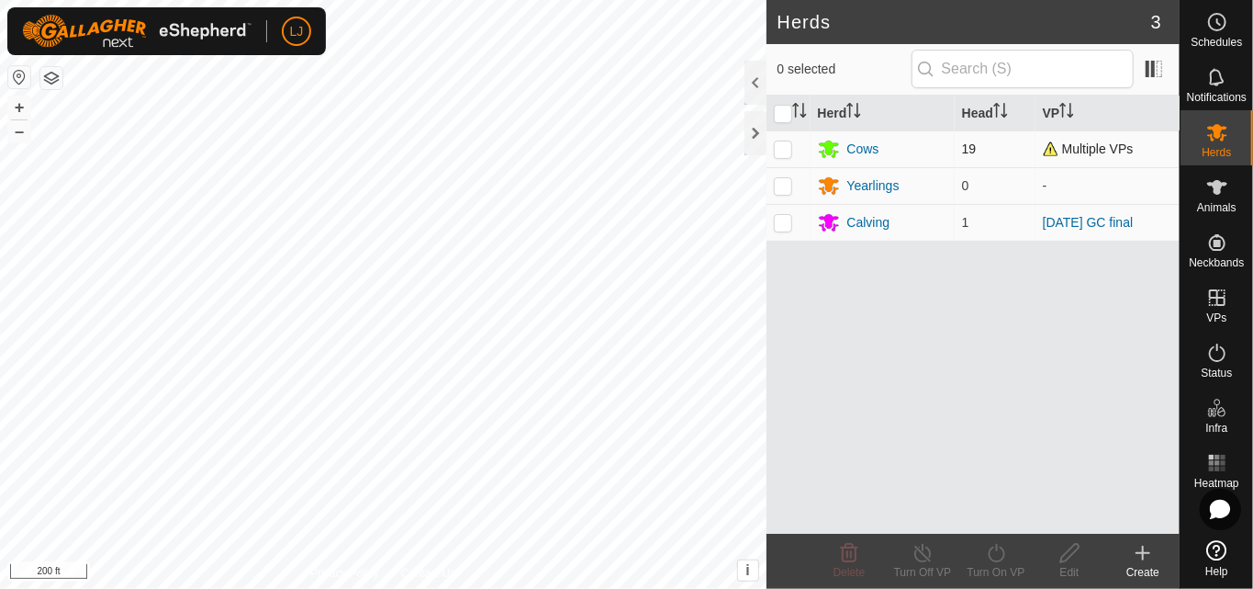
drag, startPoint x: 904, startPoint y: 157, endPoint x: 982, endPoint y: 149, distance: 79.4
drag, startPoint x: 982, startPoint y: 149, endPoint x: 1049, endPoint y: 145, distance: 66.2
click at [1049, 145] on span "Multiple VPs" at bounding box center [1088, 148] width 91 height 15
drag, startPoint x: 1216, startPoint y: 174, endPoint x: 803, endPoint y: 303, distance: 432.7
drag, startPoint x: 803, startPoint y: 303, endPoint x: 1231, endPoint y: 138, distance: 459.5
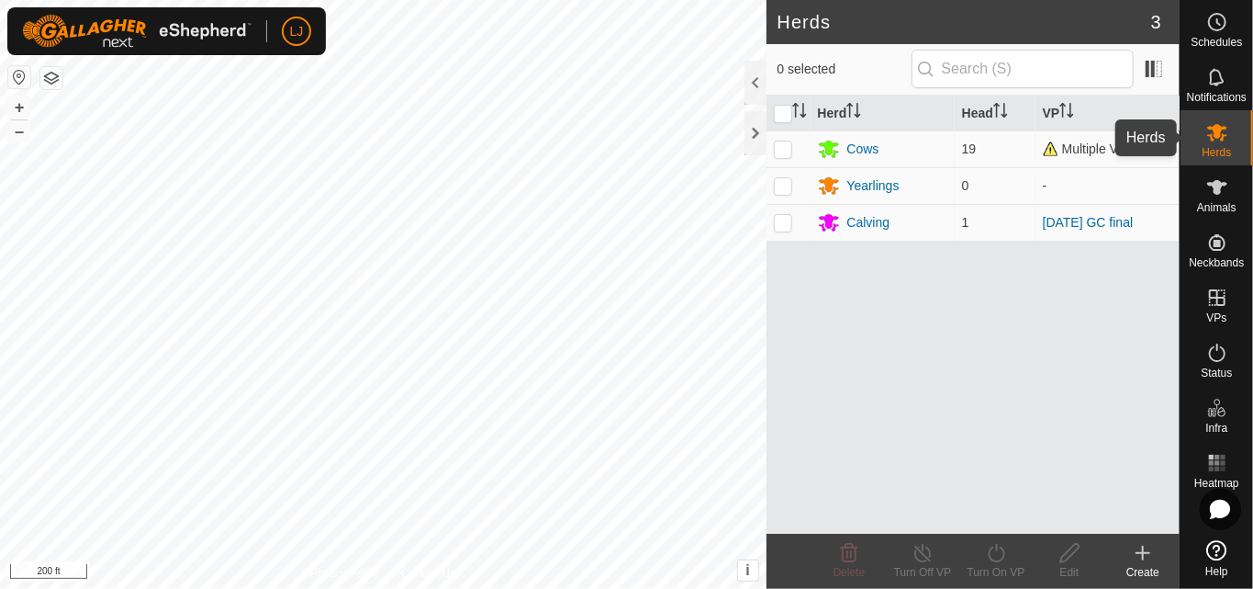
drag, startPoint x: 1231, startPoint y: 138, endPoint x: 798, endPoint y: 308, distance: 465.5
click at [798, 308] on div "Herd Head VP Cows 19 Multiple VPs Yearlings 0 - Calving 1 2025-07-31 GC final" at bounding box center [973, 314] width 413 height 438
click at [1218, 135] on icon at bounding box center [1217, 132] width 20 height 17
click at [1224, 147] on span "Herds" at bounding box center [1216, 152] width 29 height 11
click at [1226, 204] on span "Animals" at bounding box center [1216, 207] width 39 height 11
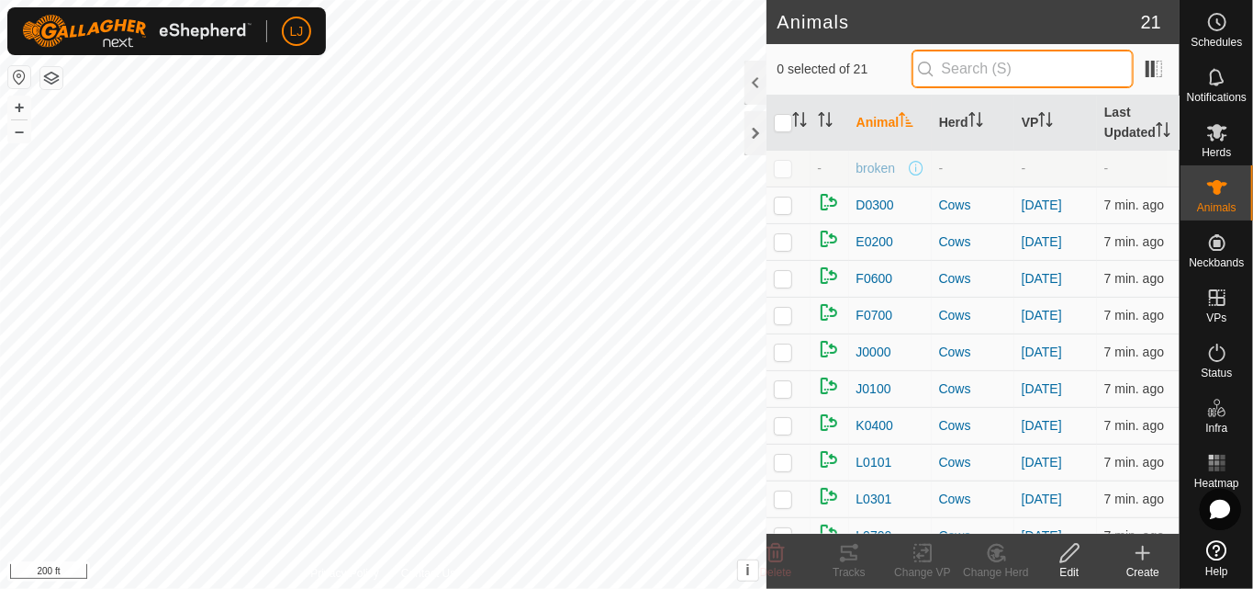
click at [1005, 61] on input "text" at bounding box center [1023, 69] width 222 height 39
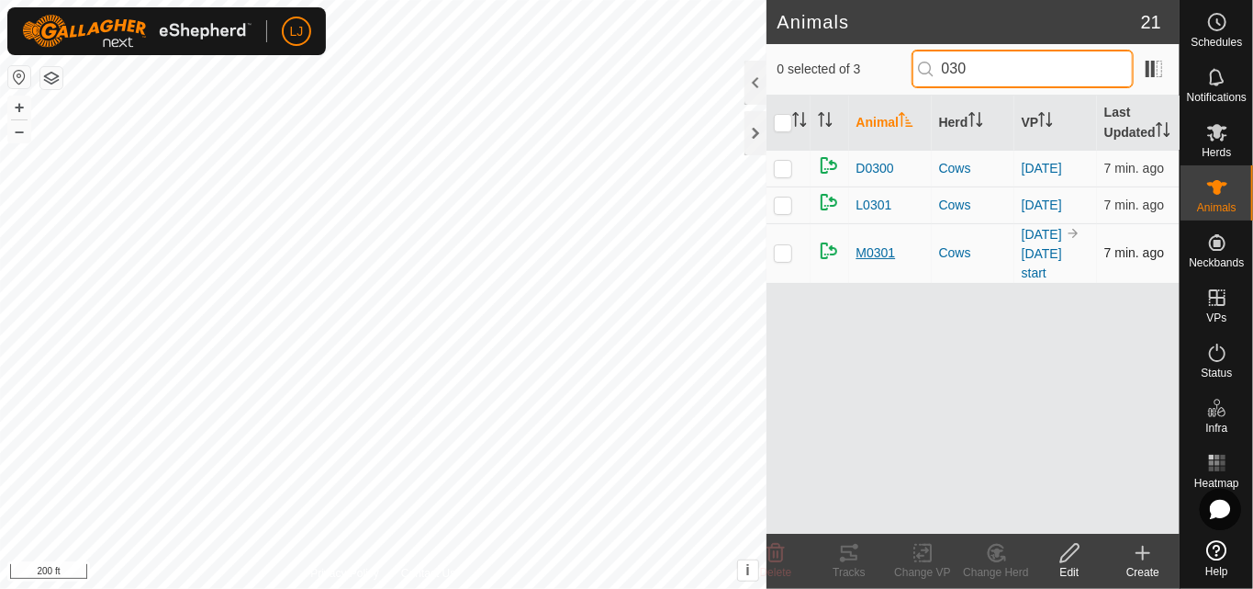
type input "030"
click at [870, 263] on span "M0301" at bounding box center [876, 252] width 39 height 19
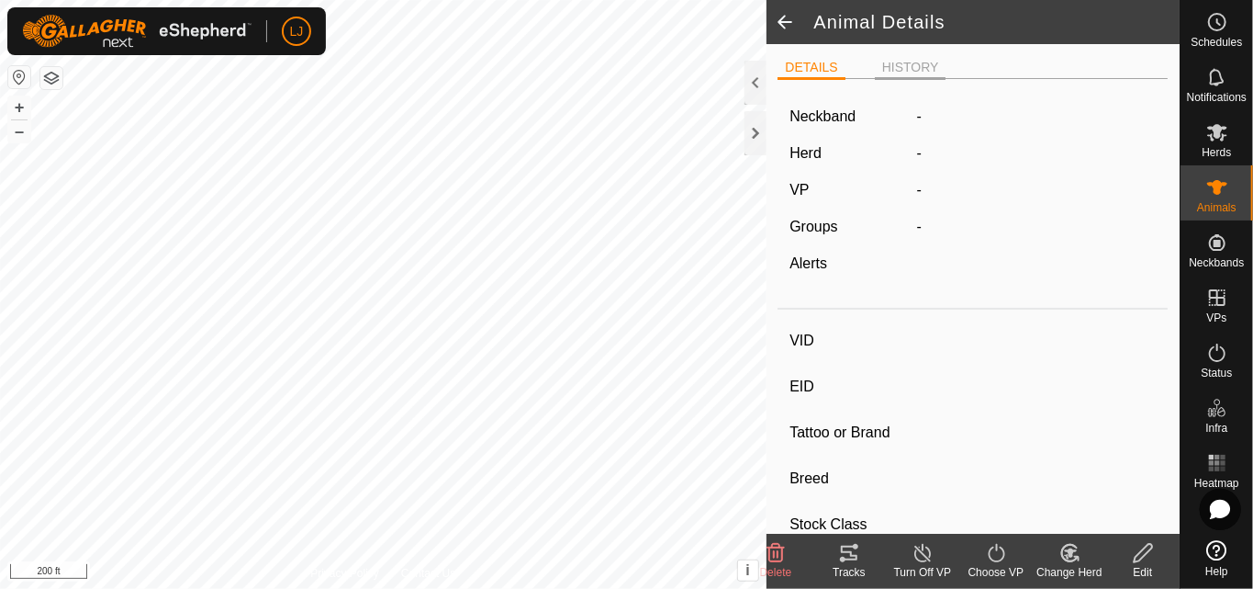
click at [905, 61] on li "HISTORY" at bounding box center [911, 69] width 72 height 22
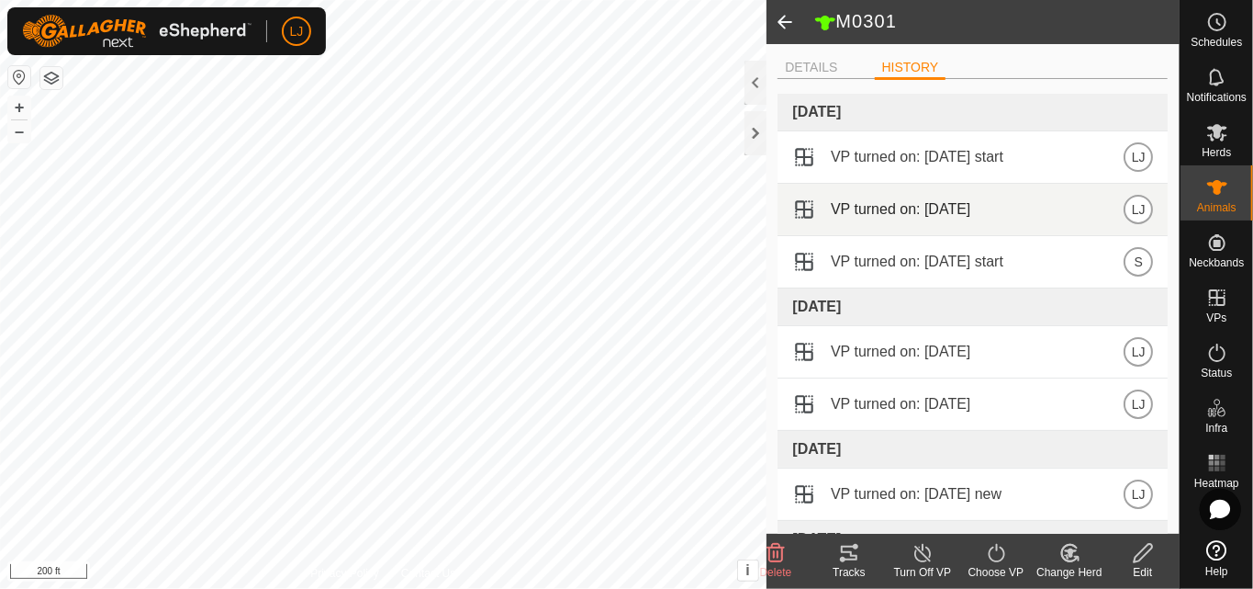
click at [958, 208] on span "VP turned on: 2025-08-09" at bounding box center [901, 209] width 140 height 22
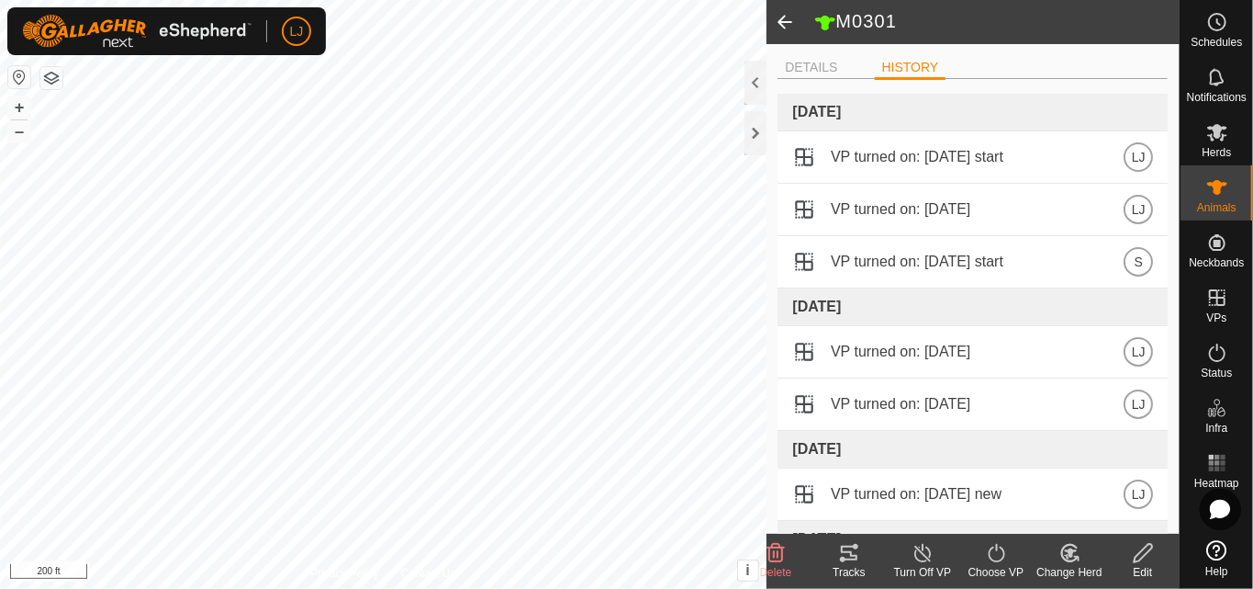
click at [995, 555] on icon at bounding box center [996, 553] width 23 height 22
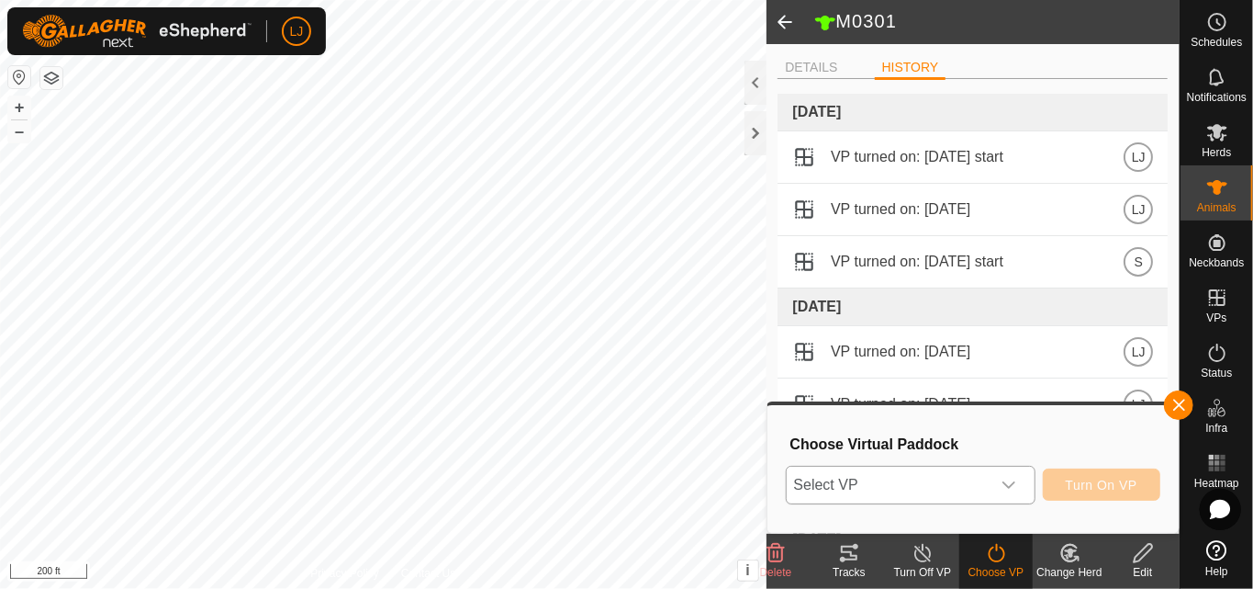
click at [1010, 481] on icon "dropdown trigger" at bounding box center [1009, 484] width 15 height 15
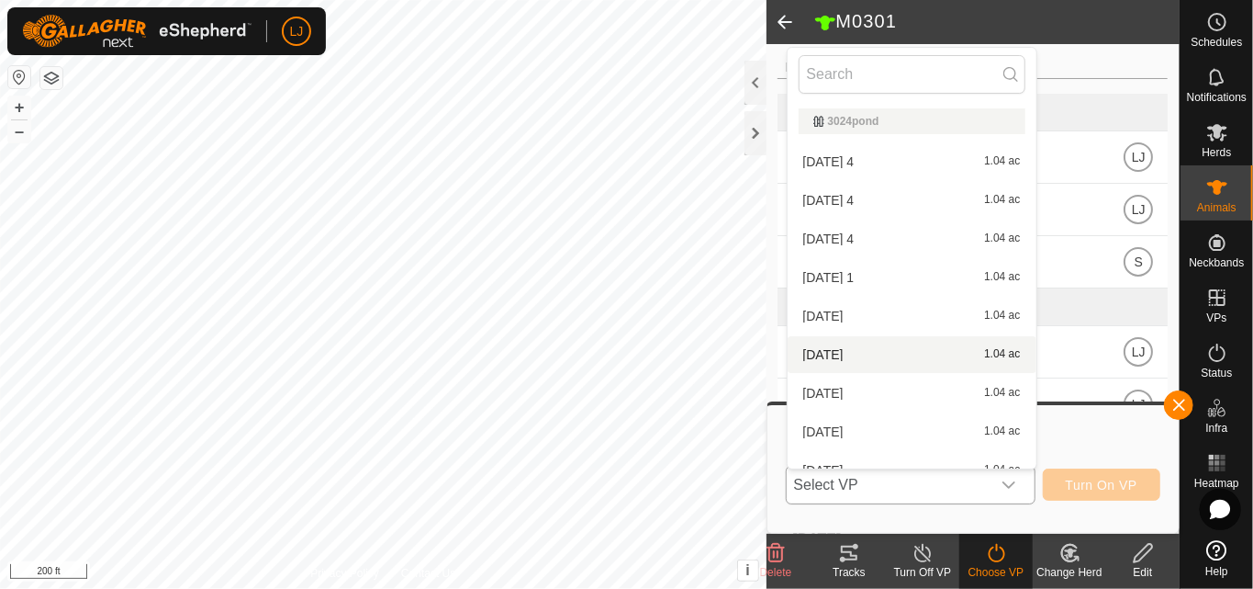
scroll to position [20, 0]
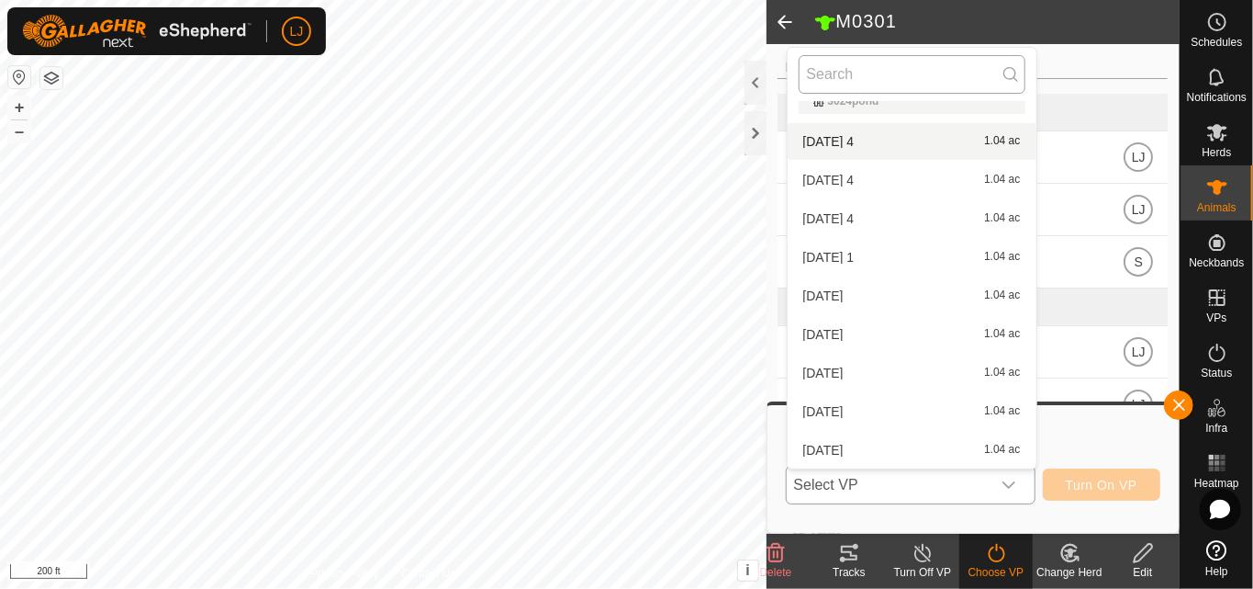
click at [853, 76] on input "text" at bounding box center [912, 74] width 227 height 39
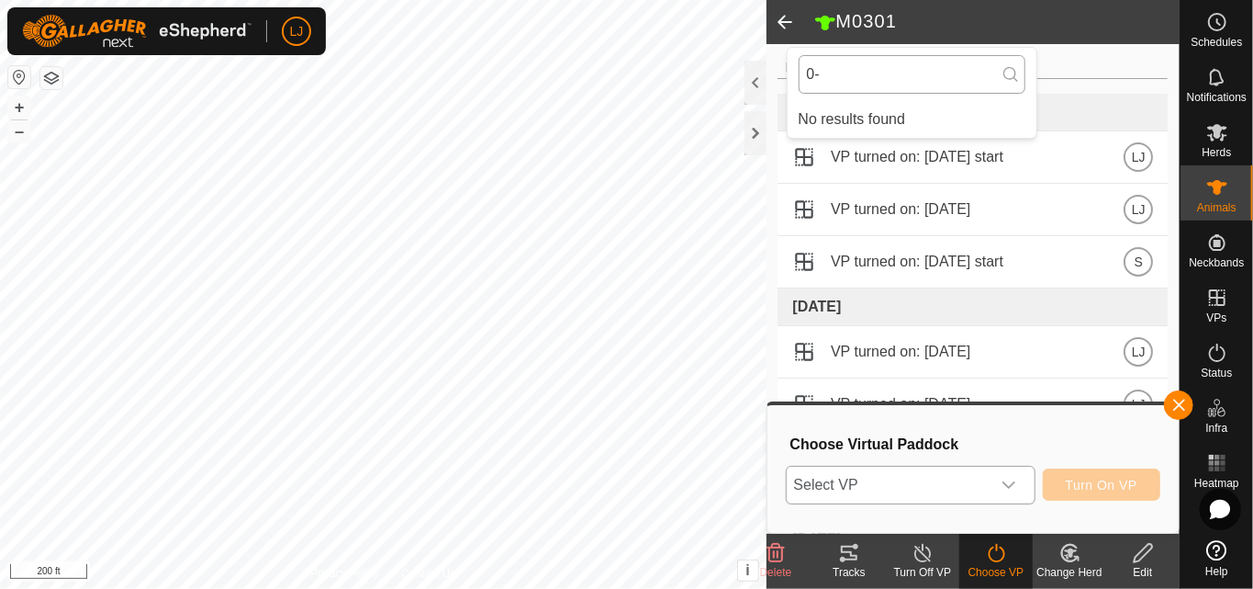
scroll to position [0, 0]
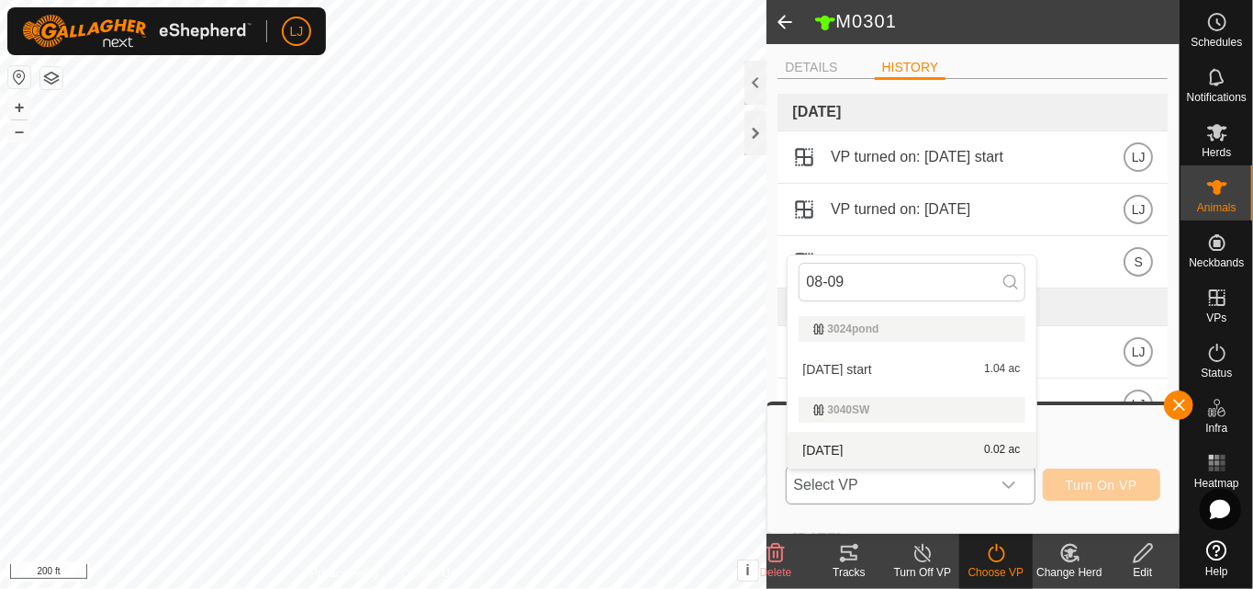
type input "08-09"
click at [852, 452] on li "2025-08-09 0.02 ac" at bounding box center [912, 450] width 249 height 37
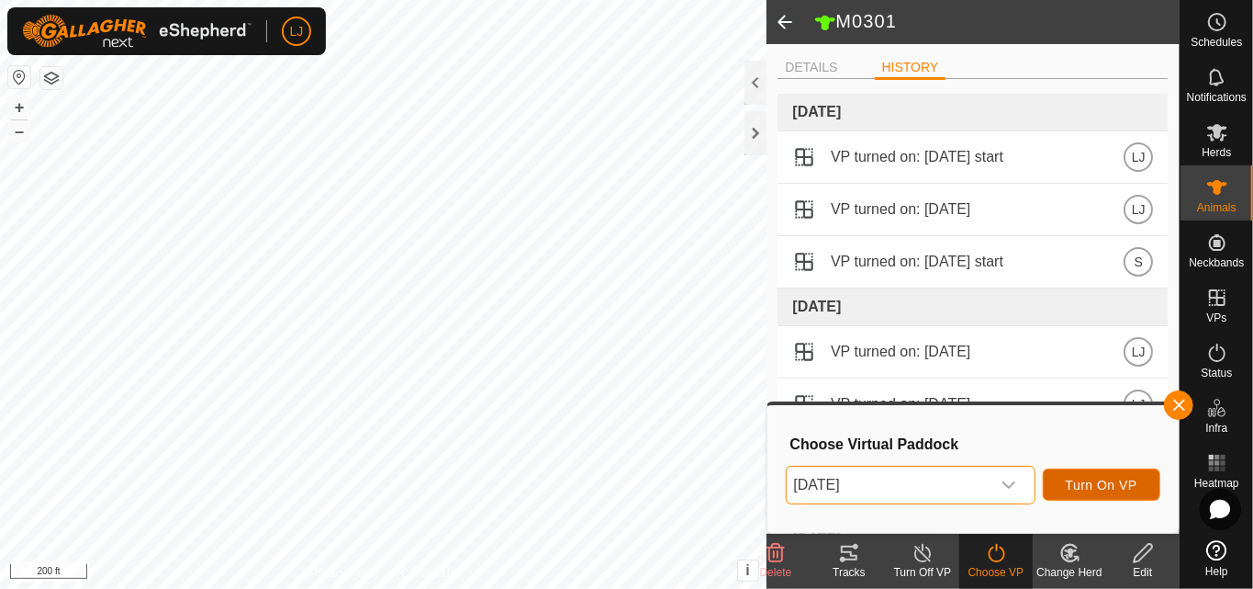
click at [1089, 486] on span "Turn On VP" at bounding box center [1102, 484] width 72 height 15
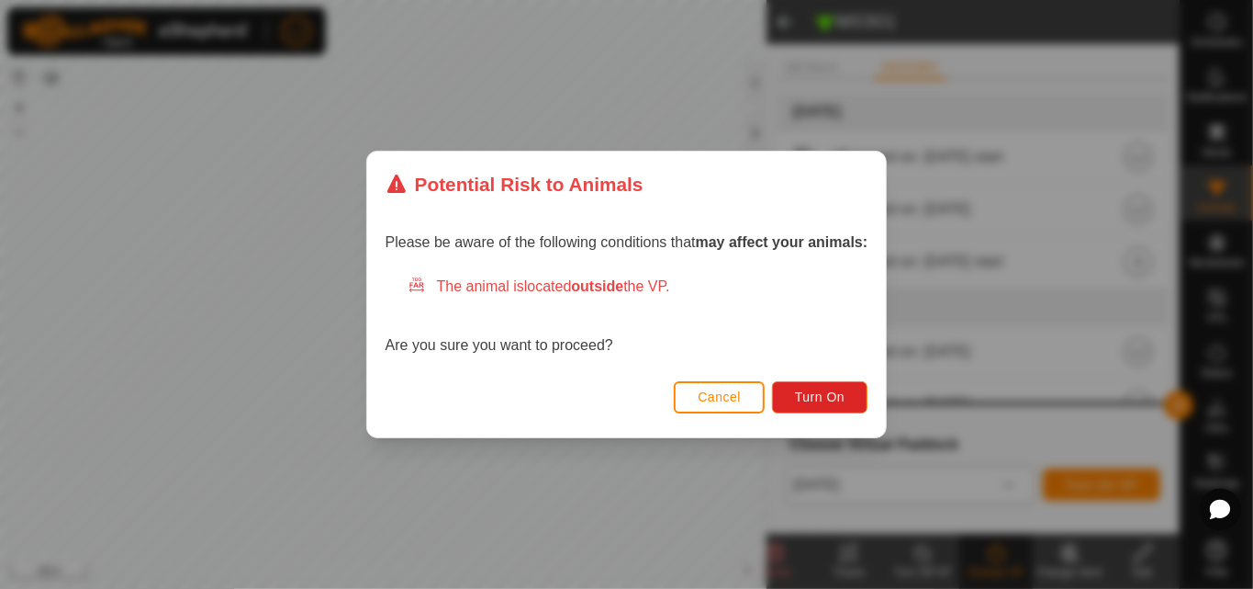
click at [824, 379] on div "Cancel Turn On" at bounding box center [627, 406] width 520 height 62
click at [820, 395] on span "Turn On" at bounding box center [820, 396] width 50 height 15
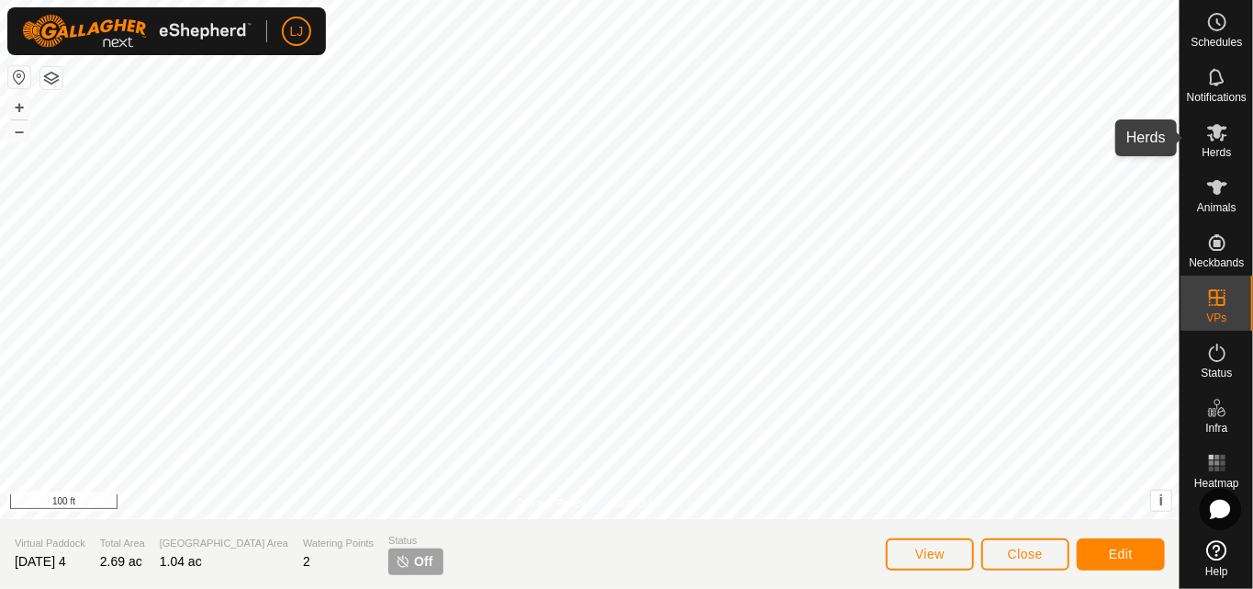
click at [1222, 143] on es-mob-svg-icon at bounding box center [1217, 132] width 33 height 29
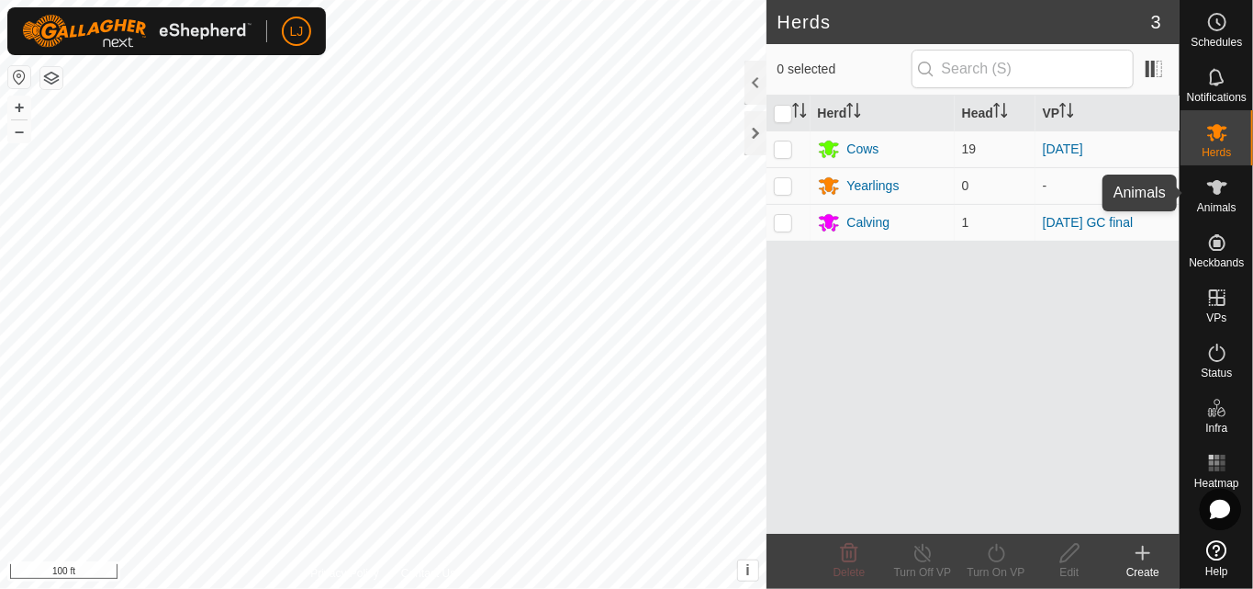
click at [1196, 192] on div "Animals" at bounding box center [1217, 192] width 73 height 55
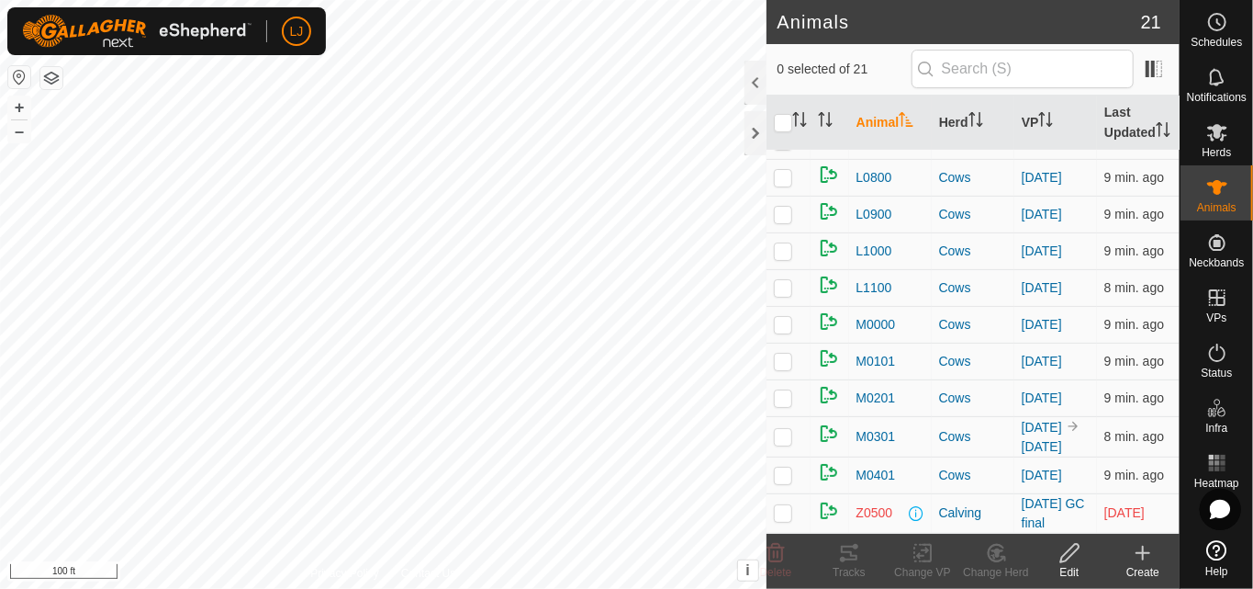
scroll to position [514, 0]
click at [875, 427] on span "M0301" at bounding box center [876, 436] width 39 height 19
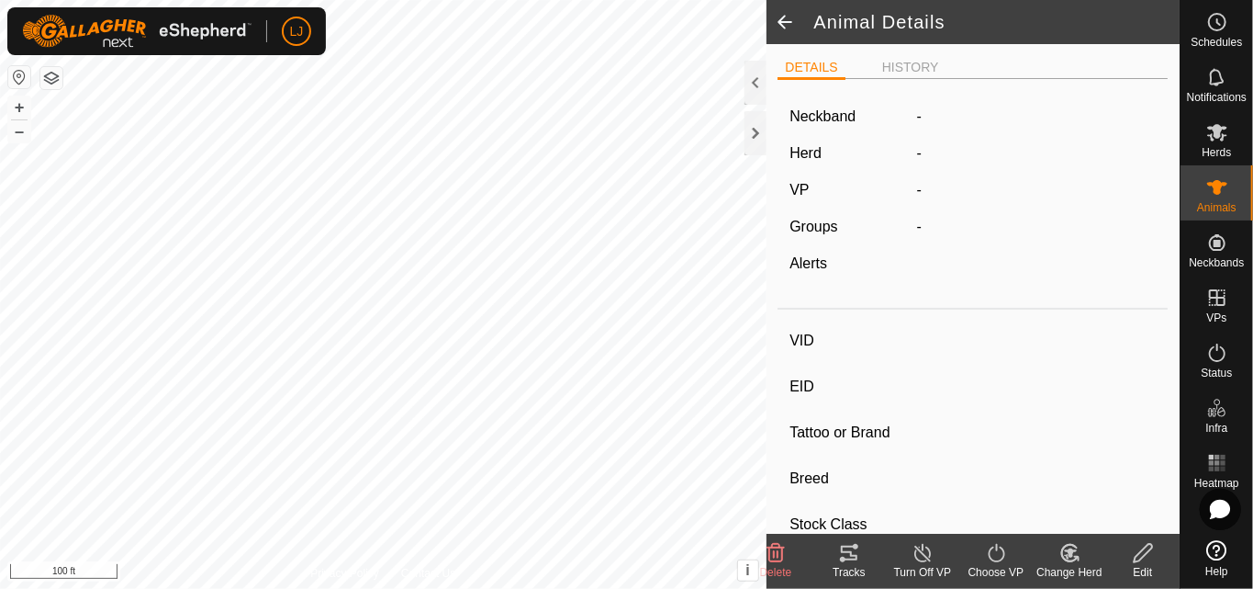
type input "M0301"
type input "-"
type input "Highland"
type input "Bull"
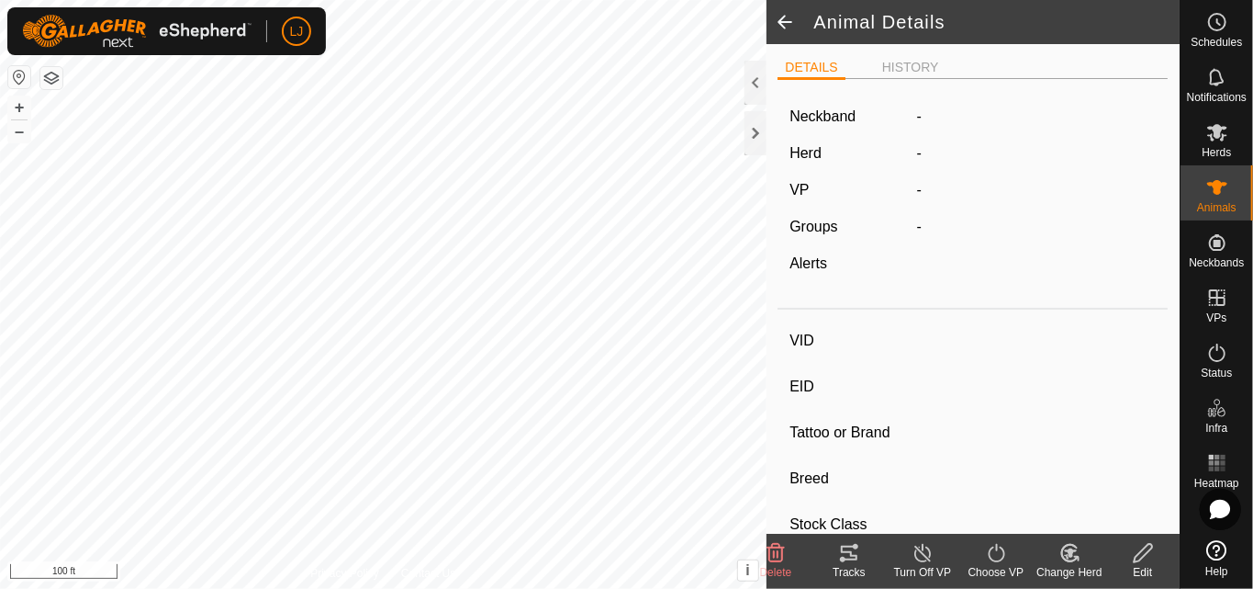
type input "-"
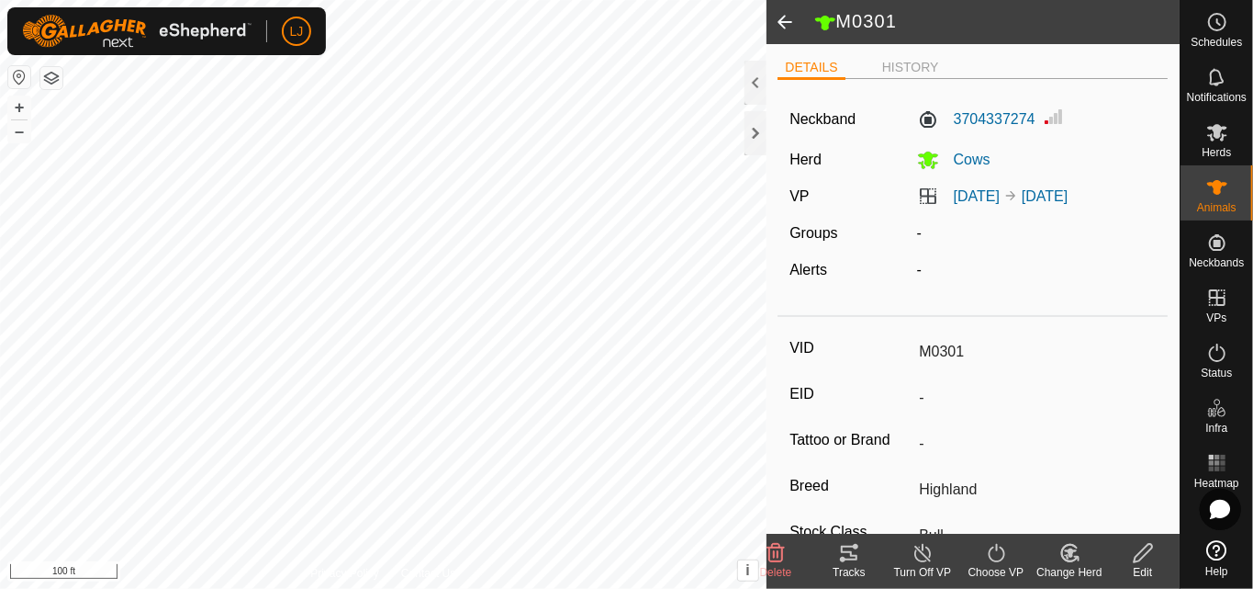
drag, startPoint x: 850, startPoint y: 548, endPoint x: 840, endPoint y: 554, distance: 11.5
click at [840, 554] on icon at bounding box center [849, 553] width 22 height 22
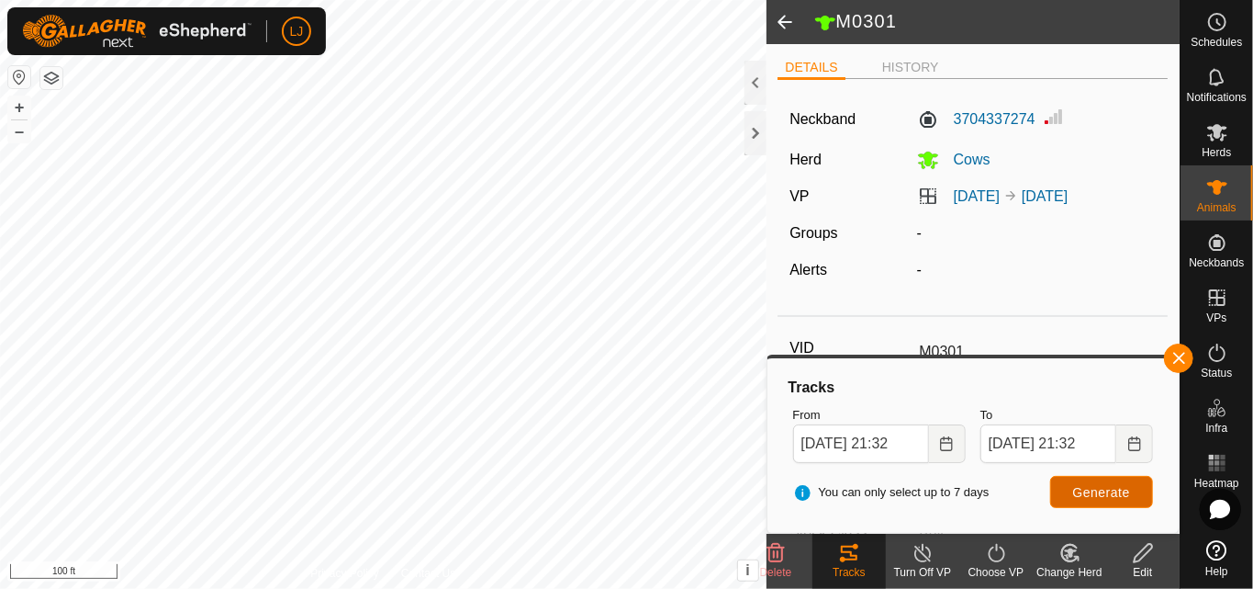
click at [1091, 488] on span "Generate" at bounding box center [1101, 492] width 57 height 15
click at [1042, 281] on div "Neckband 3704337274 Herd Cows VP [DATE] [DATE] Groups - Alerts -" at bounding box center [973, 201] width 390 height 214
click at [1218, 179] on icon at bounding box center [1218, 187] width 22 height 22
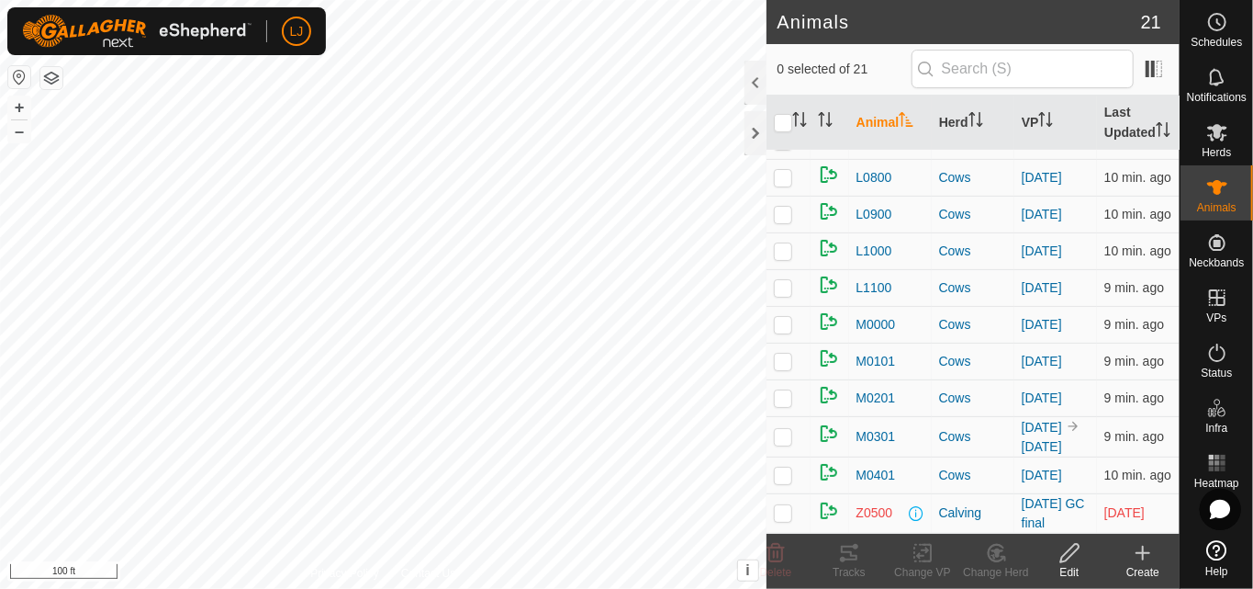
scroll to position [514, 0]
click at [782, 429] on p-checkbox at bounding box center [783, 436] width 18 height 15
checkbox input "true"
click at [45, 79] on button "button" at bounding box center [51, 78] width 22 height 22
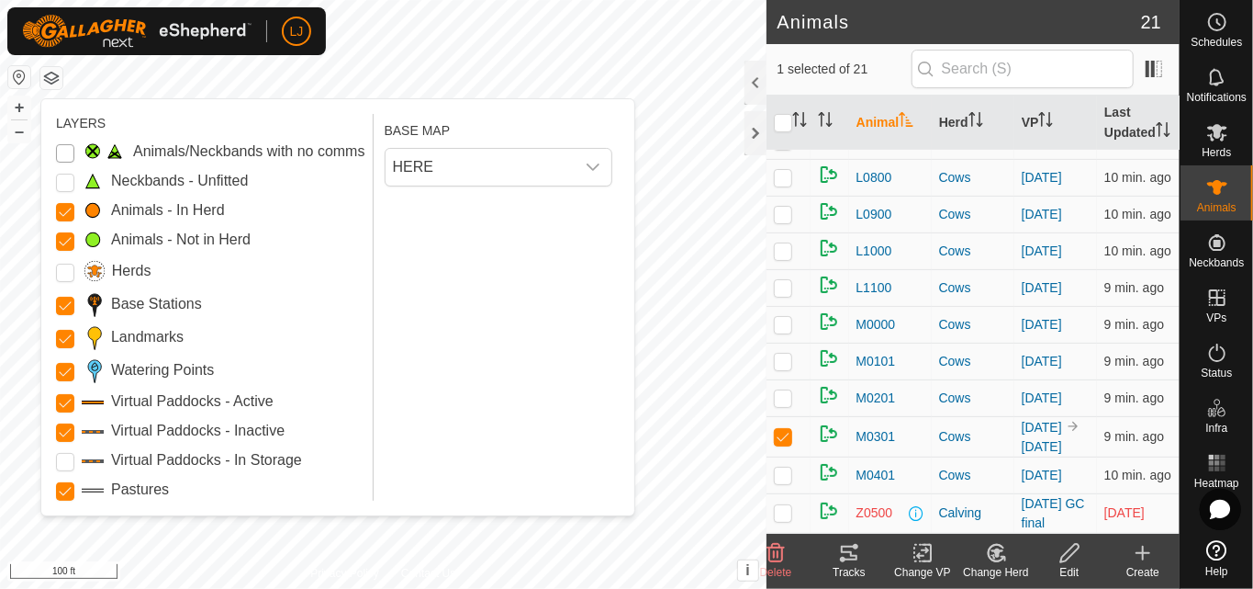
click at [60, 150] on Issue "Animals/Neckbands with no comms" at bounding box center [65, 153] width 18 height 18
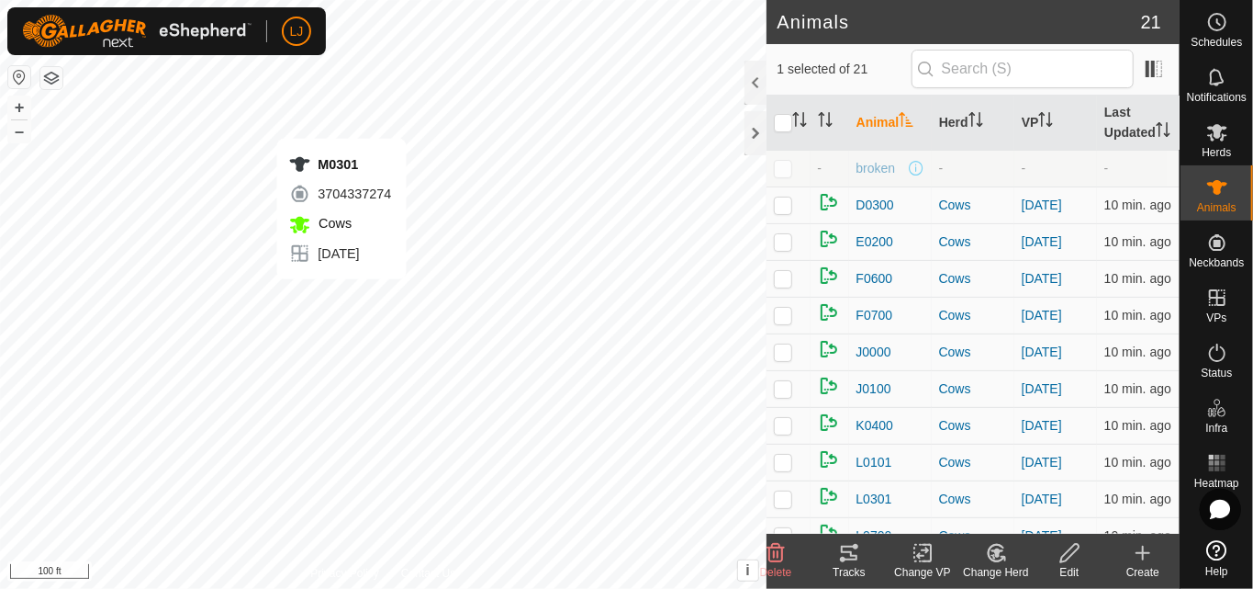
checkbox input "true"
checkbox input "false"
click at [46, 70] on button "button" at bounding box center [51, 78] width 22 height 22
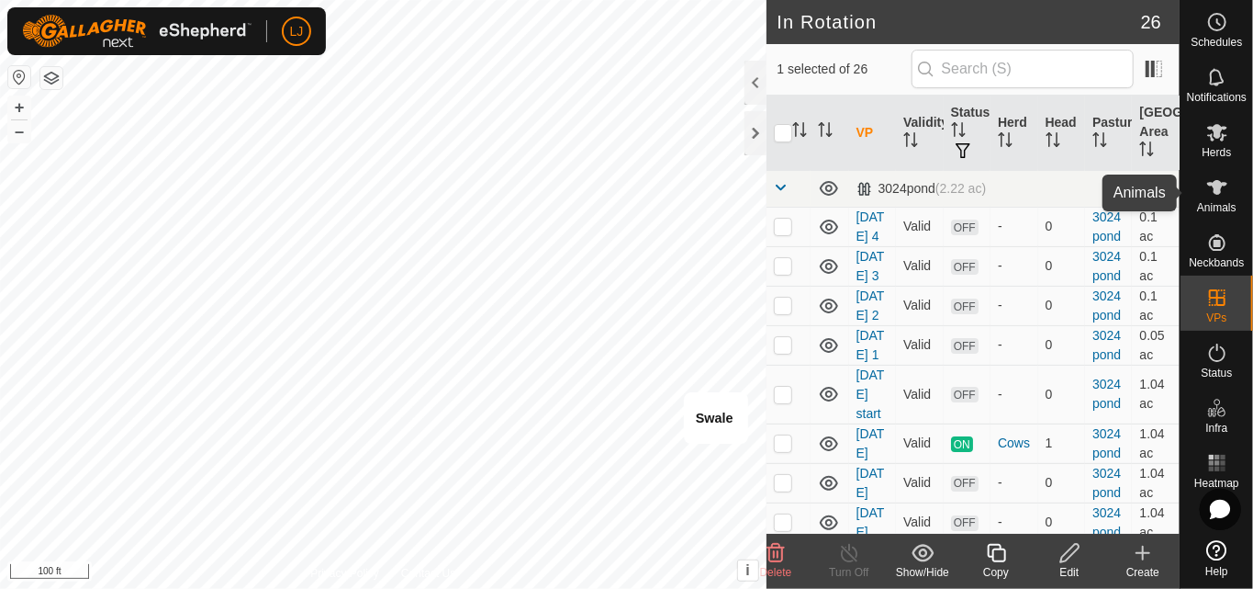
click at [1206, 198] on es-animals-svg-icon at bounding box center [1217, 187] width 33 height 29
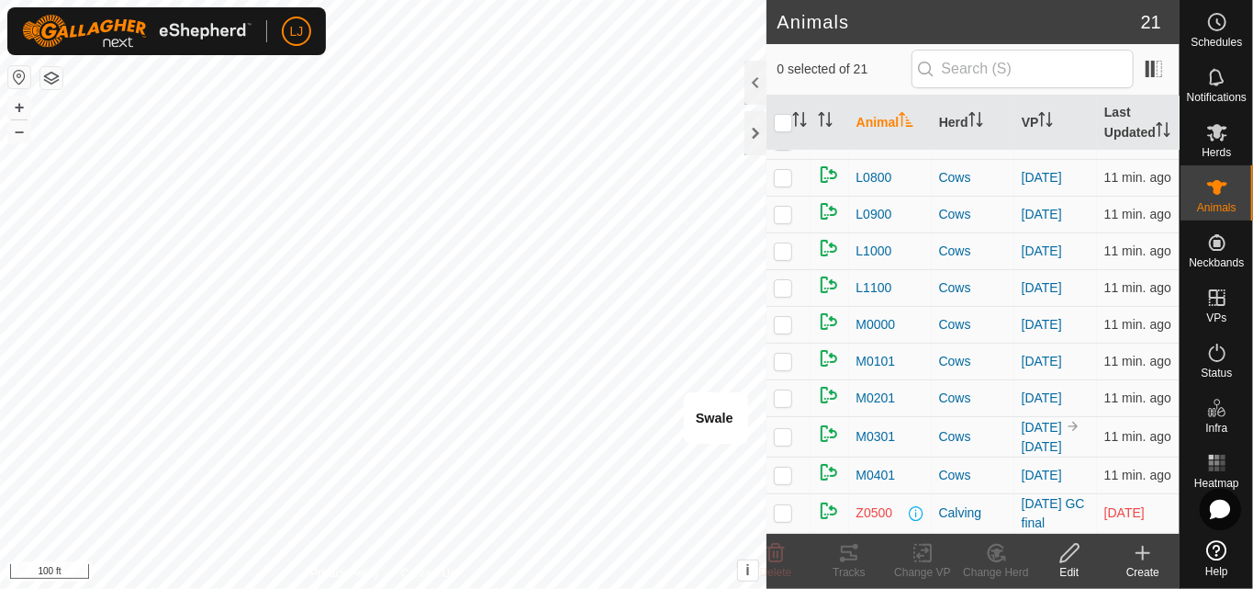
scroll to position [514, 0]
click at [786, 429] on p-checkbox at bounding box center [783, 436] width 18 height 15
checkbox input "true"
click at [837, 561] on tracks-svg-icon at bounding box center [849, 553] width 73 height 22
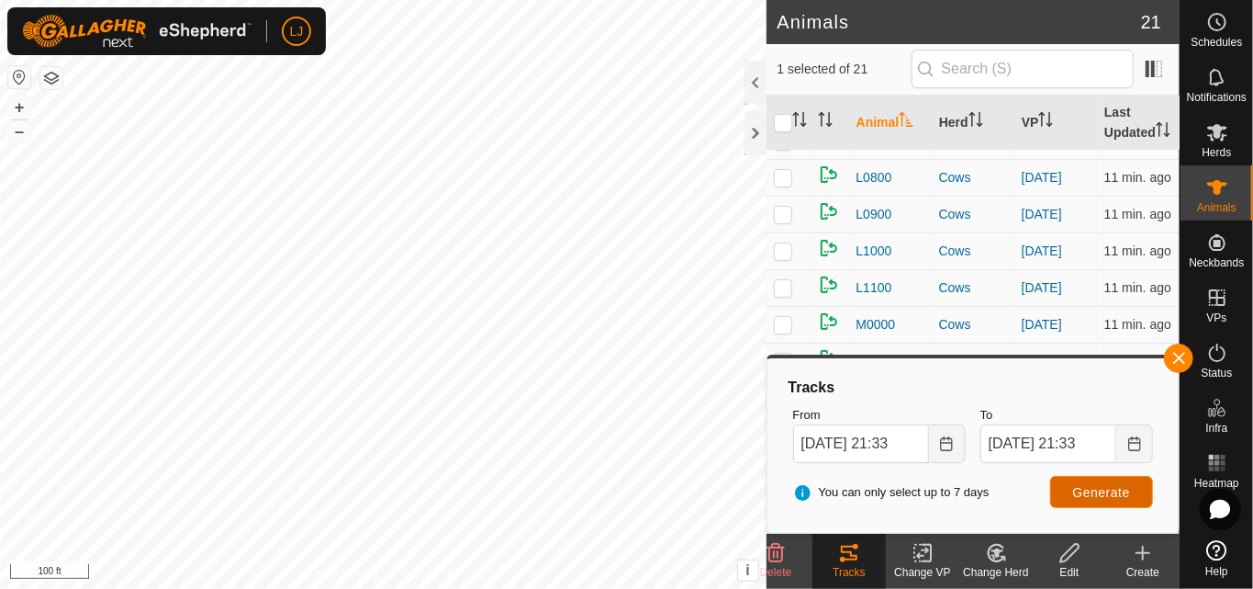
click at [1117, 485] on span "Generate" at bounding box center [1101, 492] width 57 height 15
click at [61, 81] on button "button" at bounding box center [51, 78] width 22 height 22
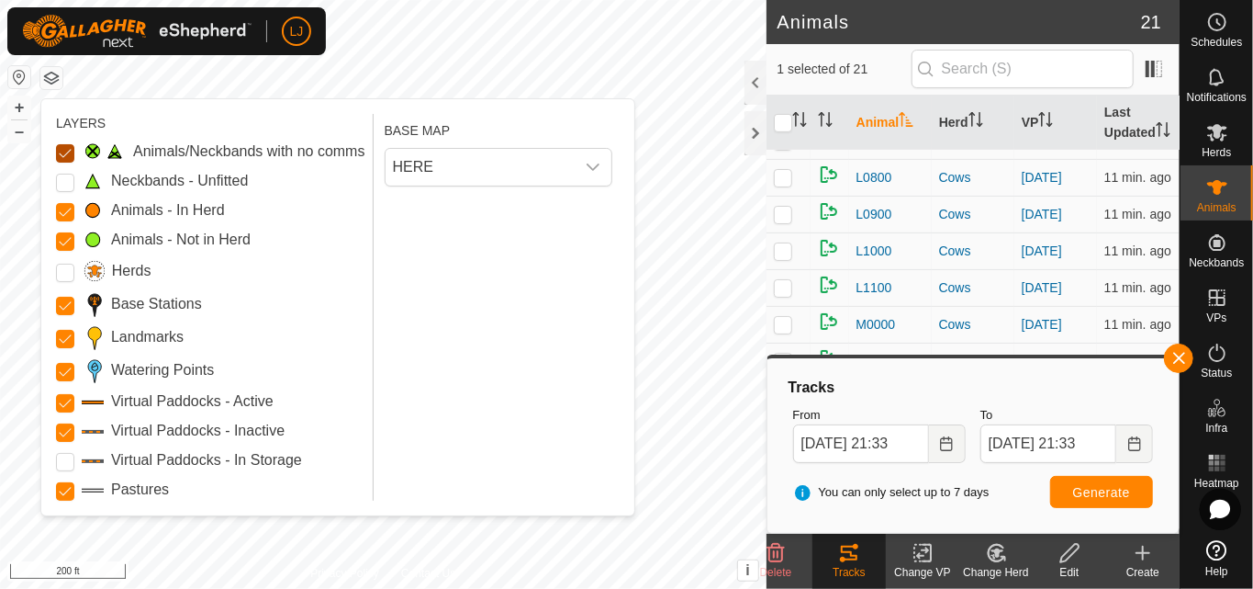
click at [62, 150] on Issue "Animals/Neckbands with no comms" at bounding box center [65, 153] width 18 height 18
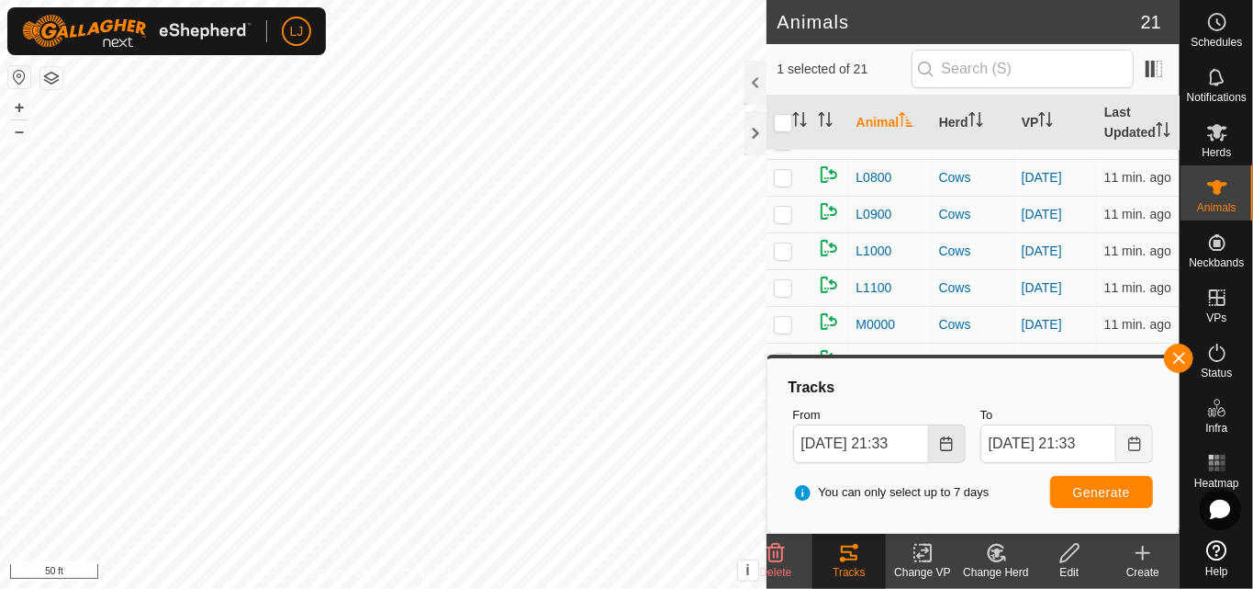
click at [956, 441] on button "Choose Date" at bounding box center [947, 443] width 37 height 39
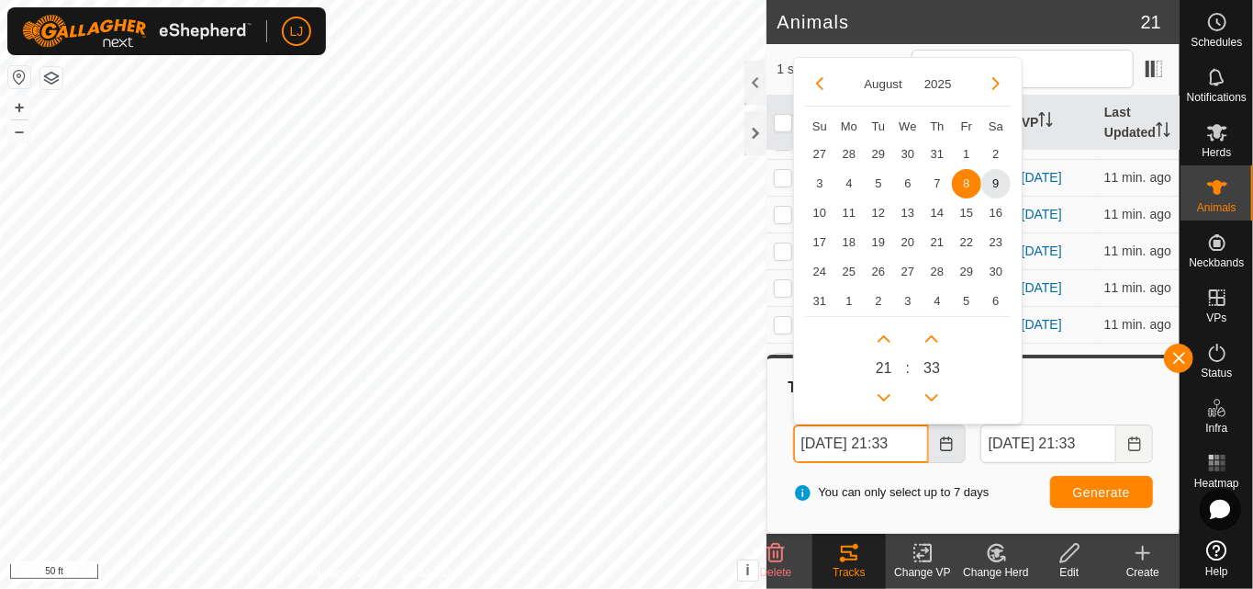
scroll to position [0, 7]
click at [931, 177] on span "7" at bounding box center [937, 182] width 29 height 29
type input "[DATE] 21:33"
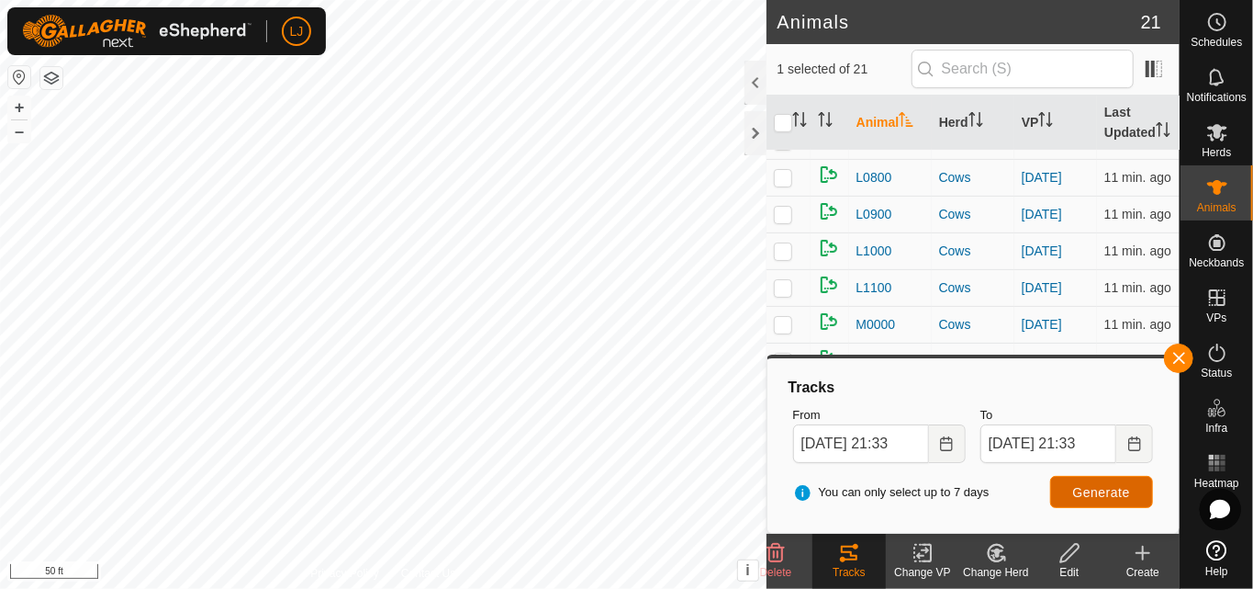
click at [1116, 476] on button "Generate" at bounding box center [1101, 492] width 103 height 32
click at [452, 588] on html "LJ Schedules Notifications Herds Animals Neckbands VPs Status Infra Heatmap Hel…" at bounding box center [626, 294] width 1253 height 589
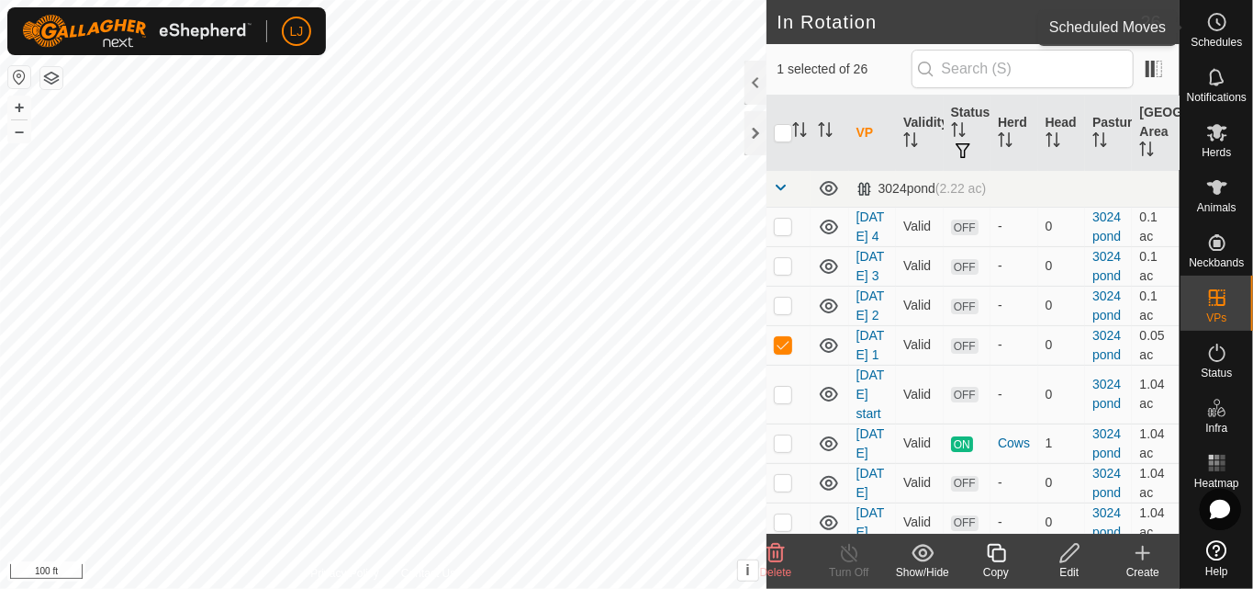
click at [1209, 26] on circle at bounding box center [1217, 22] width 17 height 17
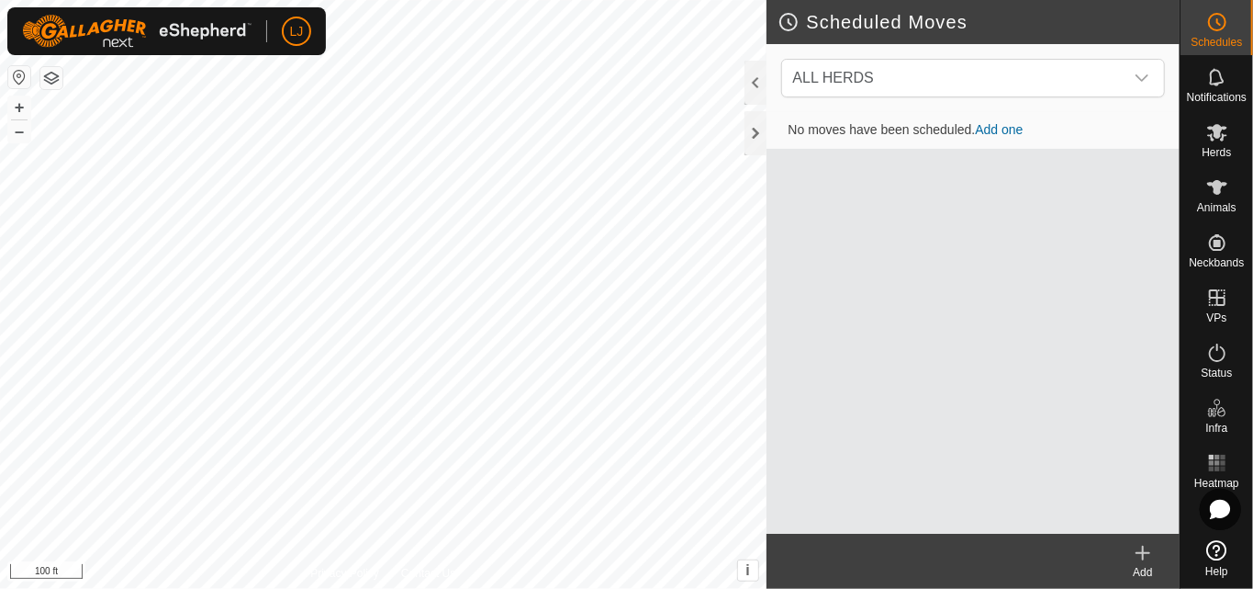
click at [1149, 556] on icon at bounding box center [1143, 553] width 22 height 22
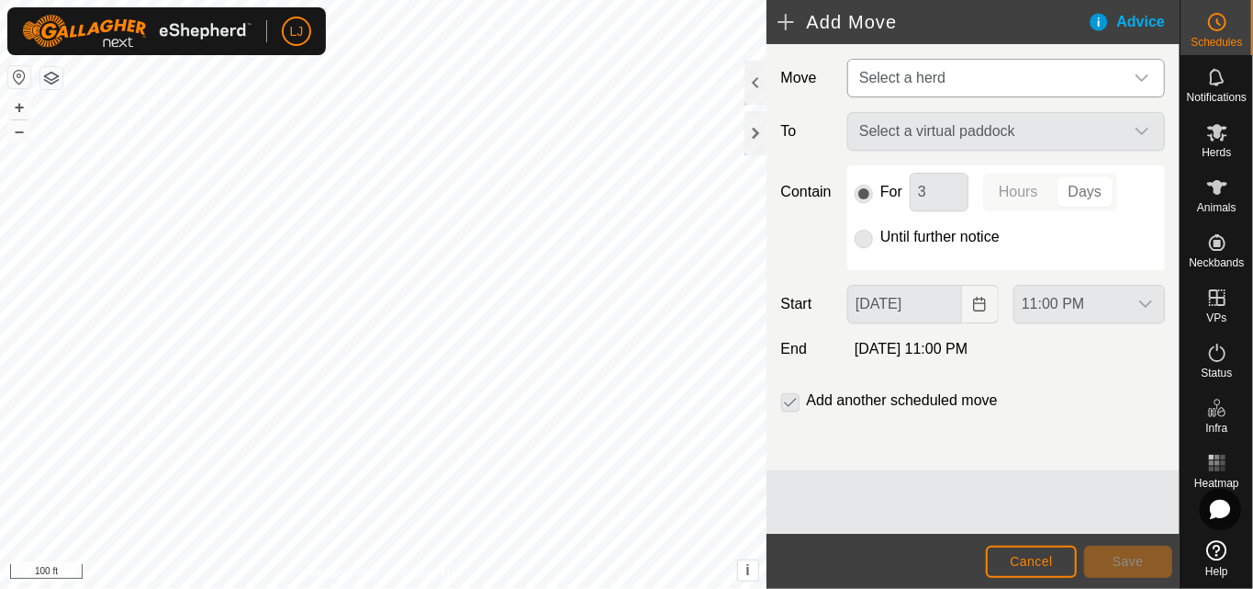
click at [979, 73] on span "Select a herd" at bounding box center [988, 78] width 272 height 37
click at [1024, 74] on span "Select a herd" at bounding box center [988, 78] width 272 height 37
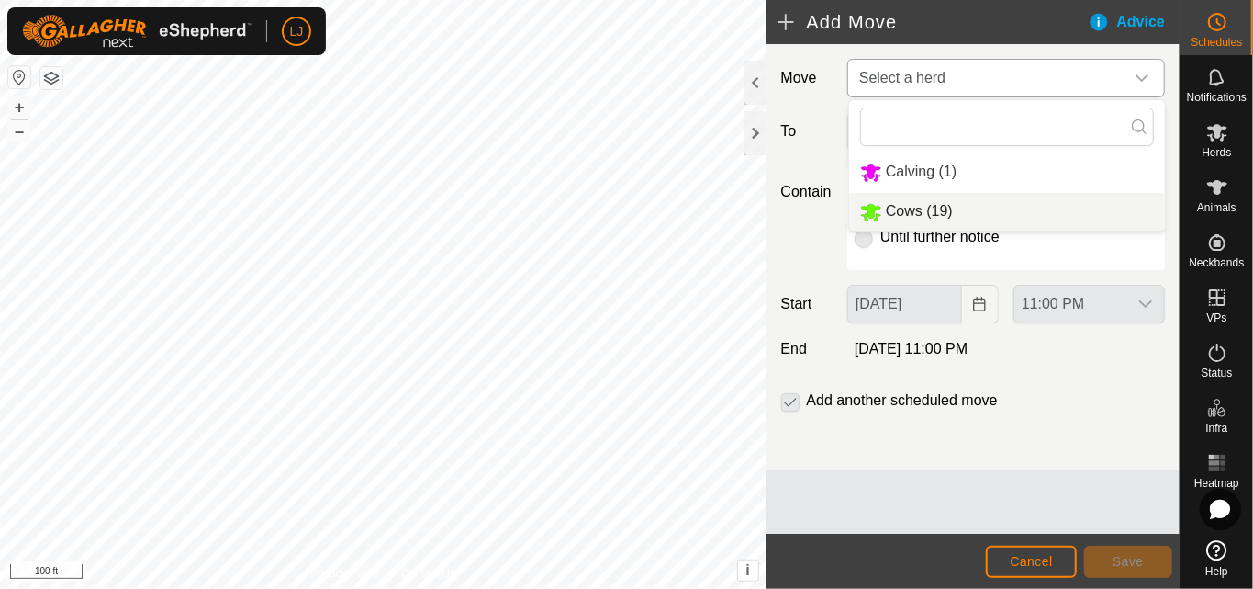
click at [960, 205] on li "Cows (19)" at bounding box center [1007, 212] width 316 height 38
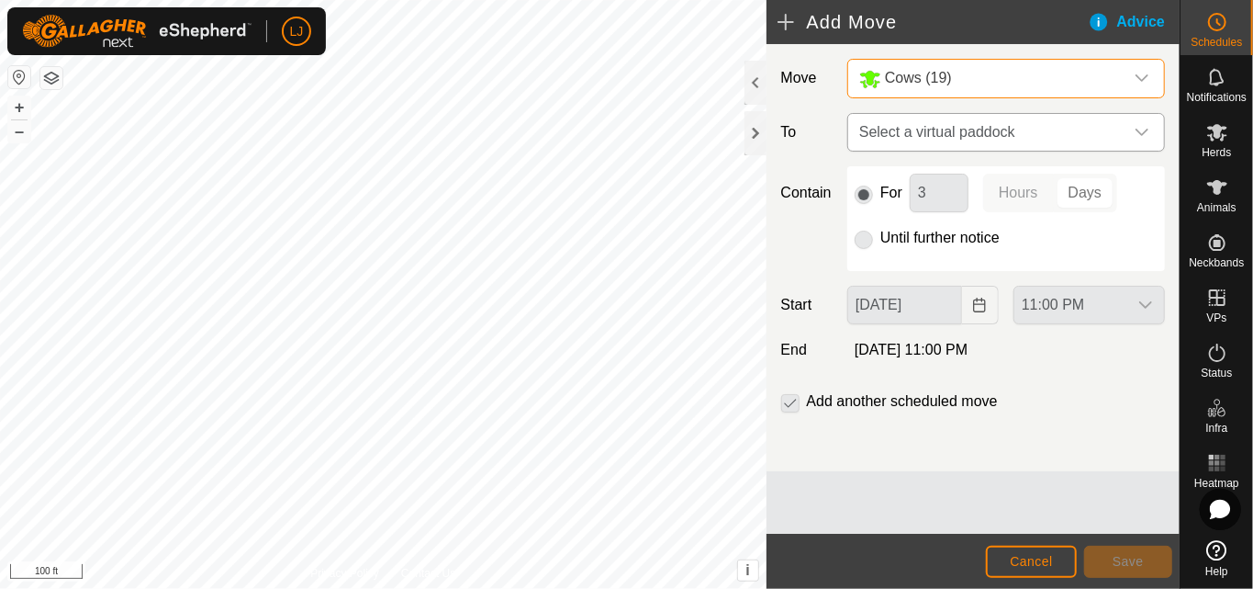
click at [962, 129] on span "Select a virtual paddock" at bounding box center [988, 132] width 272 height 37
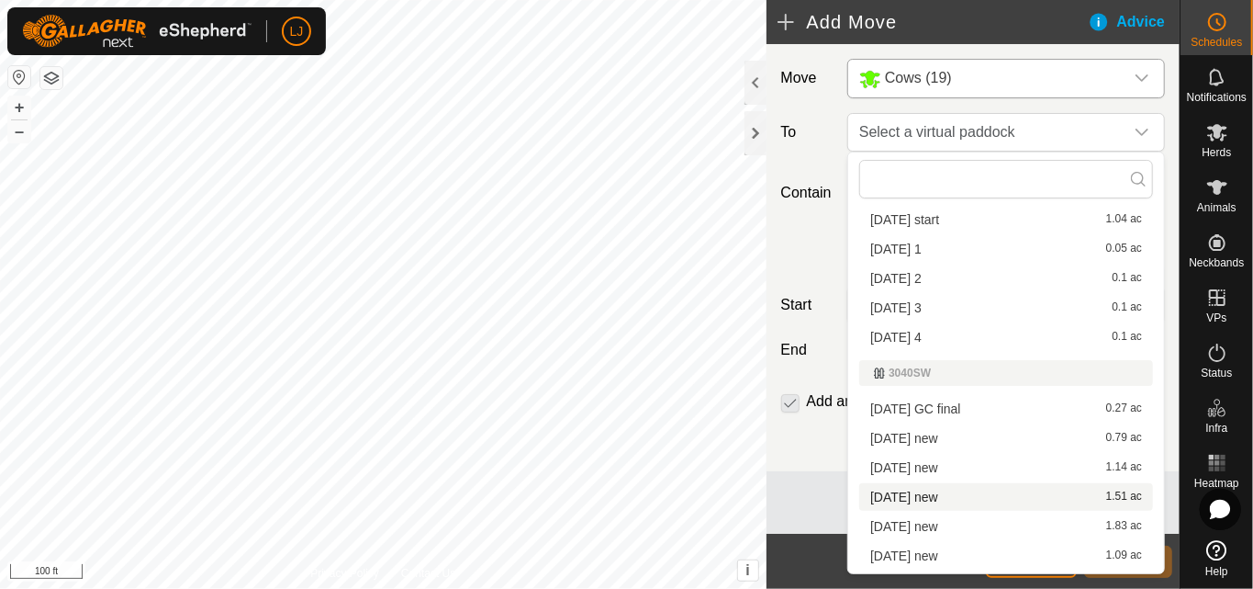
scroll to position [333, 0]
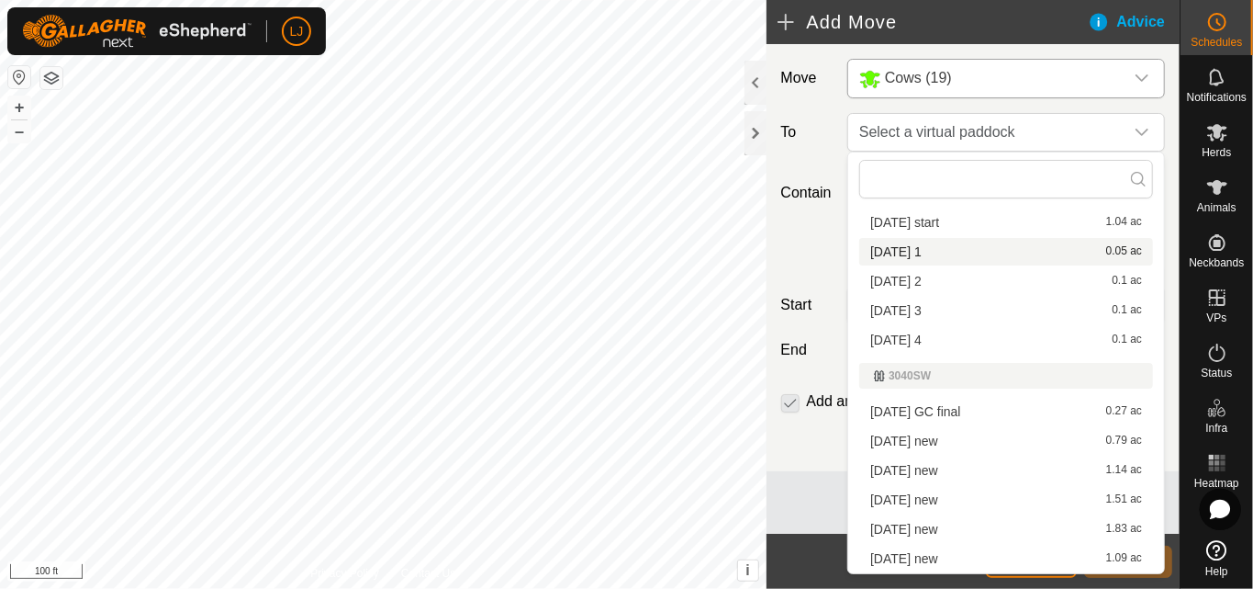
click at [929, 243] on li "[DATE] 1 0.05 ac" at bounding box center [1006, 252] width 294 height 28
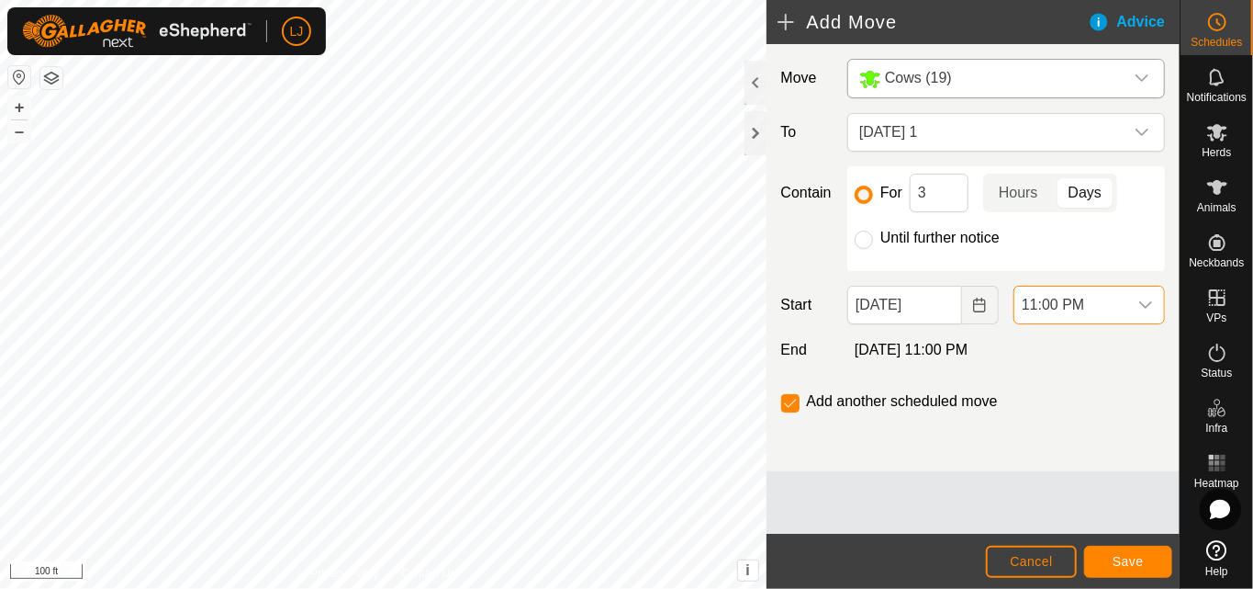
click at [1124, 309] on span "11:00 PM" at bounding box center [1071, 304] width 113 height 37
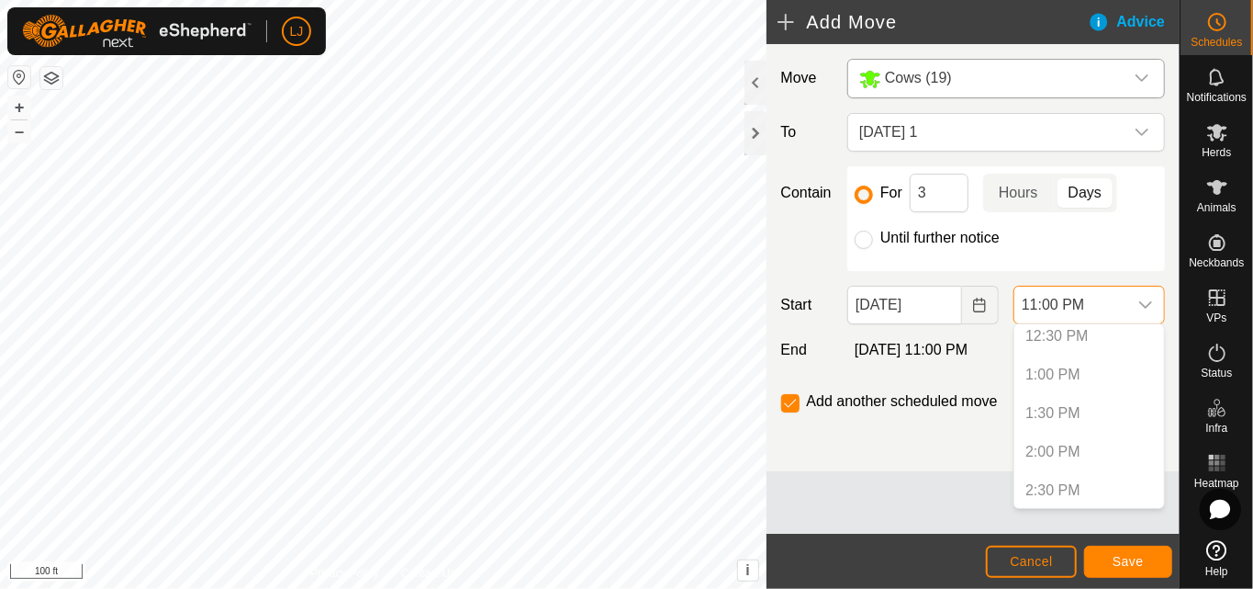
scroll to position [961, 0]
click at [1038, 342] on p-selectitem "12:30 PM" at bounding box center [1090, 345] width 150 height 37
click at [987, 312] on button "Choose Date" at bounding box center [980, 305] width 37 height 39
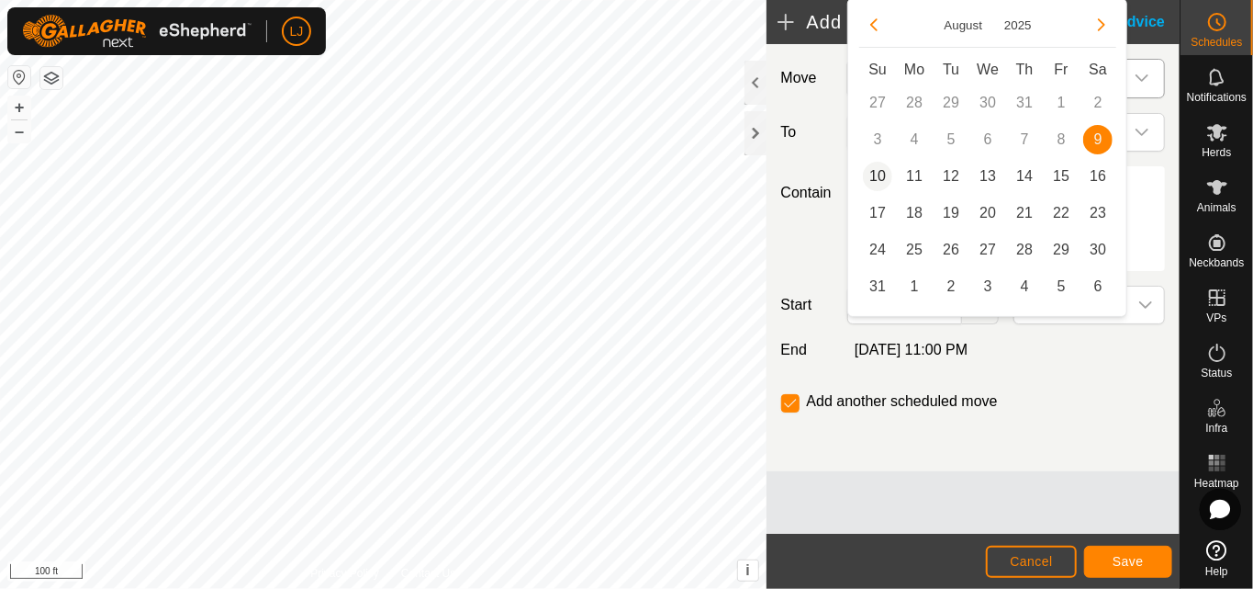
click at [877, 166] on span "10" at bounding box center [877, 176] width 29 height 29
type input "[DATE]"
click at [873, 179] on span "10" at bounding box center [877, 176] width 29 height 29
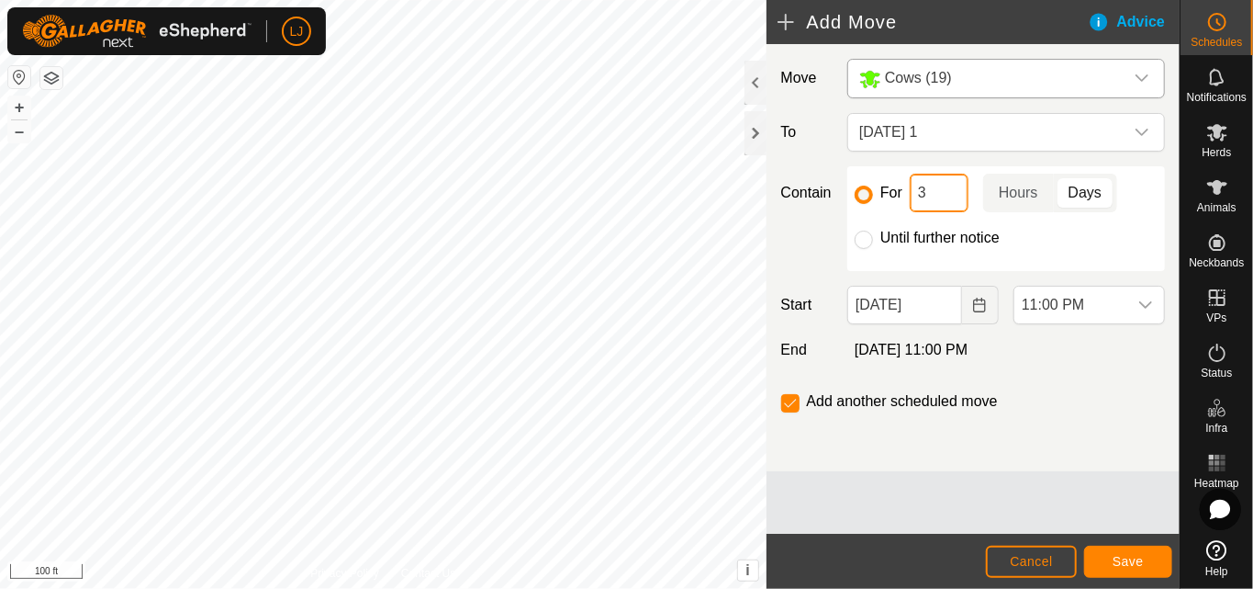
drag, startPoint x: 934, startPoint y: 182, endPoint x: 894, endPoint y: 197, distance: 42.5
click at [894, 197] on div "For 3 Hours Days" at bounding box center [1006, 193] width 303 height 39
type input "1"
click at [1136, 294] on div "dropdown trigger" at bounding box center [1146, 304] width 37 height 37
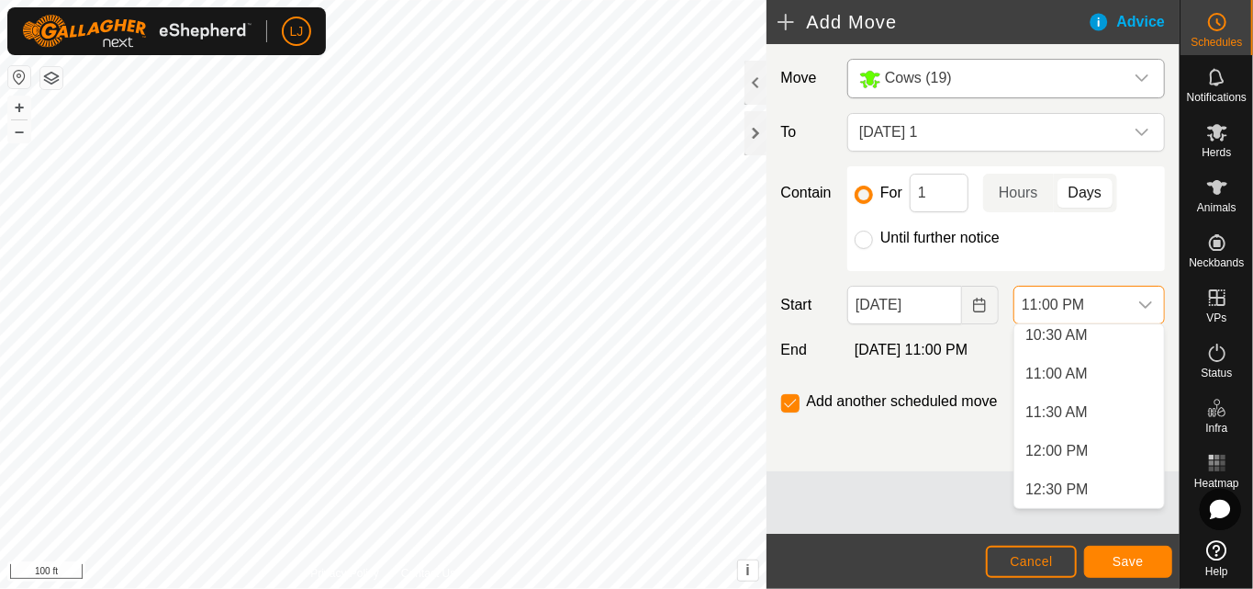
scroll to position [930, 0]
click at [1084, 366] on li "12:30 PM" at bounding box center [1090, 376] width 150 height 37
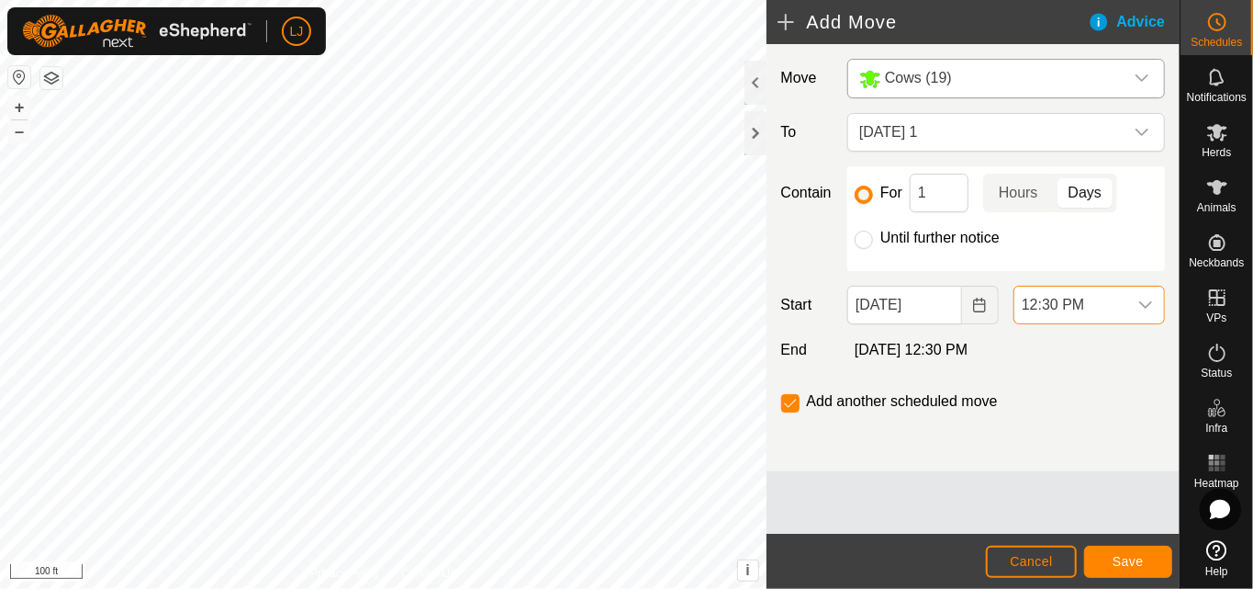
scroll to position [1627, 0]
click at [1118, 558] on span "Save" at bounding box center [1128, 561] width 31 height 15
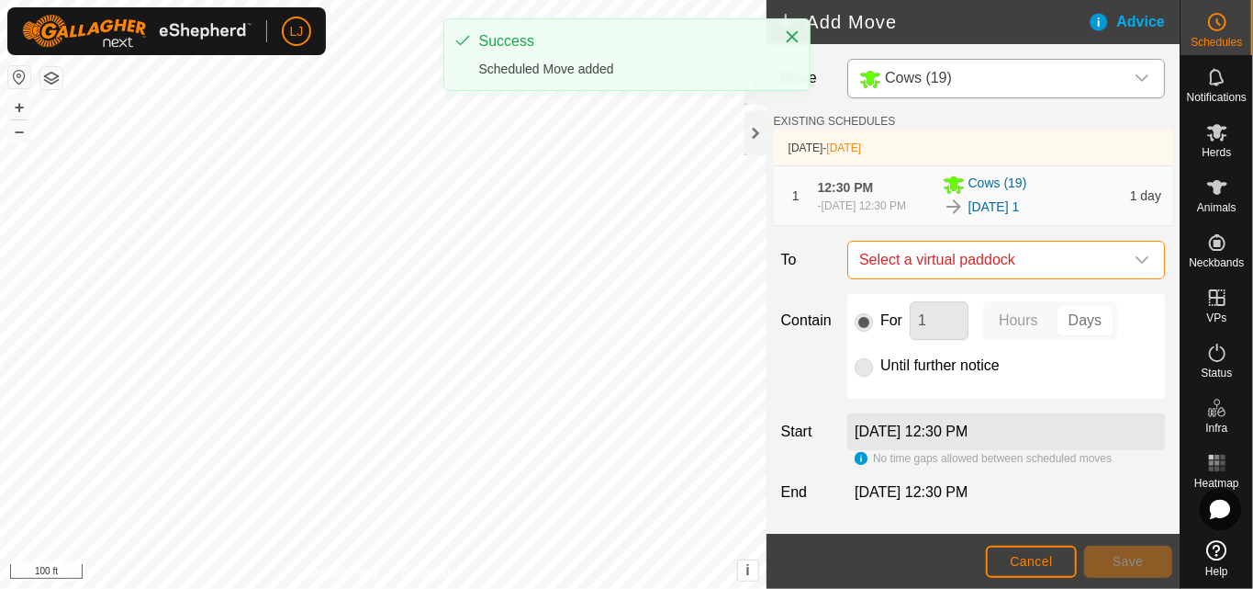
click at [1038, 278] on span "Select a virtual paddock" at bounding box center [988, 259] width 272 height 37
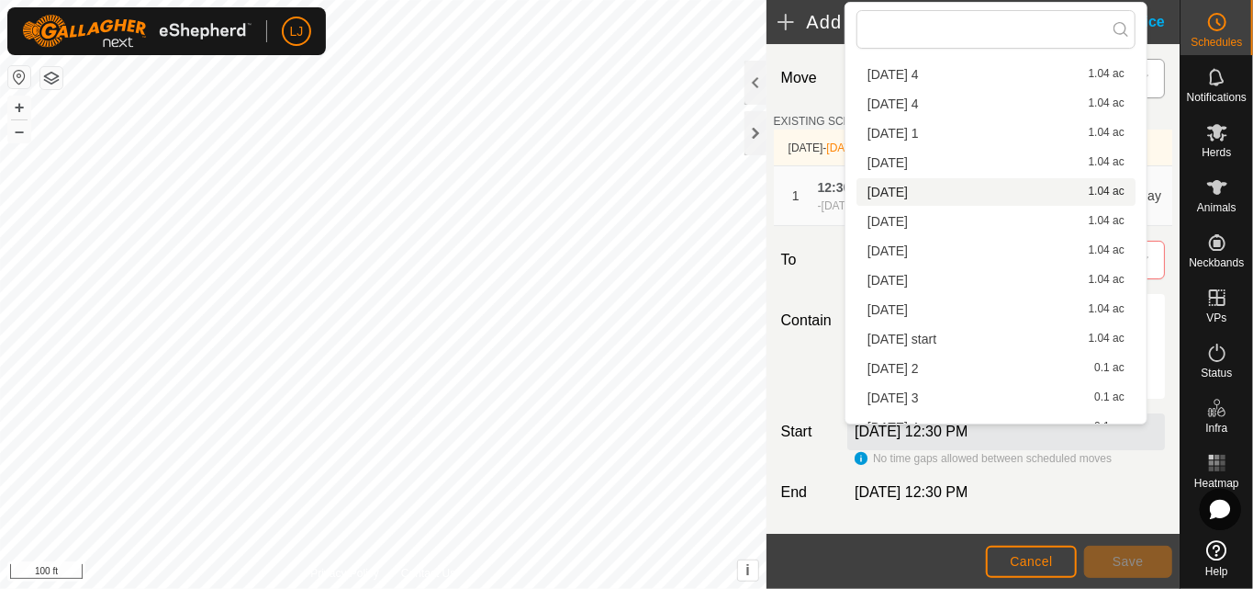
scroll to position [113, 0]
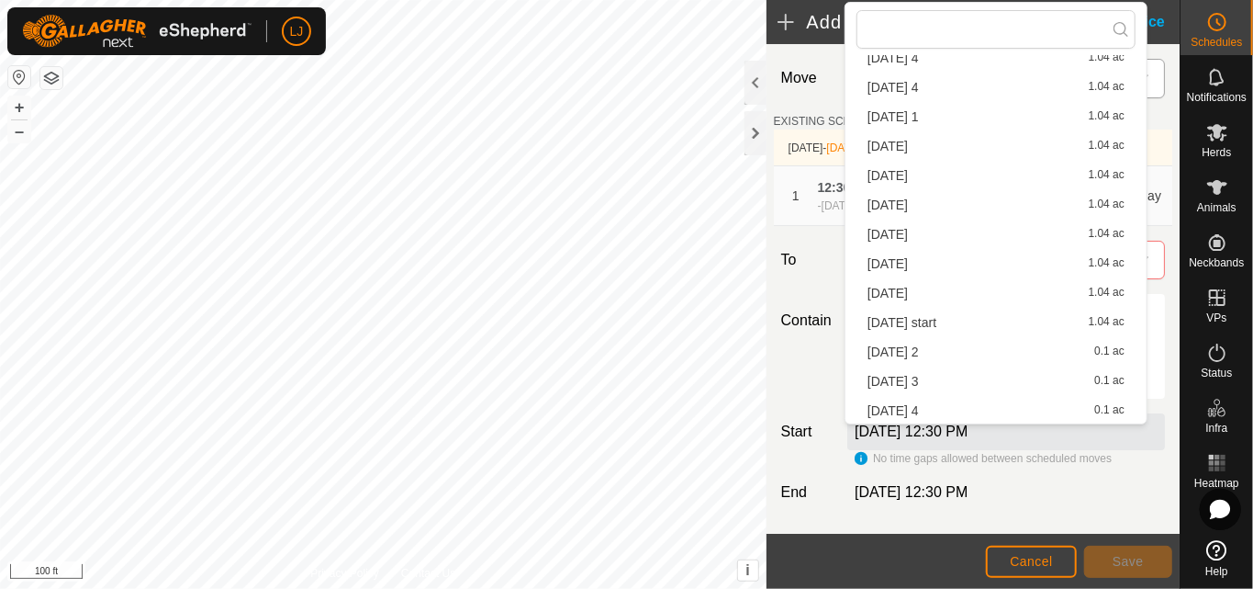
click at [919, 343] on li "[DATE] 2 0.1 ac" at bounding box center [996, 352] width 279 height 28
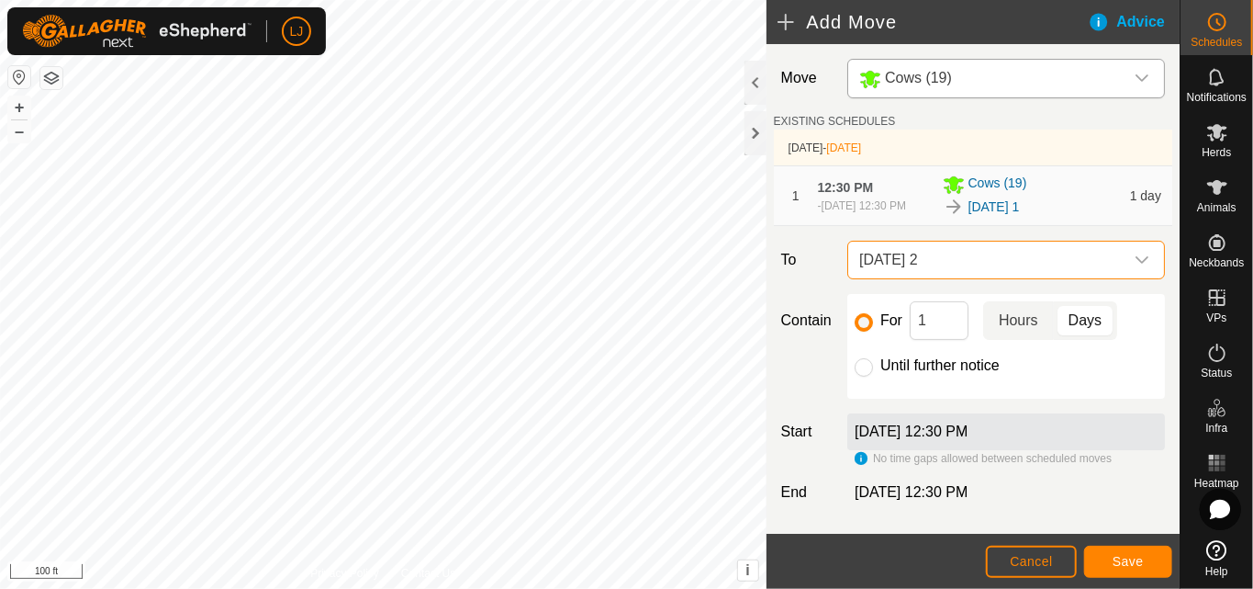
click at [1026, 331] on p-togglebutton "Hours" at bounding box center [1018, 320] width 71 height 39
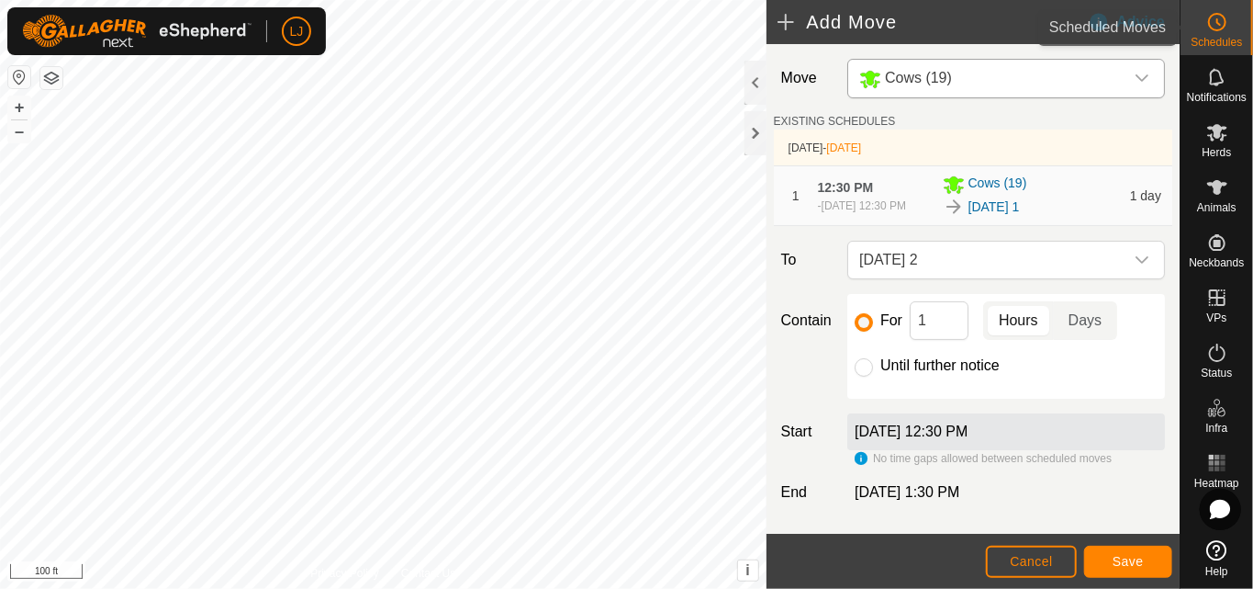
click at [1229, 20] on es-schedule-vp-svg-icon at bounding box center [1217, 21] width 33 height 29
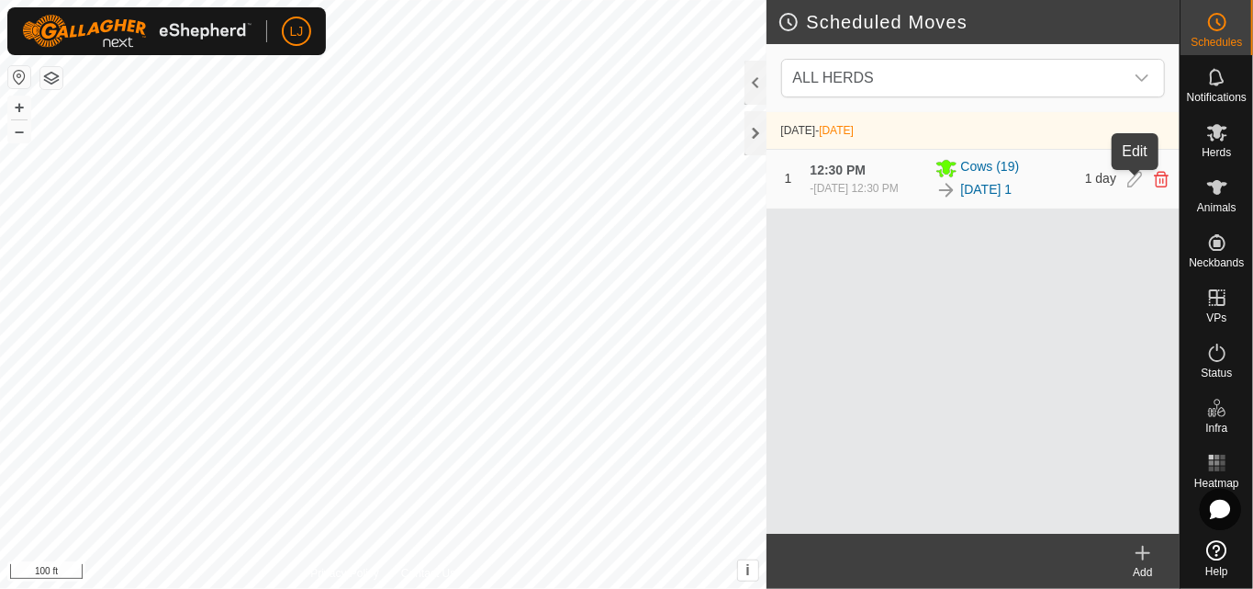
click at [1129, 181] on icon at bounding box center [1135, 179] width 15 height 17
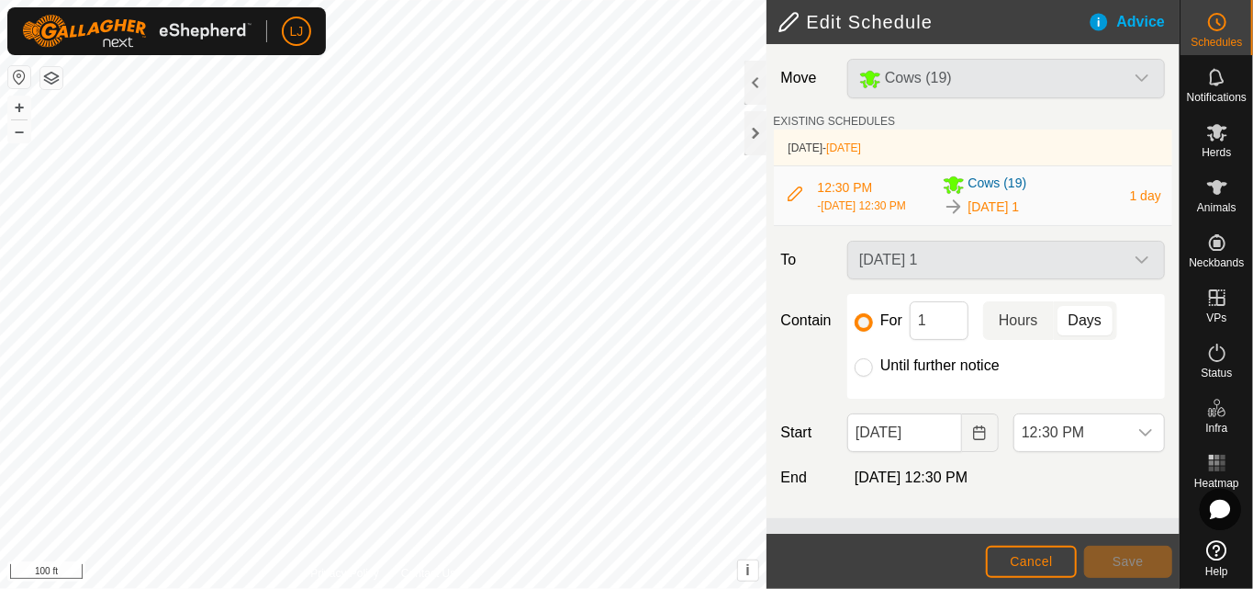
click at [1019, 324] on p-togglebutton "Hours" at bounding box center [1018, 320] width 71 height 39
click at [1133, 554] on span "Save" at bounding box center [1128, 561] width 31 height 15
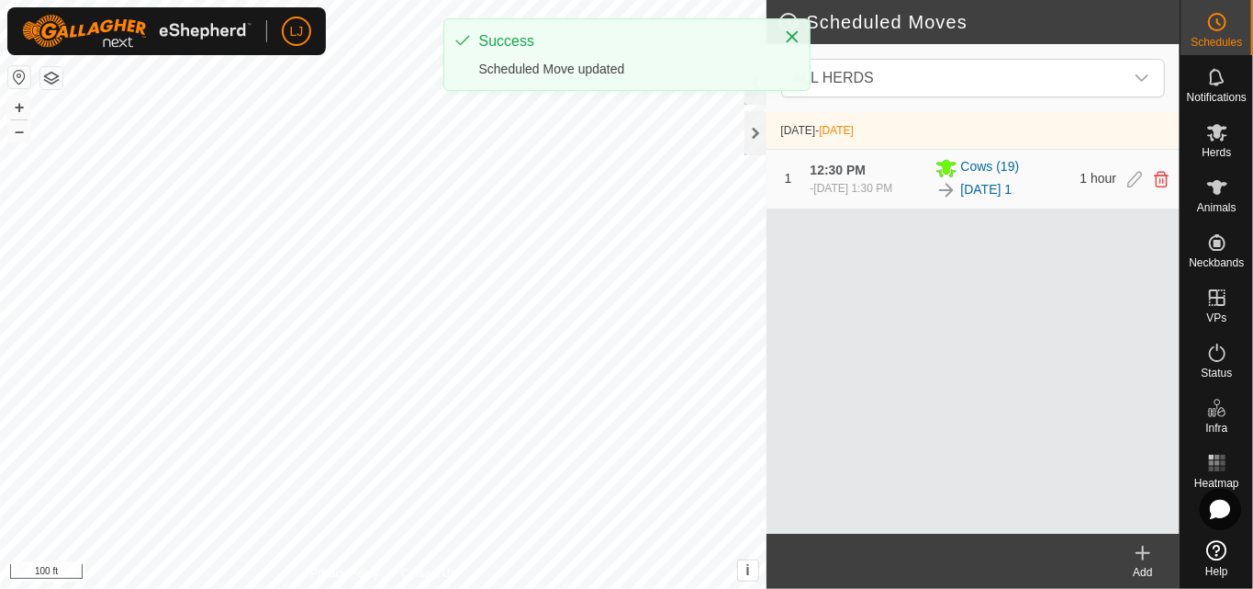
click at [1143, 551] on icon at bounding box center [1143, 552] width 0 height 13
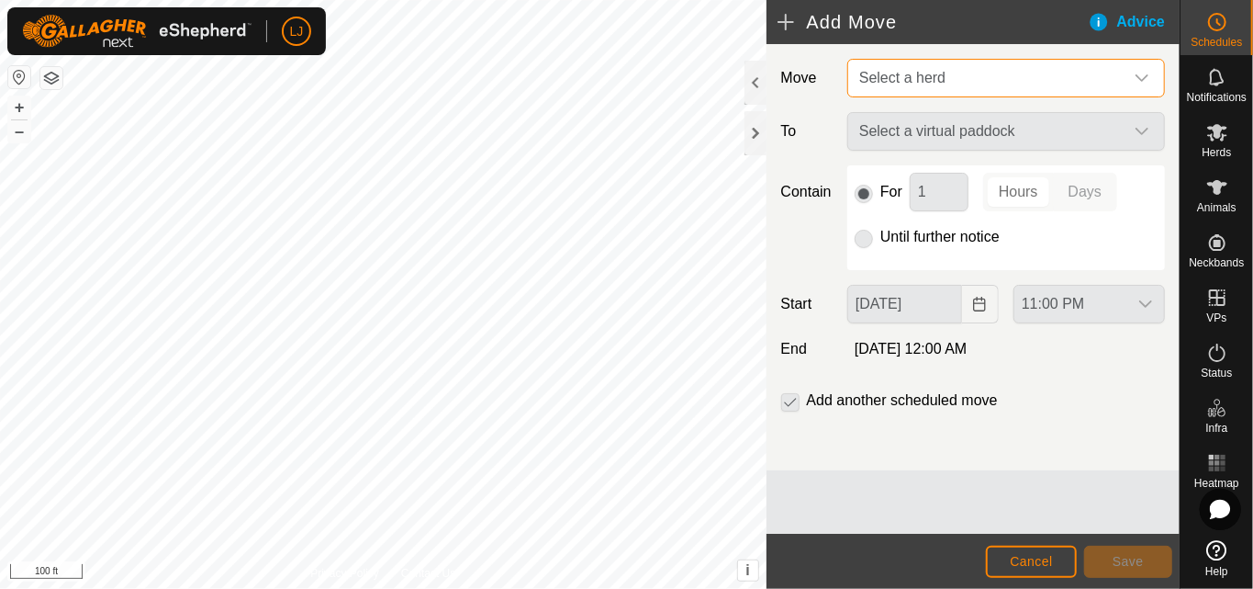
click at [936, 71] on span "Select a herd" at bounding box center [902, 78] width 86 height 16
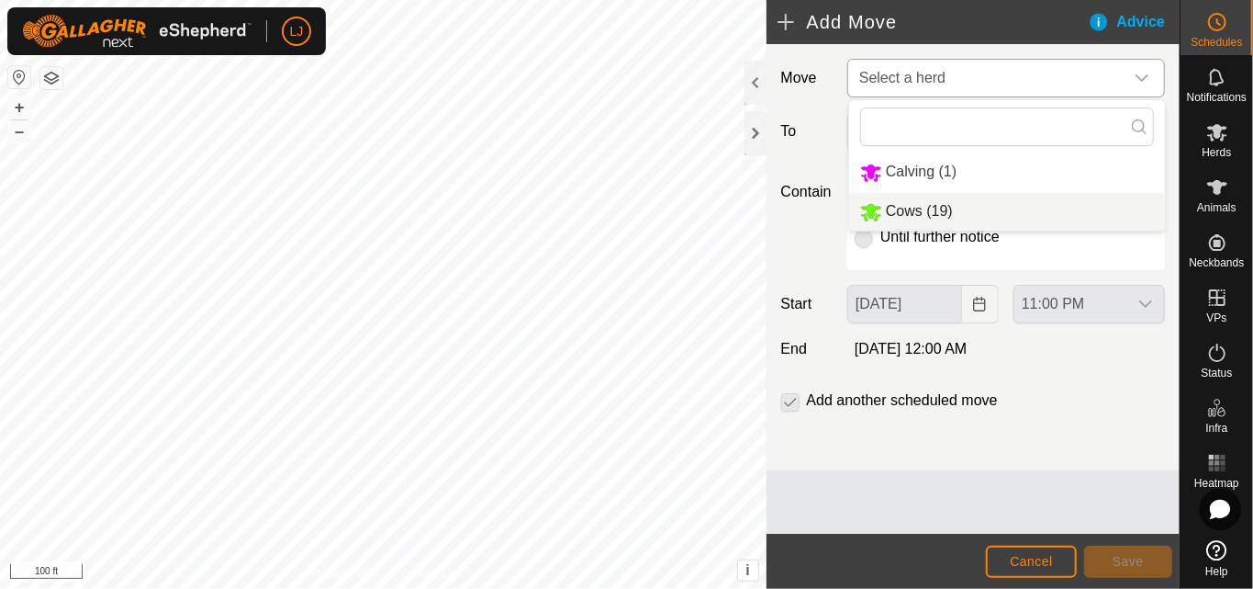
click at [976, 217] on li "Cows (19)" at bounding box center [1007, 212] width 316 height 38
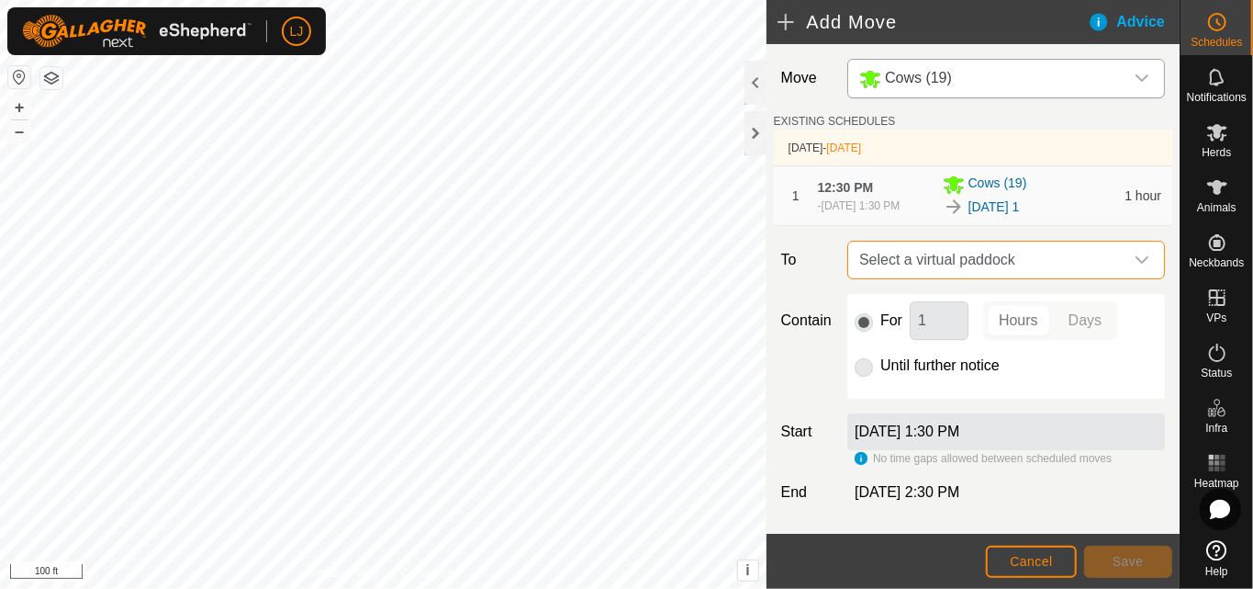
click at [1044, 278] on span "Select a virtual paddock" at bounding box center [988, 259] width 272 height 37
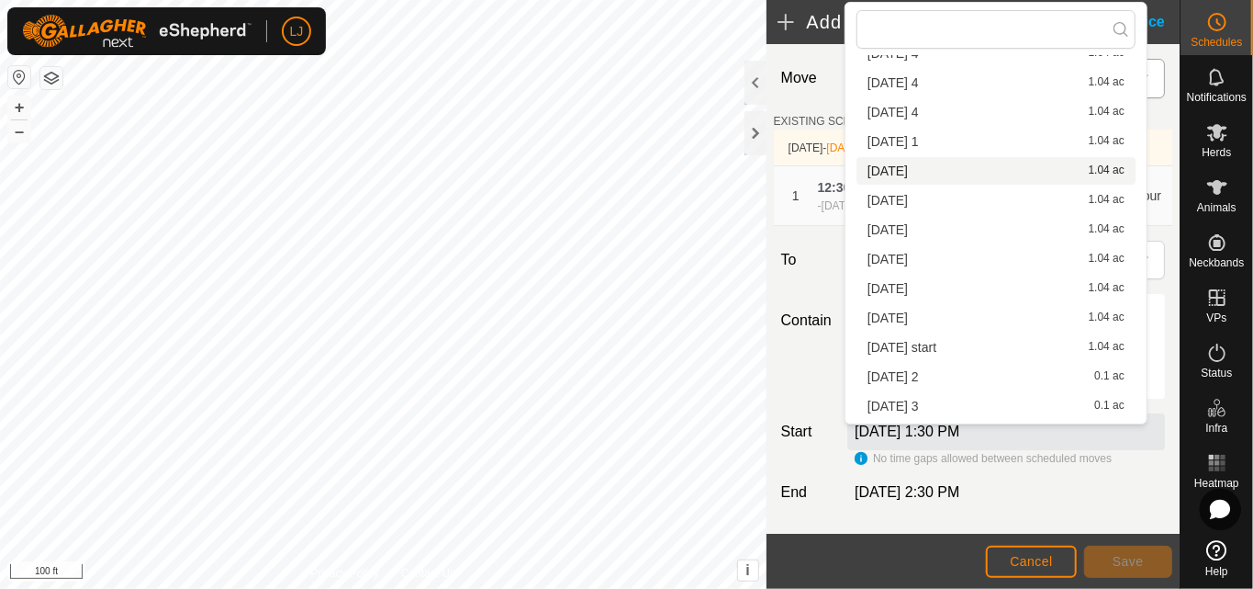
scroll to position [113, 0]
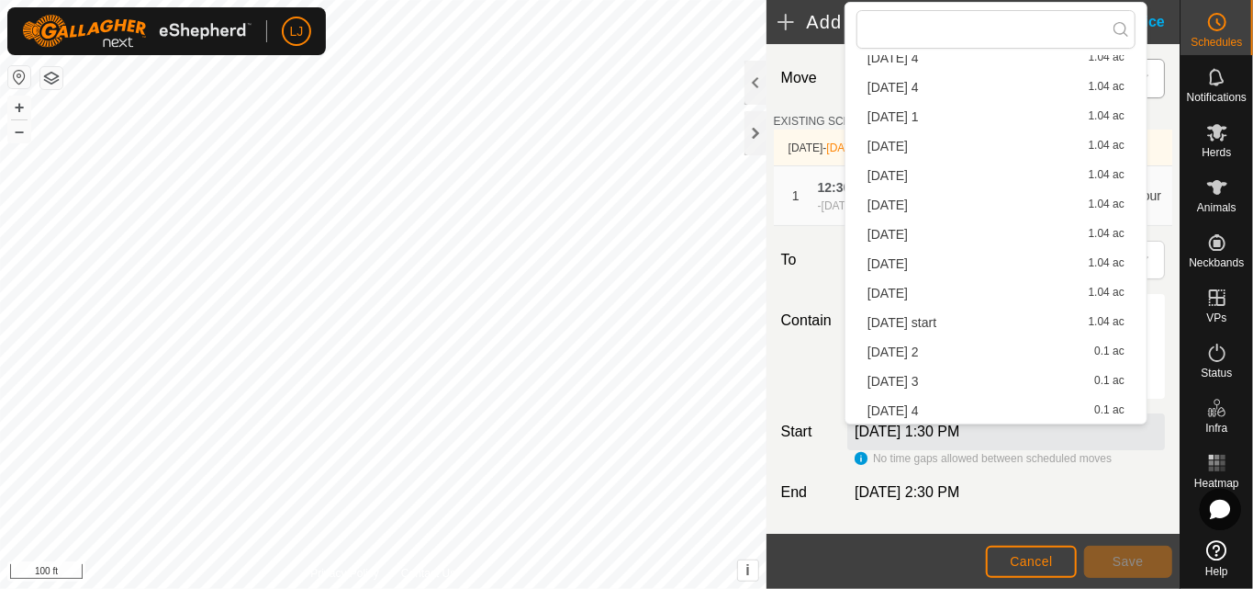
click at [953, 351] on li "[DATE] 2 0.1 ac" at bounding box center [996, 352] width 279 height 28
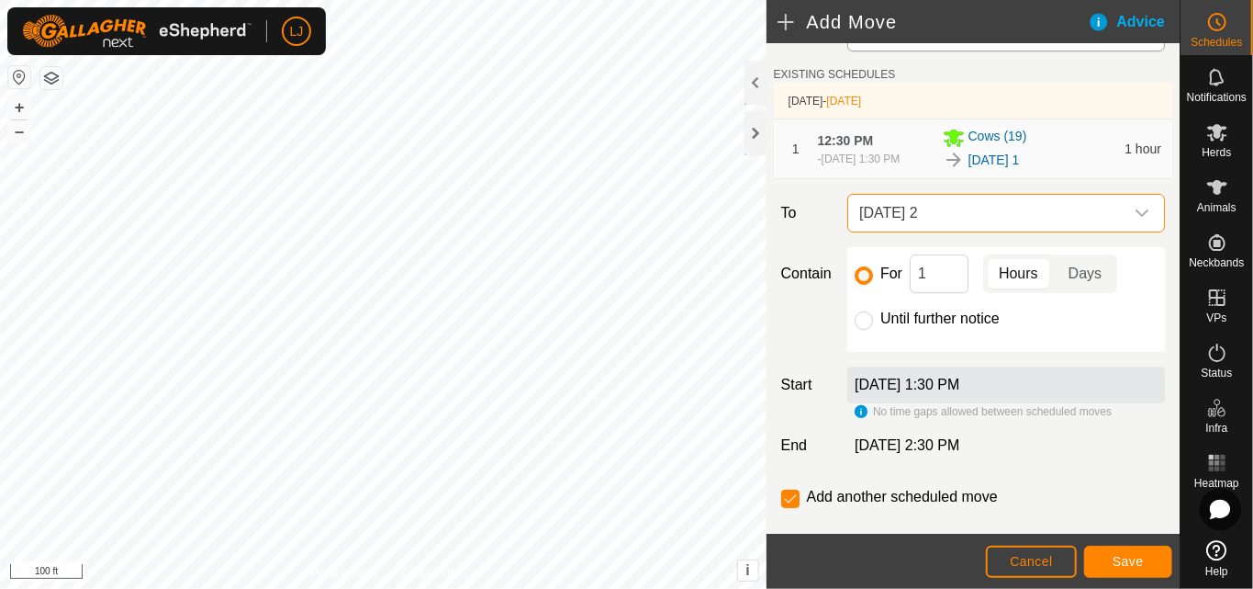
scroll to position [85, 0]
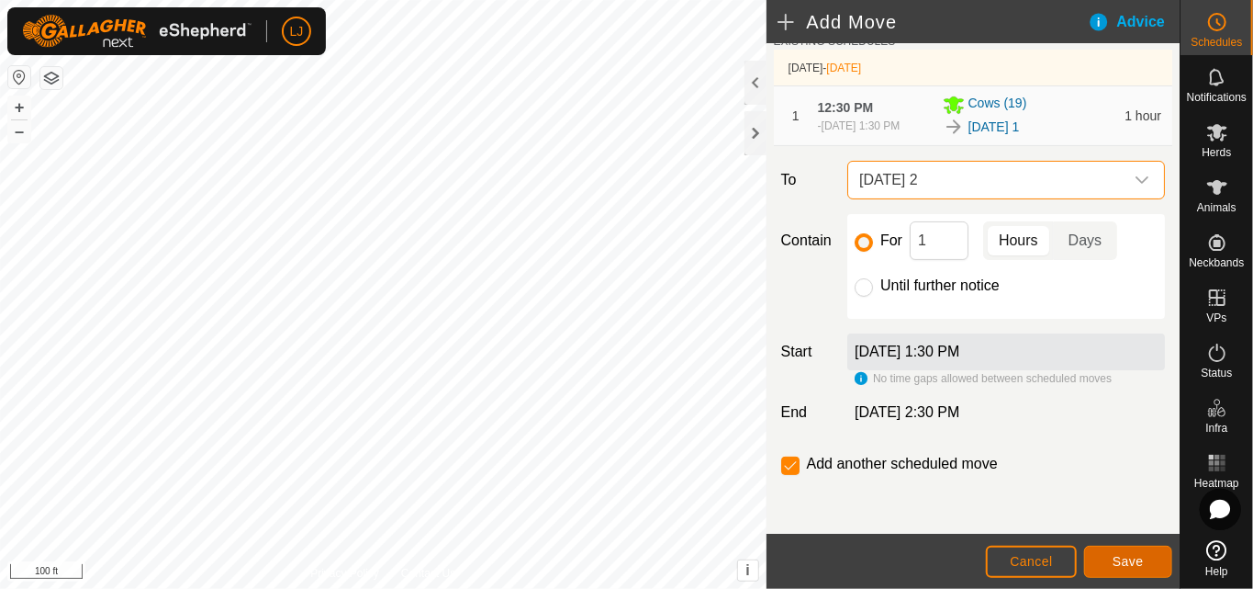
click at [1123, 560] on span "Save" at bounding box center [1128, 561] width 31 height 15
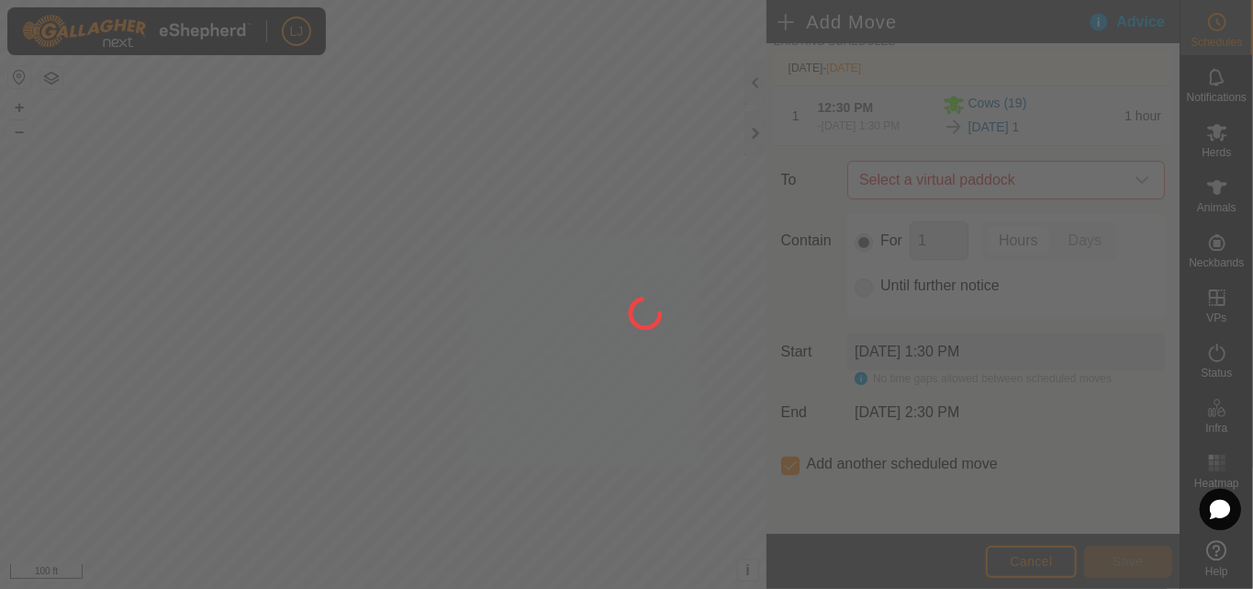
scroll to position [0, 0]
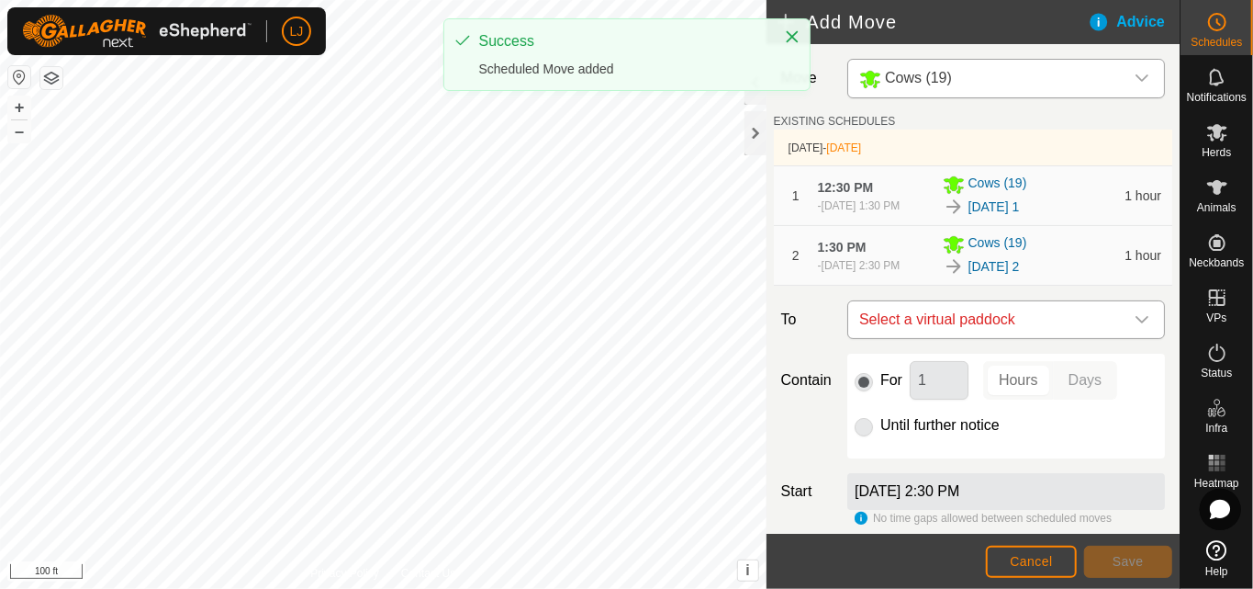
click at [1058, 338] on span "Select a virtual paddock" at bounding box center [988, 319] width 272 height 37
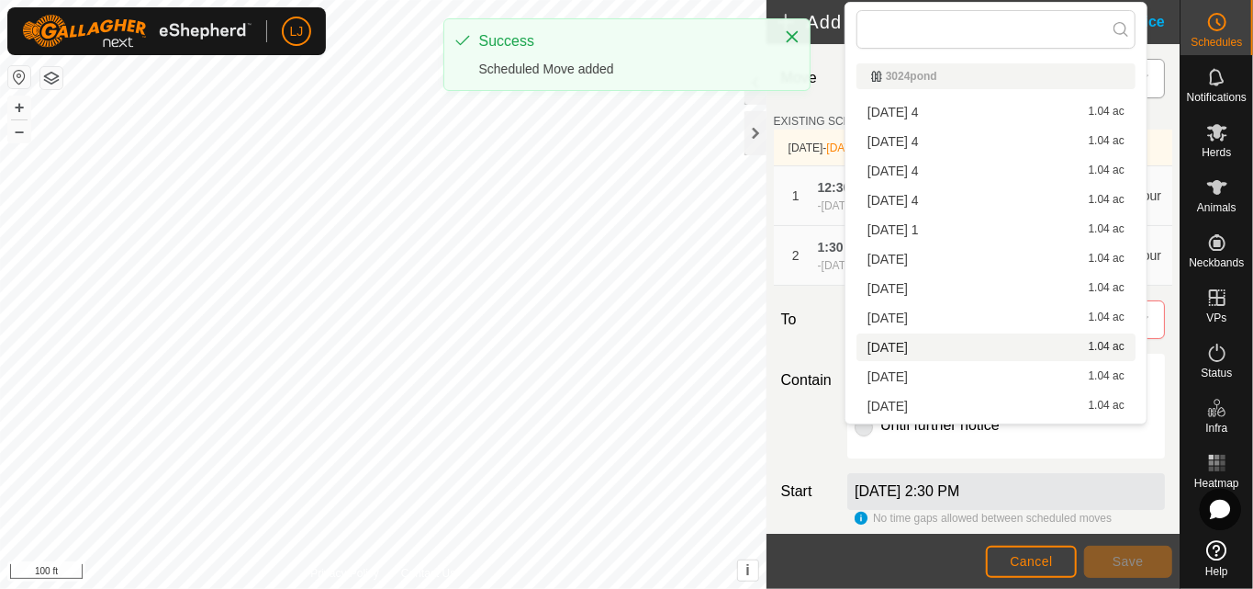
scroll to position [113, 0]
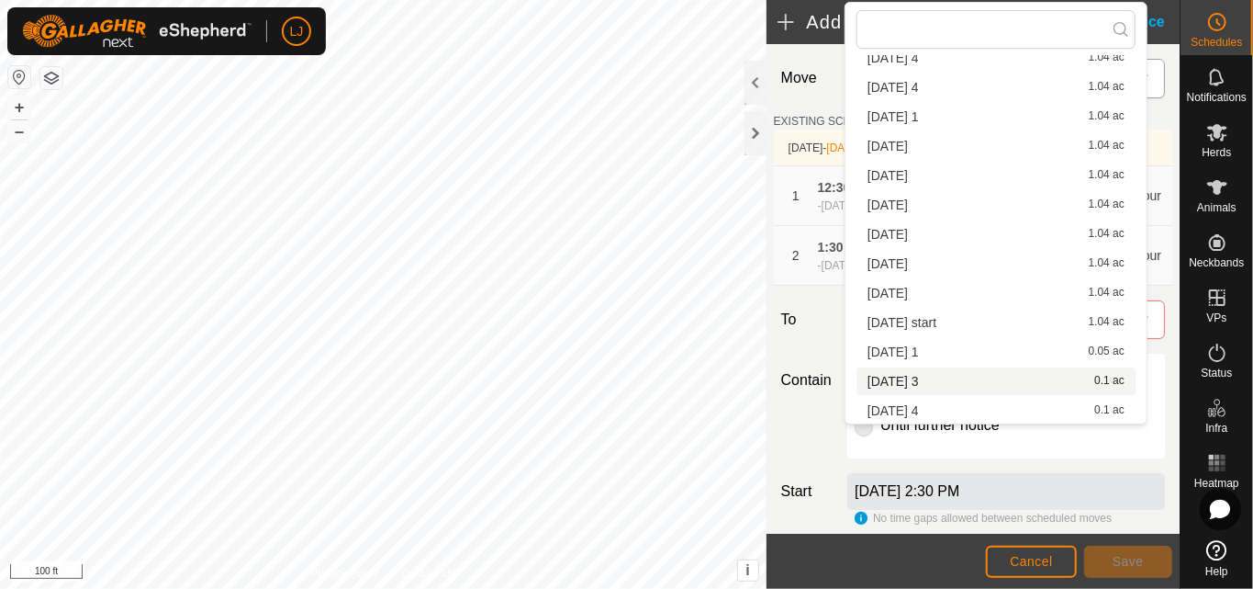
click at [950, 379] on li "[DATE] 3 0.1 ac" at bounding box center [996, 381] width 279 height 28
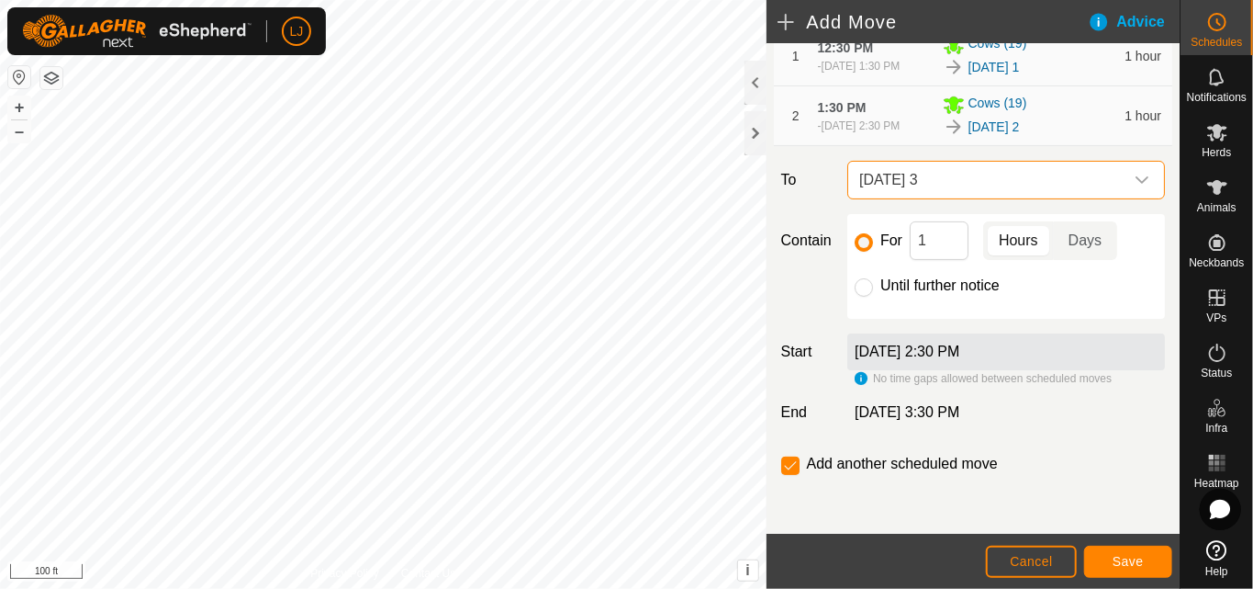
scroll to position [153, 0]
click at [1135, 568] on span "Save" at bounding box center [1128, 561] width 31 height 15
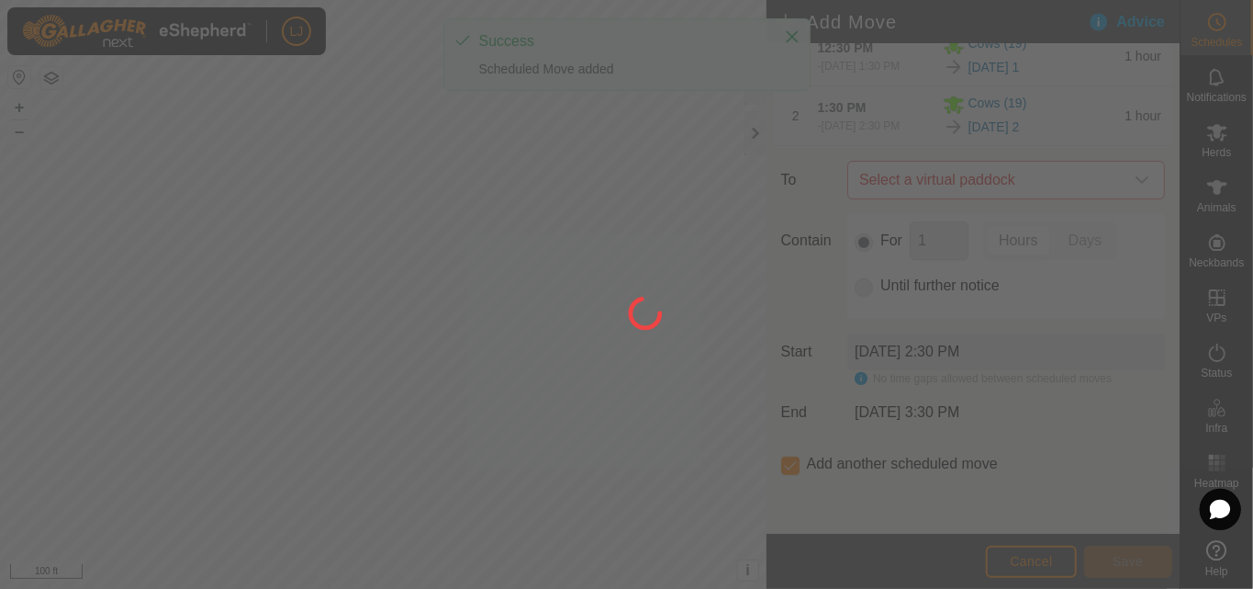
scroll to position [0, 0]
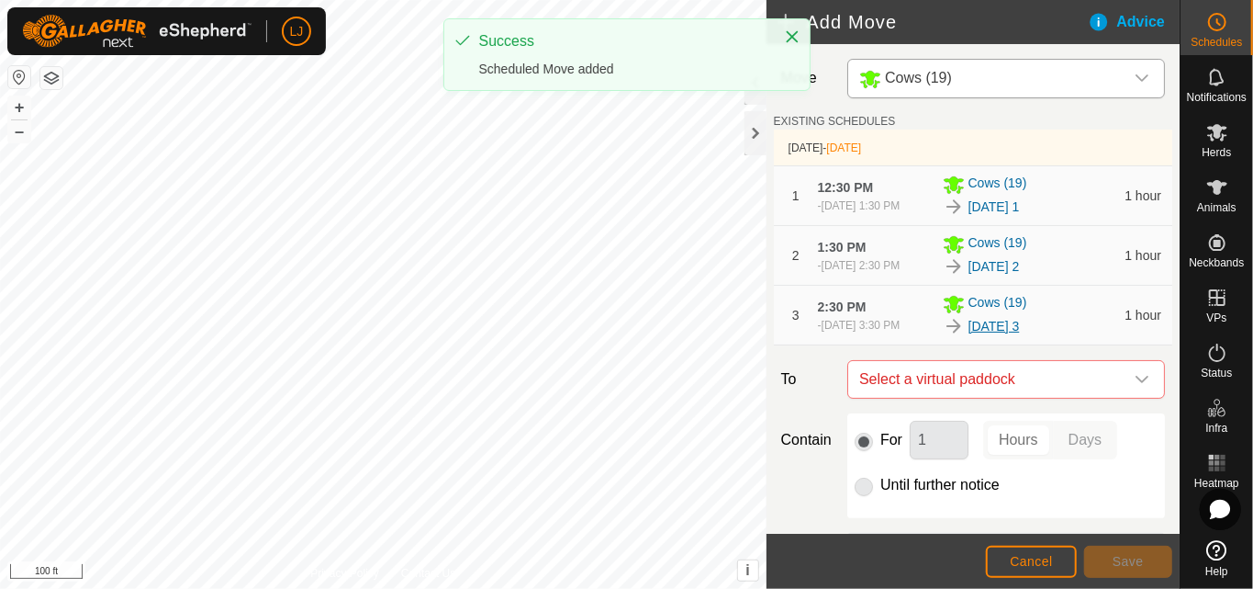
click at [1010, 336] on link "[DATE] 3" at bounding box center [994, 326] width 51 height 19
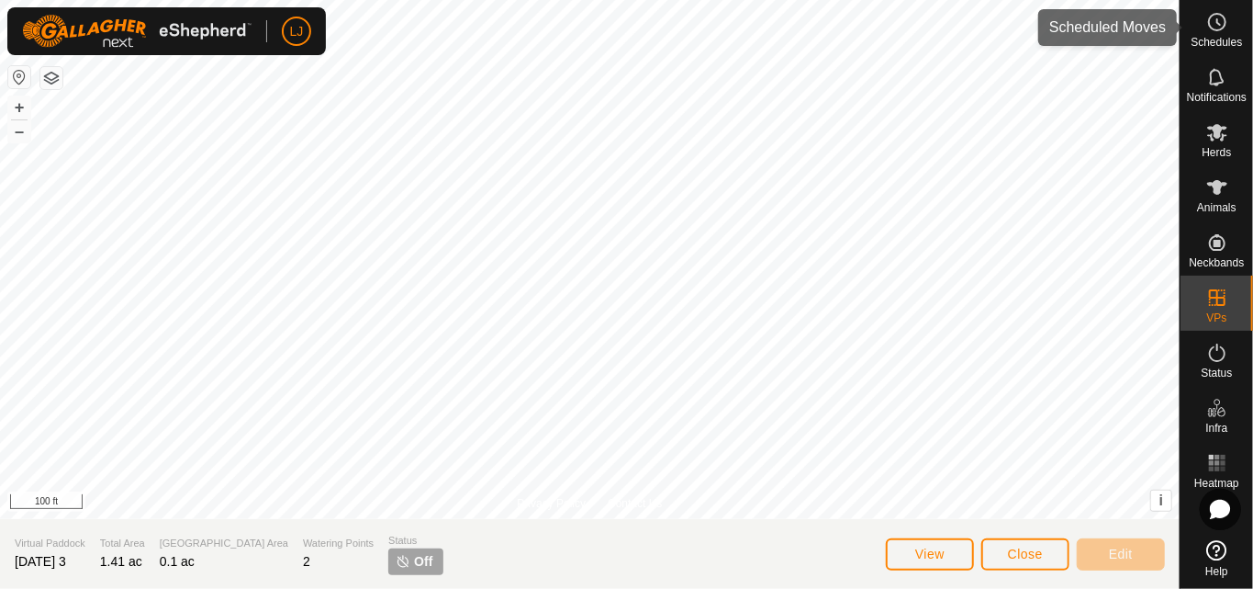
click at [1232, 22] on es-schedule-vp-svg-icon at bounding box center [1217, 21] width 33 height 29
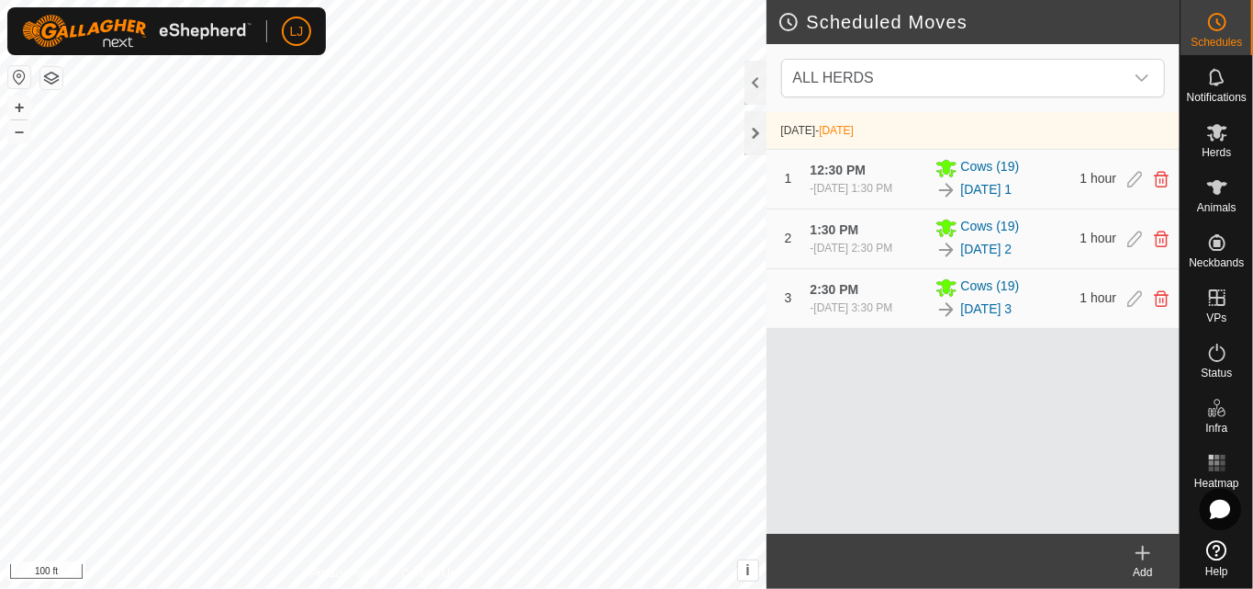
click at [1132, 554] on icon at bounding box center [1143, 553] width 22 height 22
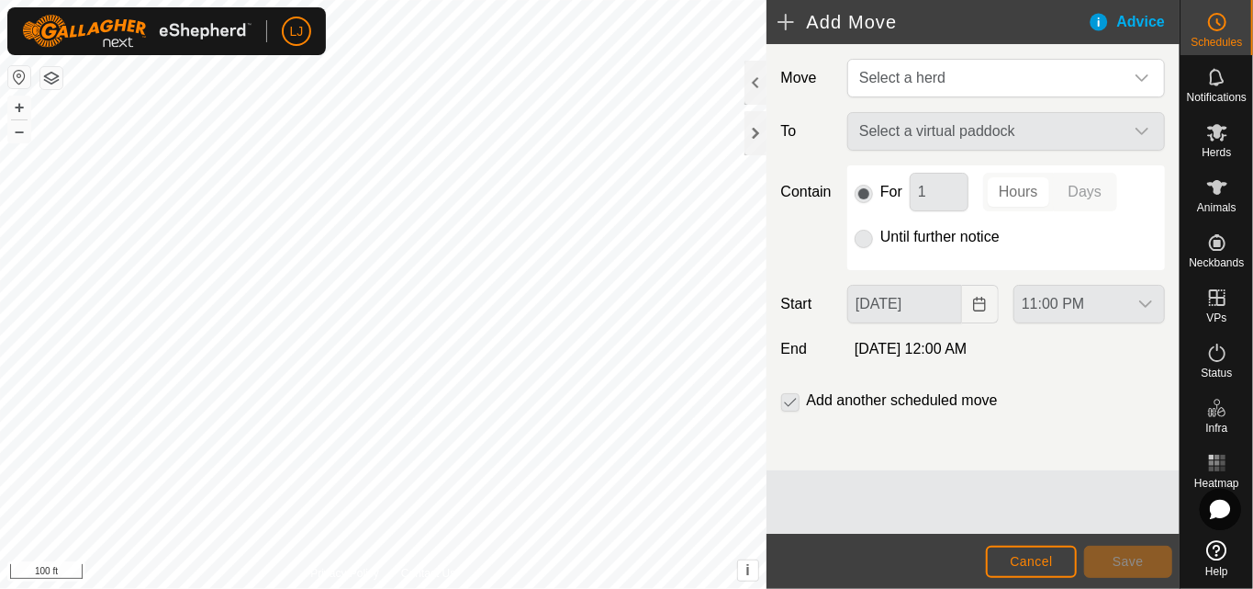
click at [878, 55] on div "Move Select a herd To Select a virtual paddock Contain For 1 Hours Days Until f…" at bounding box center [973, 257] width 413 height 426
click at [891, 70] on span "Select a herd" at bounding box center [902, 78] width 86 height 16
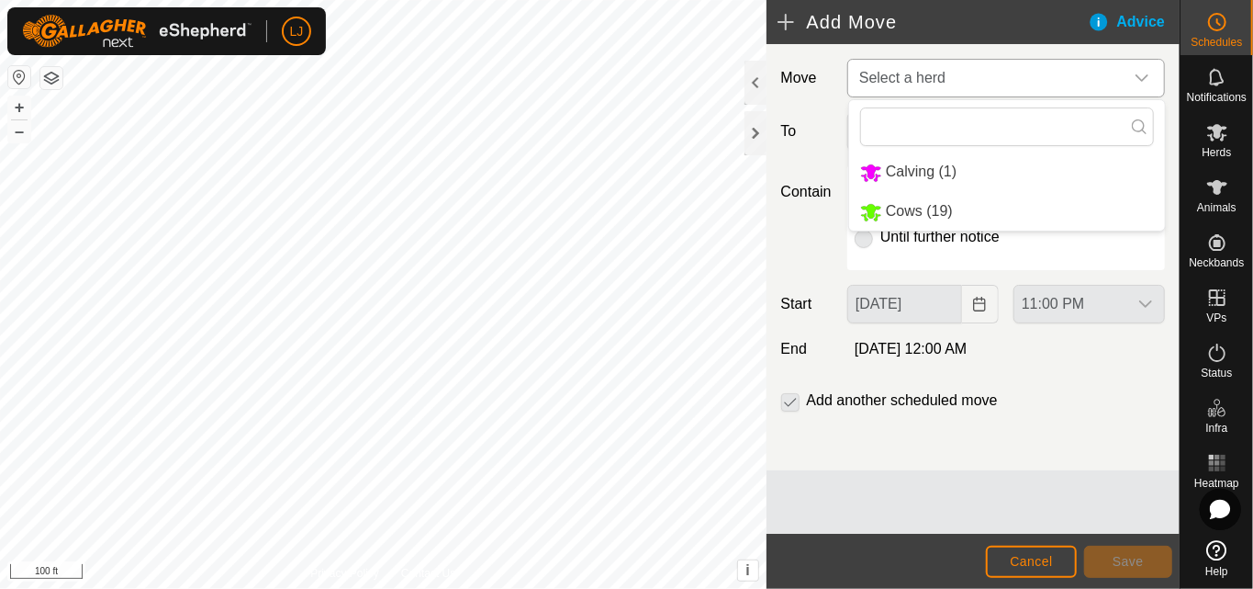
click at [987, 218] on li "Cows (19)" at bounding box center [1007, 212] width 316 height 38
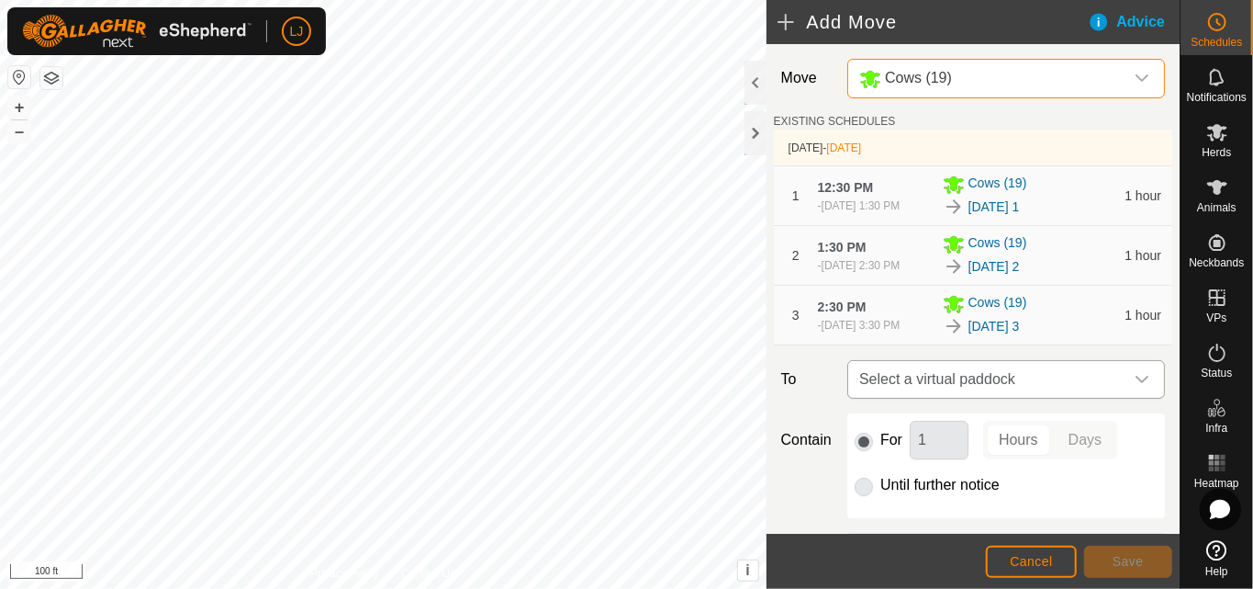
click at [1008, 398] on span "Select a virtual paddock" at bounding box center [988, 379] width 272 height 37
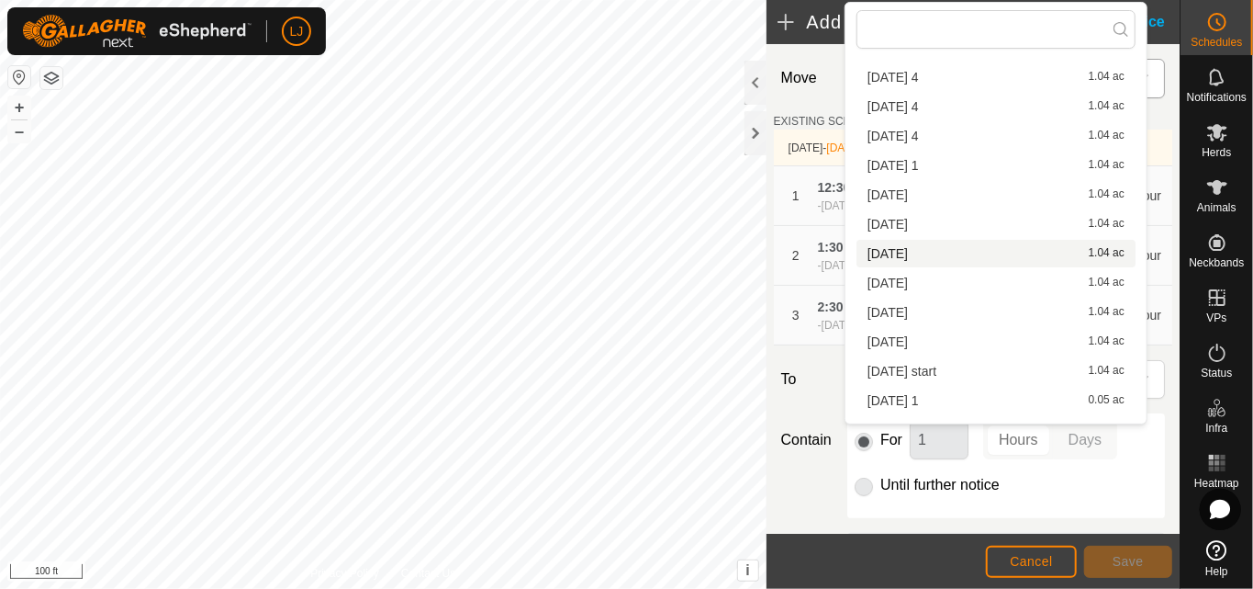
scroll to position [113, 0]
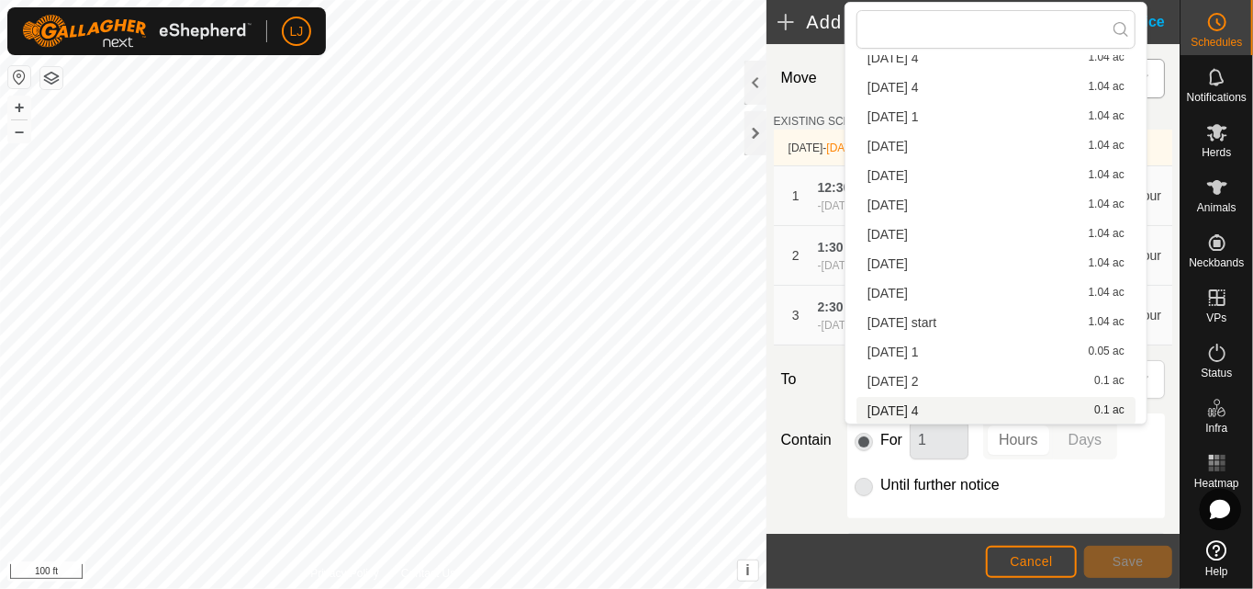
click at [982, 407] on li "[DATE] 4 0.1 ac" at bounding box center [996, 411] width 279 height 28
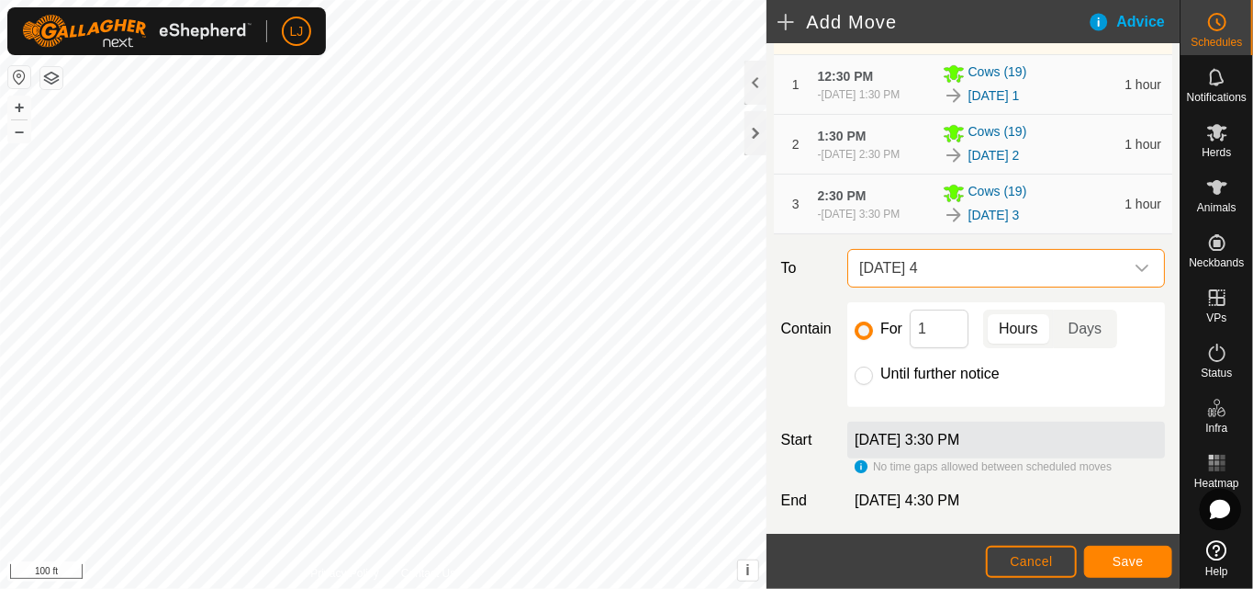
scroll to position [221, 0]
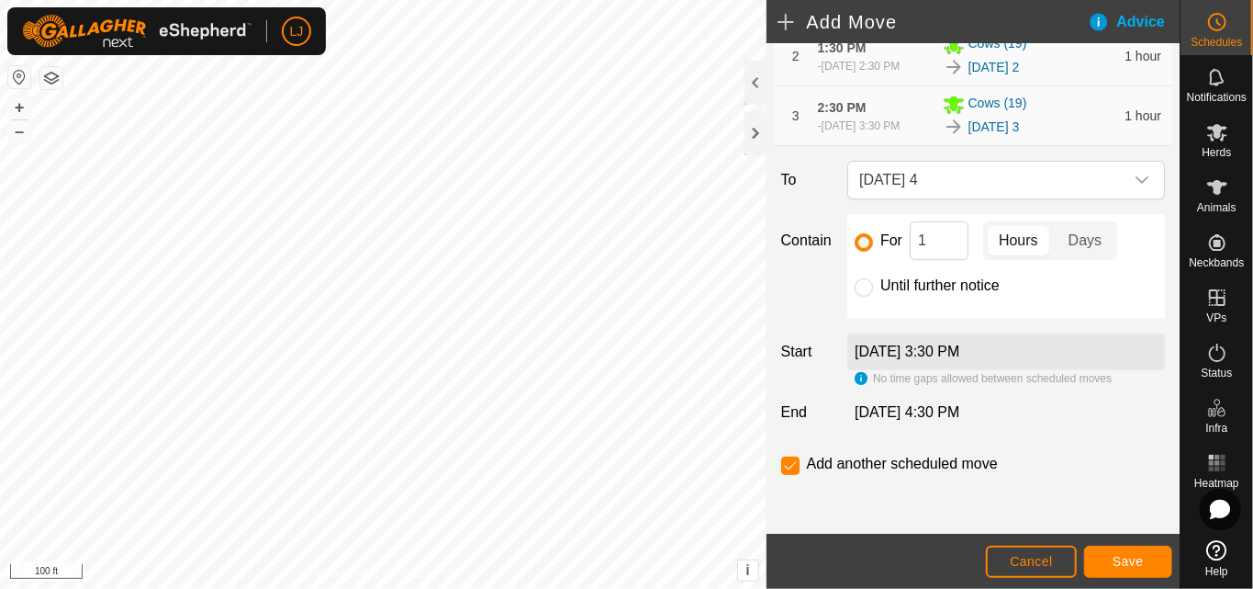
click at [855, 287] on div at bounding box center [864, 287] width 18 height 18
click at [860, 288] on input "Until further notice" at bounding box center [864, 287] width 18 height 18
radio input "true"
checkbox input "false"
click at [1147, 558] on button "Save" at bounding box center [1128, 561] width 88 height 32
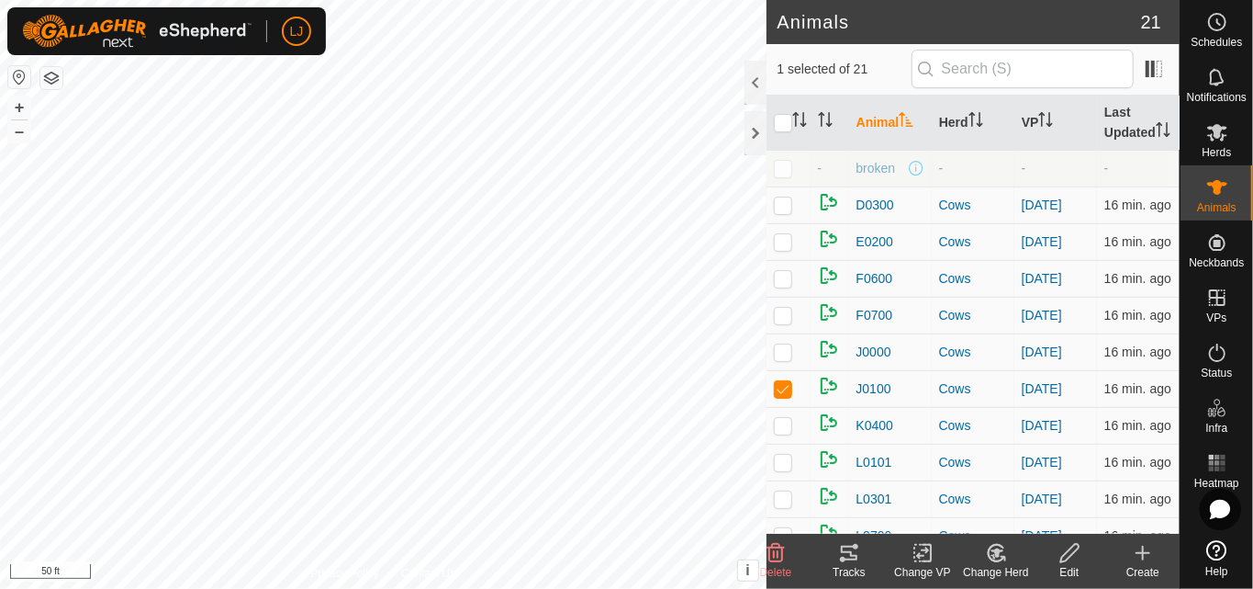
click at [853, 554] on icon at bounding box center [849, 553] width 22 height 22
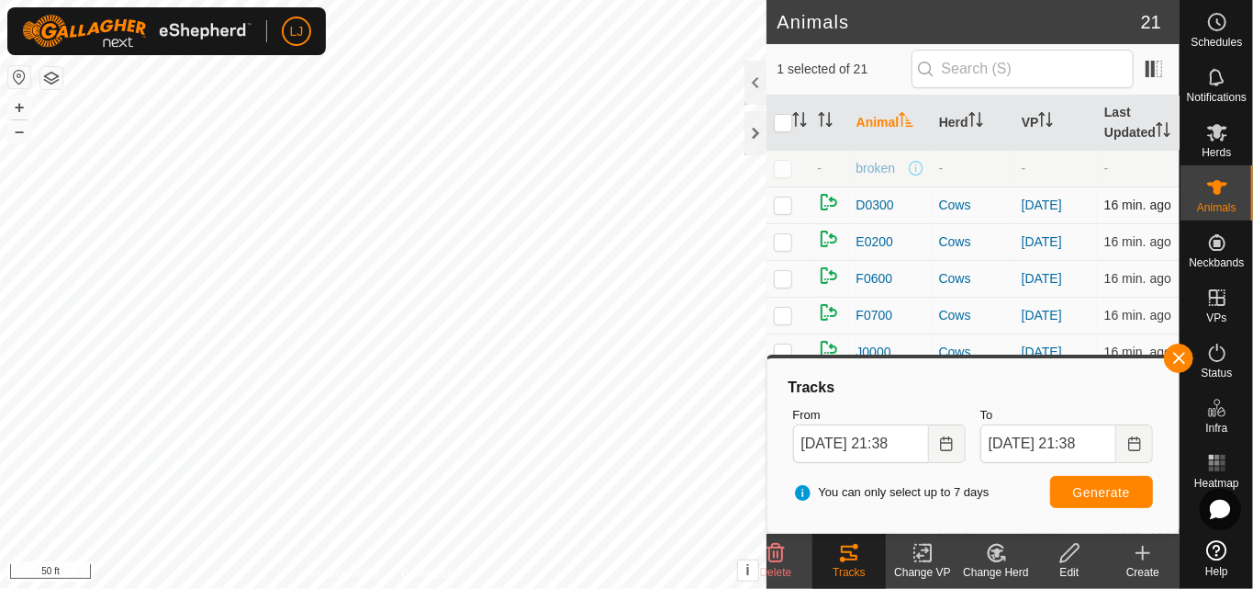
click at [780, 212] on p-checkbox at bounding box center [783, 204] width 18 height 15
checkbox input "true"
click at [1086, 491] on span "Generate" at bounding box center [1101, 492] width 57 height 15
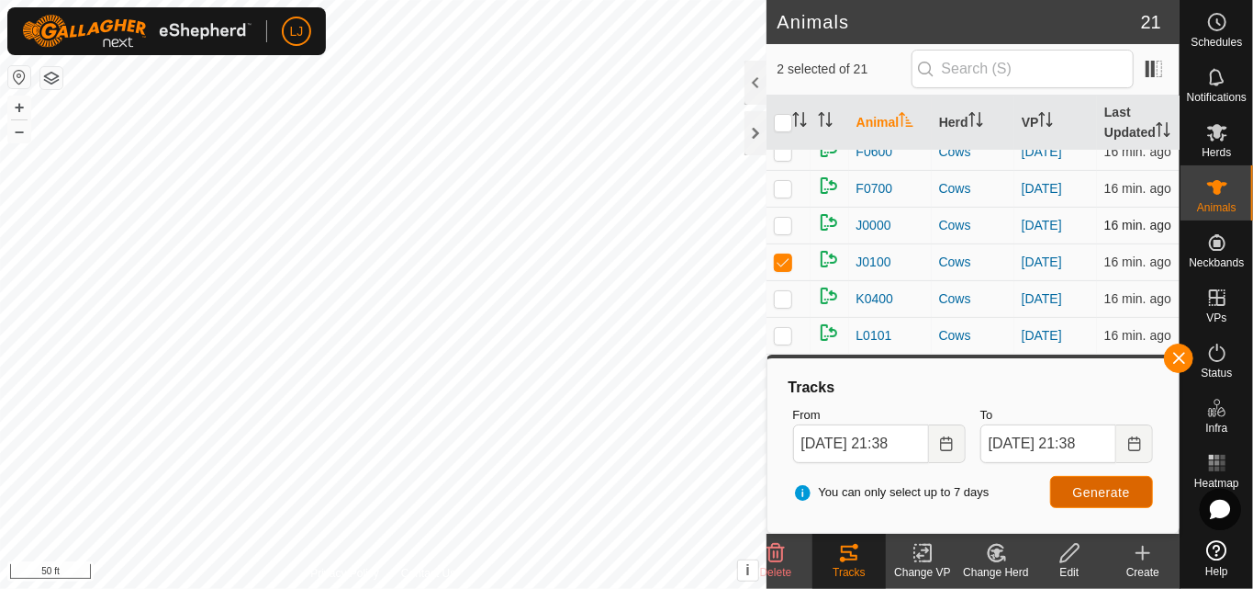
scroll to position [122, 0]
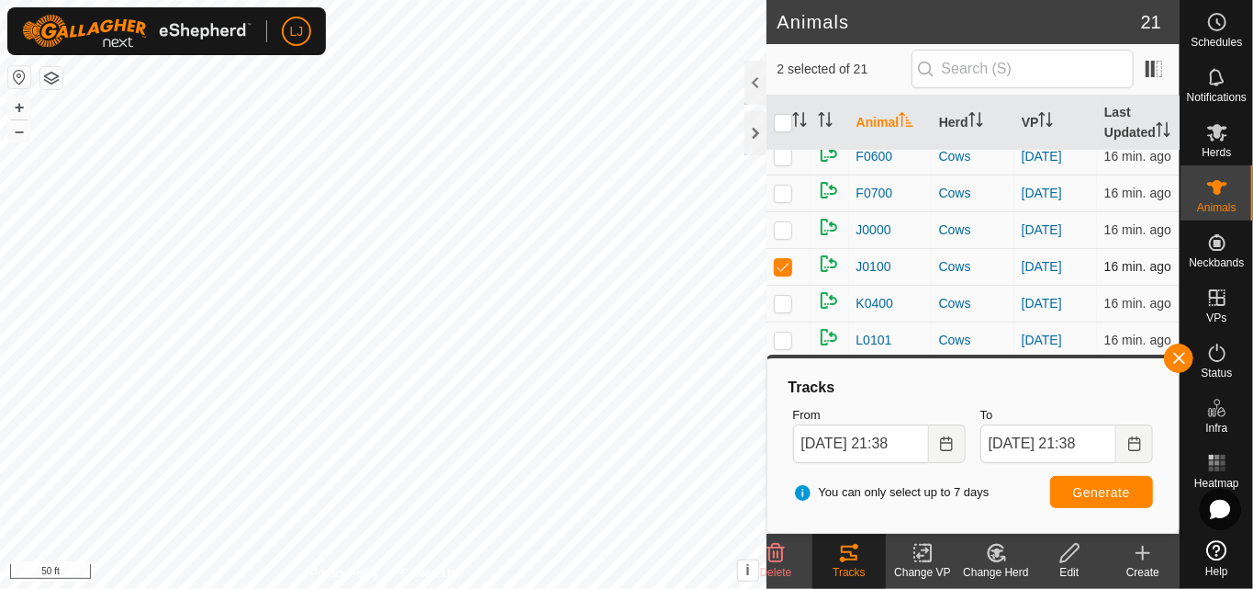
click at [789, 274] on p-checkbox at bounding box center [783, 266] width 18 height 15
checkbox input "false"
click at [1091, 485] on span "Generate" at bounding box center [1101, 492] width 57 height 15
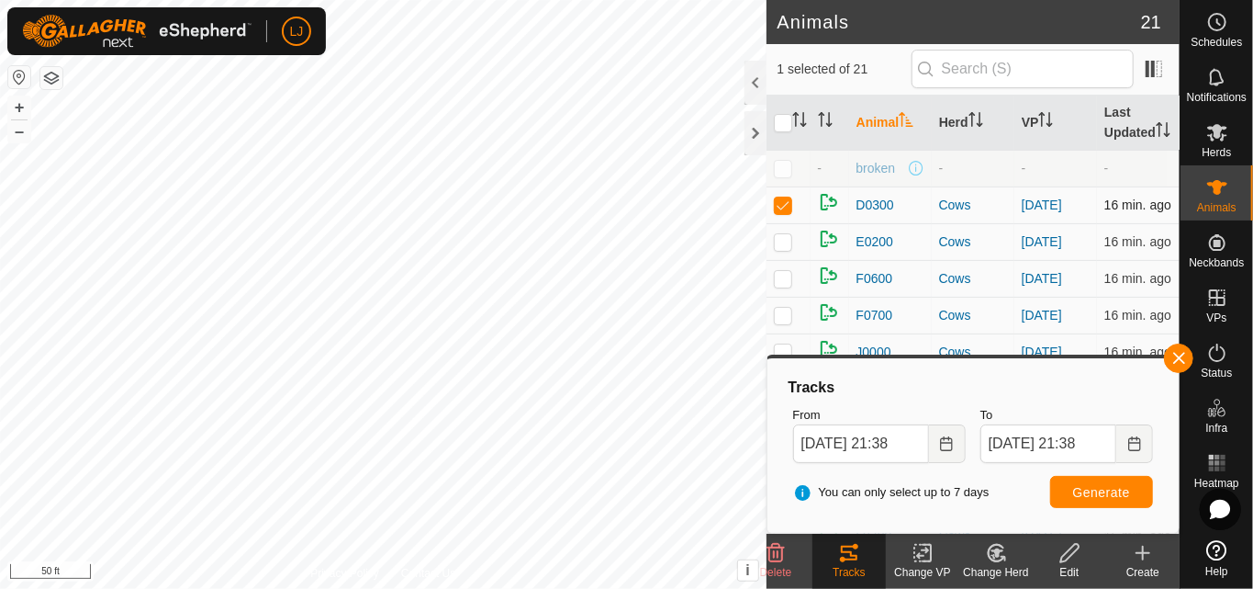
click at [790, 212] on p-checkbox at bounding box center [783, 204] width 18 height 15
checkbox input "false"
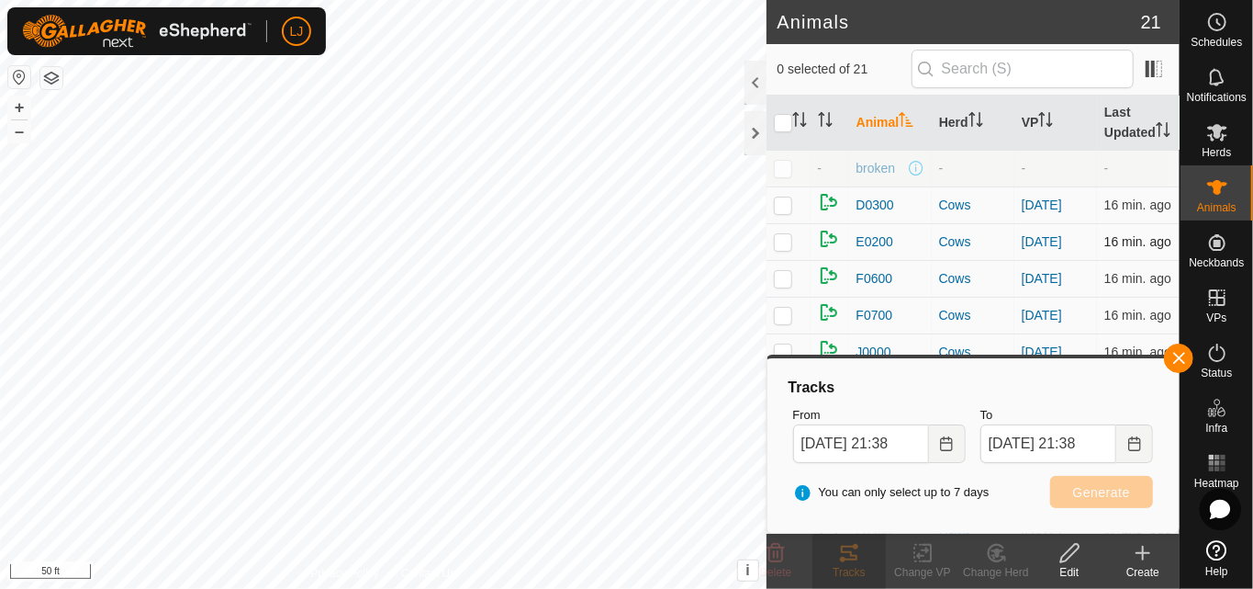
click at [791, 249] on p-checkbox at bounding box center [783, 241] width 18 height 15
checkbox input "true"
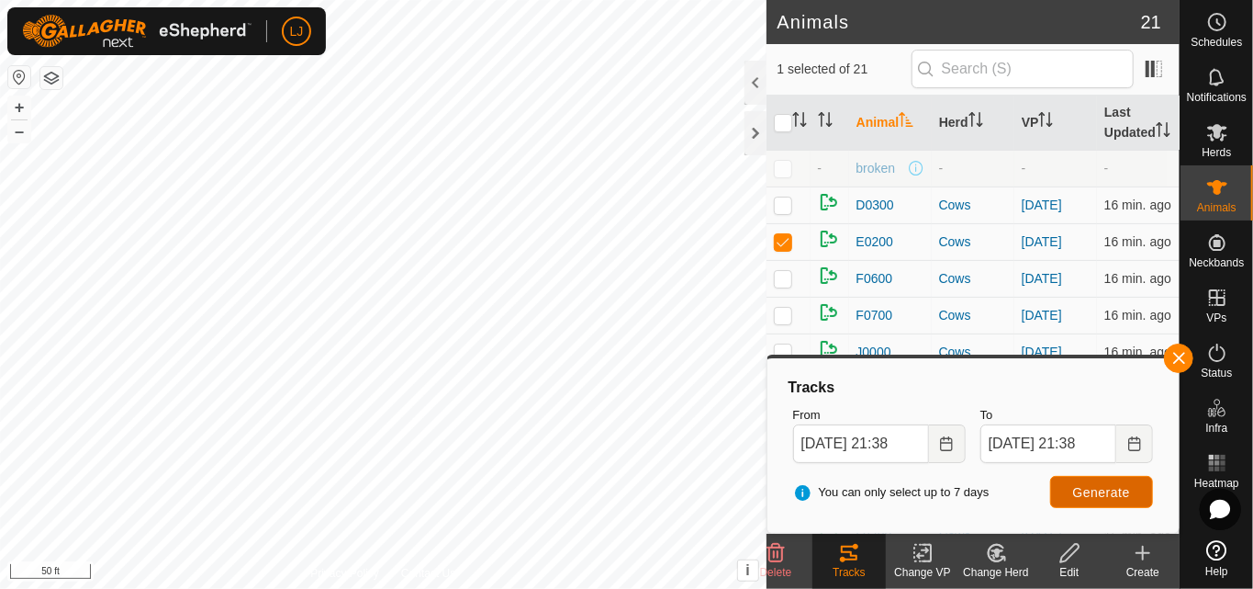
click at [1107, 494] on span "Generate" at bounding box center [1101, 492] width 57 height 15
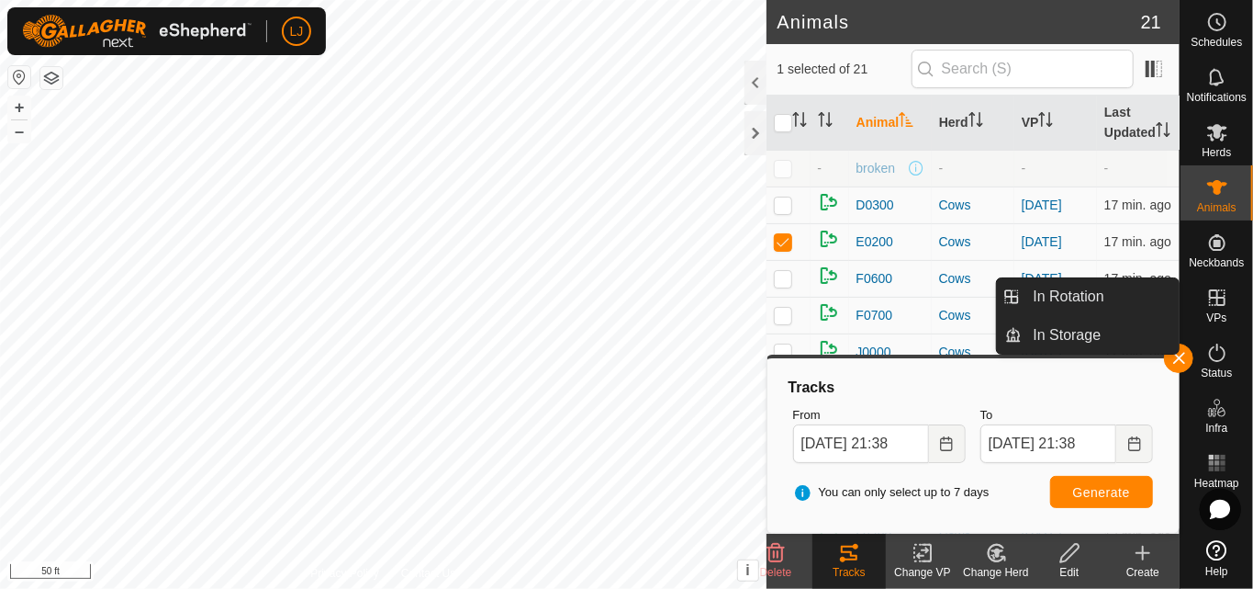
click at [1208, 301] on icon at bounding box center [1218, 297] width 22 height 22
click at [1059, 299] on link "In Rotation" at bounding box center [1101, 296] width 157 height 37
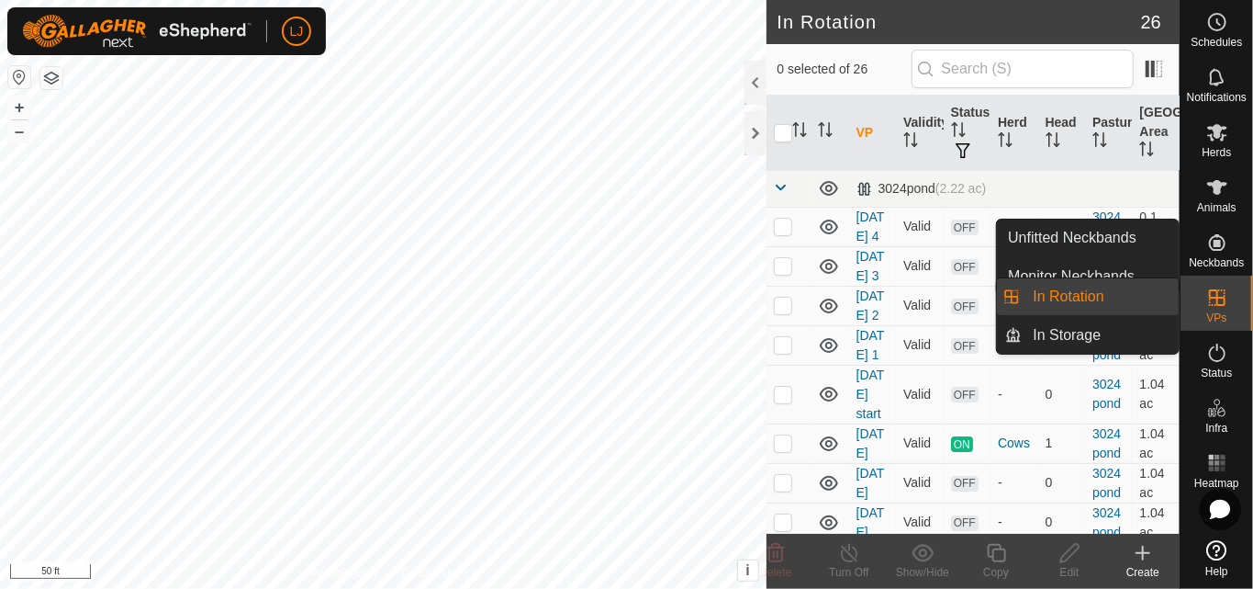
click at [1208, 307] on icon at bounding box center [1218, 297] width 22 height 22
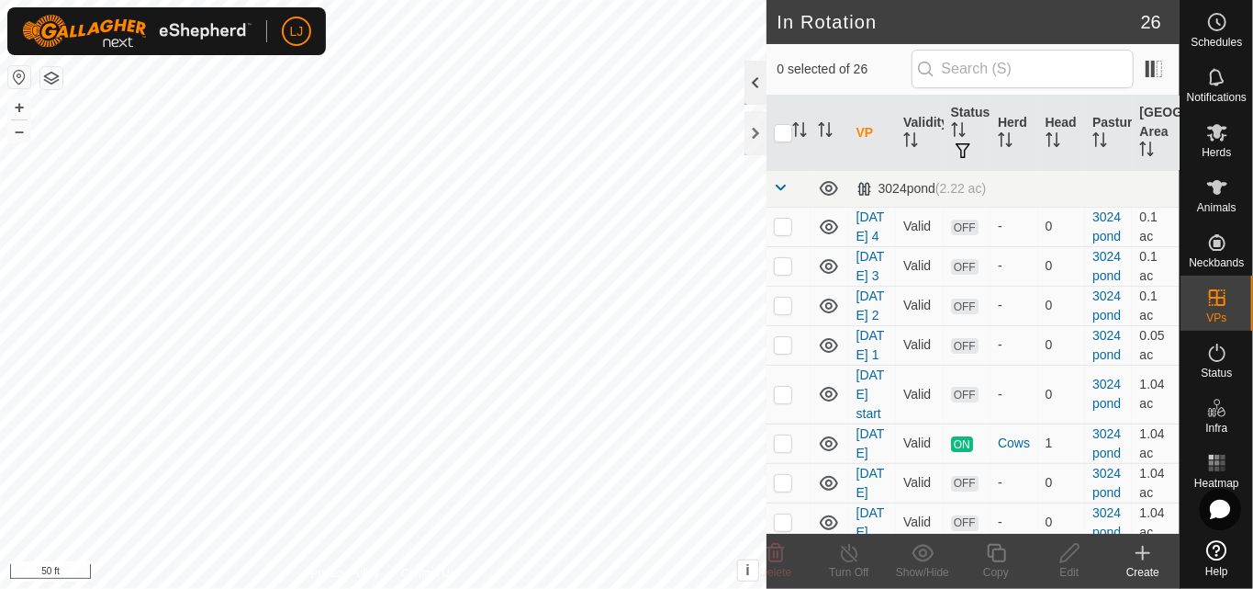
click at [748, 87] on div at bounding box center [756, 83] width 22 height 44
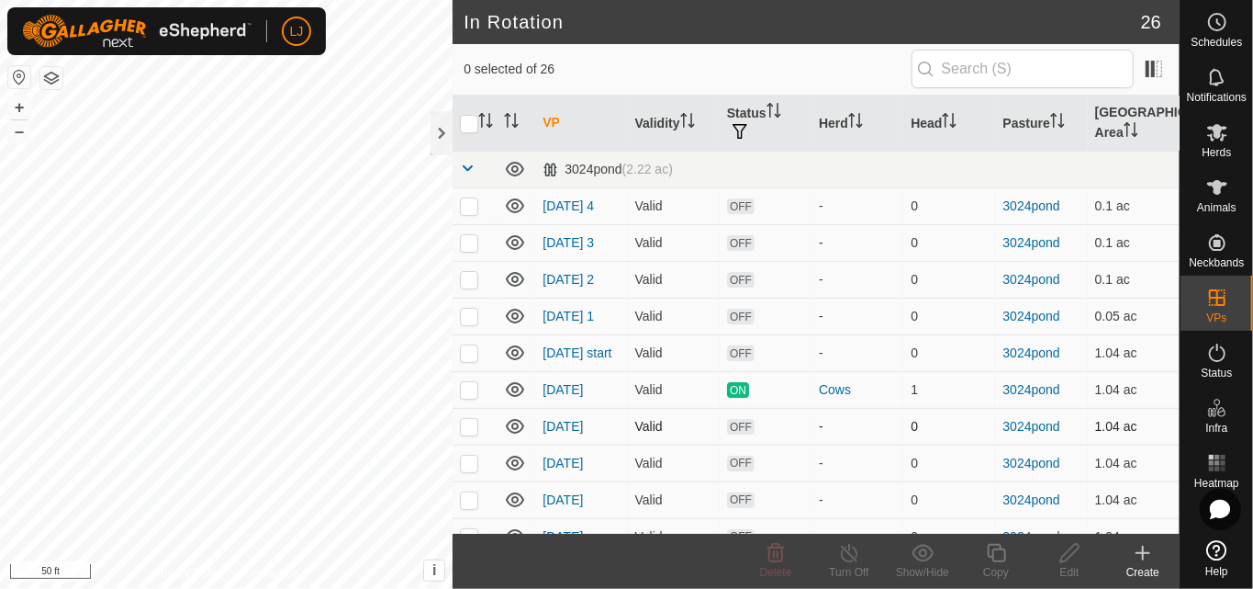
click at [472, 433] on p-checkbox at bounding box center [469, 426] width 18 height 15
checkbox input "true"
click at [466, 470] on p-checkbox at bounding box center [469, 462] width 18 height 15
checkbox input "true"
click at [477, 518] on td at bounding box center [475, 499] width 44 height 37
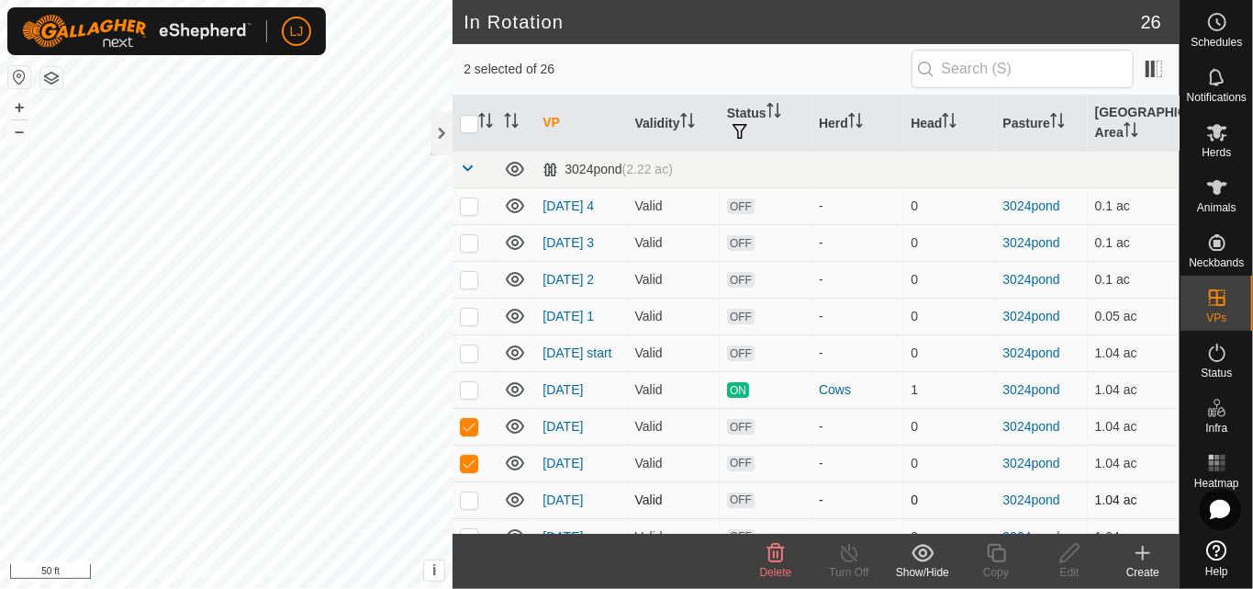
checkbox input "true"
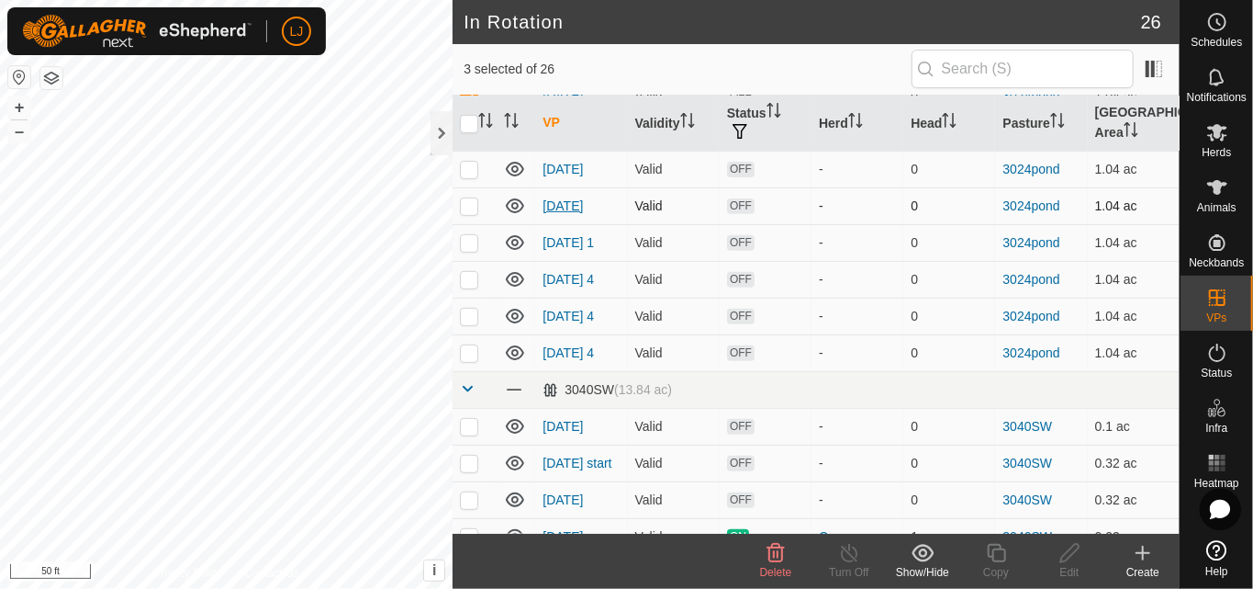
scroll to position [244, 0]
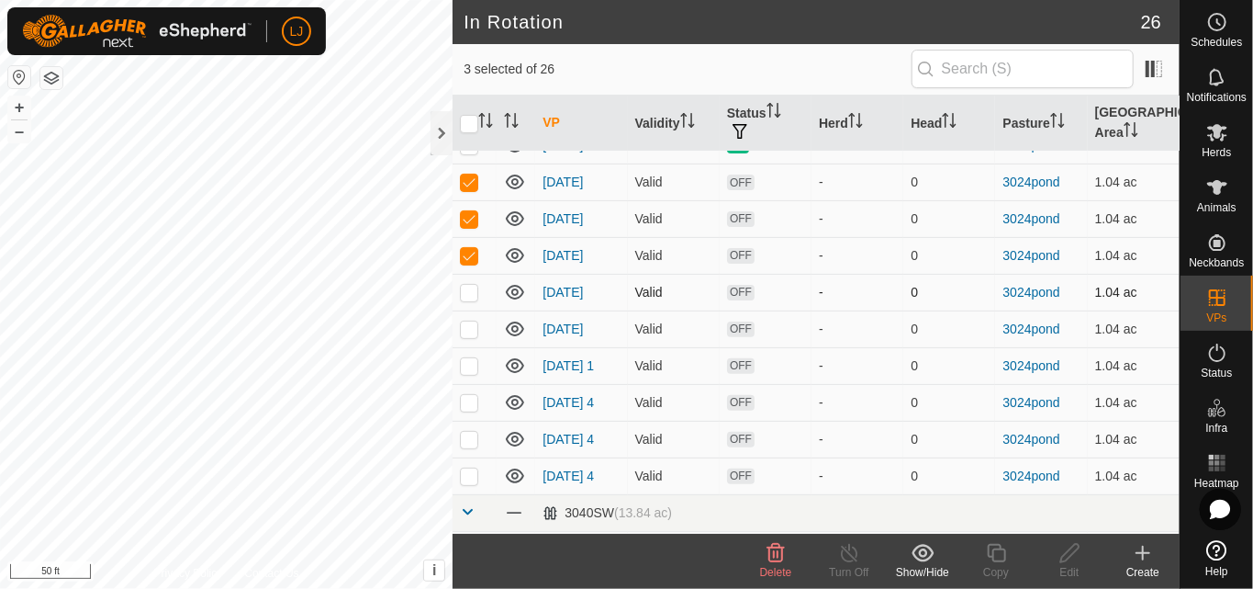
click at [468, 295] on p-checkbox at bounding box center [469, 292] width 18 height 15
checkbox input "true"
click at [467, 336] on p-checkbox at bounding box center [469, 328] width 18 height 15
checkbox input "true"
click at [466, 384] on td at bounding box center [475, 365] width 44 height 37
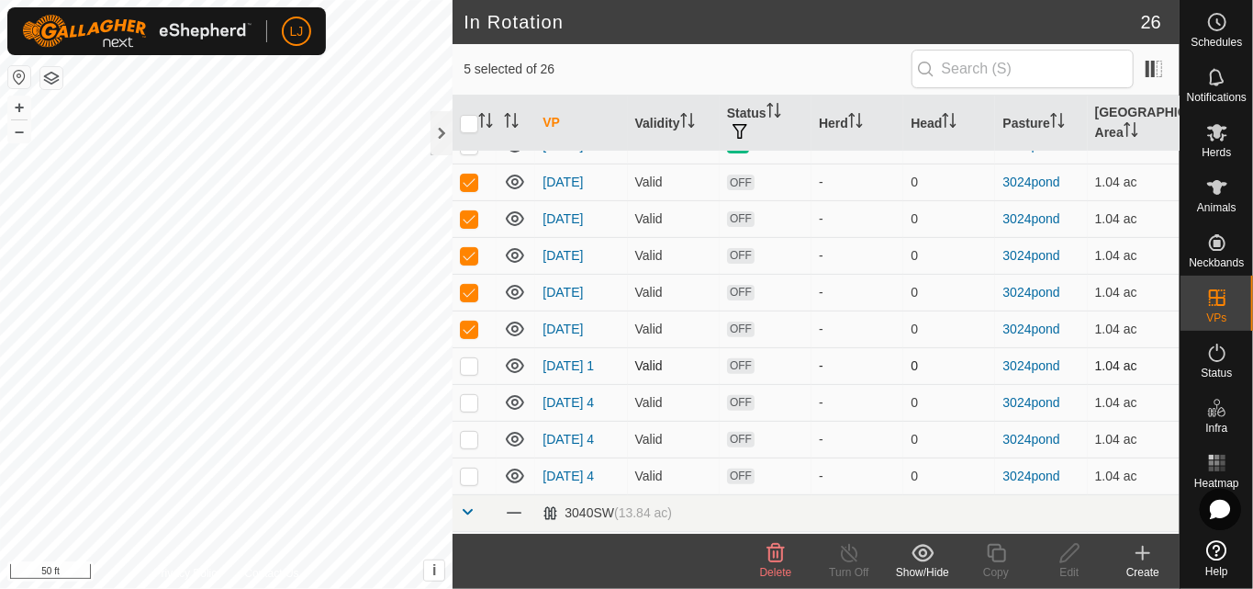
checkbox input "true"
click at [466, 410] on p-checkbox at bounding box center [469, 402] width 18 height 15
checkbox input "true"
click at [472, 446] on p-checkbox at bounding box center [469, 439] width 18 height 15
checkbox input "true"
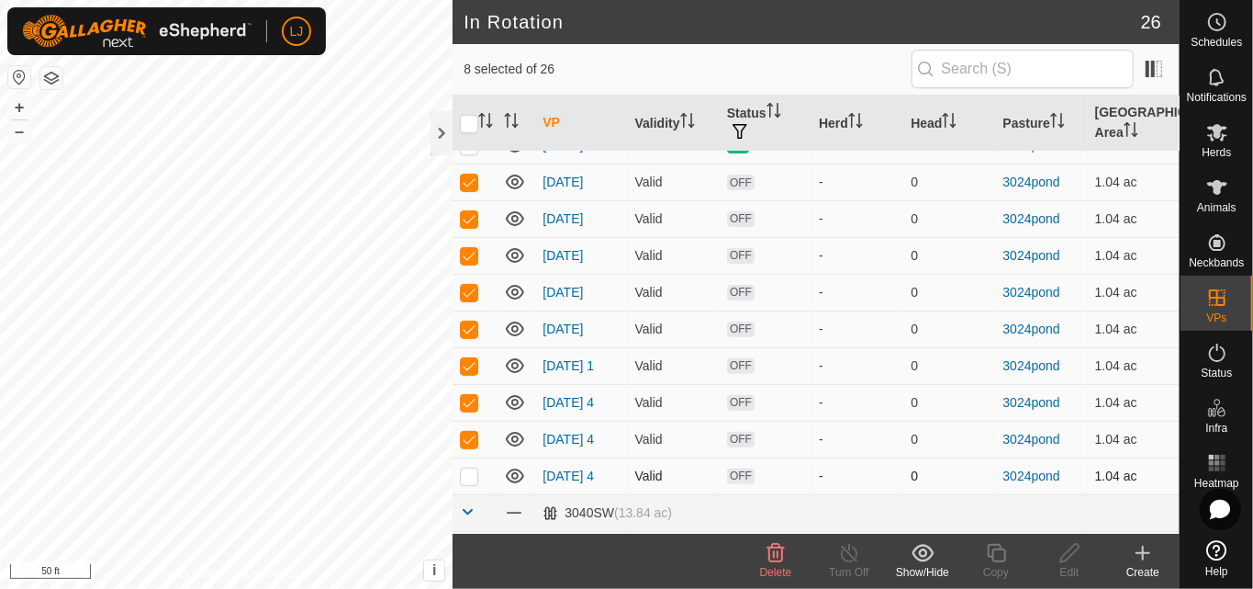
click at [470, 483] on p-checkbox at bounding box center [469, 475] width 18 height 15
checkbox input "true"
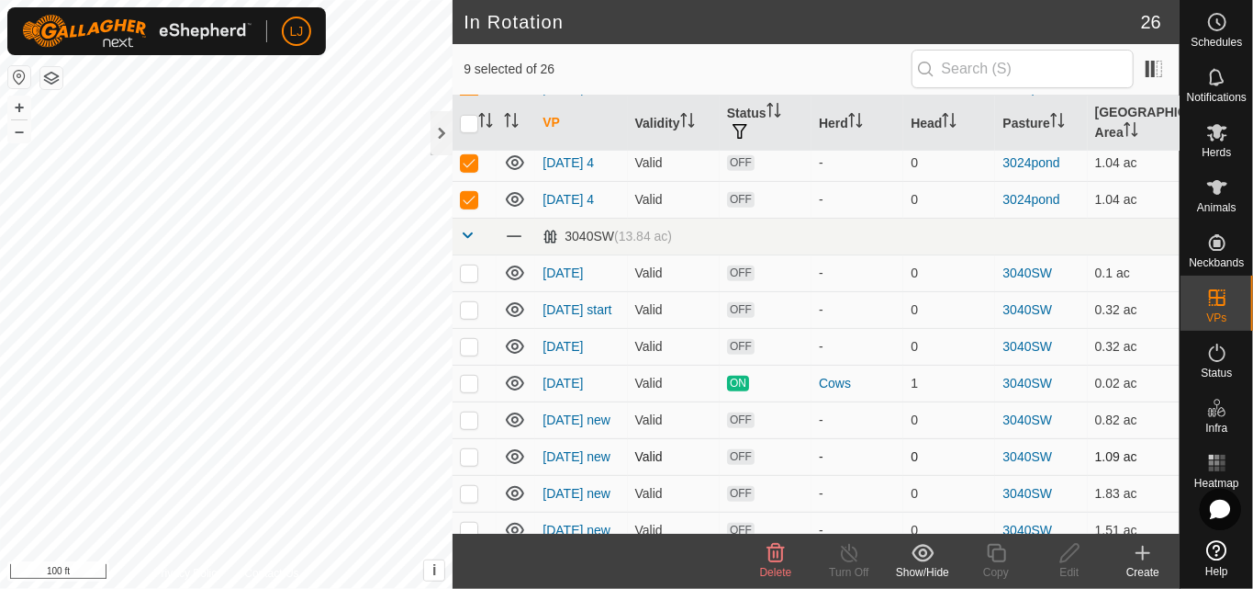
scroll to position [489, 0]
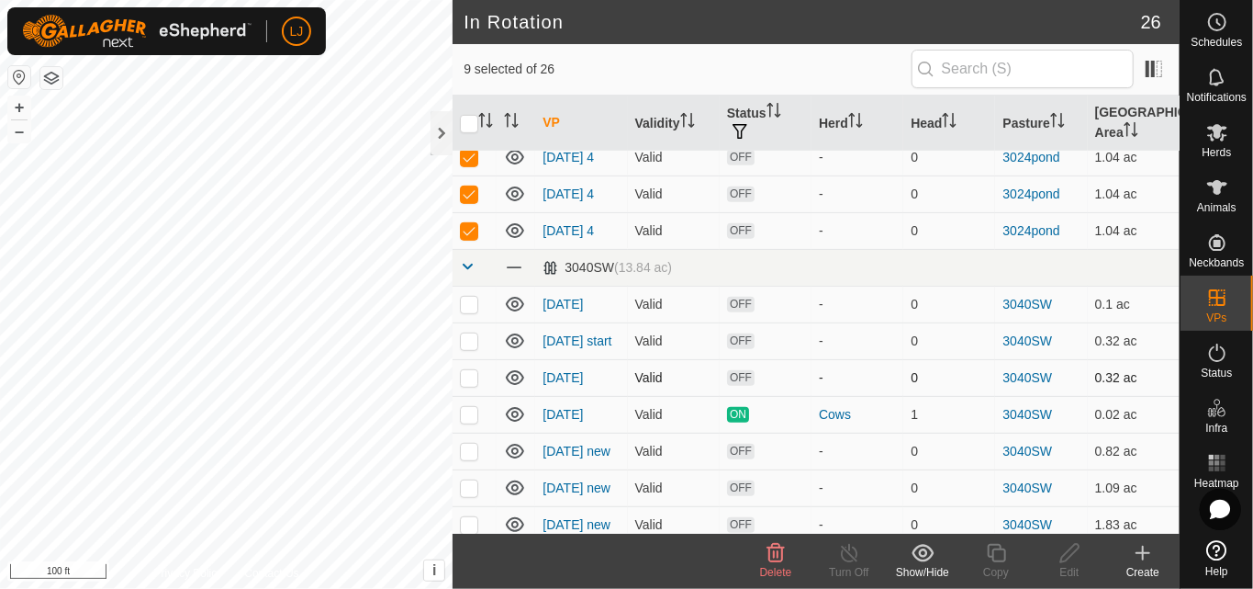
click at [478, 385] on p-tablecheckbox at bounding box center [469, 377] width 18 height 15
checkbox input "true"
click at [462, 348] on p-checkbox at bounding box center [469, 340] width 18 height 15
click at [466, 348] on p-checkbox at bounding box center [469, 340] width 18 height 15
checkbox input "false"
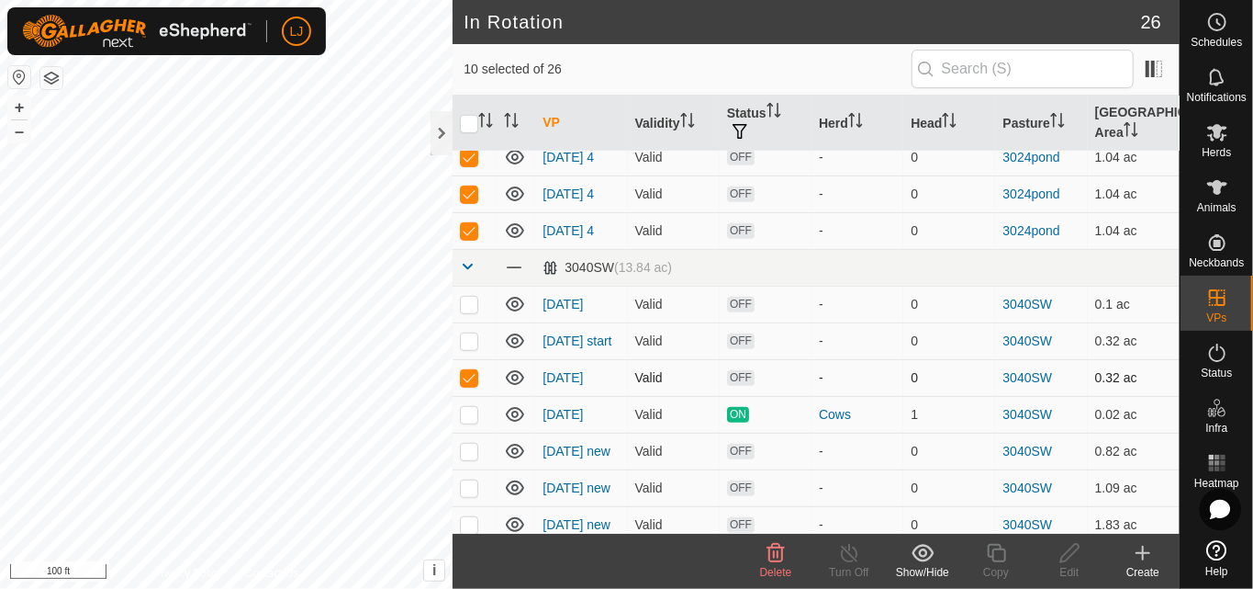
click at [466, 385] on p-checkbox at bounding box center [469, 377] width 18 height 15
checkbox input "false"
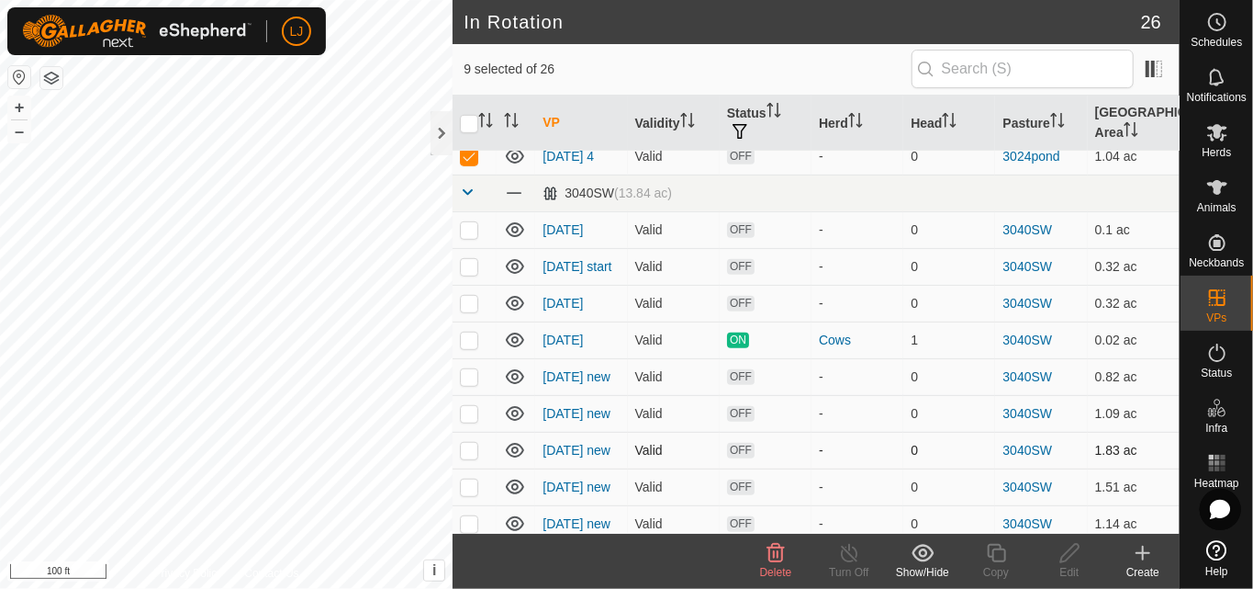
scroll to position [612, 0]
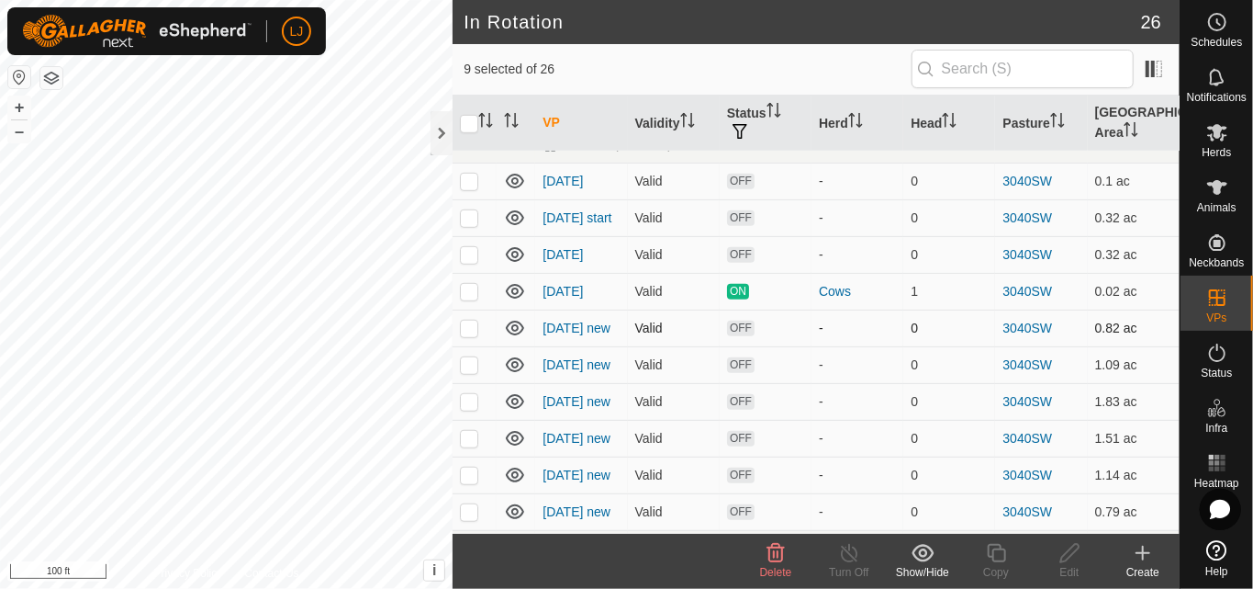
click at [472, 335] on p-checkbox at bounding box center [469, 327] width 18 height 15
checkbox input "true"
click at [464, 372] on p-checkbox at bounding box center [469, 364] width 18 height 15
checkbox input "true"
click at [463, 409] on p-checkbox at bounding box center [469, 401] width 18 height 15
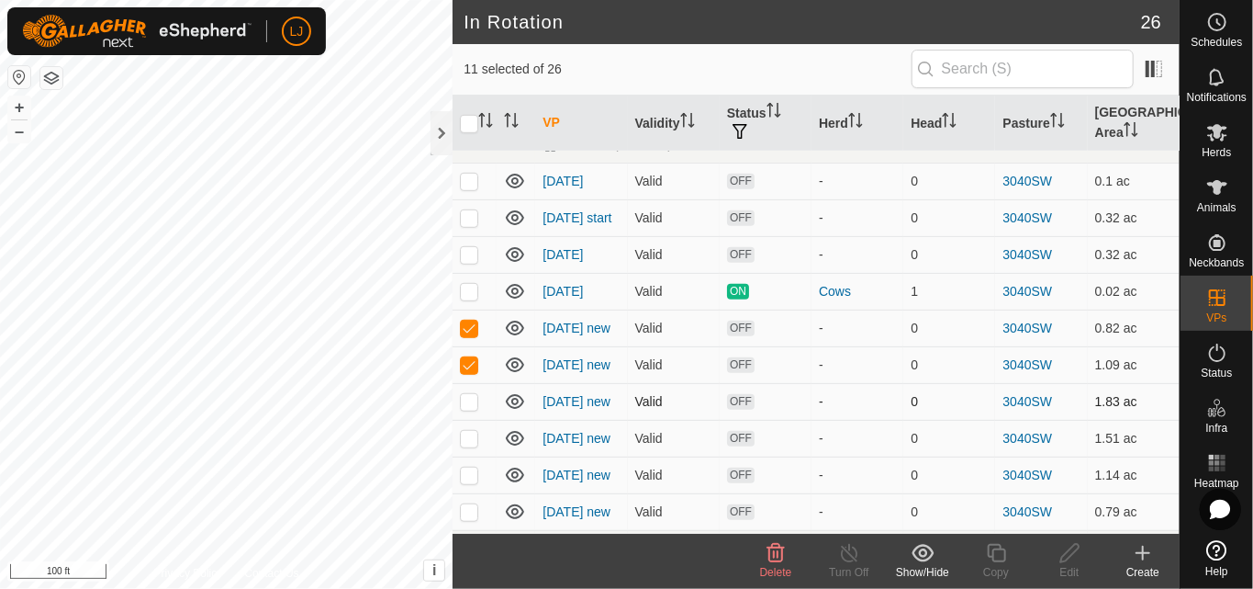
checkbox input "true"
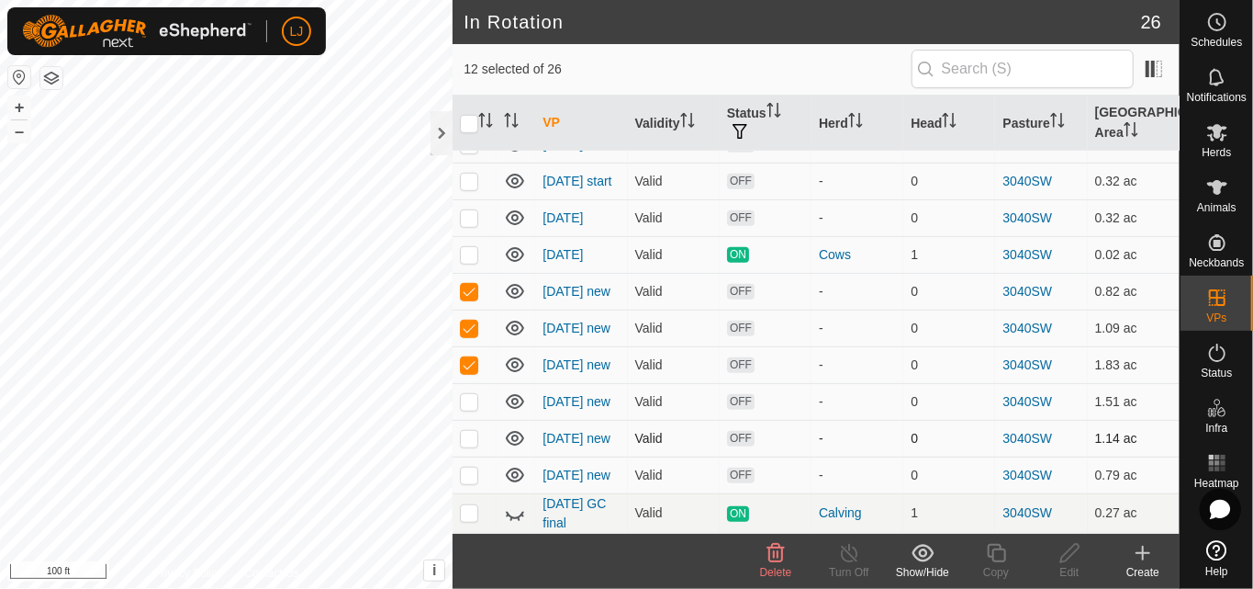
scroll to position [687, 0]
click at [464, 395] on p-checkbox at bounding box center [469, 401] width 18 height 15
checkbox input "true"
click at [470, 435] on p-checkbox at bounding box center [469, 438] width 18 height 15
checkbox input "true"
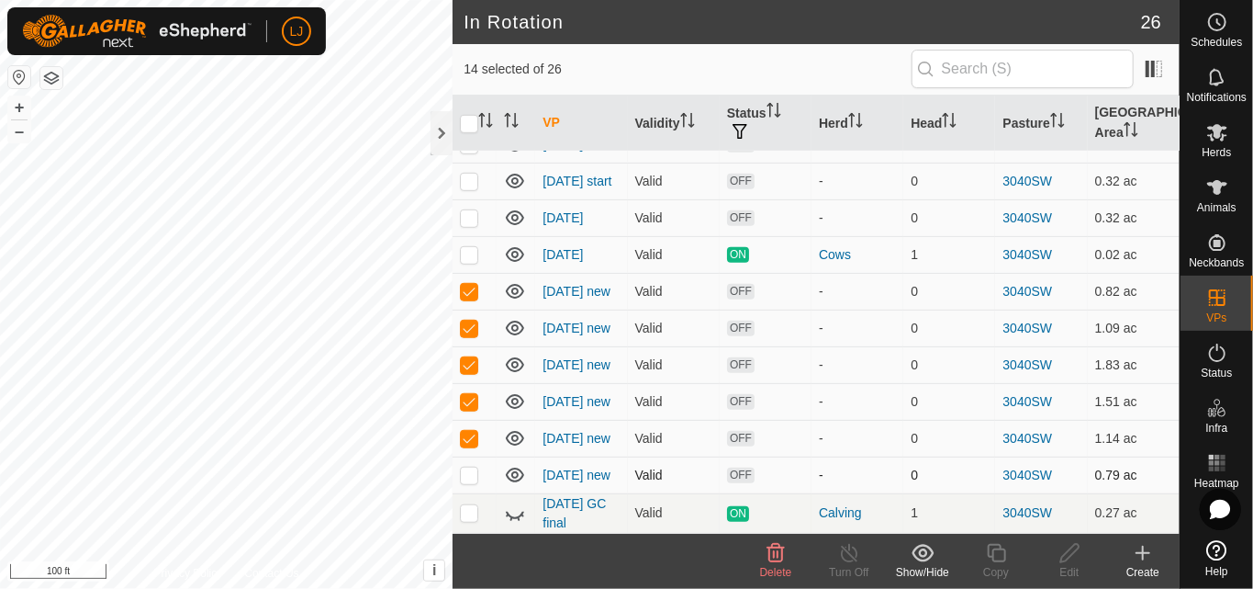
click at [472, 474] on p-checkbox at bounding box center [469, 474] width 18 height 15
checkbox input "true"
click at [465, 514] on p-checkbox at bounding box center [469, 512] width 18 height 15
click at [472, 509] on p-checkbox at bounding box center [469, 512] width 18 height 15
checkbox input "false"
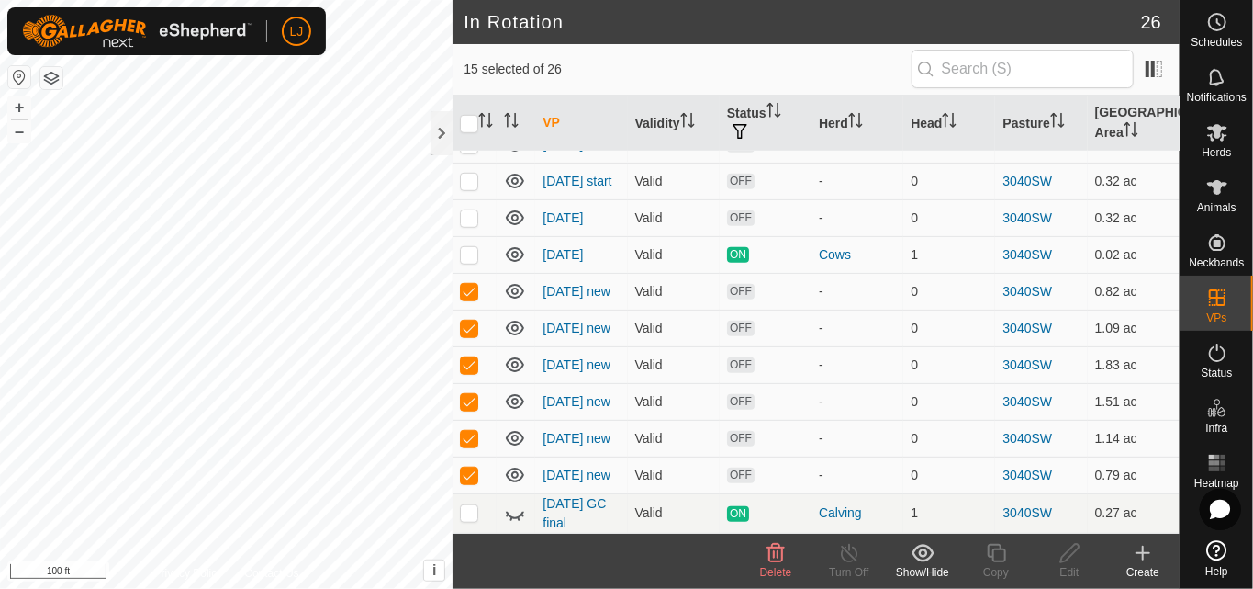
click at [915, 562] on icon at bounding box center [923, 553] width 23 height 22
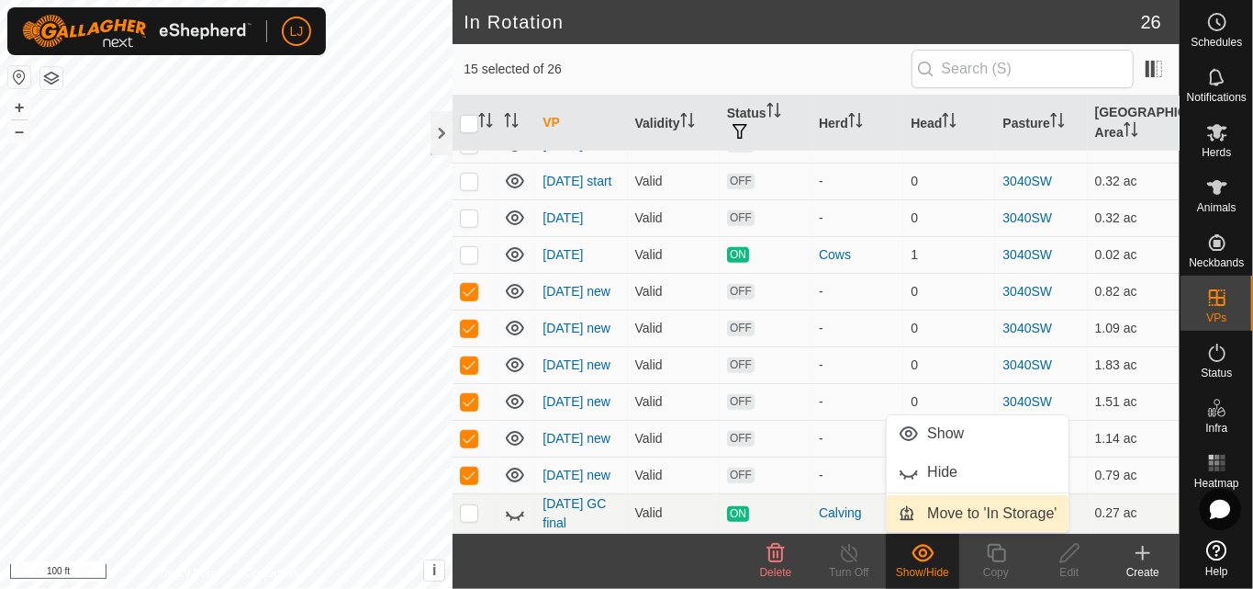
click at [958, 517] on link "Move to 'In Storage'" at bounding box center [978, 513] width 182 height 37
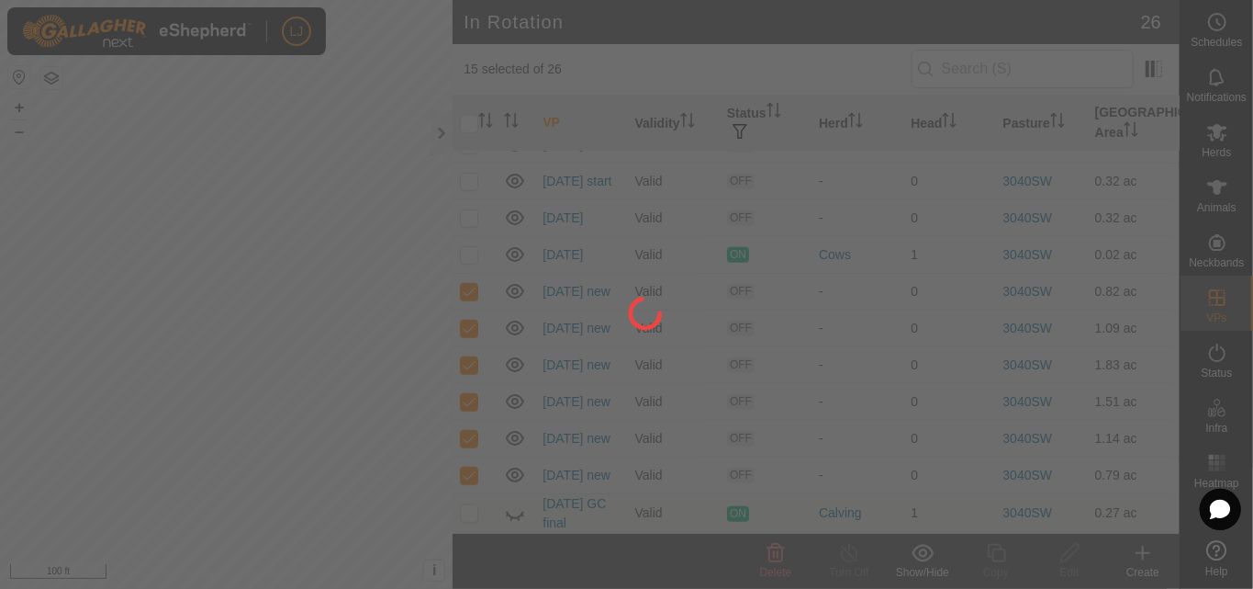
checkbox input "false"
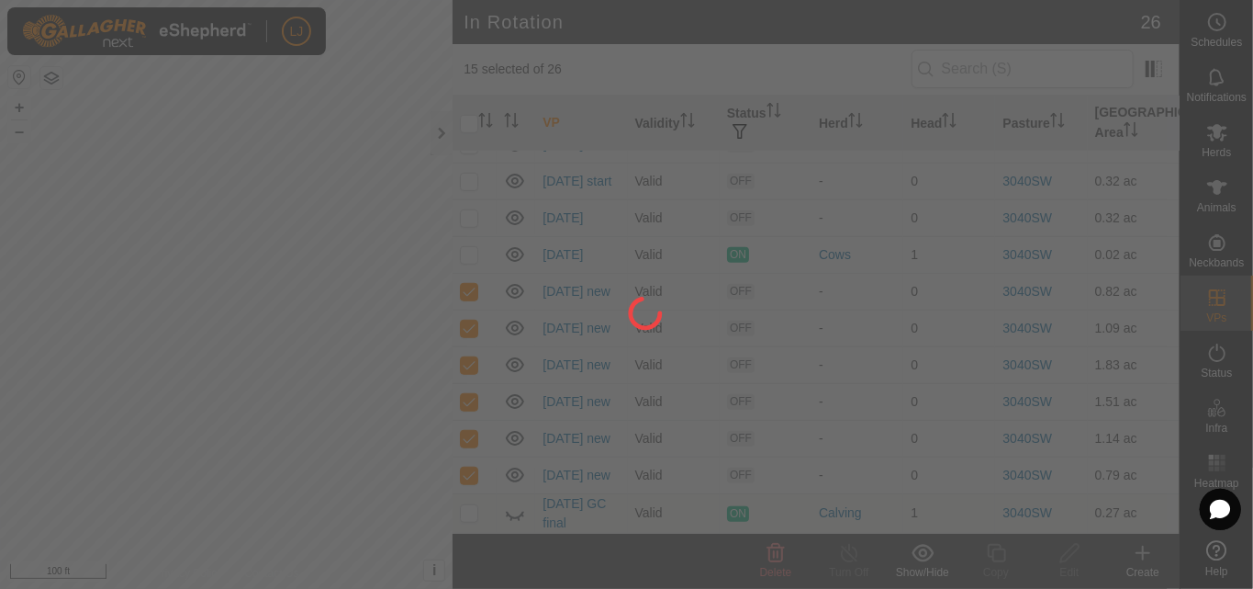
checkbox input "false"
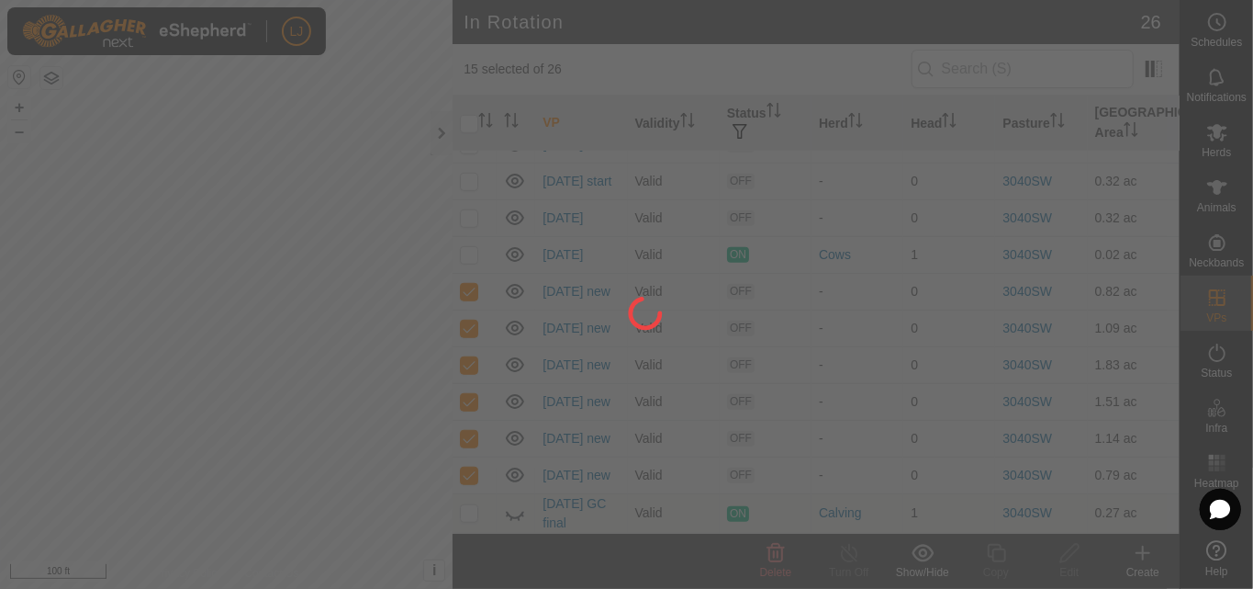
checkbox input "false"
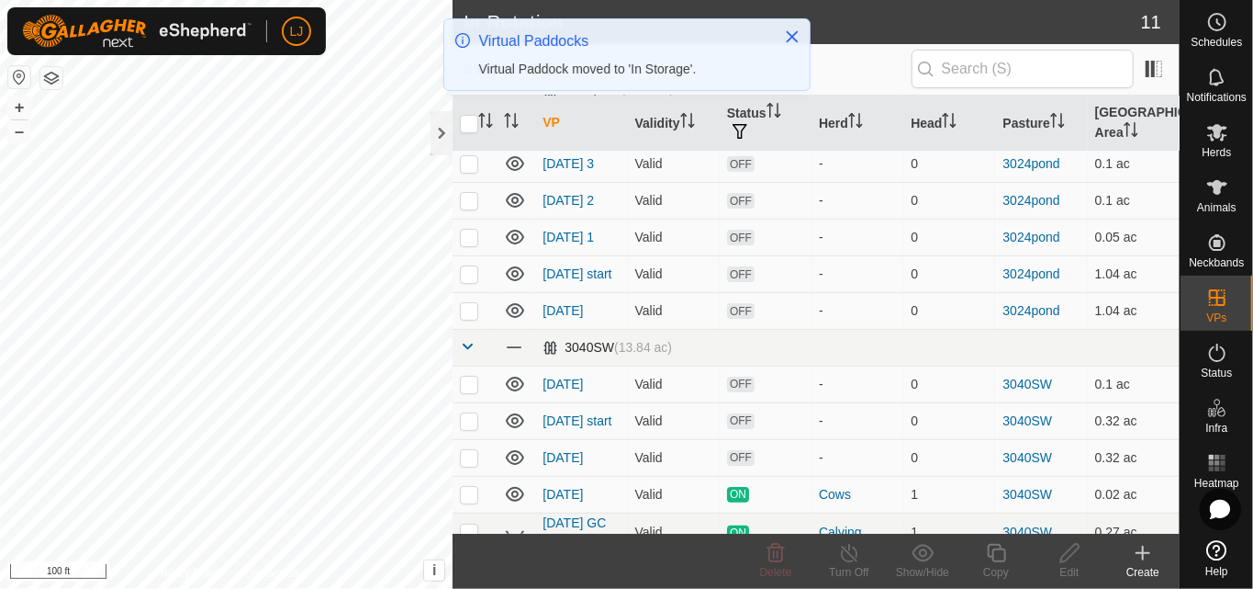
scroll to position [110, 0]
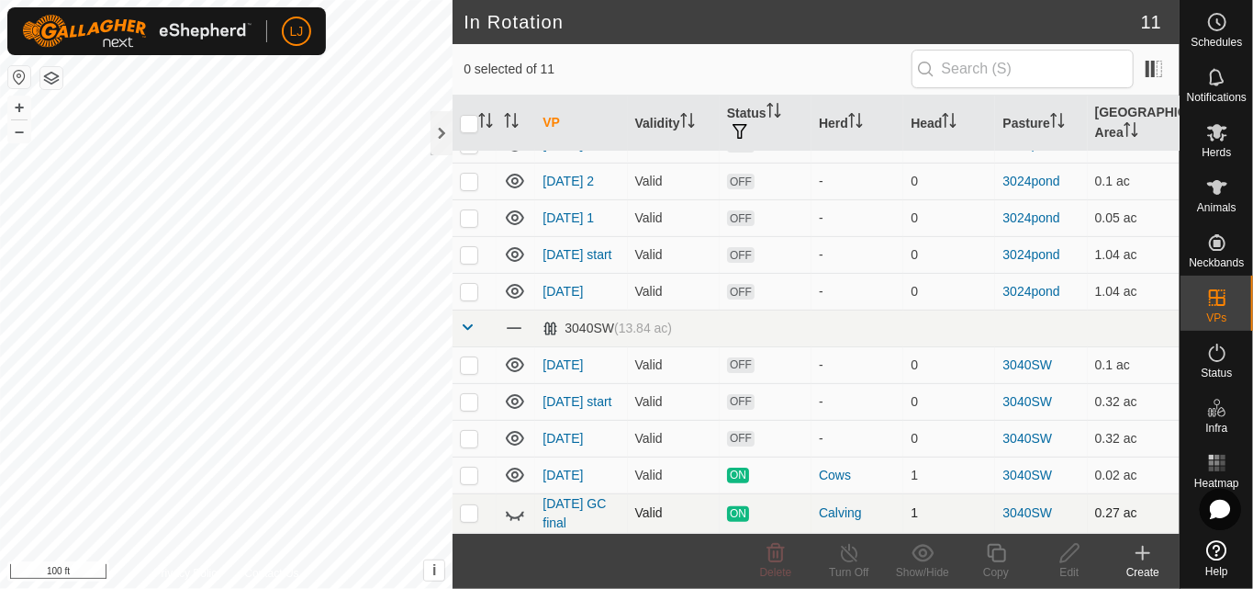
click at [461, 515] on p-checkbox at bounding box center [469, 512] width 18 height 15
click at [466, 515] on p-checkbox at bounding box center [469, 512] width 18 height 15
checkbox input "false"
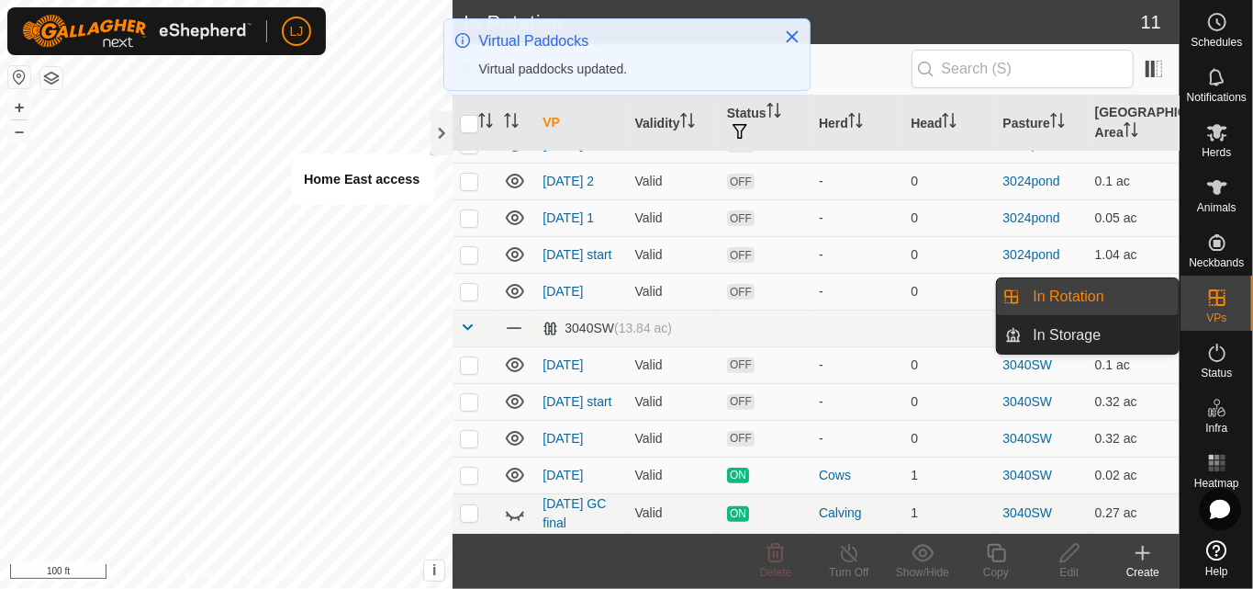
click at [1228, 317] on div "VPs" at bounding box center [1217, 302] width 73 height 55
click at [1080, 297] on link "In Rotation" at bounding box center [1101, 296] width 157 height 37
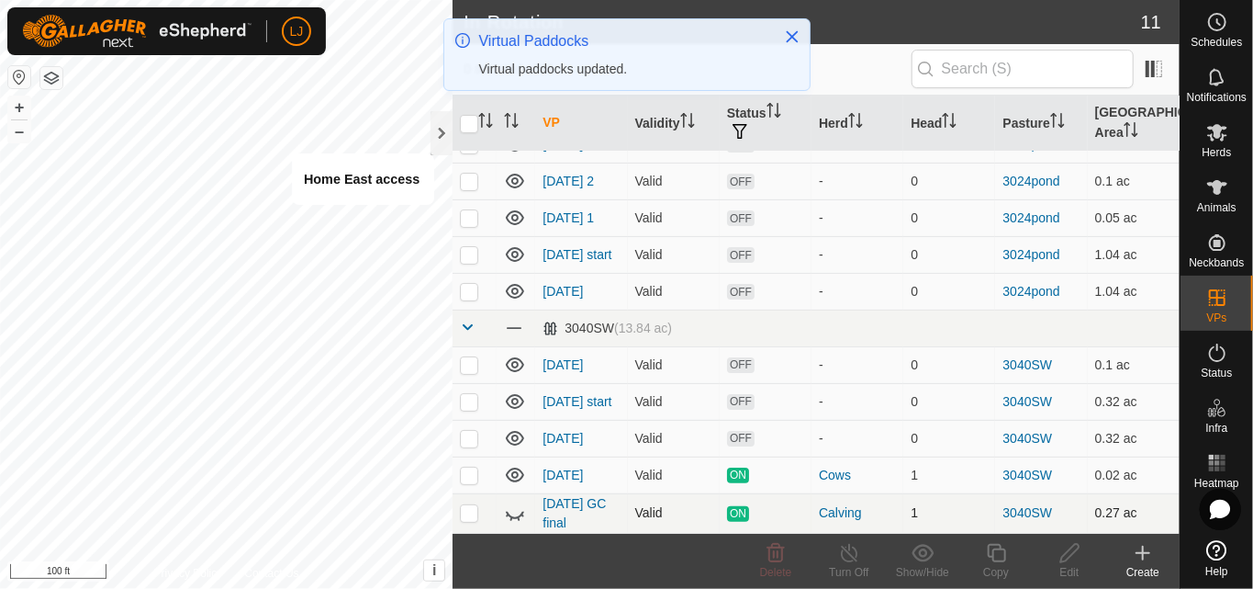
click at [517, 520] on icon at bounding box center [515, 513] width 22 height 22
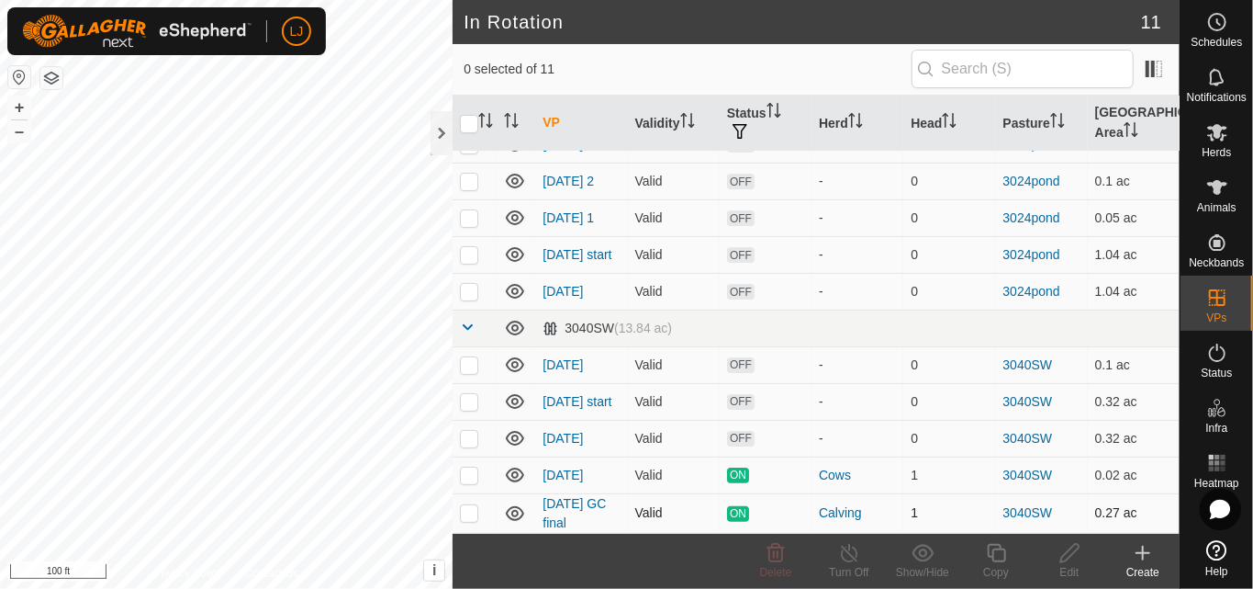
click at [470, 510] on p-checkbox at bounding box center [469, 512] width 18 height 15
checkbox input "true"
click at [1236, 202] on span "Animals" at bounding box center [1216, 207] width 39 height 11
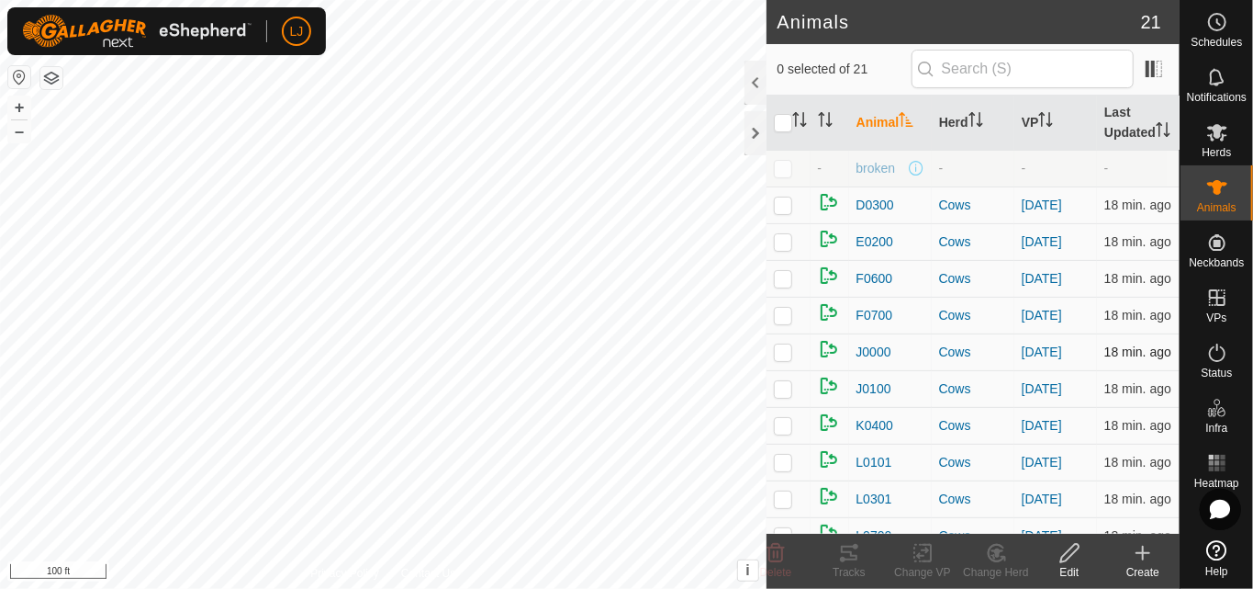
scroll to position [514, 0]
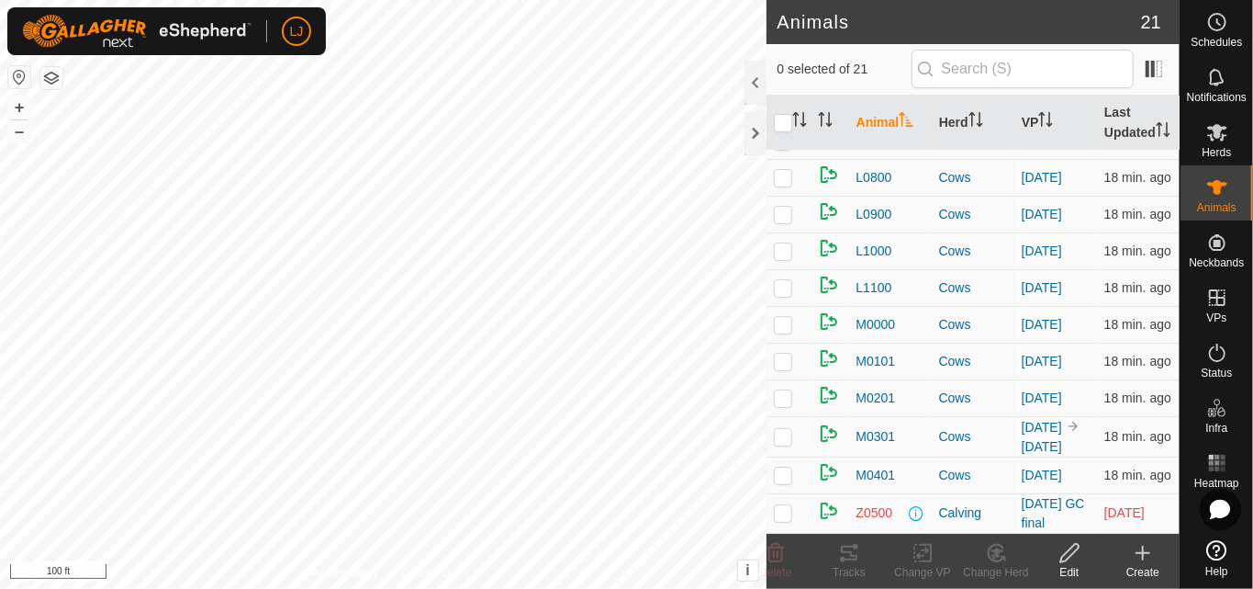
click at [778, 505] on p-checkbox at bounding box center [783, 512] width 18 height 15
checkbox input "true"
click at [917, 556] on icon at bounding box center [922, 553] width 13 height 12
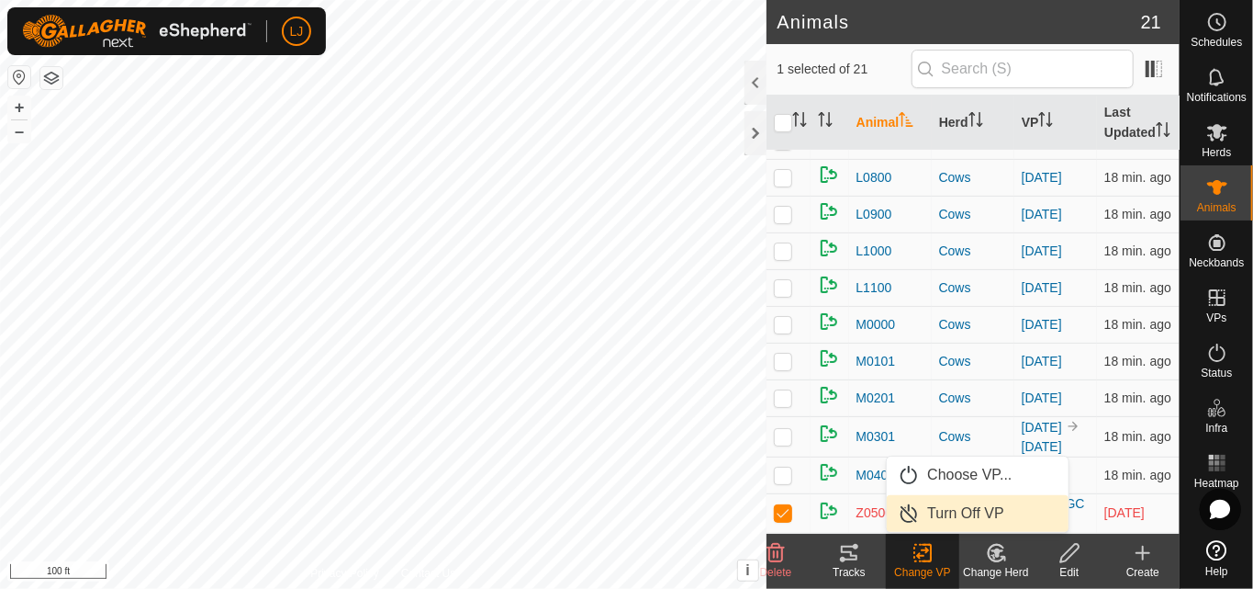
click at [981, 511] on link "Turn Off VP" at bounding box center [978, 513] width 182 height 37
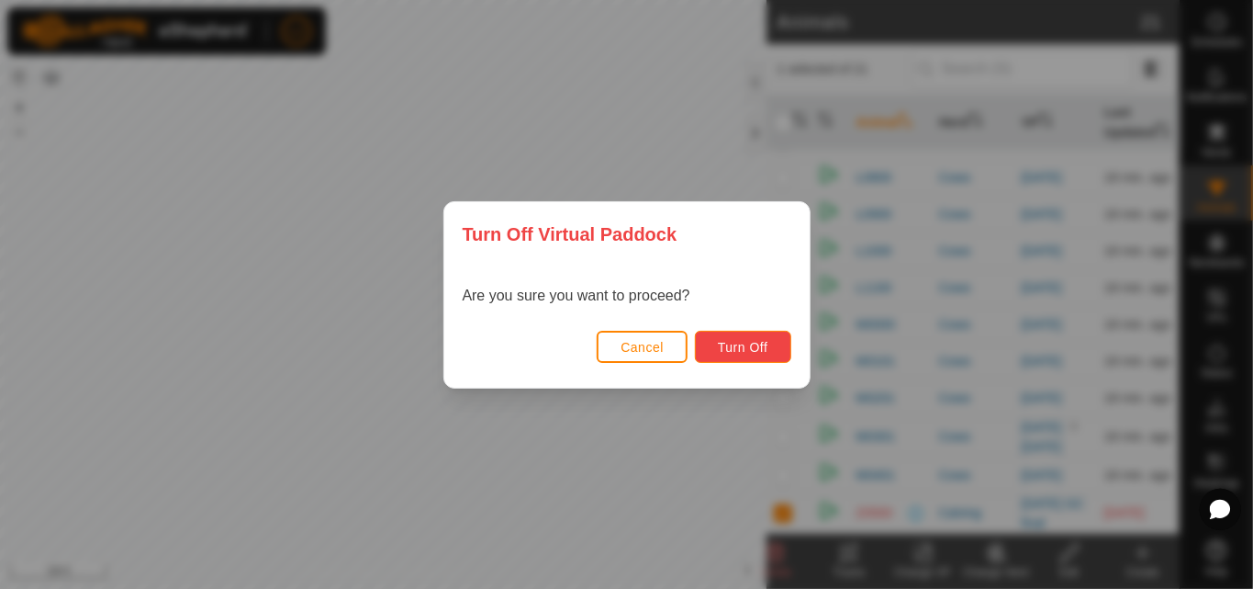
click at [717, 335] on button "Turn Off" at bounding box center [743, 347] width 96 height 32
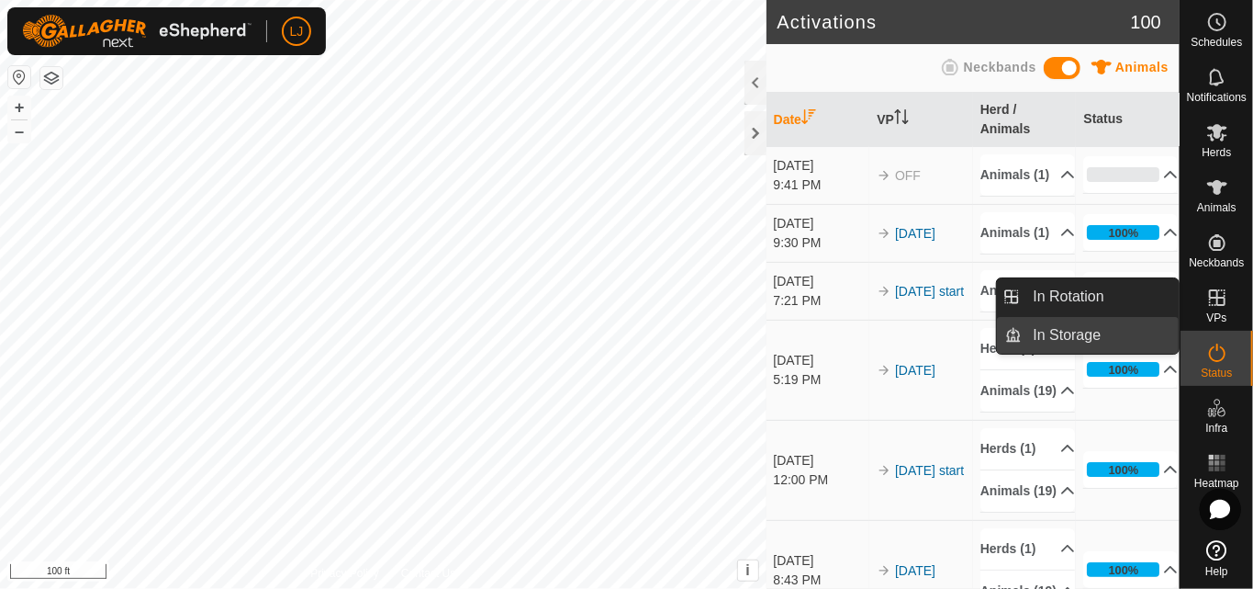
drag, startPoint x: 1070, startPoint y: 294, endPoint x: 1010, endPoint y: 319, distance: 64.6
click at [1069, 295] on link "In Rotation" at bounding box center [1101, 296] width 157 height 37
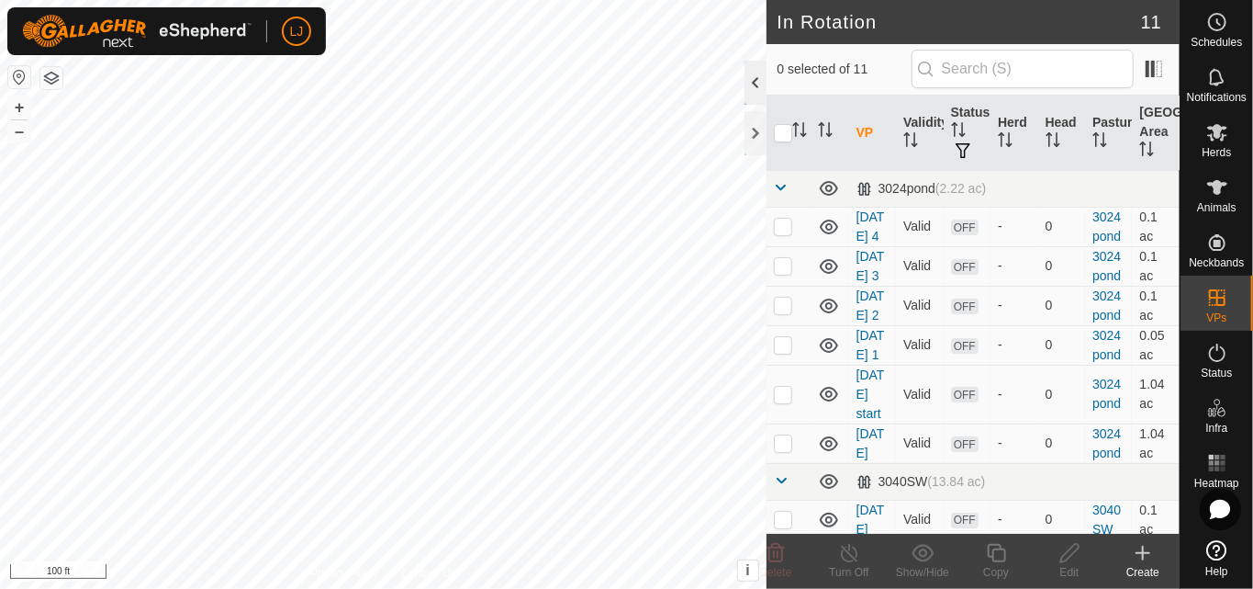
click at [755, 84] on div at bounding box center [756, 83] width 22 height 44
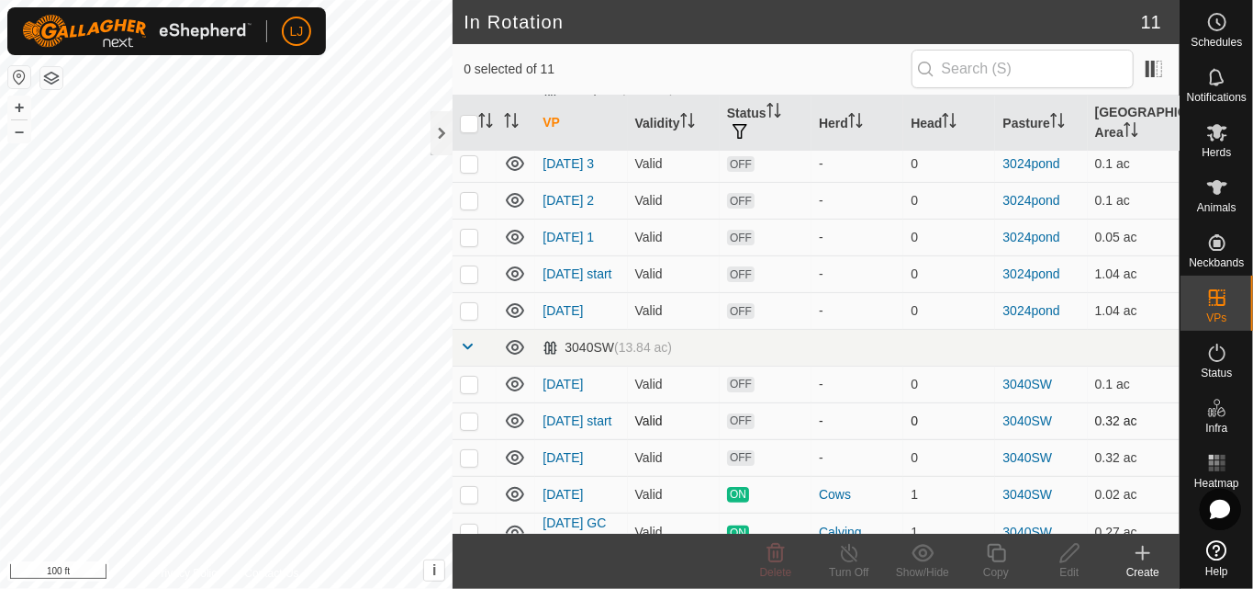
scroll to position [110, 0]
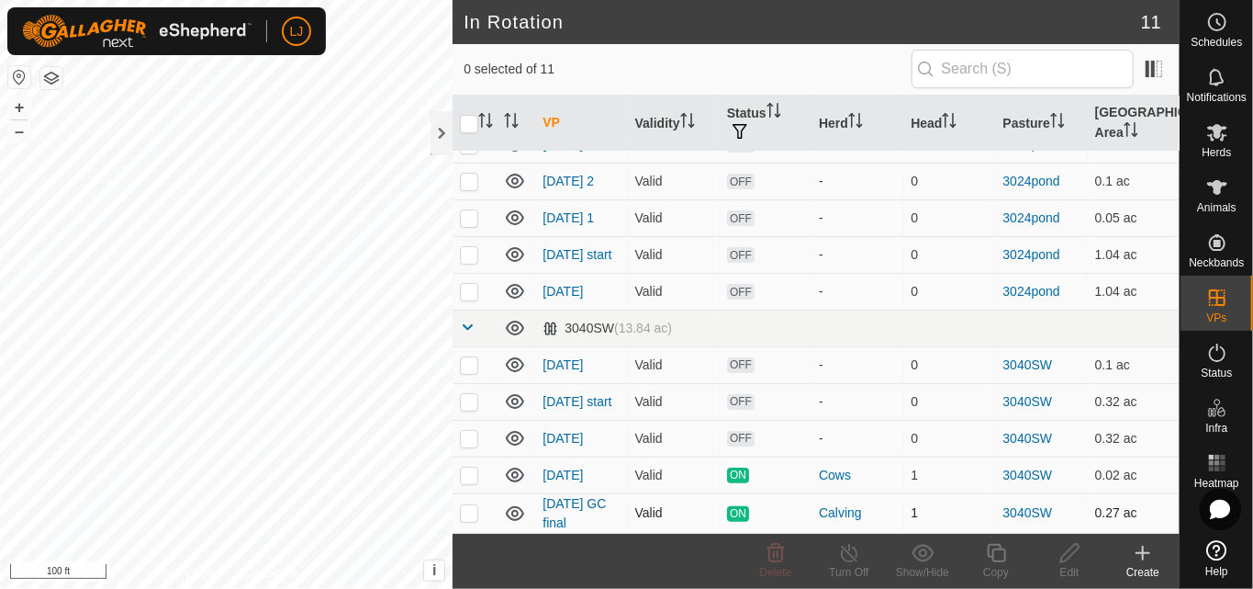
click at [465, 518] on p-checkbox at bounding box center [469, 512] width 18 height 15
click at [472, 518] on p-checkbox at bounding box center [469, 512] width 18 height 15
checkbox input "false"
click at [562, 407] on link "[DATE] start" at bounding box center [577, 401] width 69 height 15
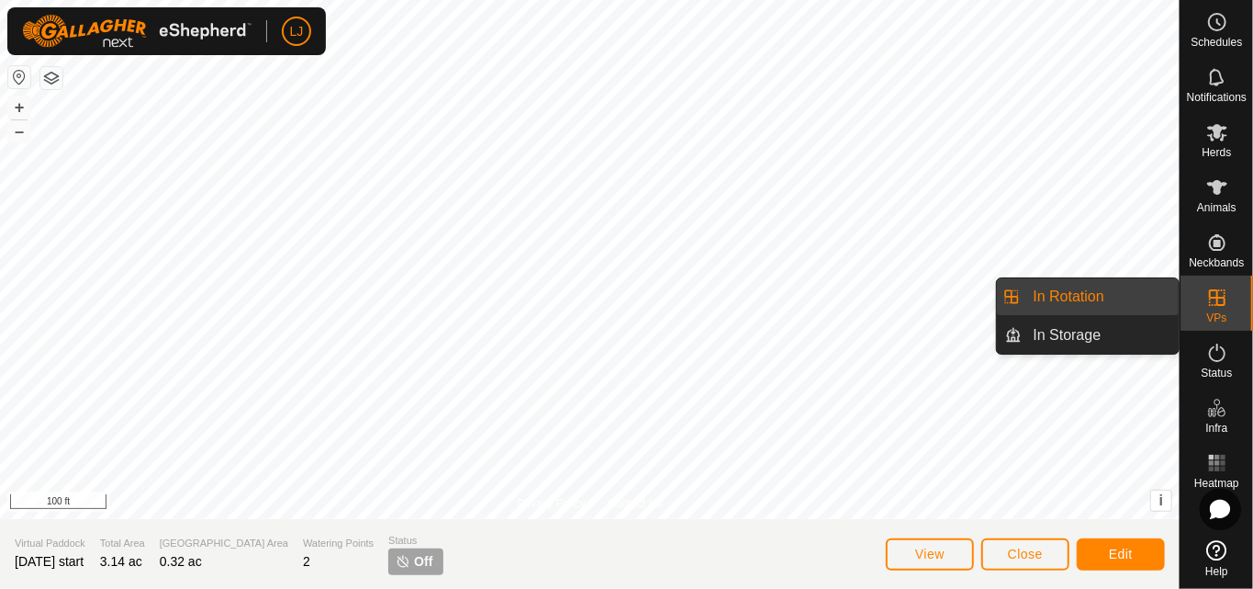
click at [1061, 309] on link "In Rotation" at bounding box center [1101, 296] width 157 height 37
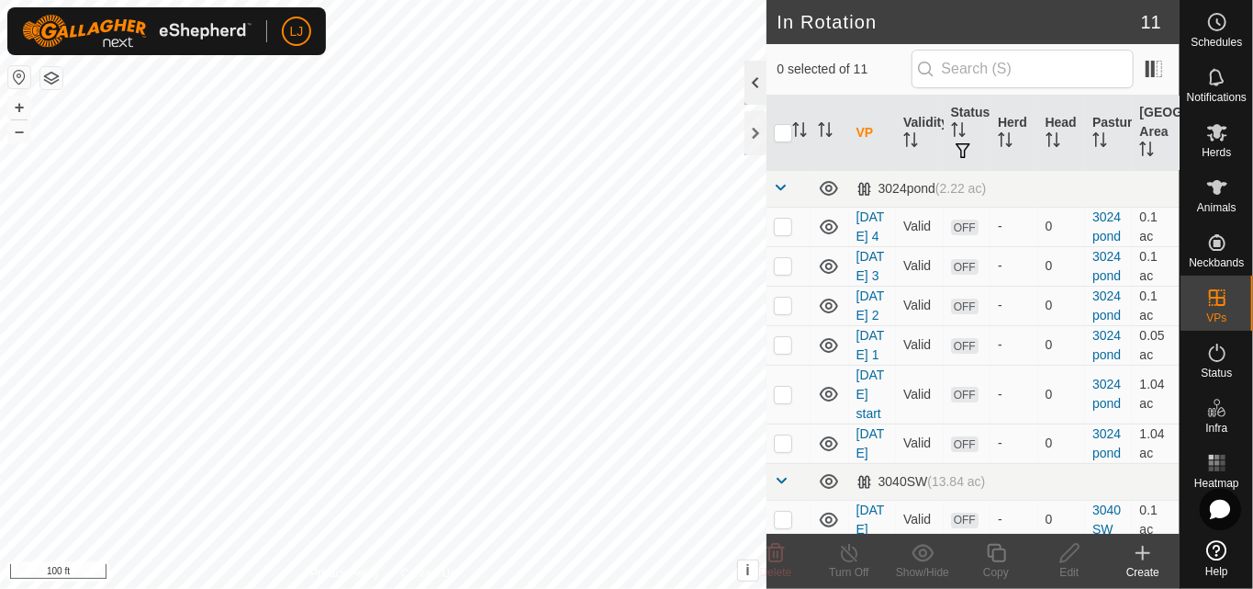
click at [758, 85] on div at bounding box center [756, 83] width 22 height 44
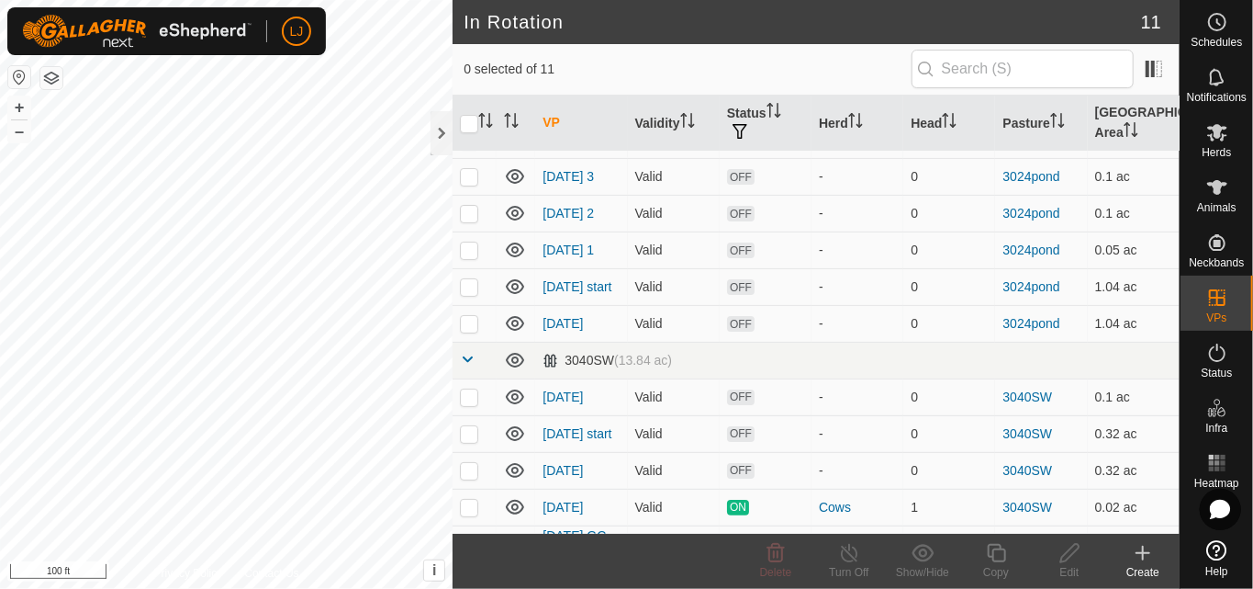
scroll to position [110, 0]
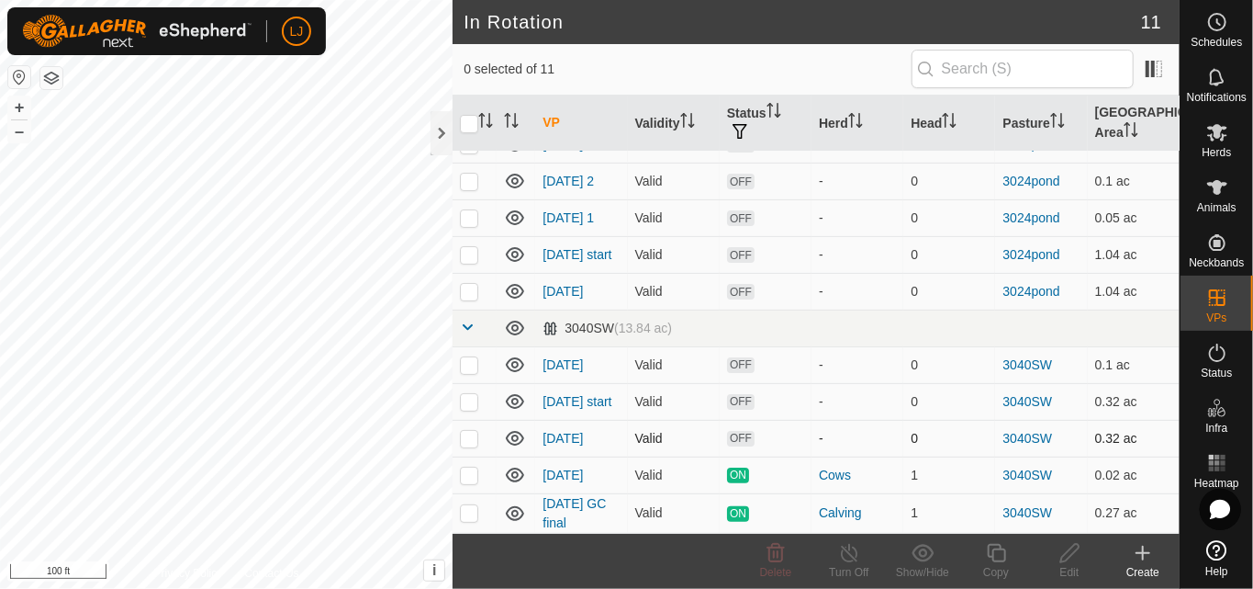
click at [472, 442] on p-checkbox at bounding box center [469, 438] width 18 height 15
checkbox input "true"
click at [465, 402] on p-checkbox at bounding box center [469, 401] width 18 height 15
click at [470, 400] on p-checkbox at bounding box center [469, 401] width 18 height 15
checkbox input "false"
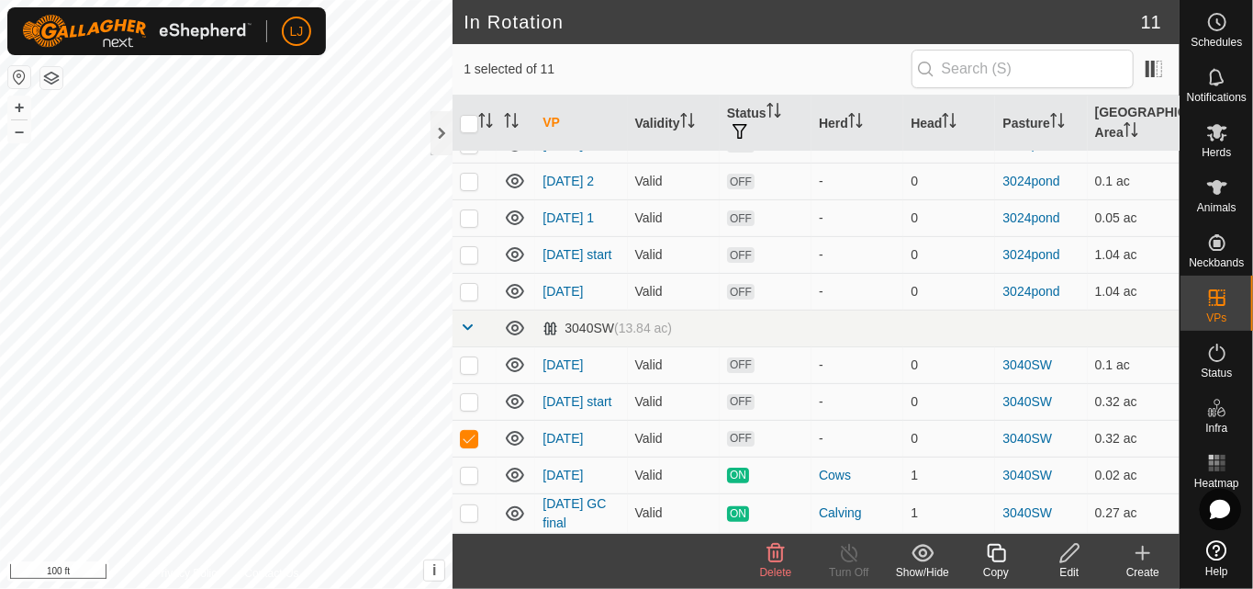
click at [1071, 560] on icon at bounding box center [1070, 553] width 23 height 22
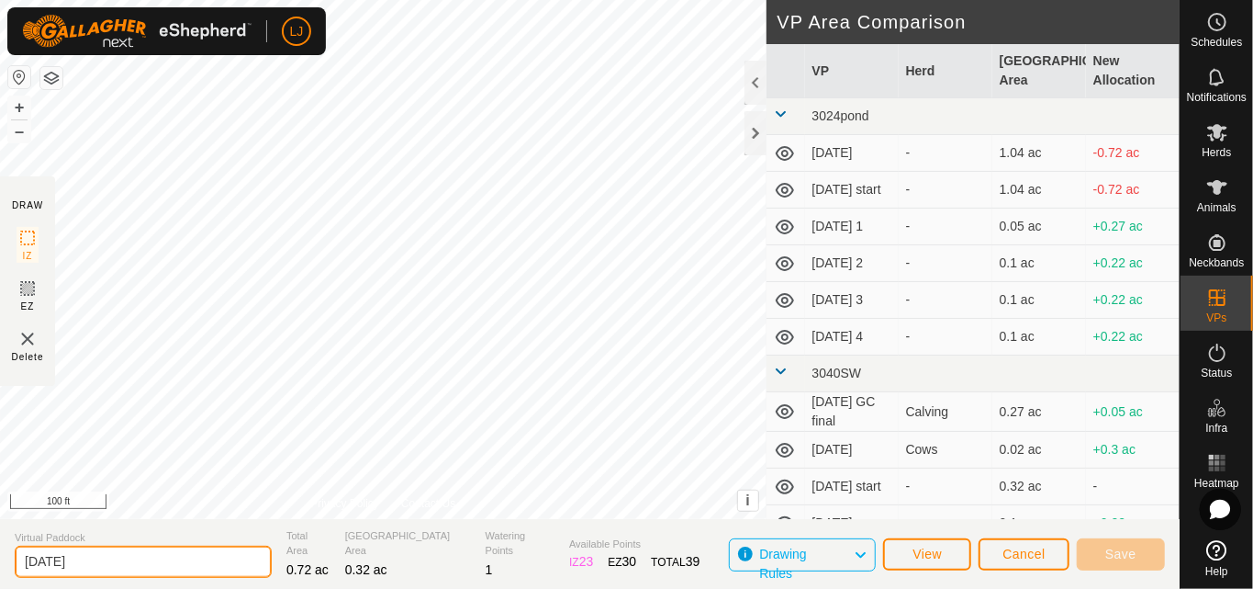
click at [131, 560] on input "[DATE]" at bounding box center [143, 561] width 257 height 32
type input "[DATE] 4"
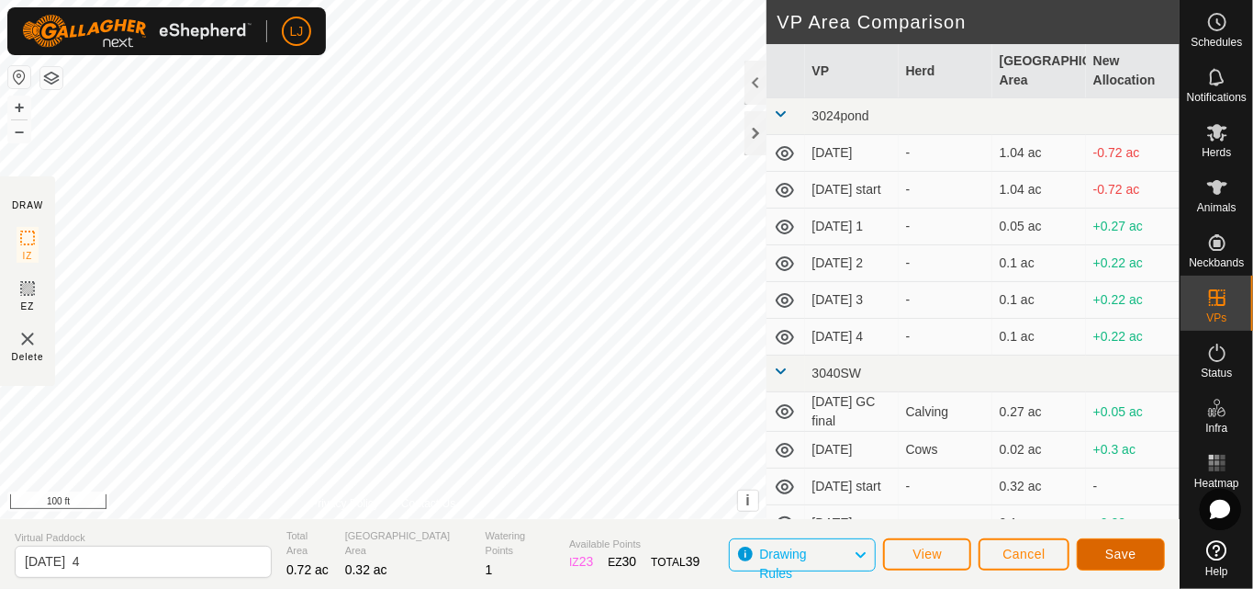
click at [1117, 555] on span "Save" at bounding box center [1121, 553] width 31 height 15
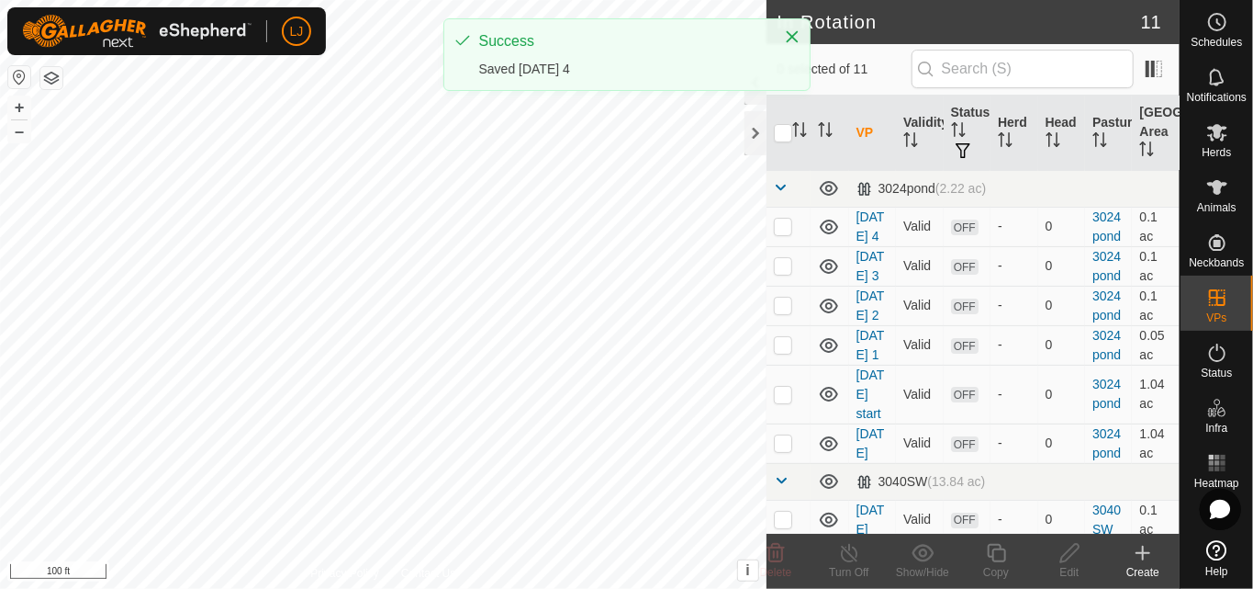
click at [752, 98] on div "Success Saved [DATE] 4" at bounding box center [626, 61] width 367 height 87
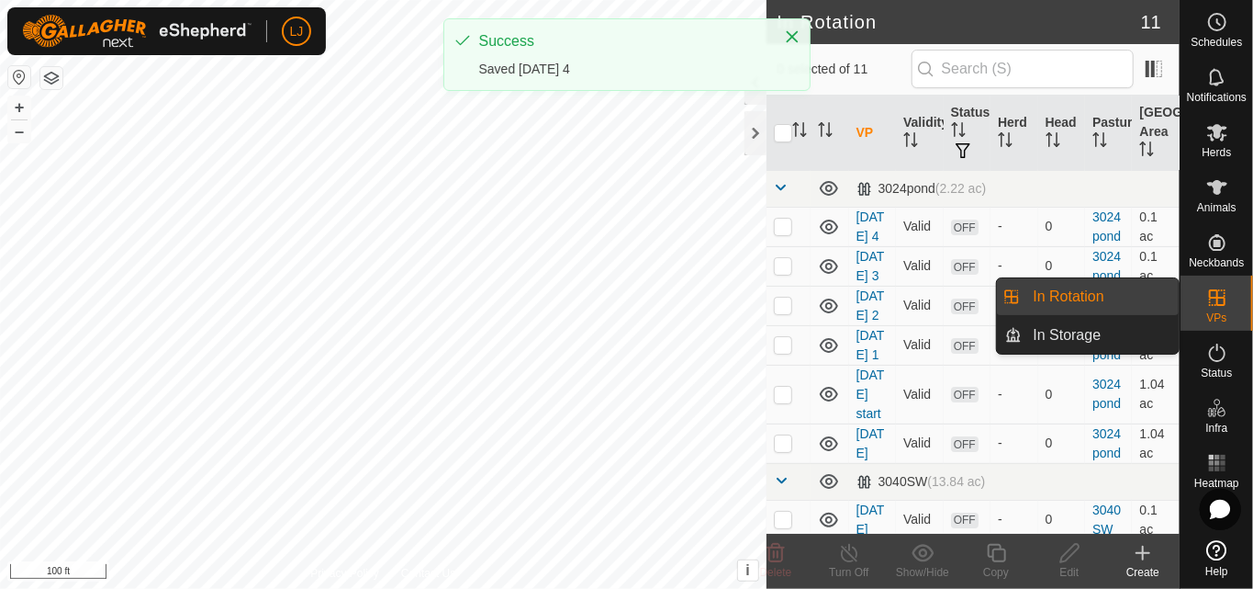
click at [1114, 300] on link "In Rotation" at bounding box center [1101, 296] width 157 height 37
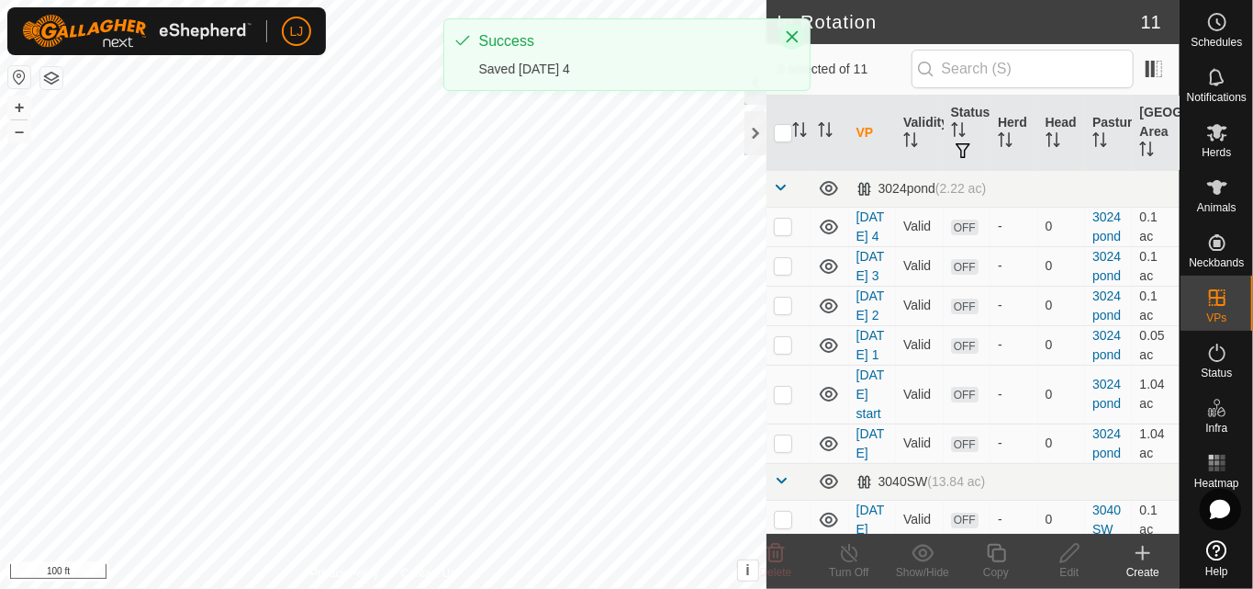
click at [792, 33] on icon "Close" at bounding box center [792, 36] width 15 height 15
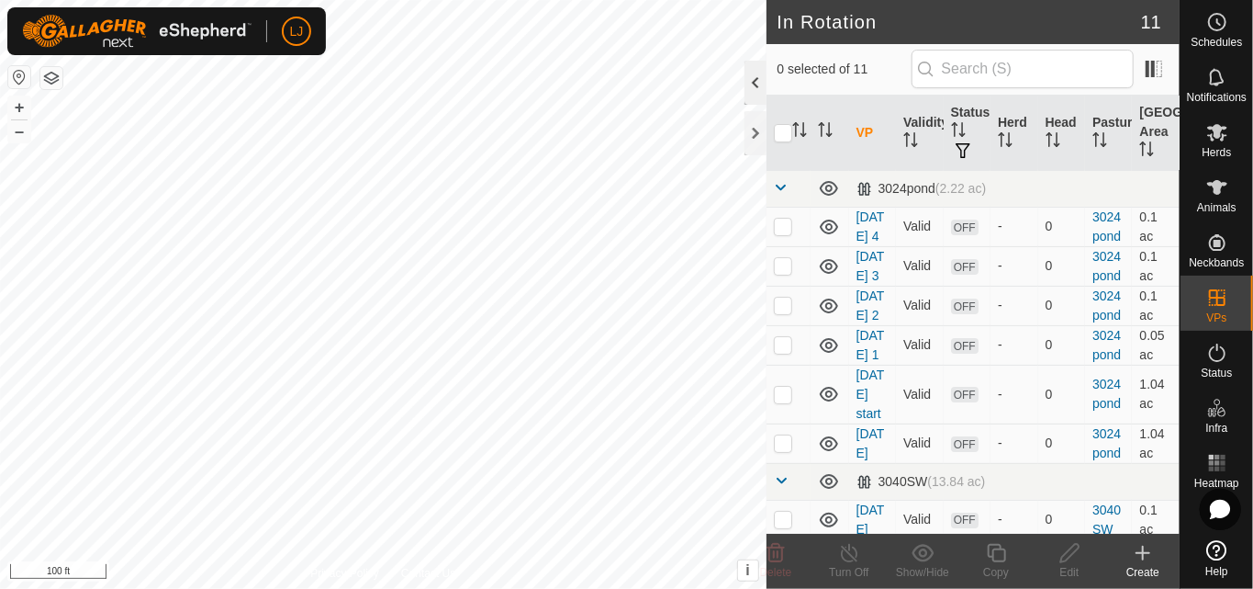
click at [756, 95] on div at bounding box center [756, 83] width 22 height 44
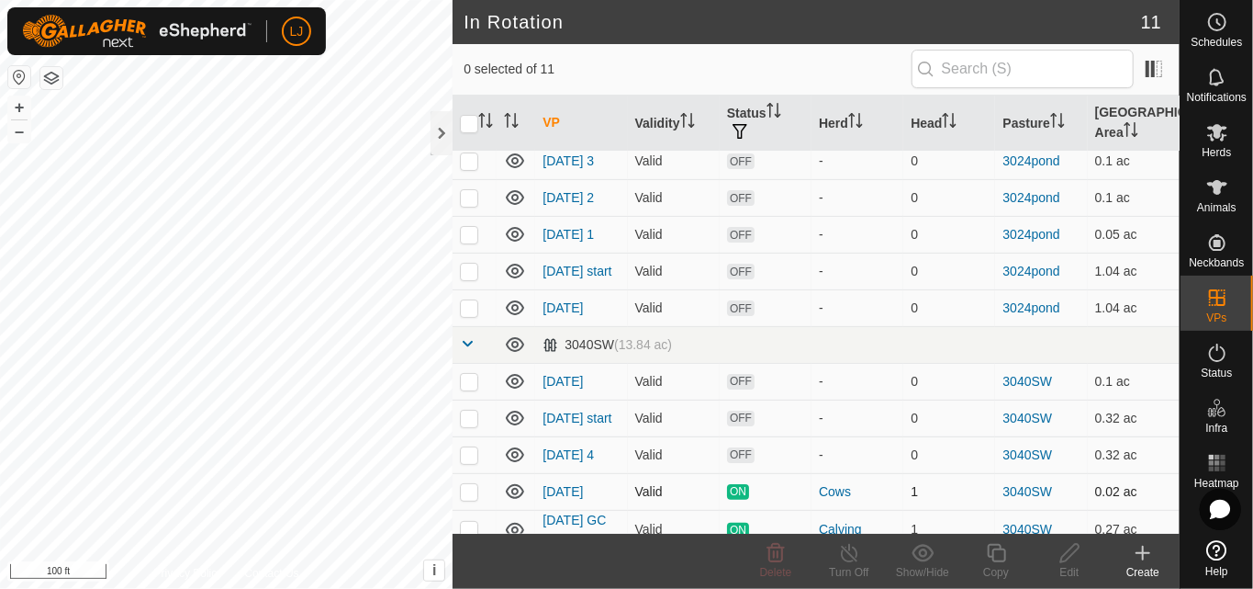
scroll to position [113, 0]
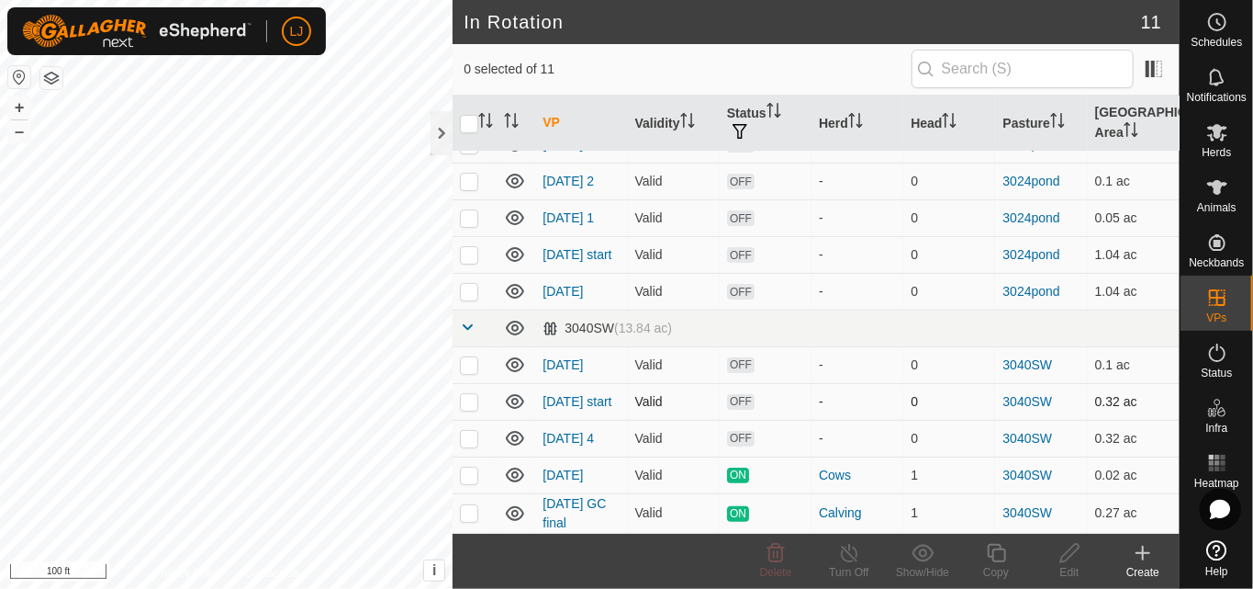
click at [471, 400] on p-checkbox at bounding box center [469, 401] width 18 height 15
checkbox input "true"
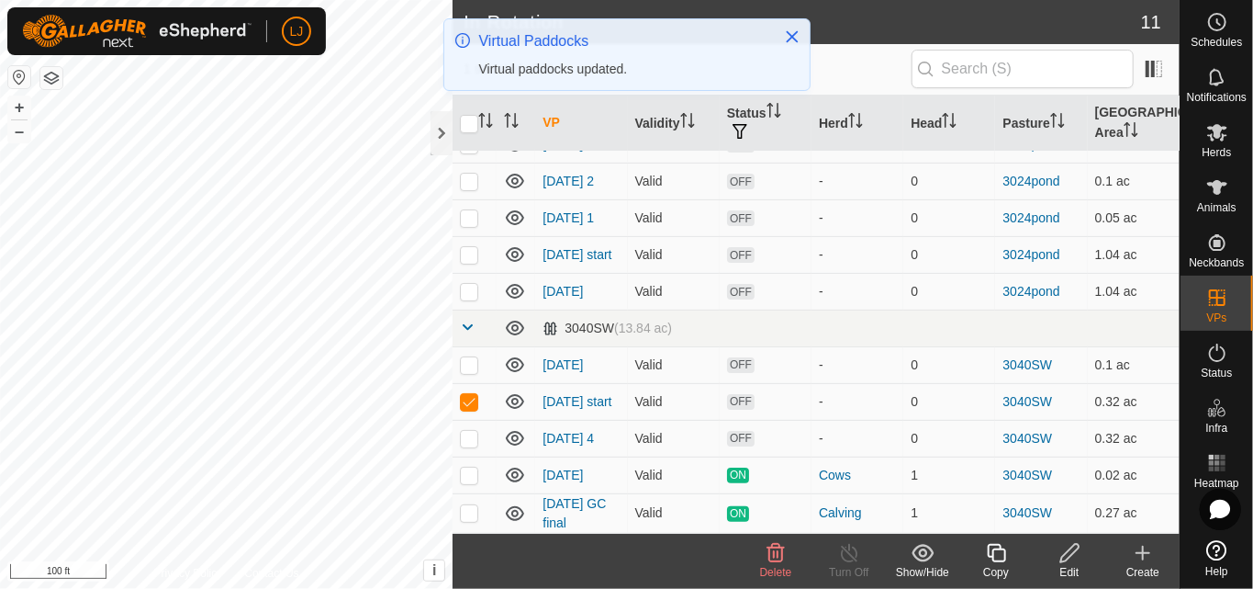
scroll to position [0, 0]
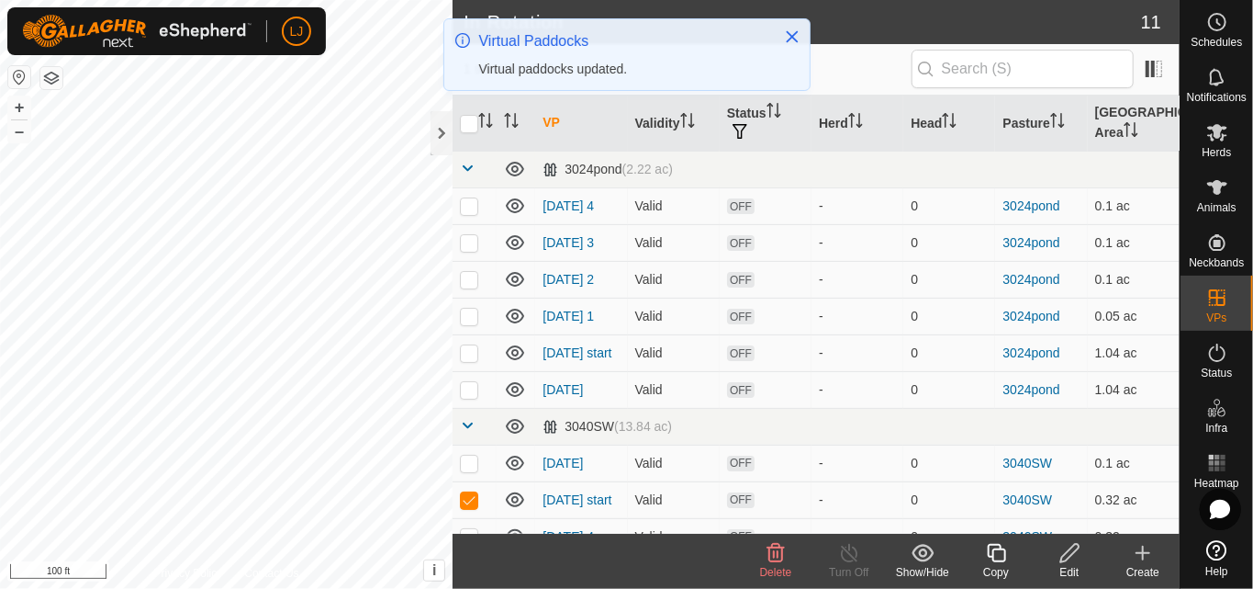
click at [1074, 549] on icon at bounding box center [1070, 553] width 23 height 22
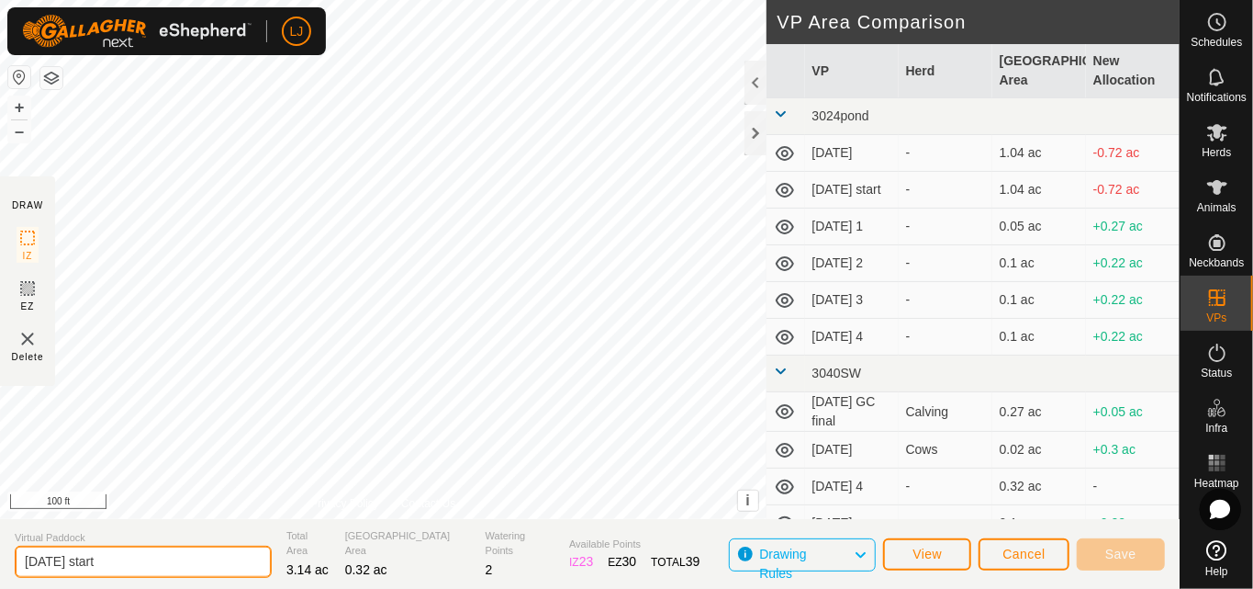
drag, startPoint x: 92, startPoint y: 560, endPoint x: 250, endPoint y: 549, distance: 158.3
click at [245, 549] on input "[DATE] start" at bounding box center [143, 561] width 257 height 32
type input "[DATE] 1"
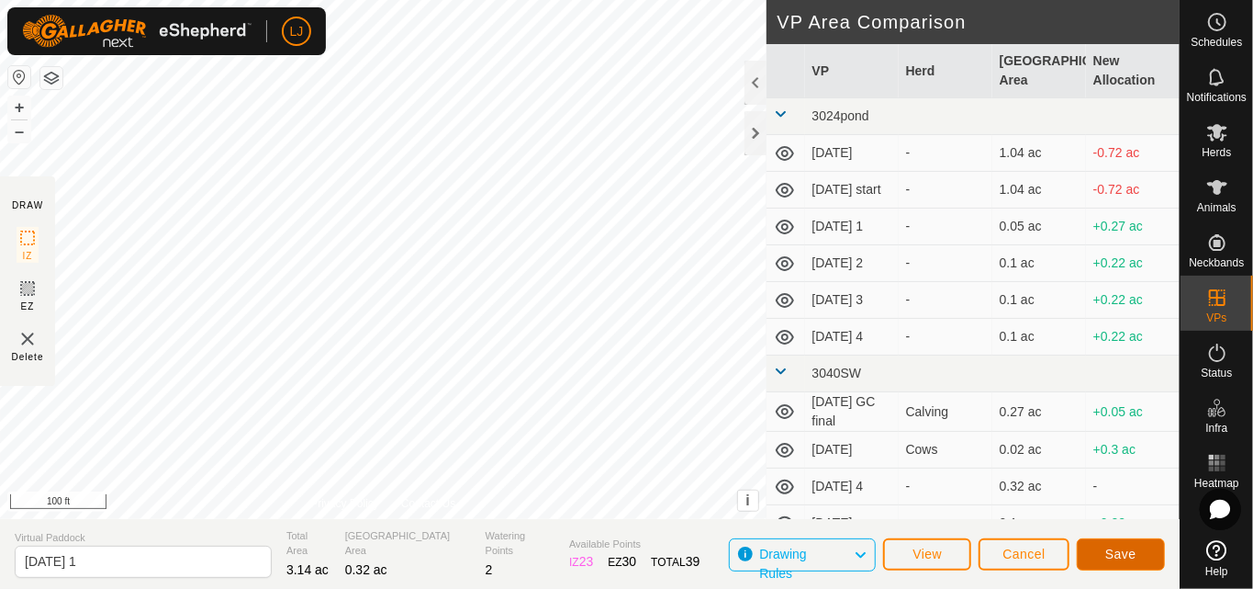
click at [1105, 551] on button "Save" at bounding box center [1121, 554] width 88 height 32
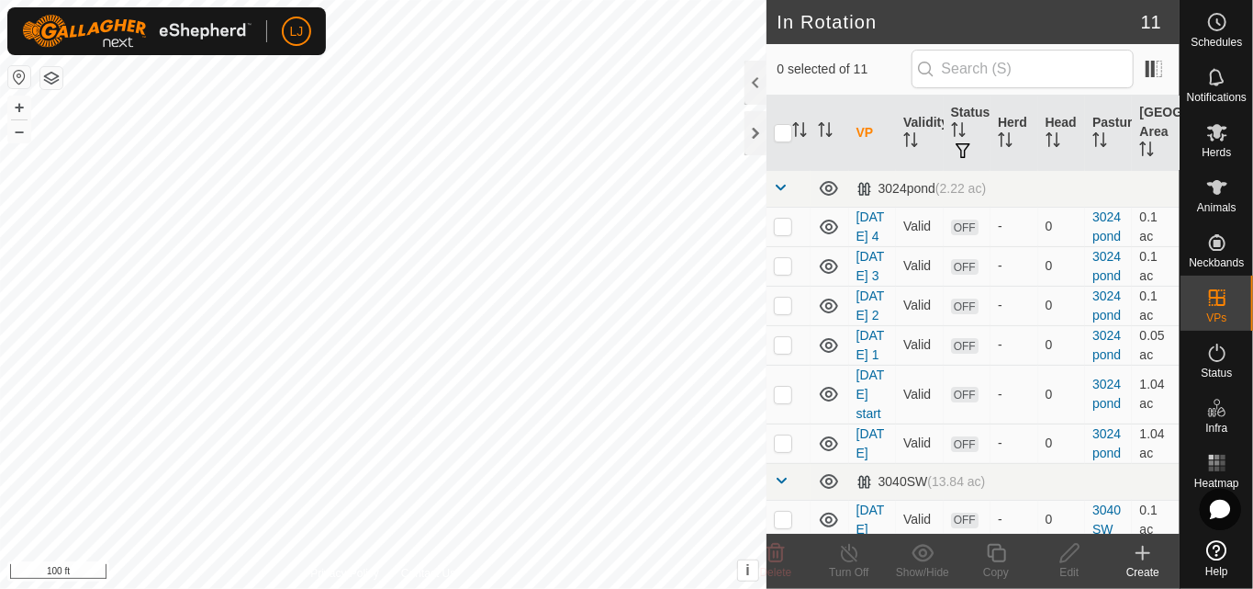
click at [749, 82] on div at bounding box center [756, 83] width 22 height 44
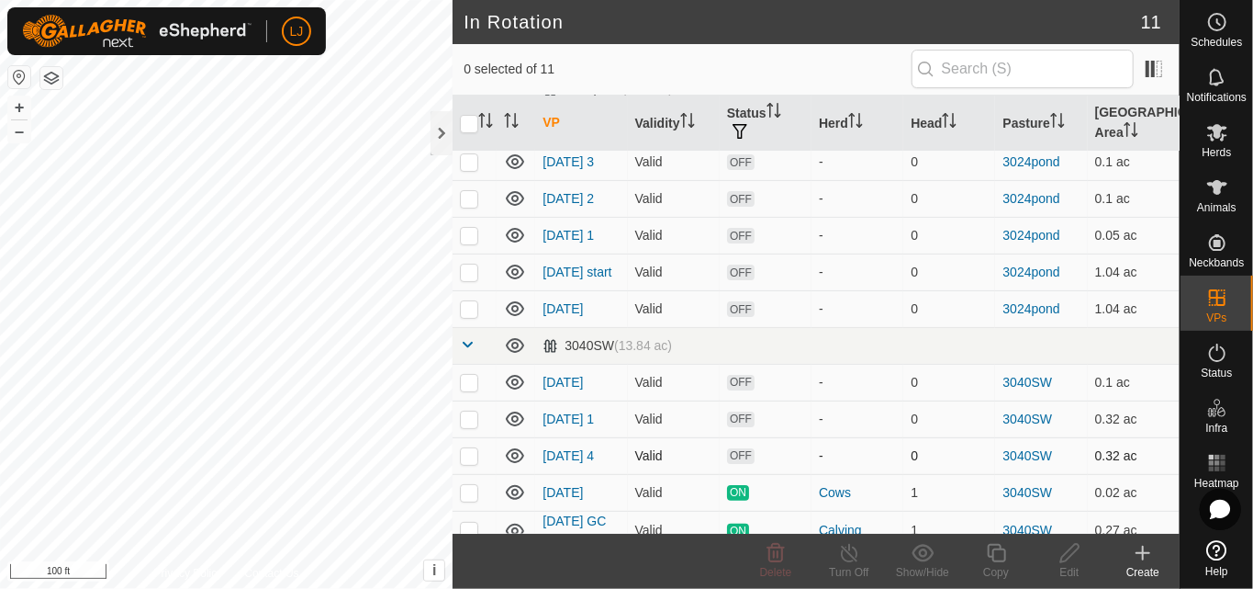
scroll to position [113, 0]
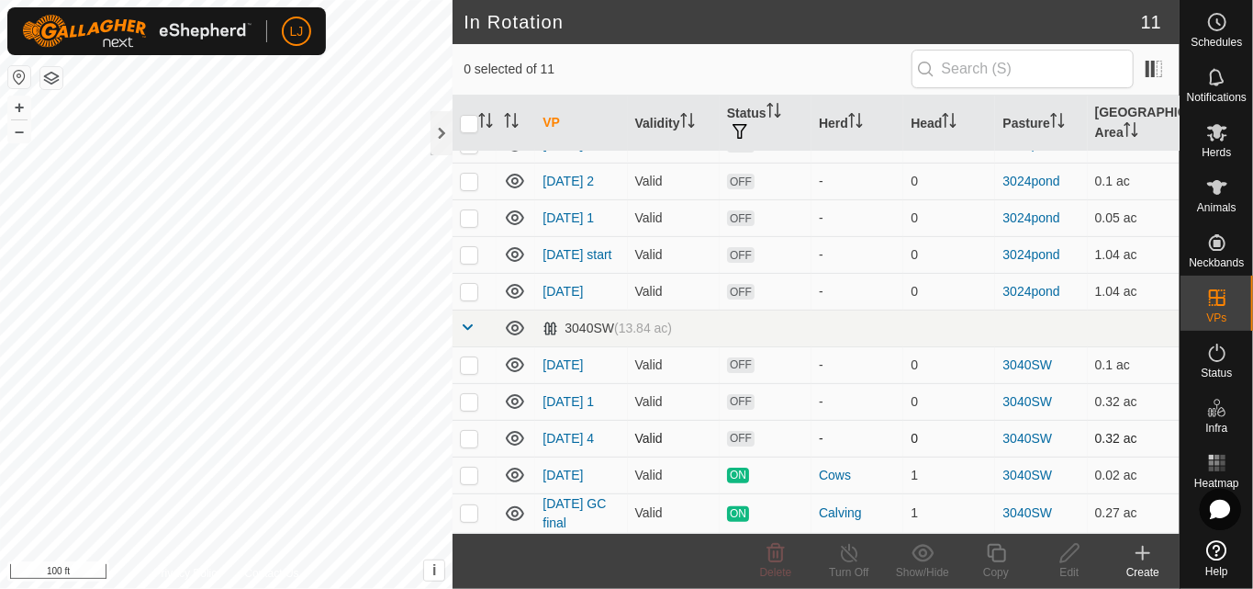
click at [466, 438] on p-checkbox at bounding box center [469, 438] width 18 height 15
checkbox input "true"
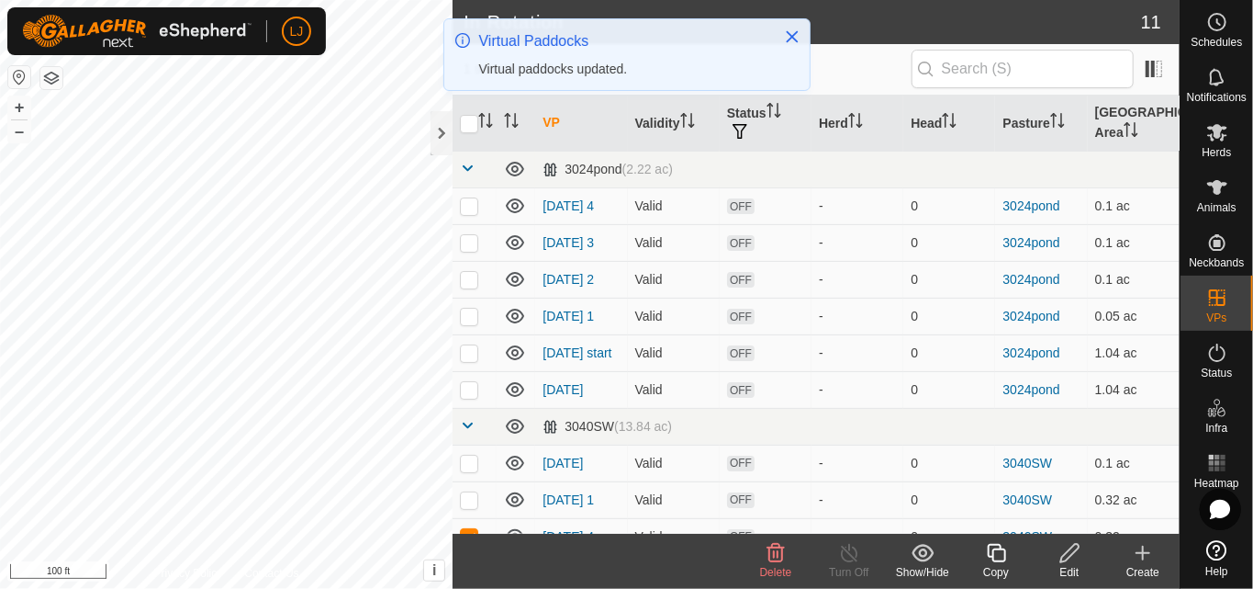
click at [1058, 560] on edit-svg-icon at bounding box center [1069, 553] width 73 height 22
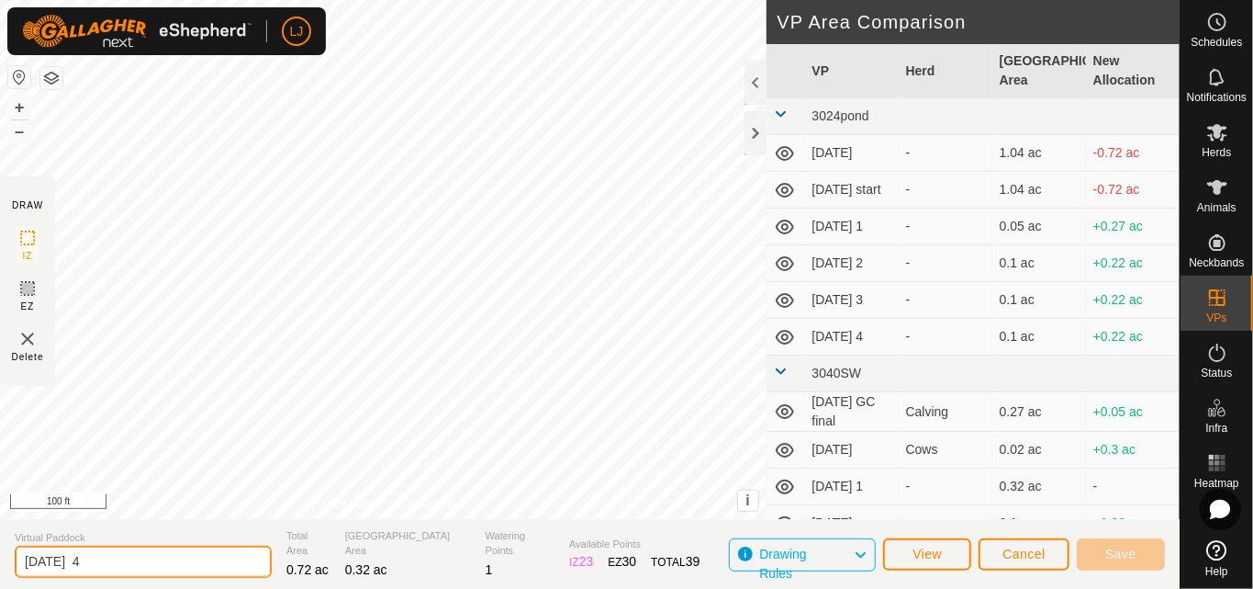
drag, startPoint x: 95, startPoint y: 555, endPoint x: 142, endPoint y: 554, distance: 47.8
click at [142, 555] on input "[DATE] 4" at bounding box center [143, 561] width 257 height 32
type input "[DATE] 3"
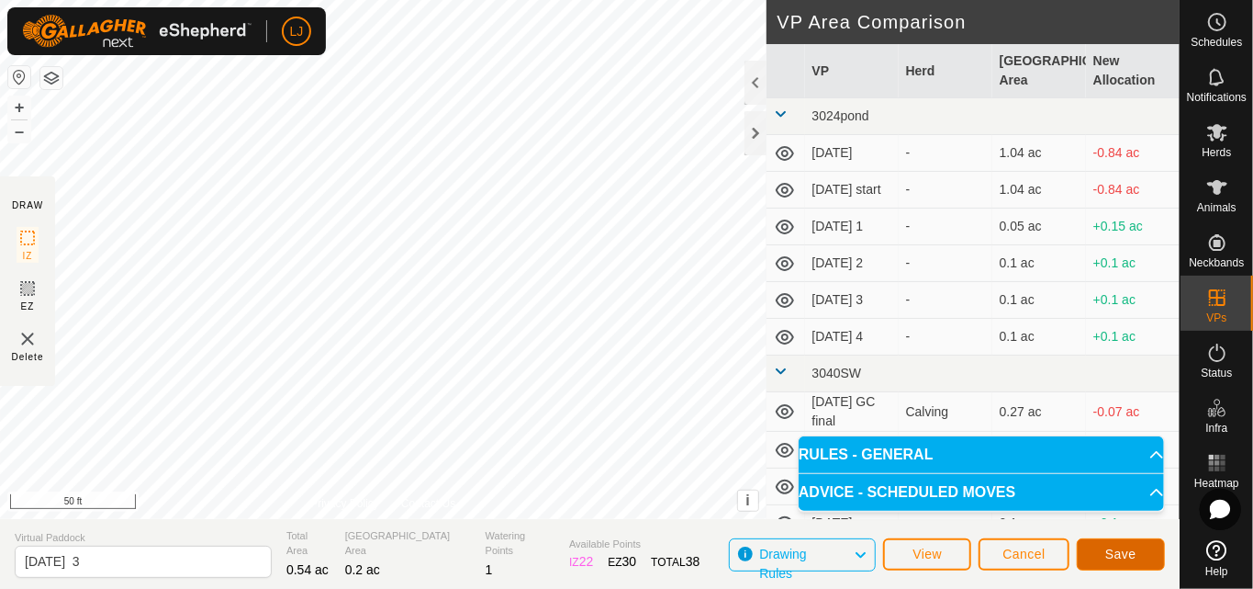
click at [1111, 548] on span "Save" at bounding box center [1121, 553] width 31 height 15
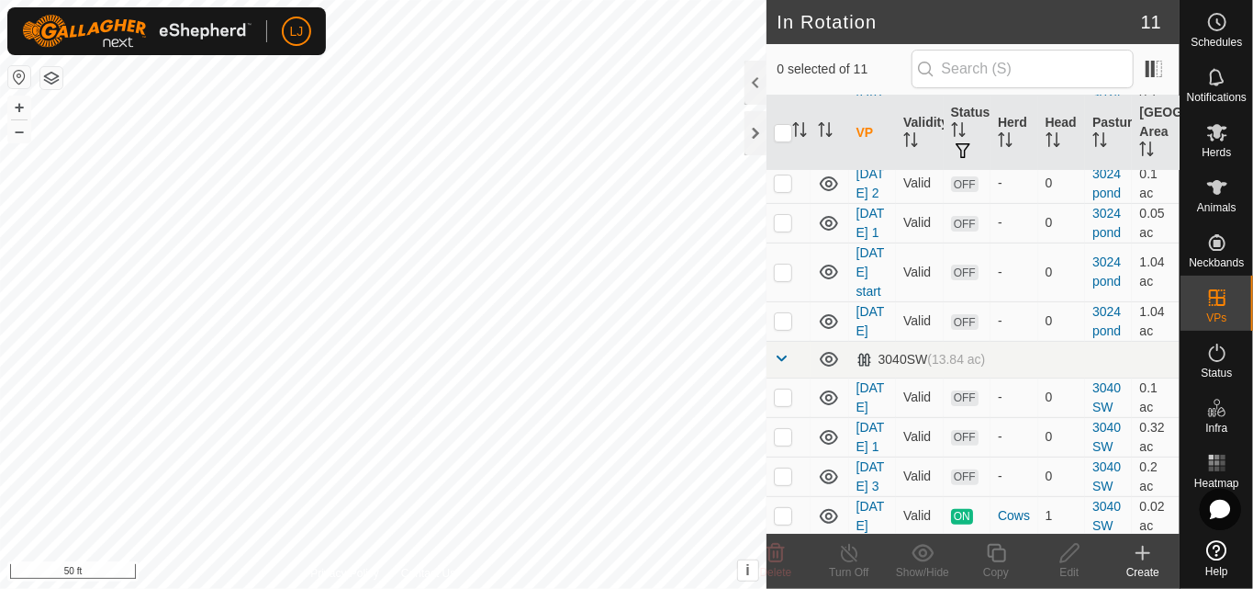
click at [754, 87] on div at bounding box center [756, 83] width 22 height 44
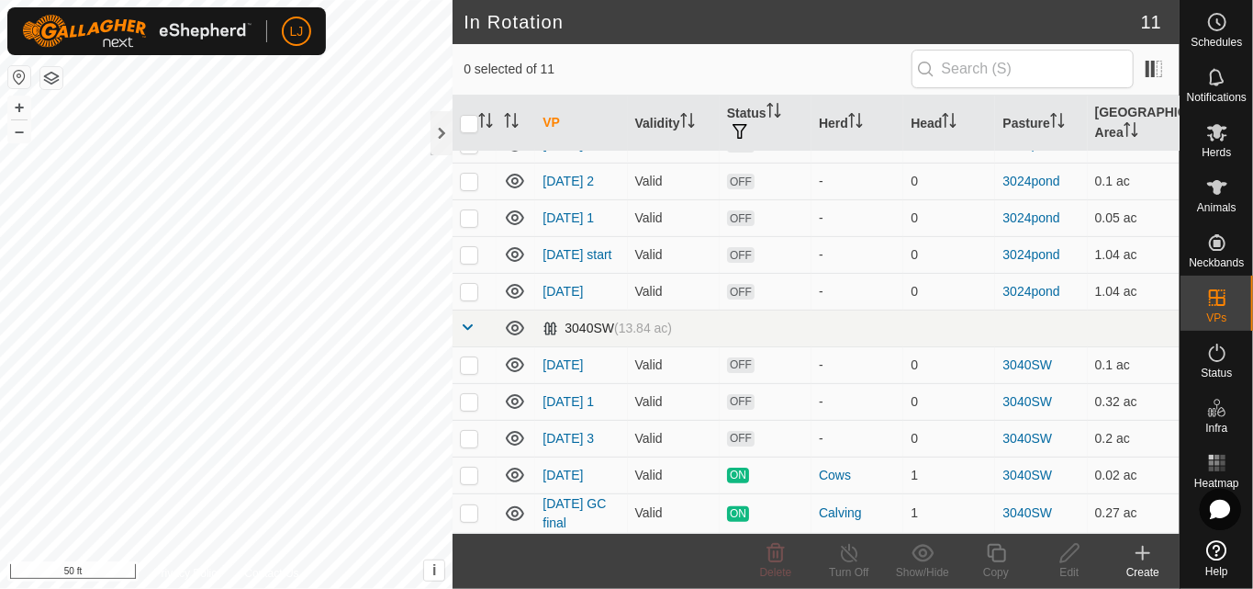
scroll to position [94, 0]
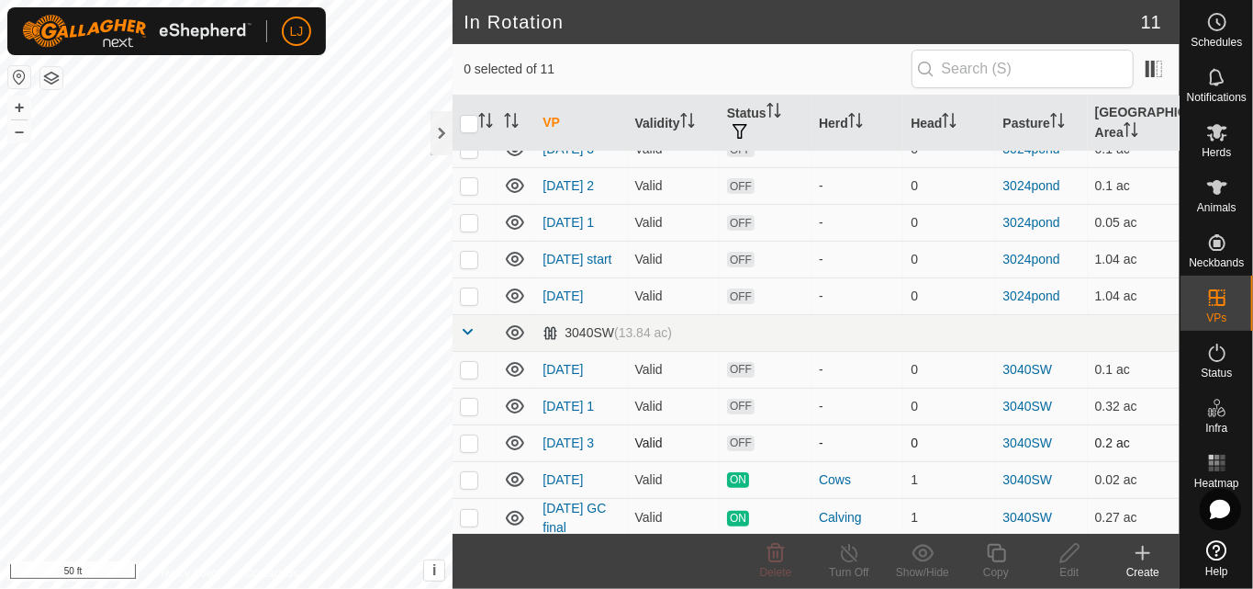
click at [477, 450] on p-tablecheckbox at bounding box center [469, 442] width 18 height 15
checkbox input "true"
click at [1069, 567] on div "Edit" at bounding box center [1069, 572] width 73 height 17
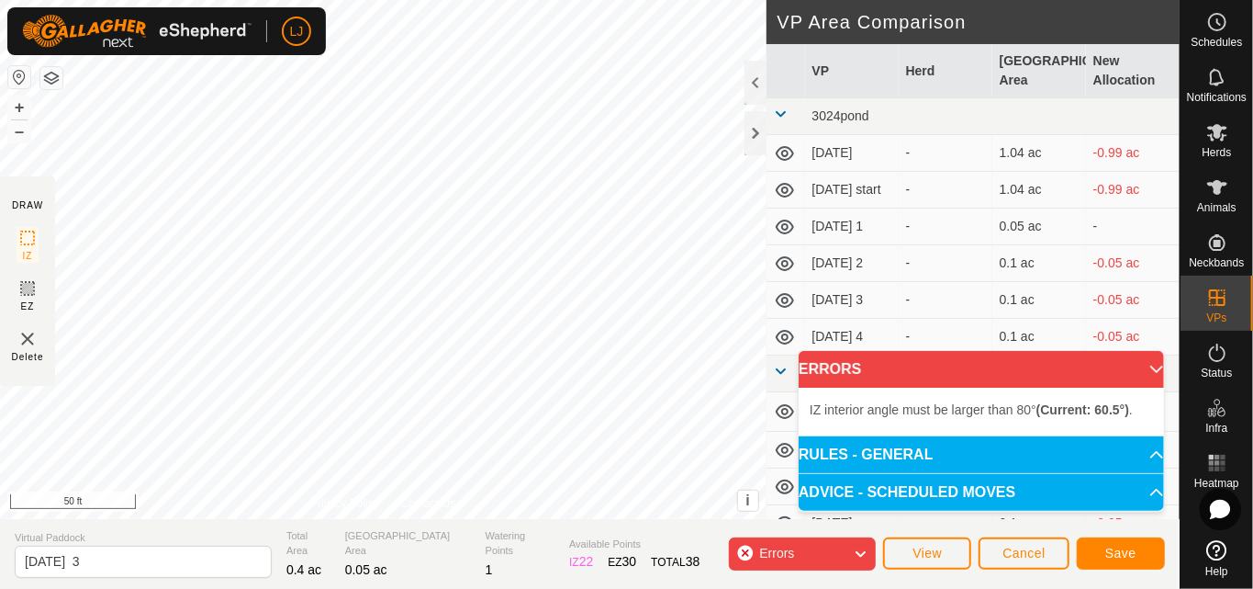
click at [162, 237] on div "IZ interior angle must be larger than 80° (Current: 60.5°) ." at bounding box center [162, 237] width 0 height 0
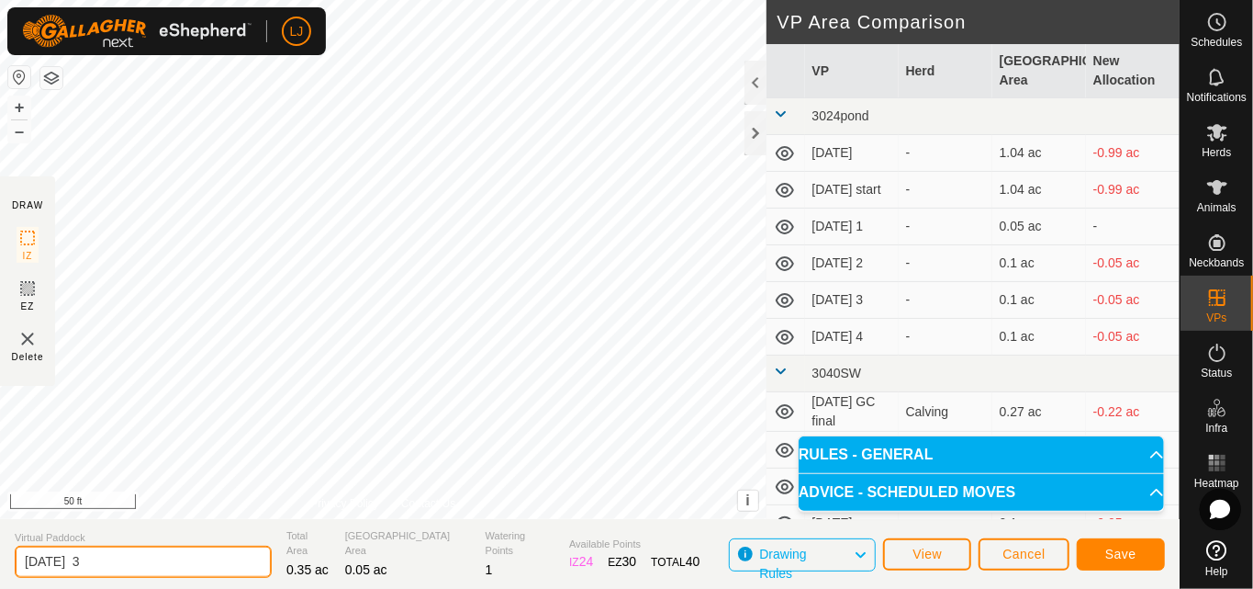
drag, startPoint x: 97, startPoint y: 567, endPoint x: 151, endPoint y: 567, distance: 53.3
click at [151, 568] on input "[DATE] 3" at bounding box center [143, 561] width 257 height 32
type input "[DATE] 2"
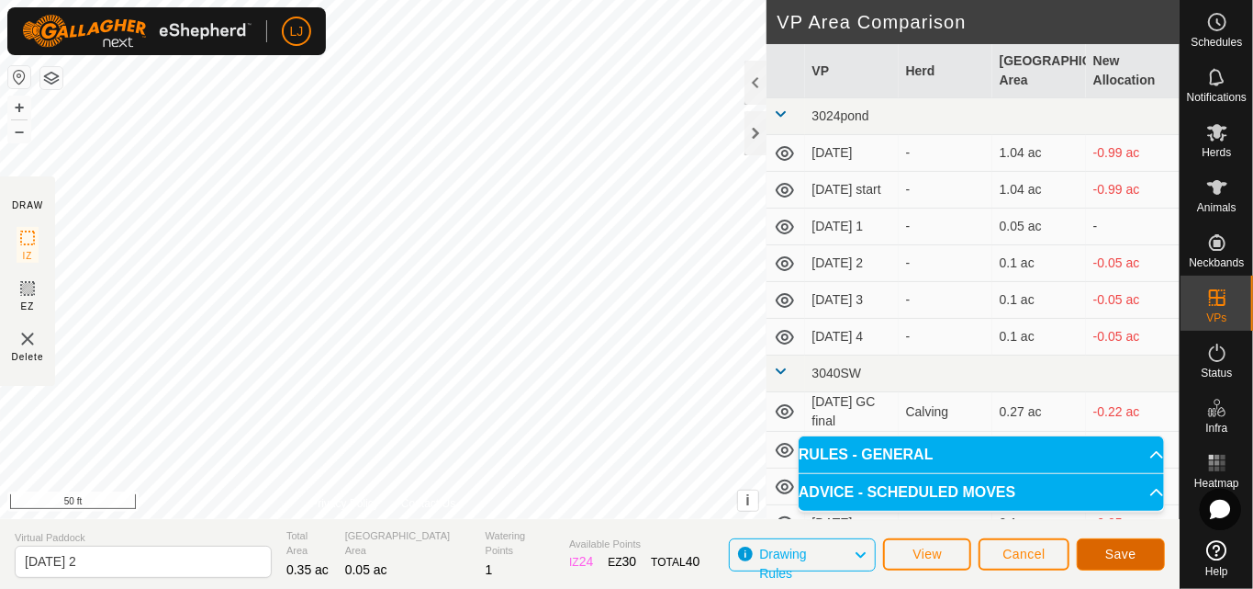
click at [1114, 547] on span "Save" at bounding box center [1121, 553] width 31 height 15
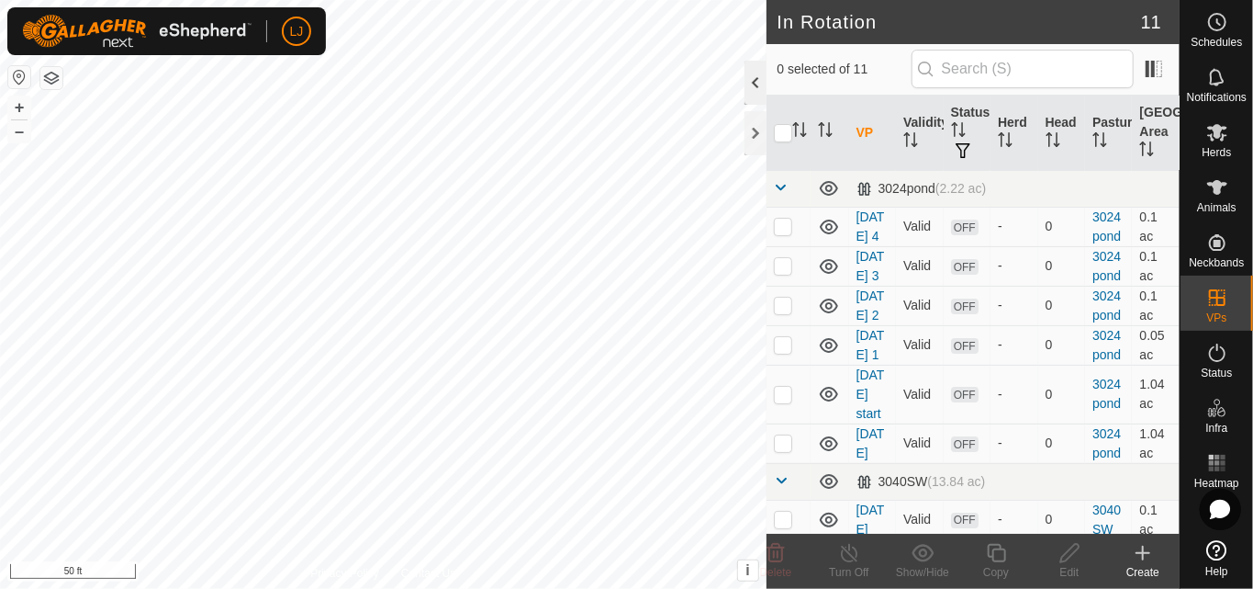
click at [747, 77] on div at bounding box center [756, 83] width 22 height 44
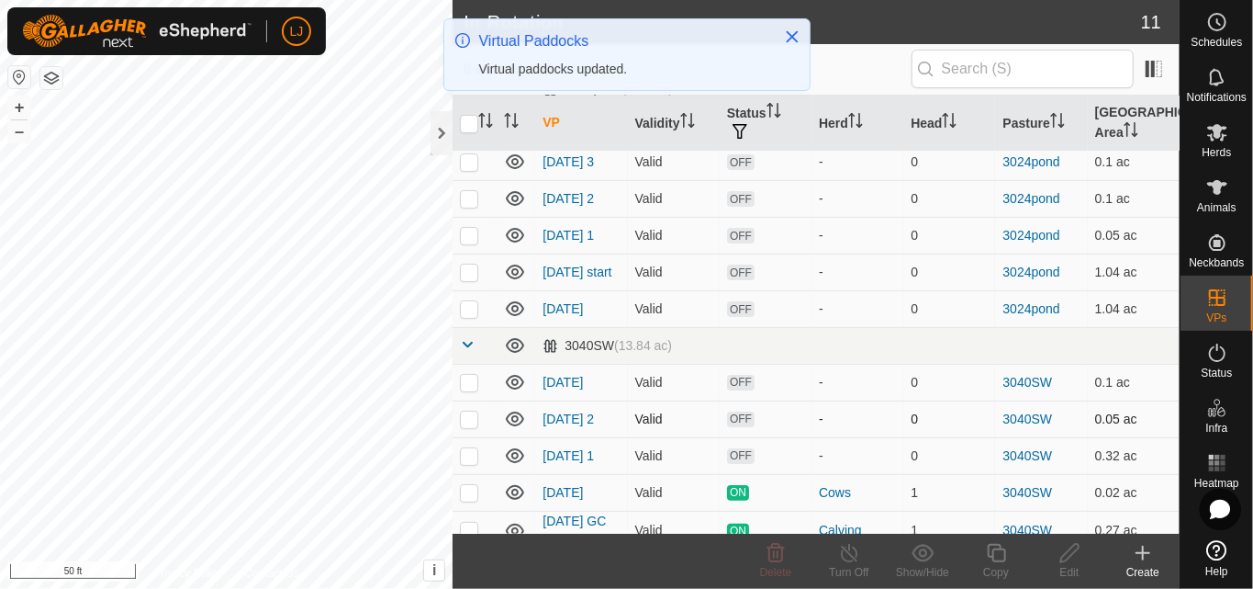
scroll to position [113, 0]
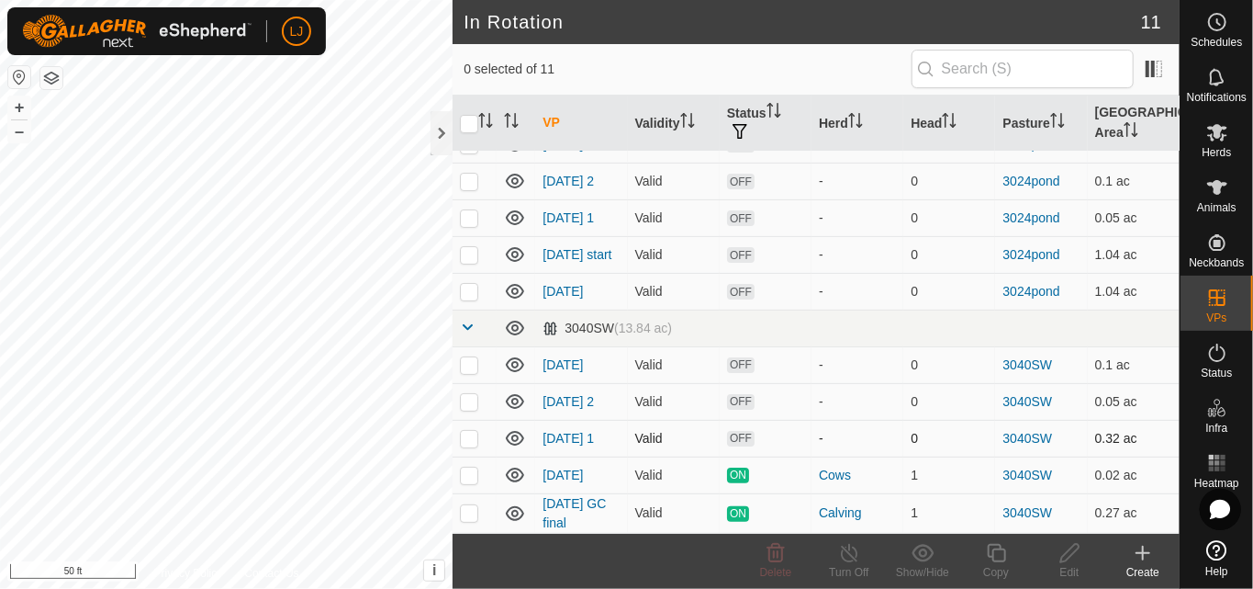
click at [466, 436] on p-checkbox at bounding box center [469, 438] width 18 height 15
checkbox input "true"
click at [1068, 559] on icon at bounding box center [1070, 553] width 18 height 18
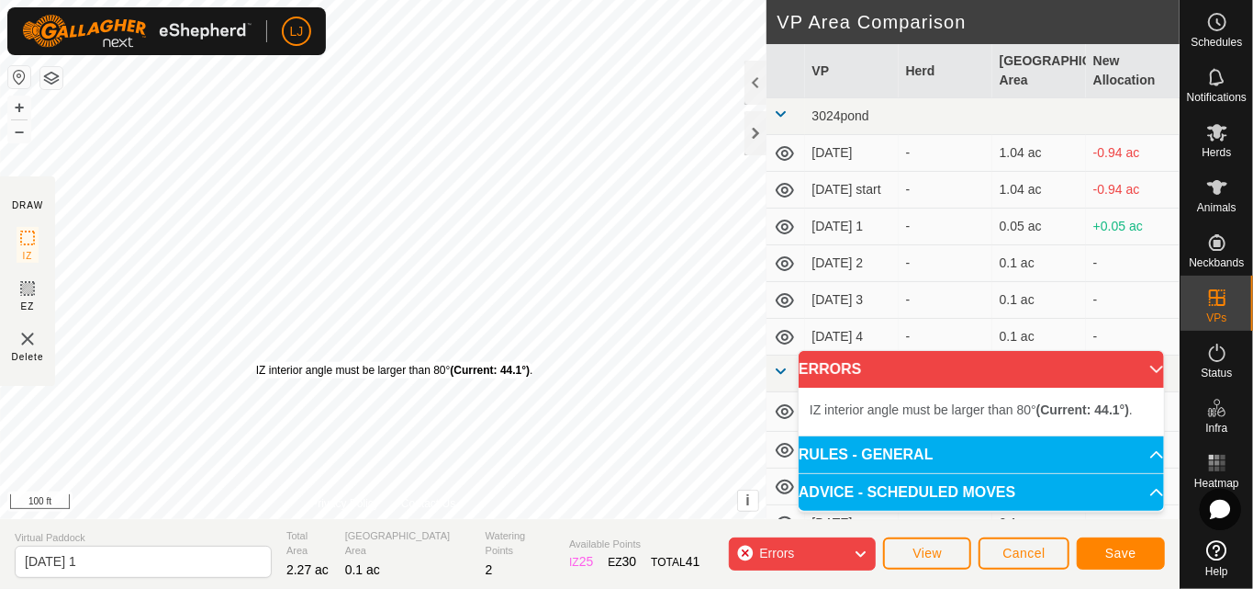
drag, startPoint x: 273, startPoint y: 370, endPoint x: 260, endPoint y: 363, distance: 14.8
click at [257, 362] on div "IZ interior angle must be larger than 80° (Current: 44.1°) ." at bounding box center [394, 370] width 277 height 17
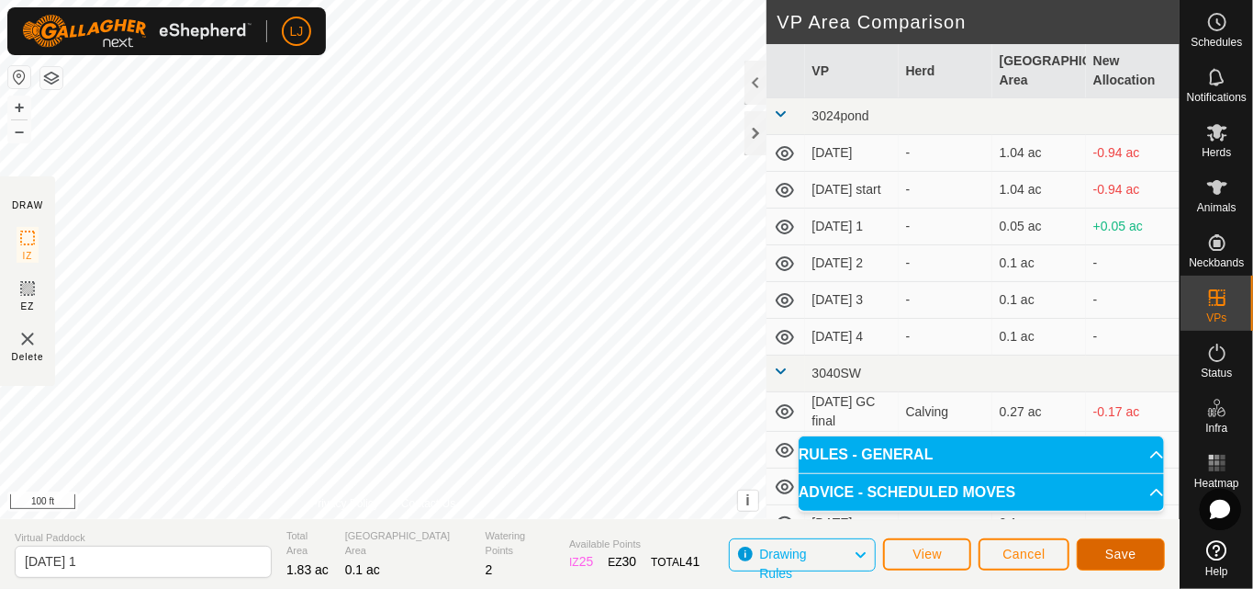
click at [1141, 553] on button "Save" at bounding box center [1121, 554] width 88 height 32
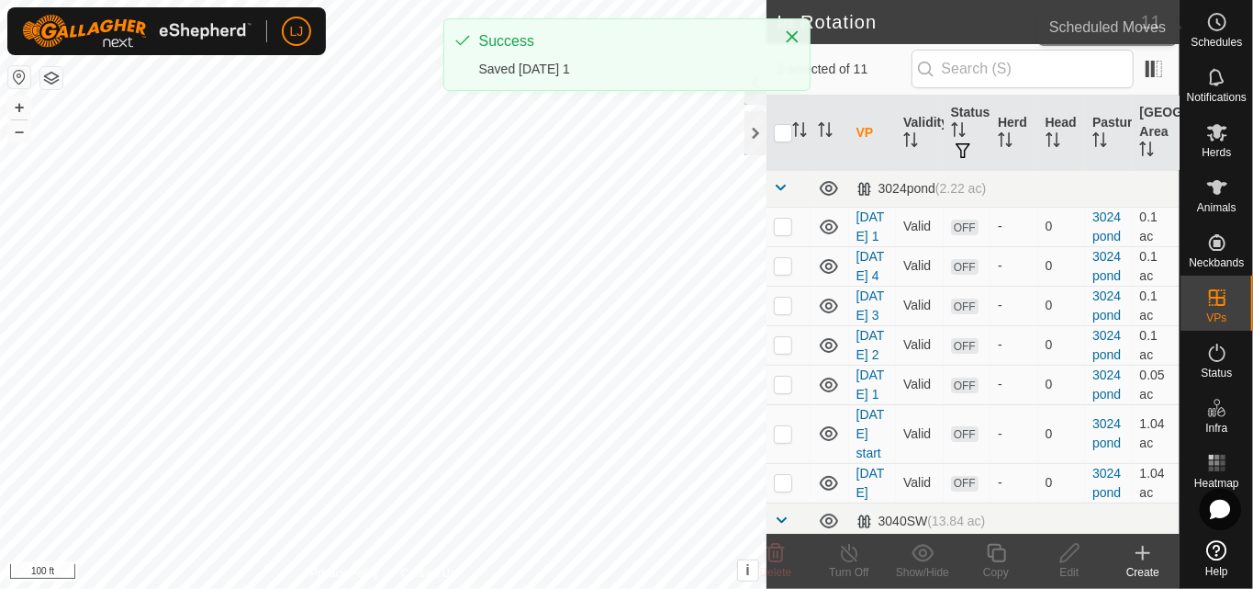
click at [1220, 28] on icon at bounding box center [1218, 22] width 22 height 22
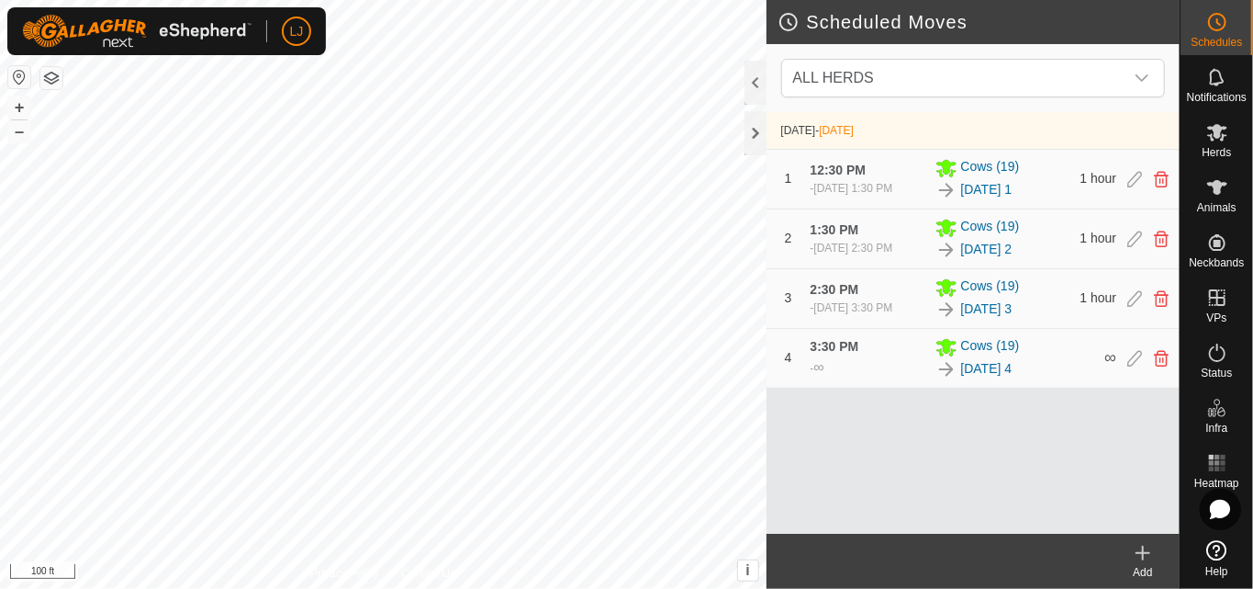
click at [1139, 563] on icon at bounding box center [1143, 553] width 22 height 22
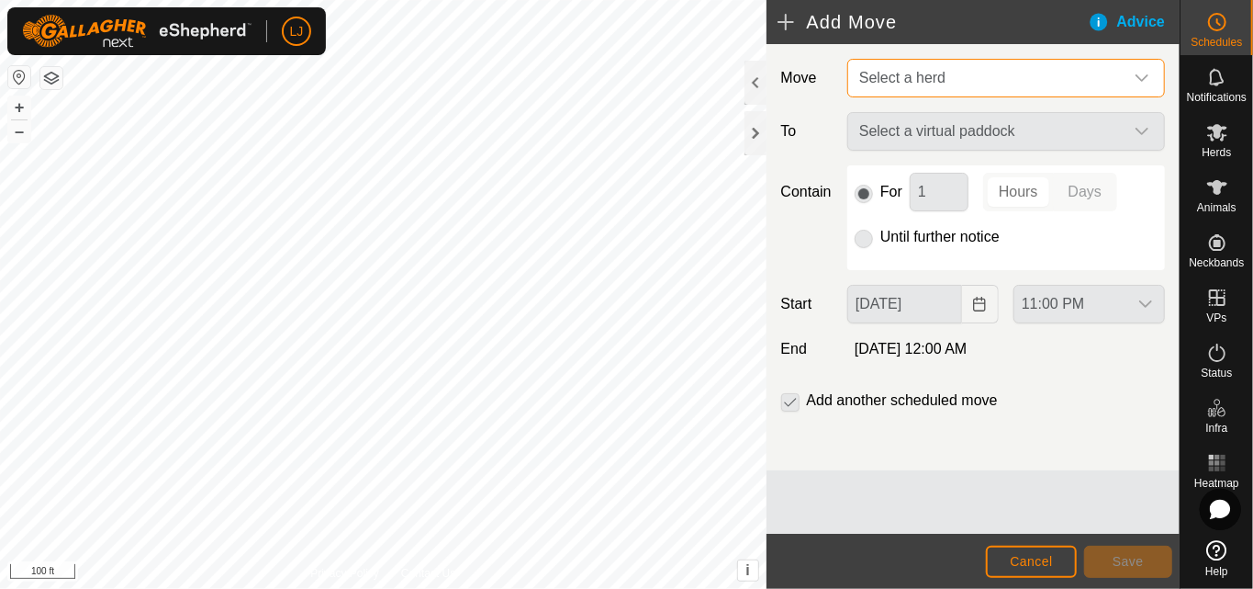
click at [899, 82] on span "Select a herd" at bounding box center [902, 78] width 86 height 16
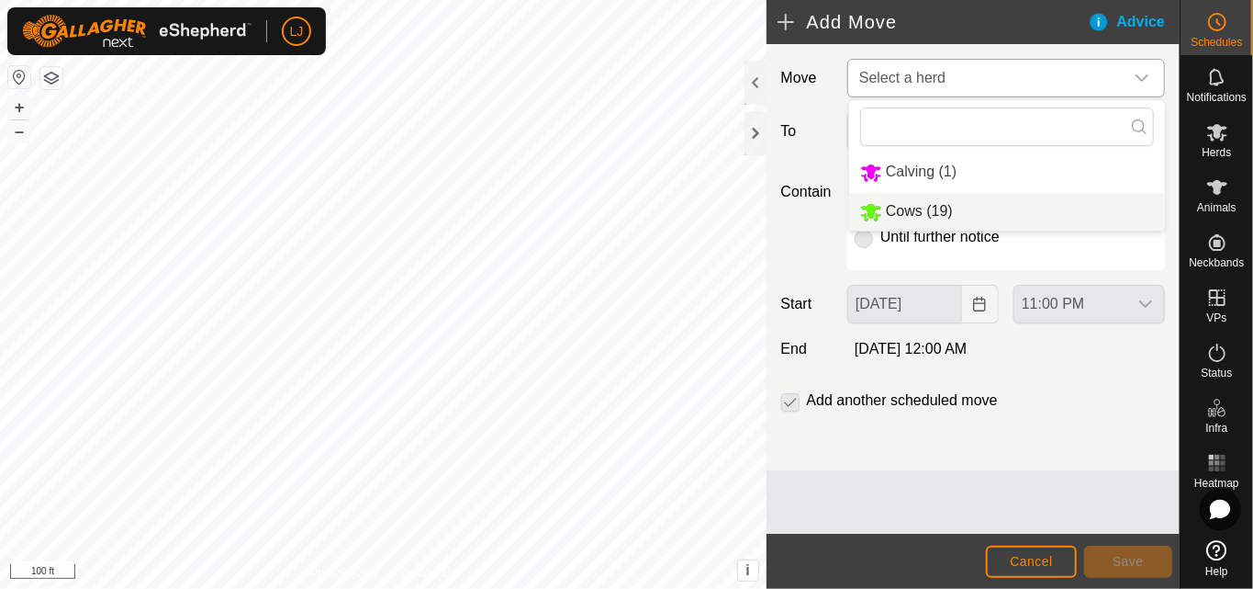
click at [965, 208] on li "Cows (19)" at bounding box center [1007, 212] width 316 height 38
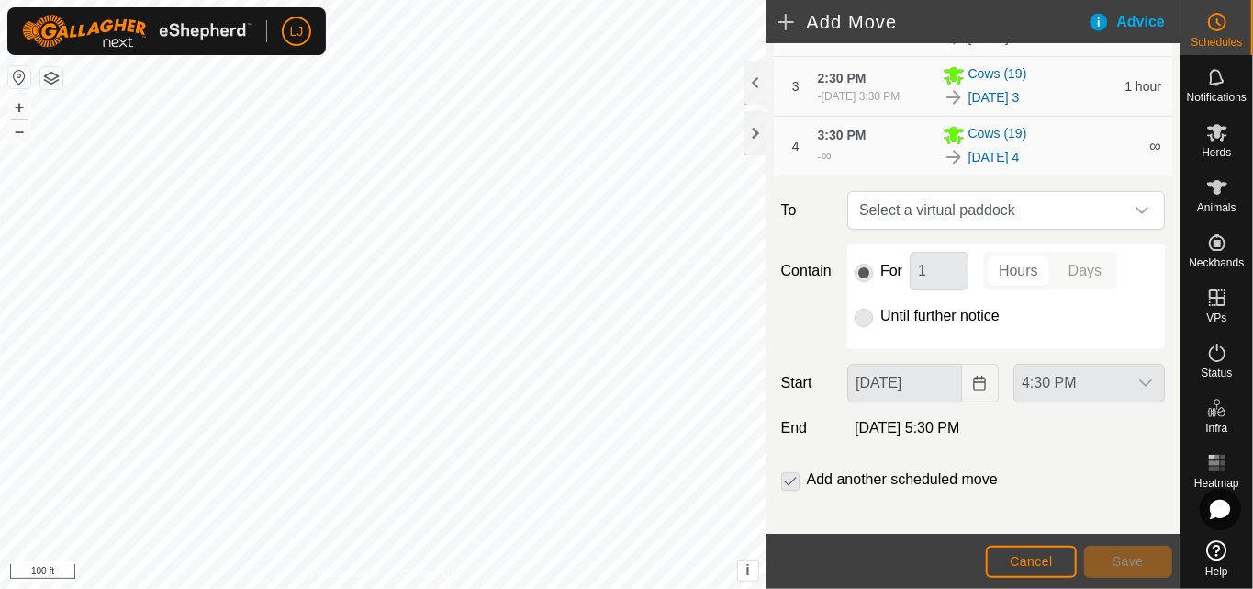
scroll to position [265, 0]
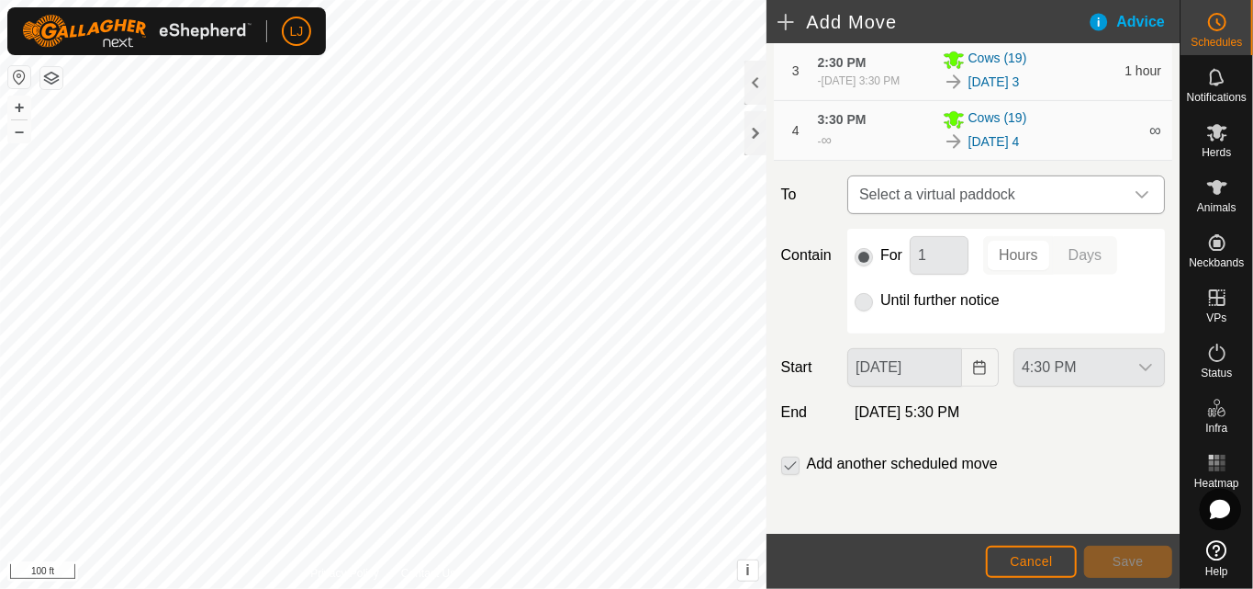
click at [1005, 203] on span "Select a virtual paddock" at bounding box center [988, 194] width 272 height 37
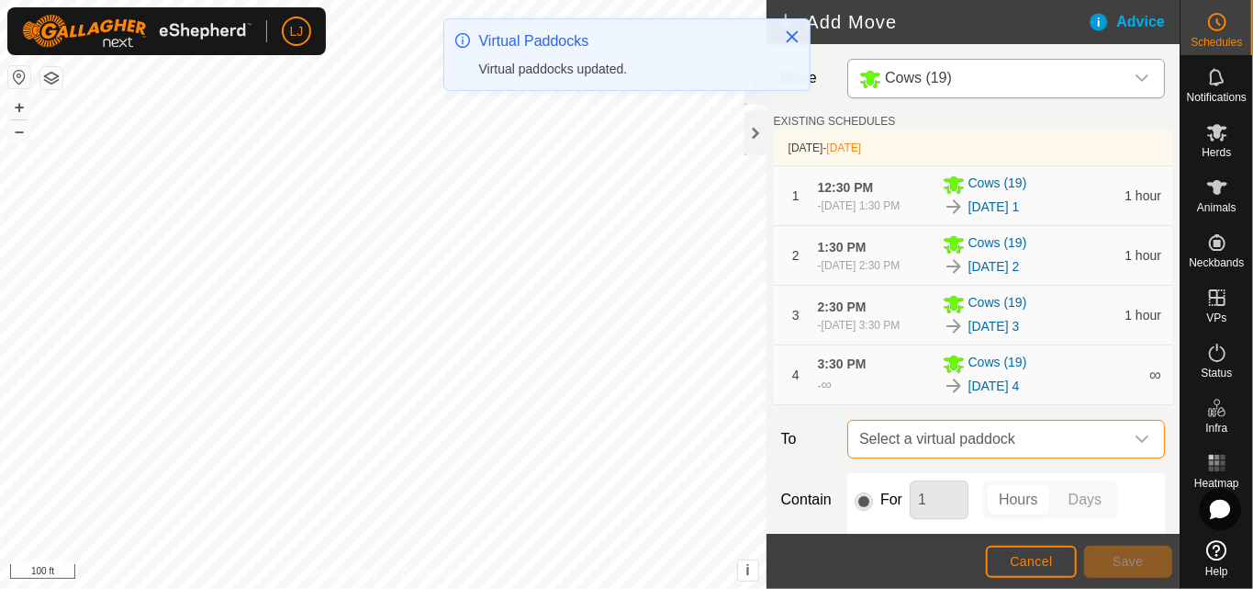
click at [1010, 457] on span "Select a virtual paddock" at bounding box center [988, 439] width 272 height 37
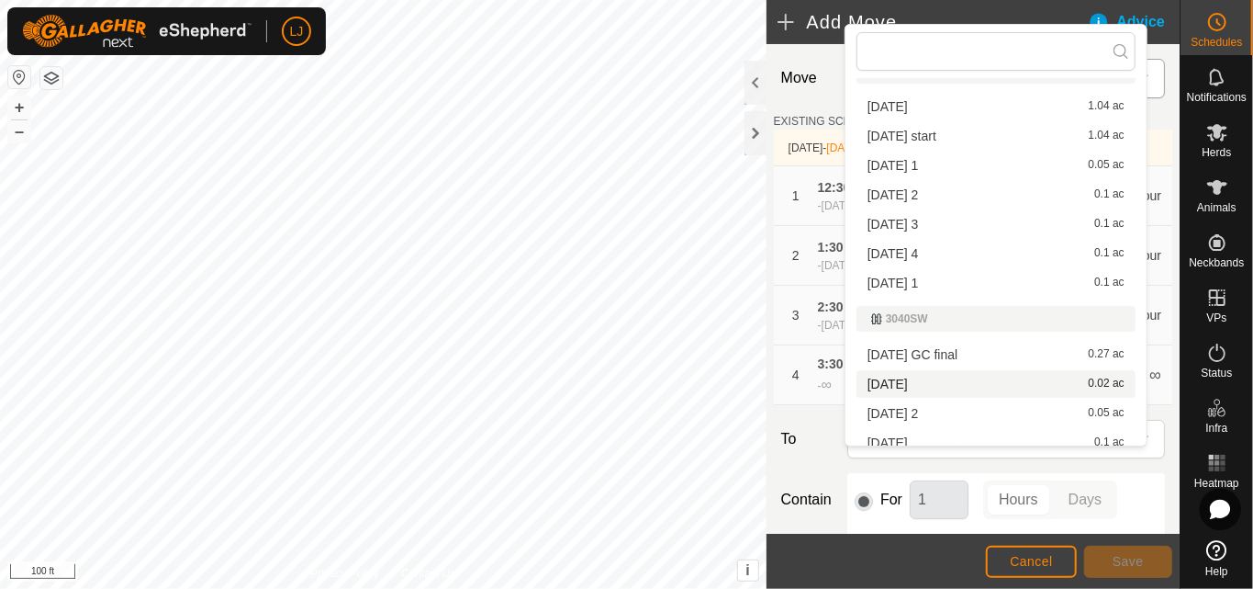
scroll to position [38, 0]
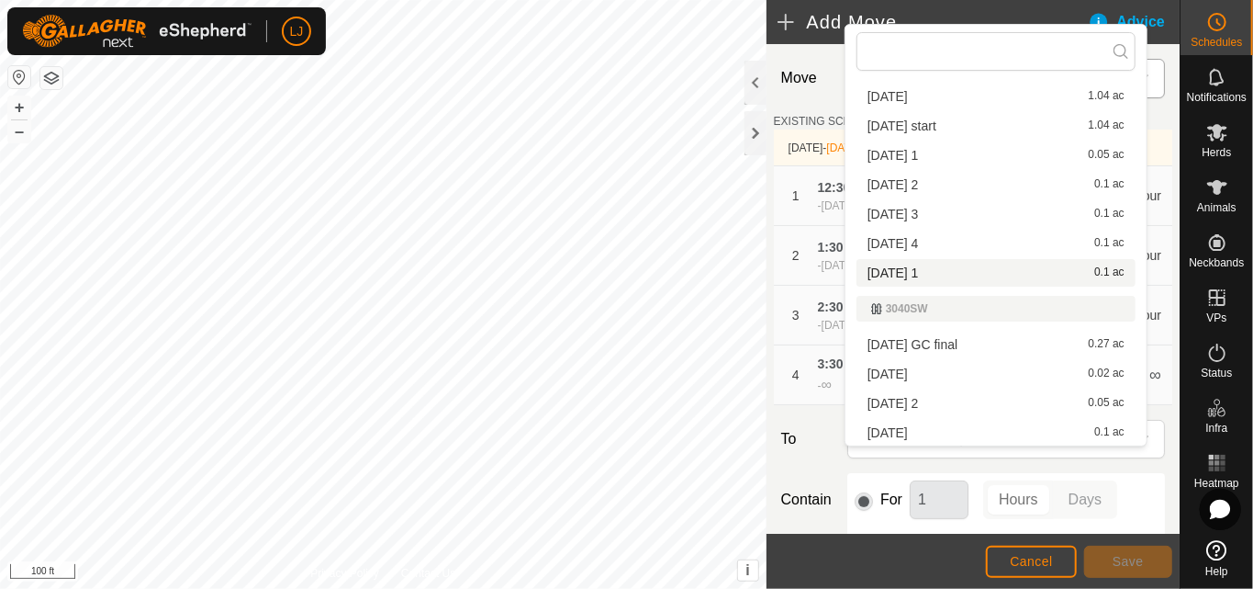
click at [961, 272] on li "[DATE] 1 0.1 ac" at bounding box center [996, 273] width 279 height 28
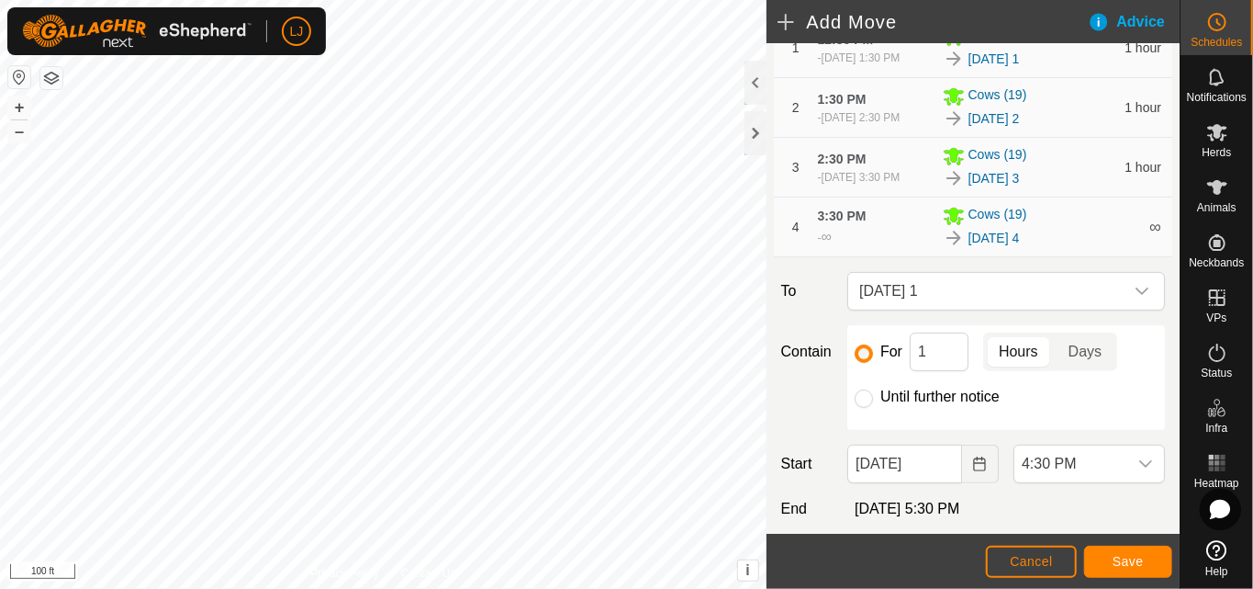
scroll to position [265, 0]
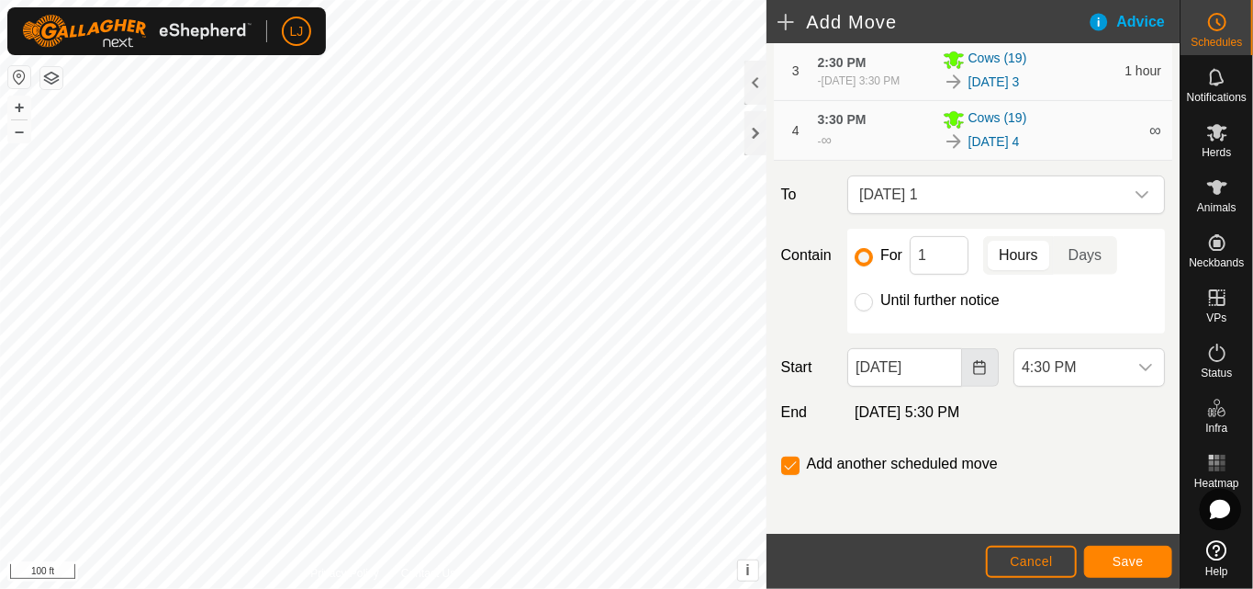
click at [972, 373] on icon "Choose Date" at bounding box center [979, 367] width 15 height 15
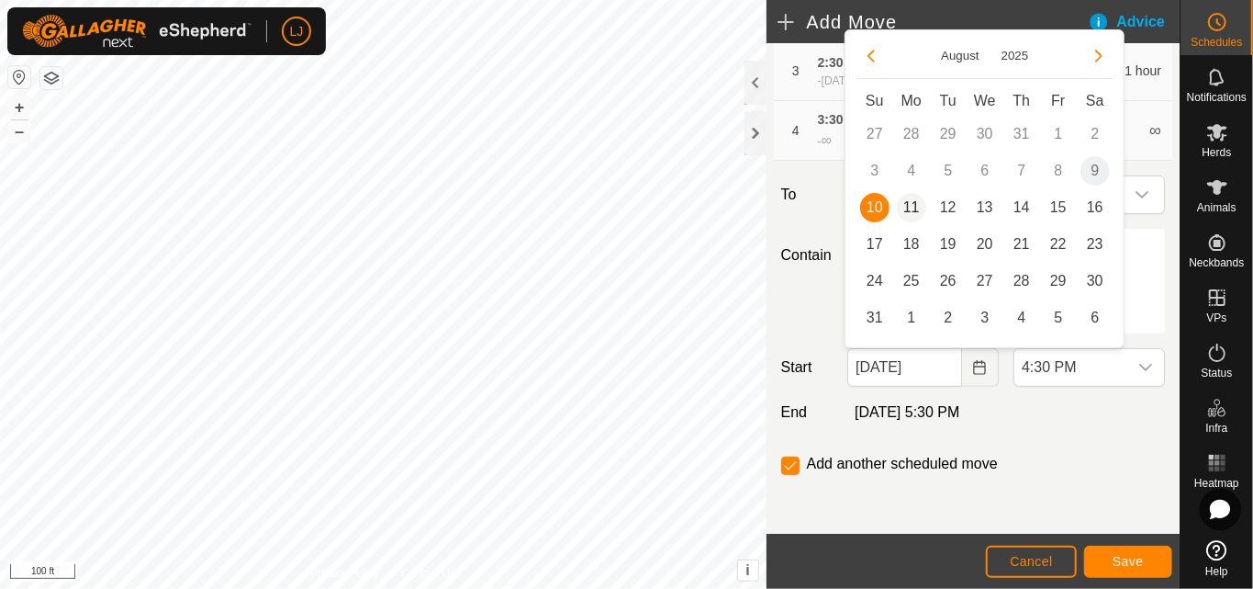
click at [913, 208] on span "11" at bounding box center [911, 207] width 29 height 29
type input "[DATE]"
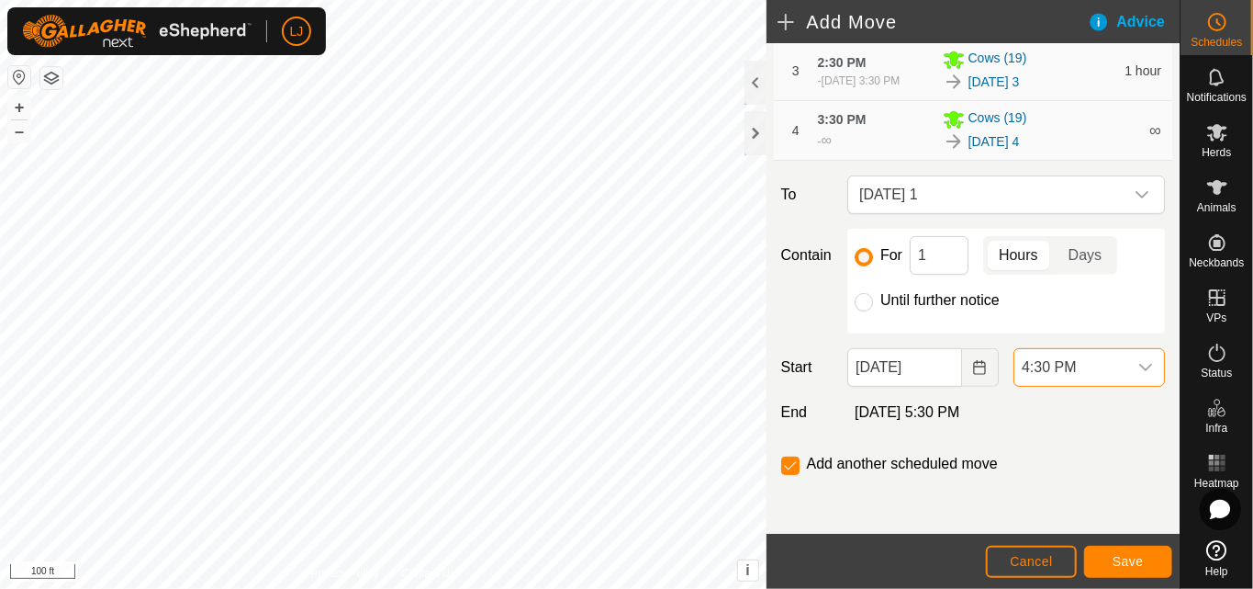
click at [1089, 371] on span "4:30 PM" at bounding box center [1071, 367] width 113 height 37
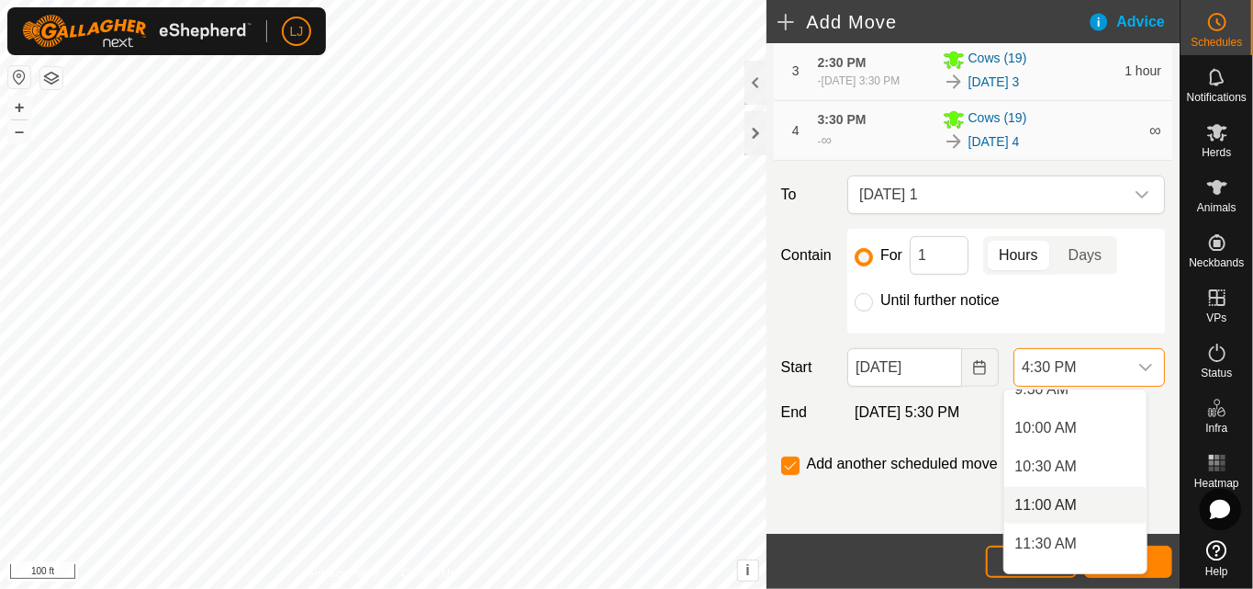
scroll to position [873, 0]
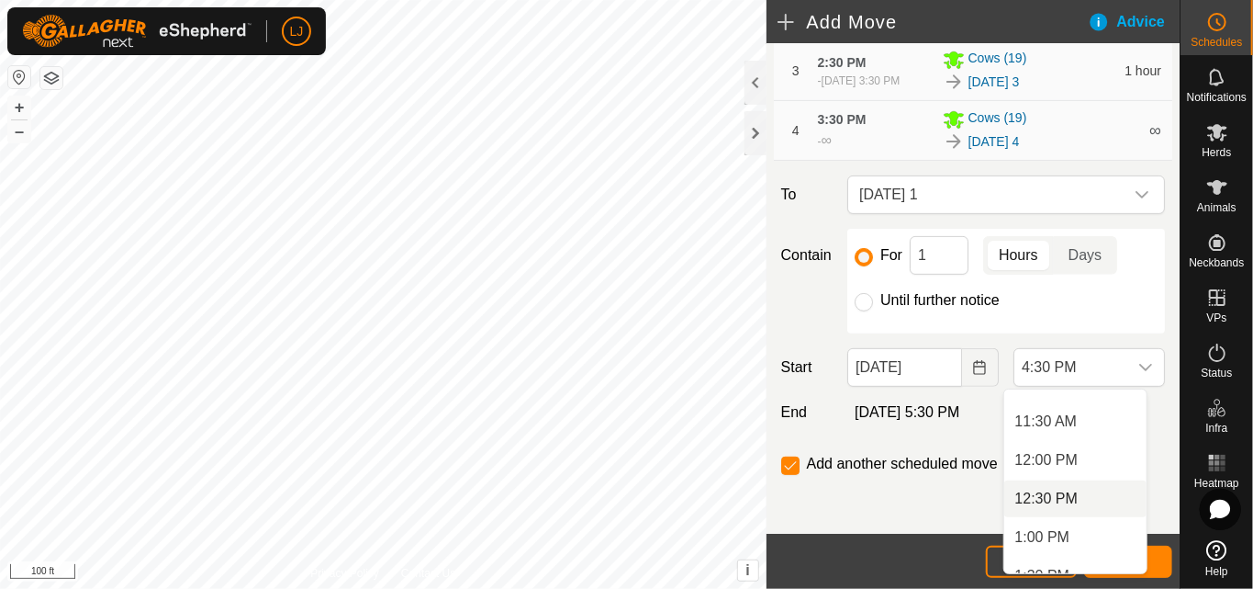
click at [1075, 496] on li "12:30 PM" at bounding box center [1076, 498] width 142 height 37
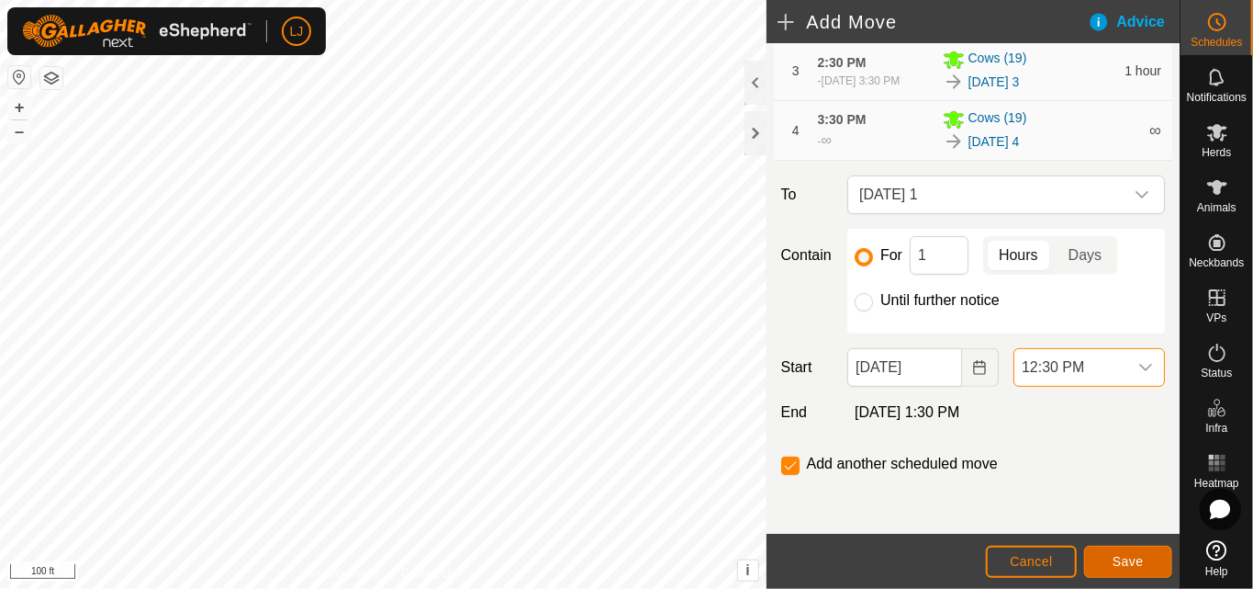
click at [1136, 563] on span "Save" at bounding box center [1128, 561] width 31 height 15
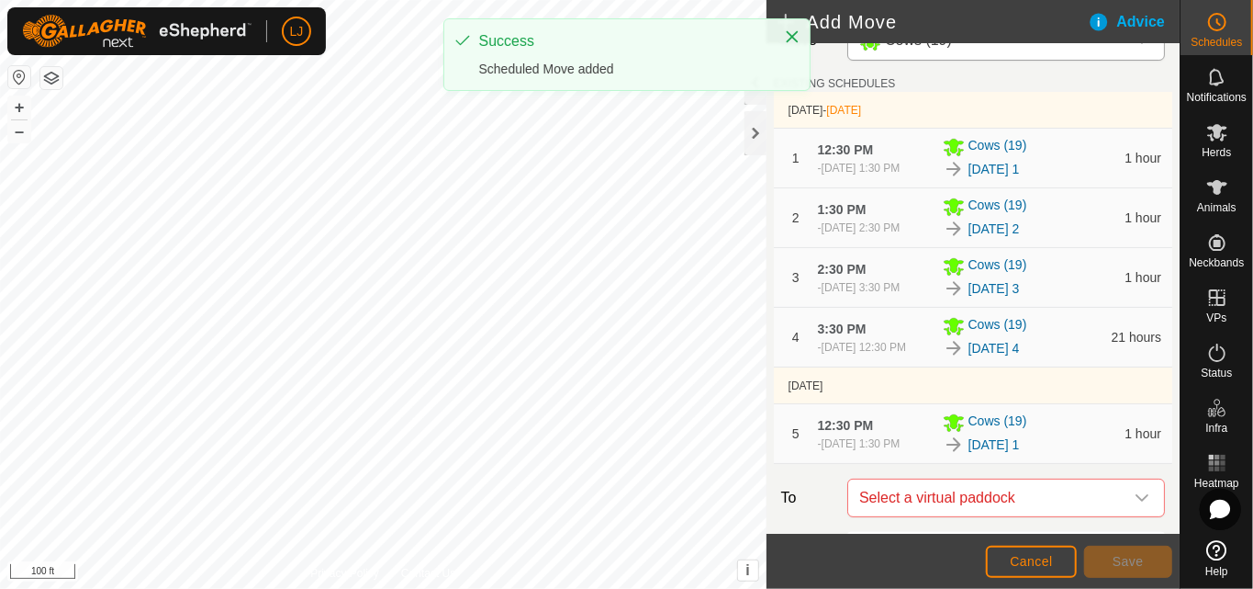
scroll to position [122, 0]
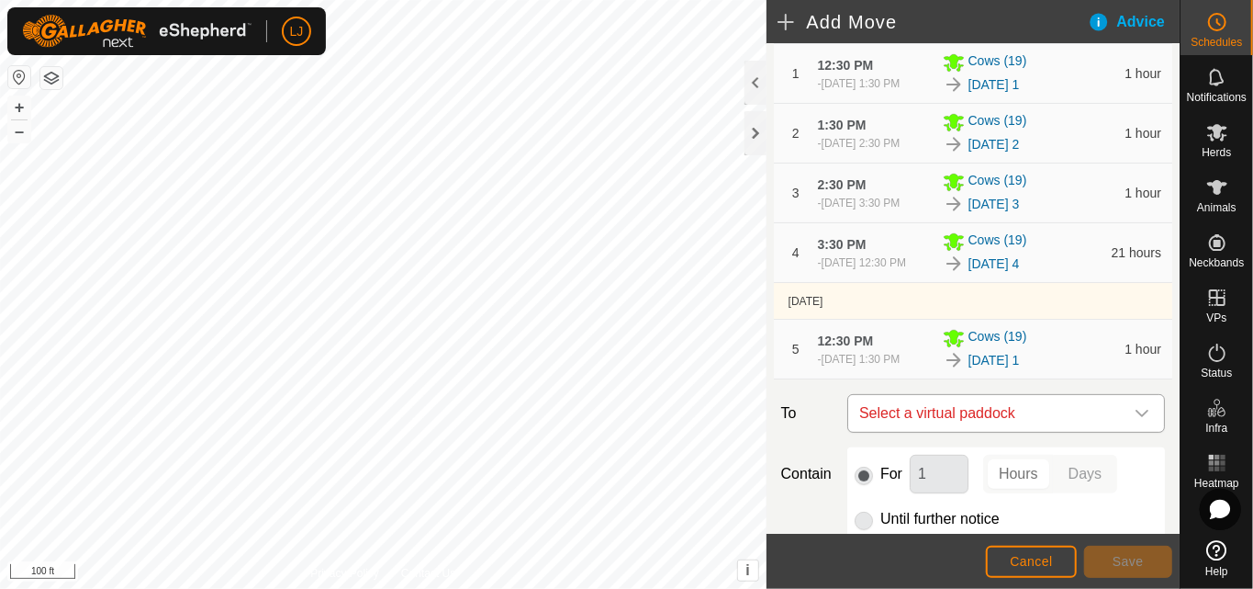
click at [1011, 432] on span "Select a virtual paddock" at bounding box center [988, 413] width 272 height 37
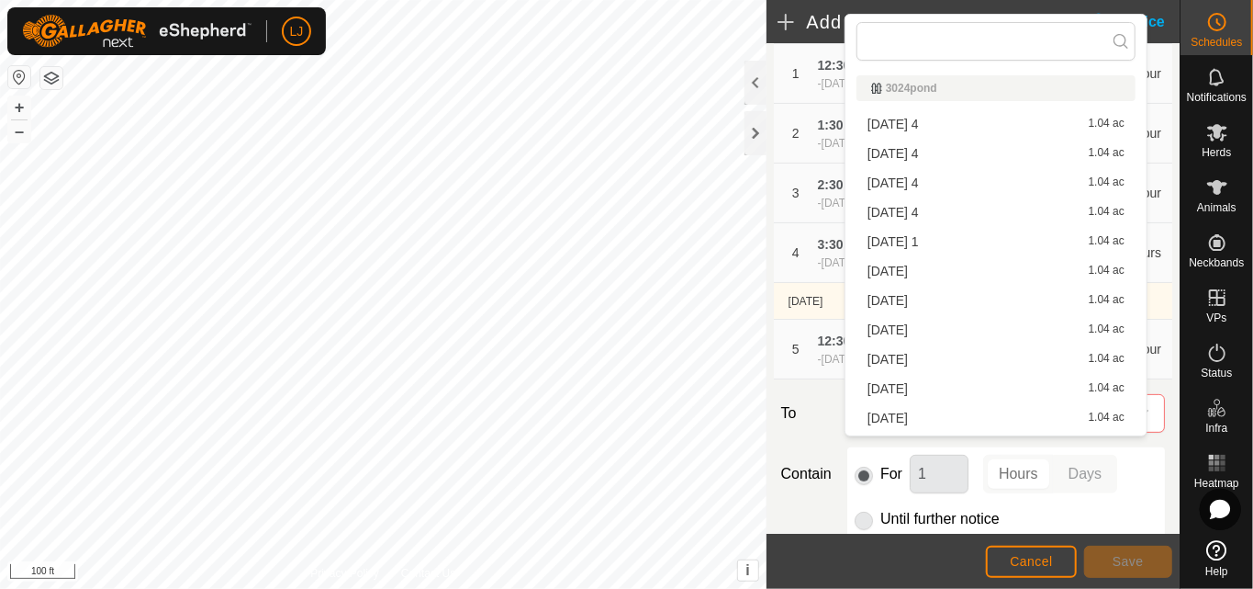
scroll to position [142, 0]
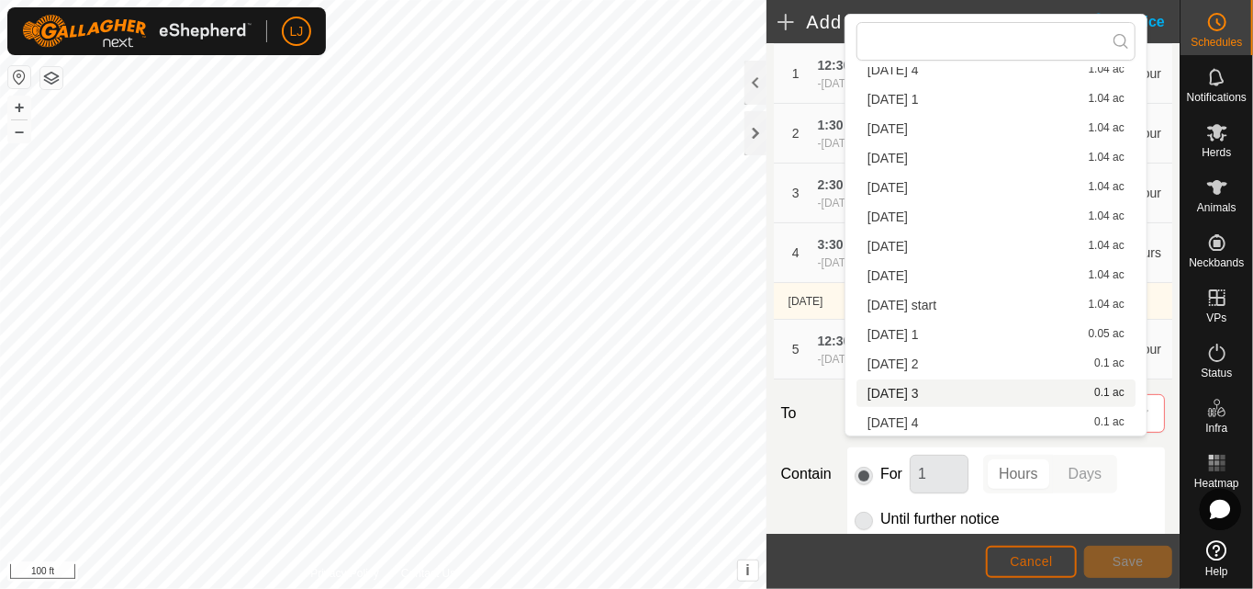
click at [1037, 558] on span "Cancel" at bounding box center [1031, 561] width 43 height 15
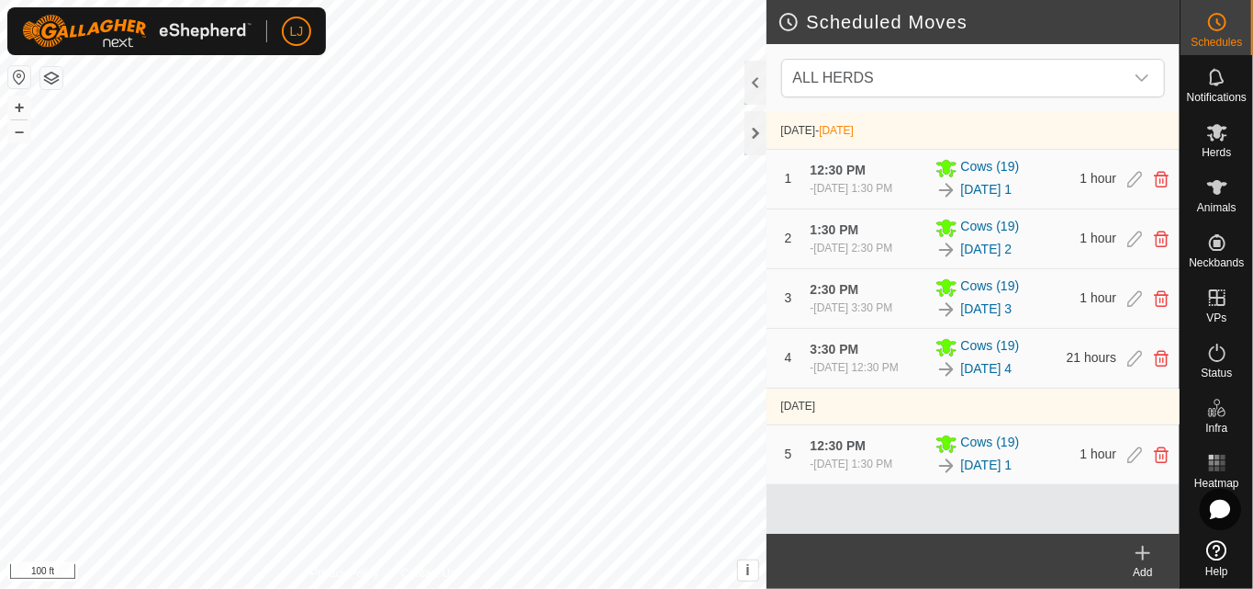
click at [1139, 556] on icon at bounding box center [1143, 553] width 22 height 22
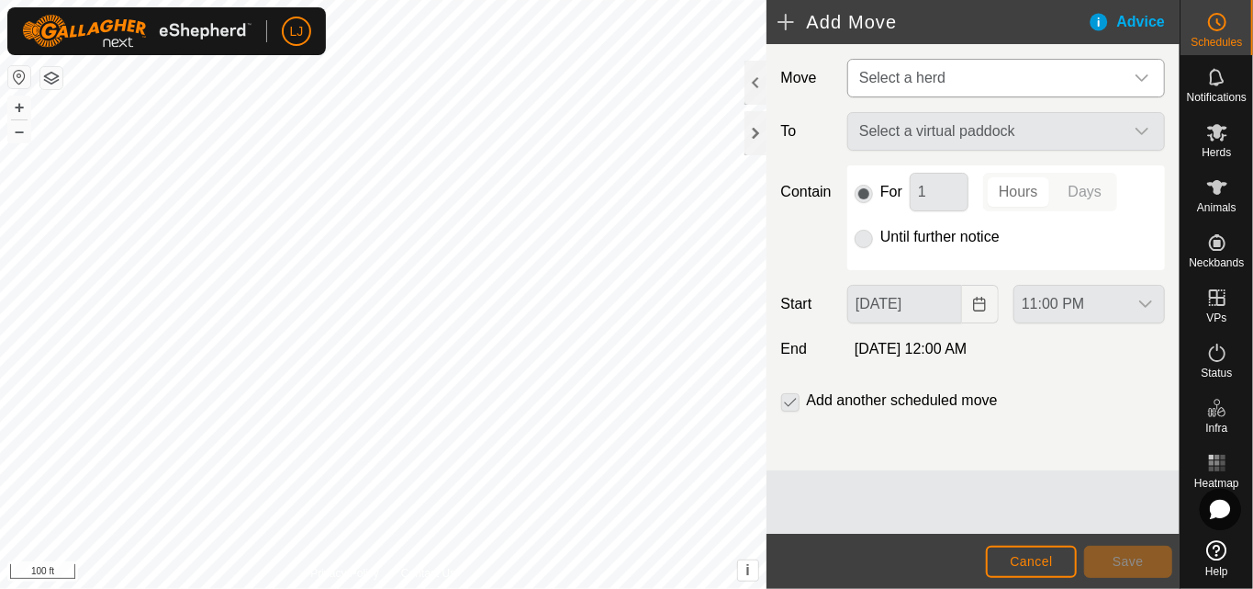
click at [904, 84] on span "Select a herd" at bounding box center [902, 78] width 86 height 16
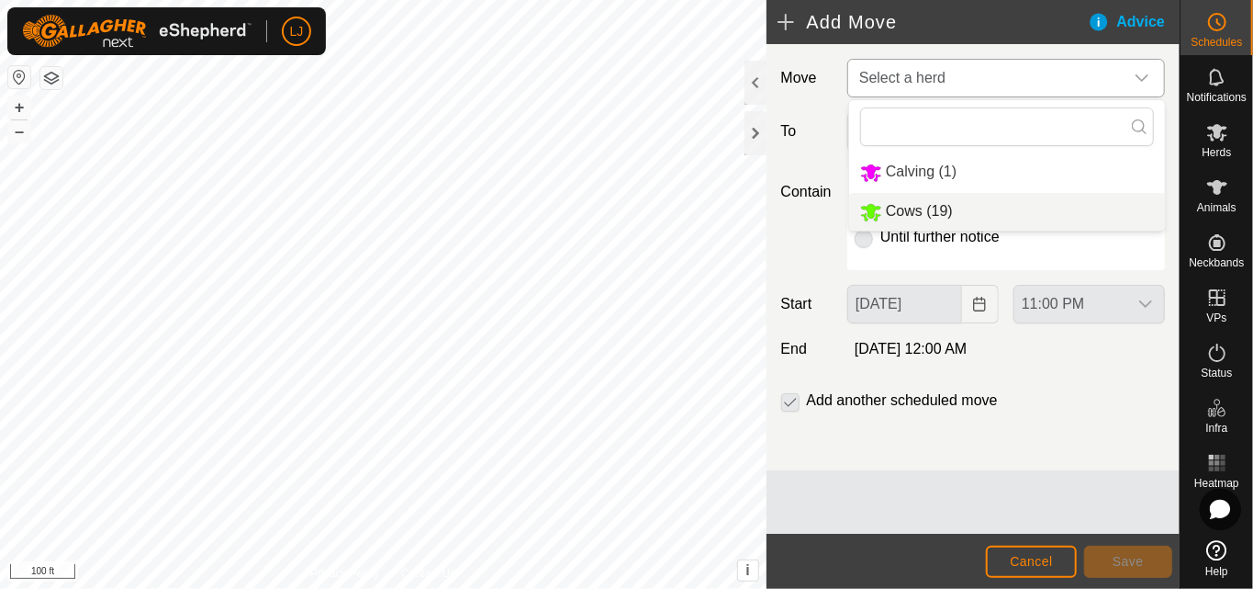
click at [971, 213] on li "Cows (19)" at bounding box center [1007, 212] width 316 height 38
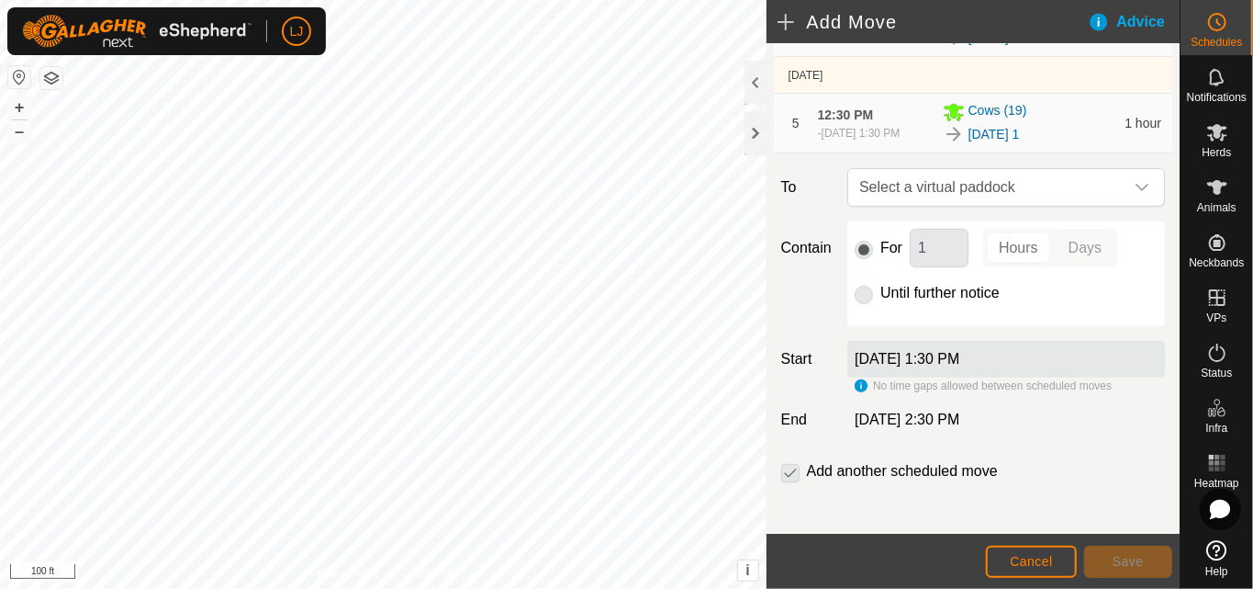
scroll to position [393, 0]
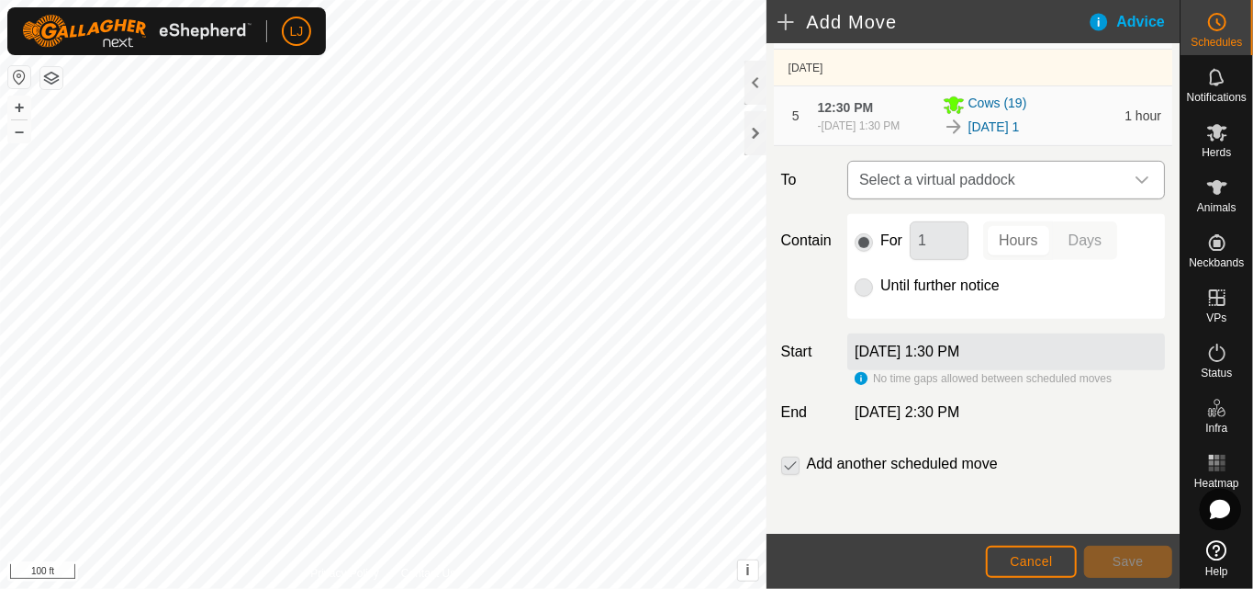
click at [918, 192] on span "Select a virtual paddock" at bounding box center [988, 180] width 272 height 37
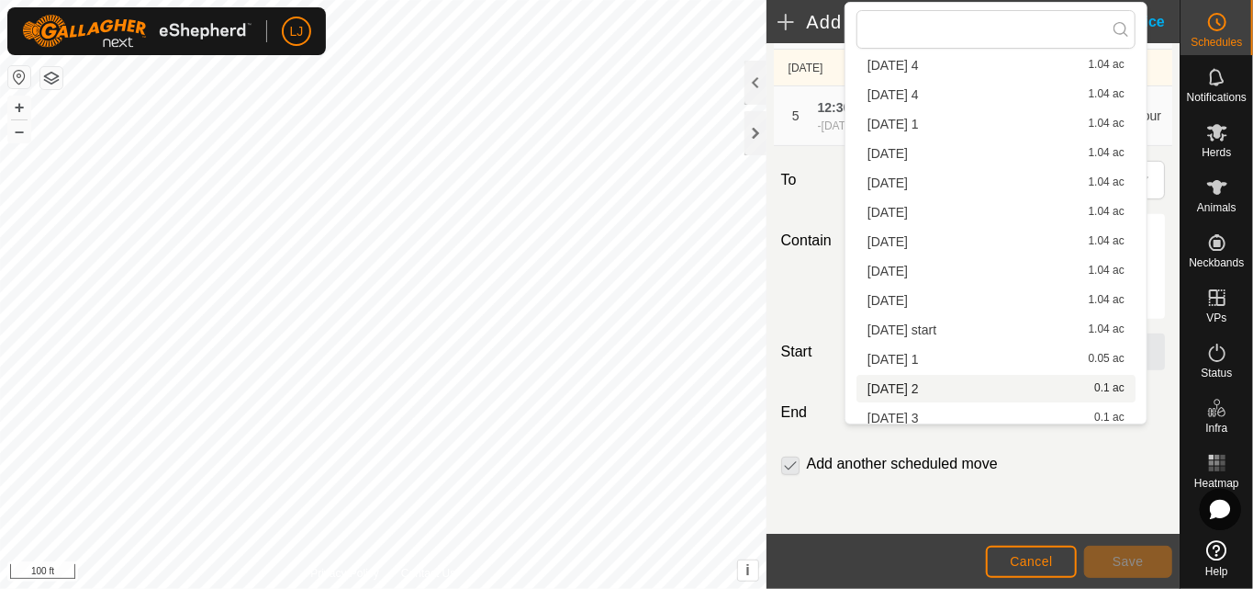
scroll to position [142, 0]
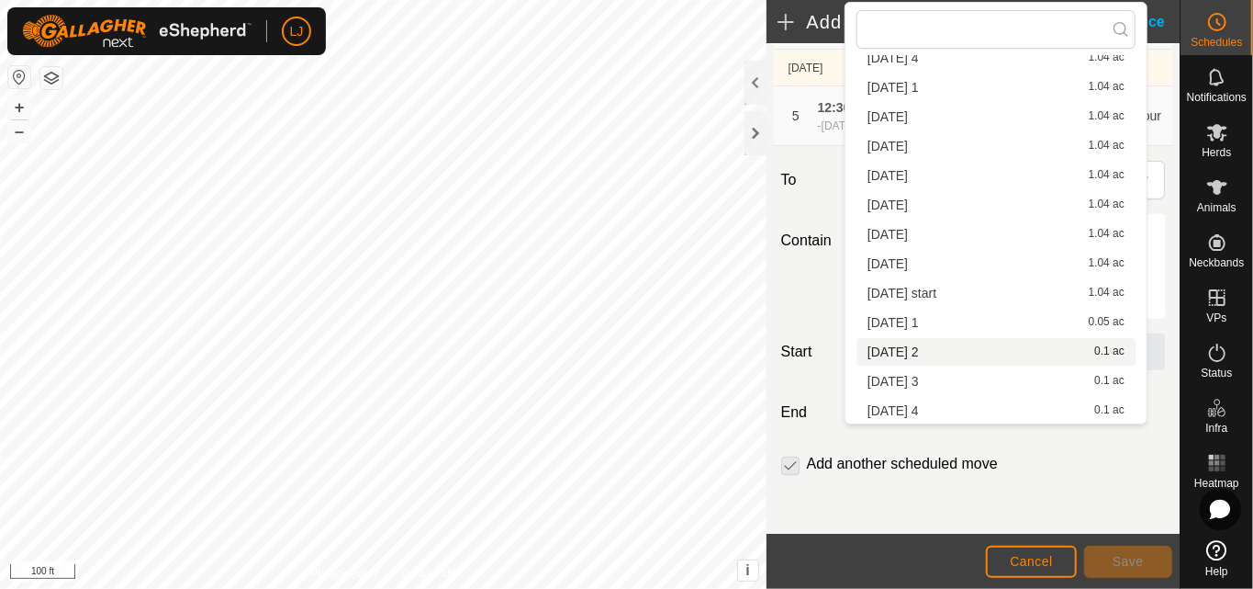
click at [1000, 472] on div "Add another scheduled move" at bounding box center [893, 464] width 224 height 22
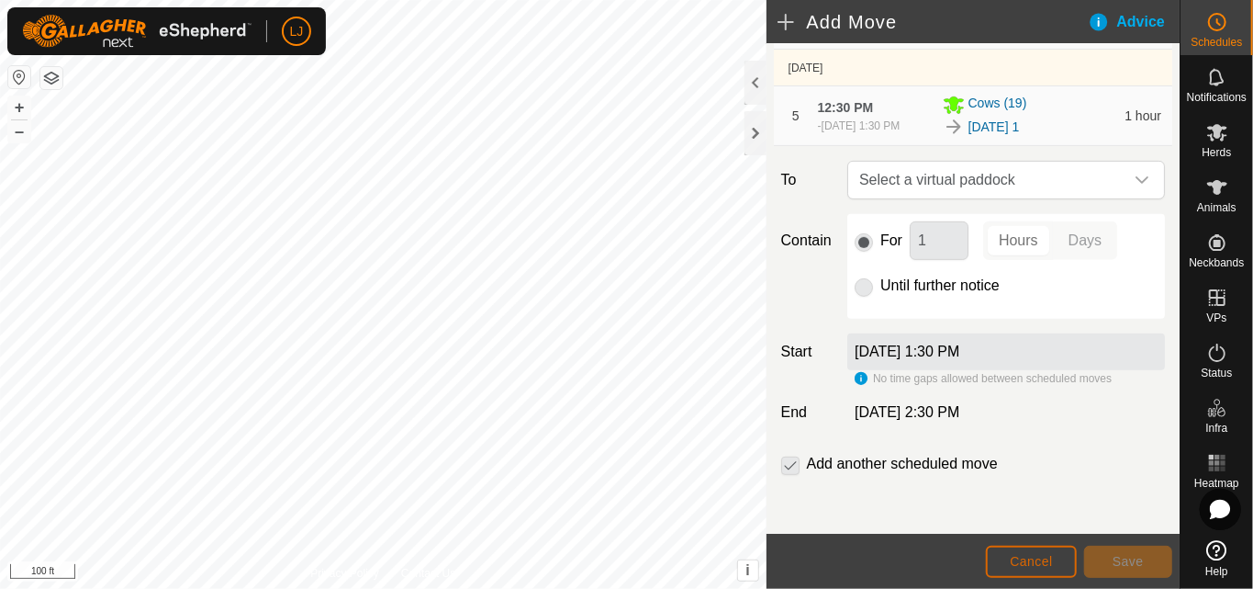
click at [1029, 565] on span "Cancel" at bounding box center [1031, 561] width 43 height 15
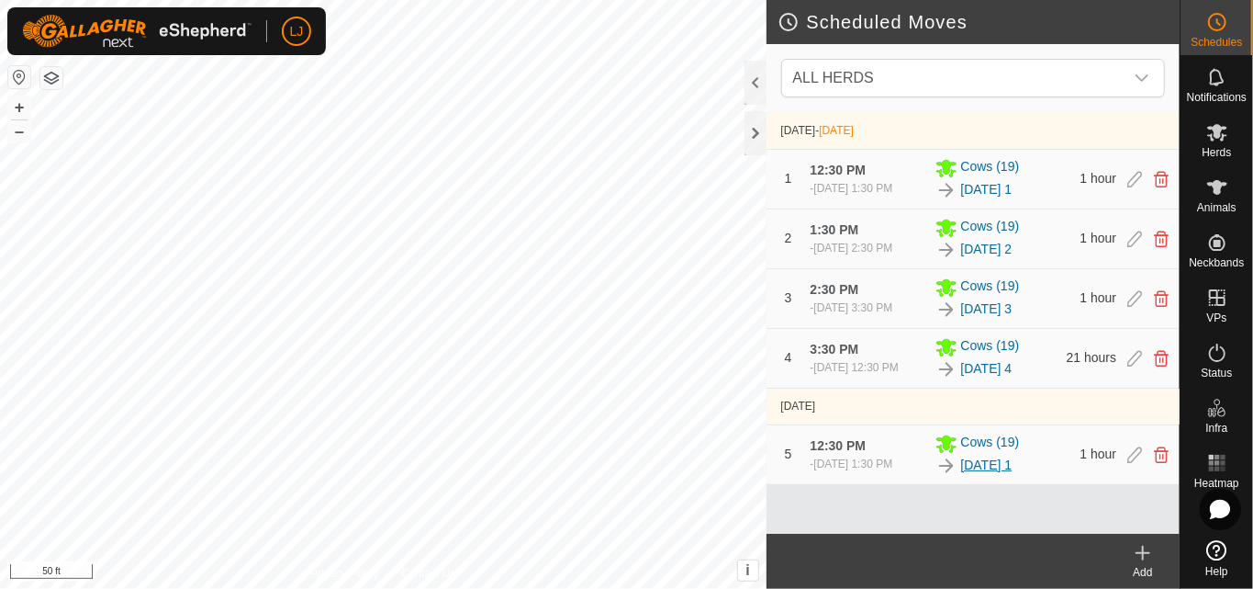
click at [982, 475] on link "[DATE] 1" at bounding box center [986, 464] width 51 height 19
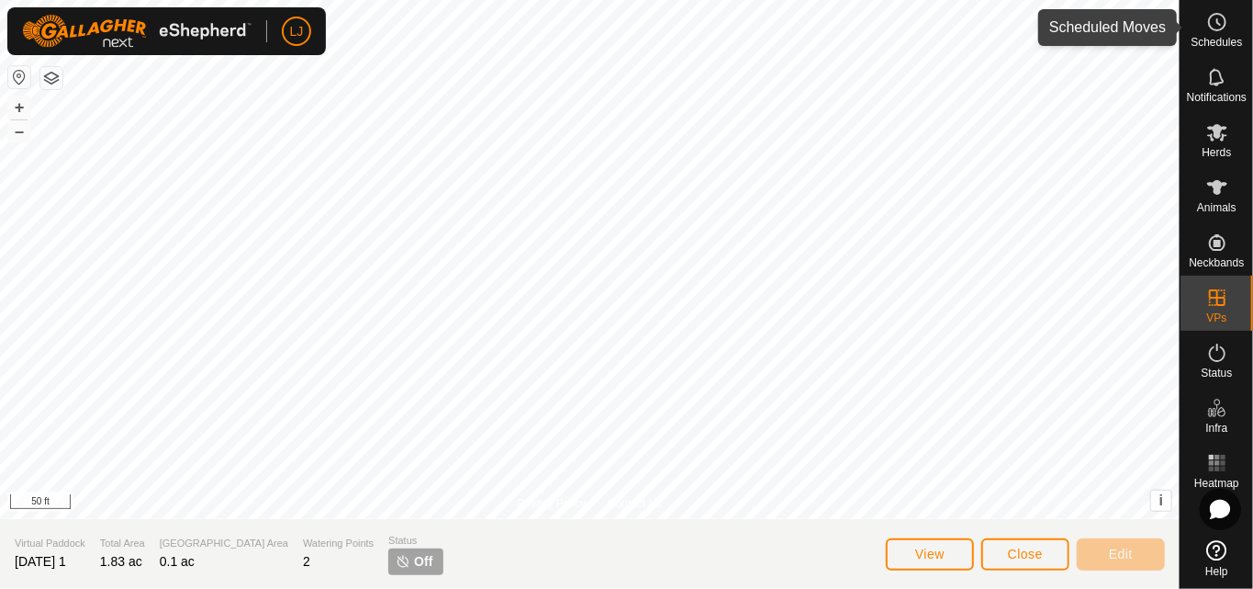
click at [1236, 25] on div "Schedules" at bounding box center [1217, 27] width 73 height 55
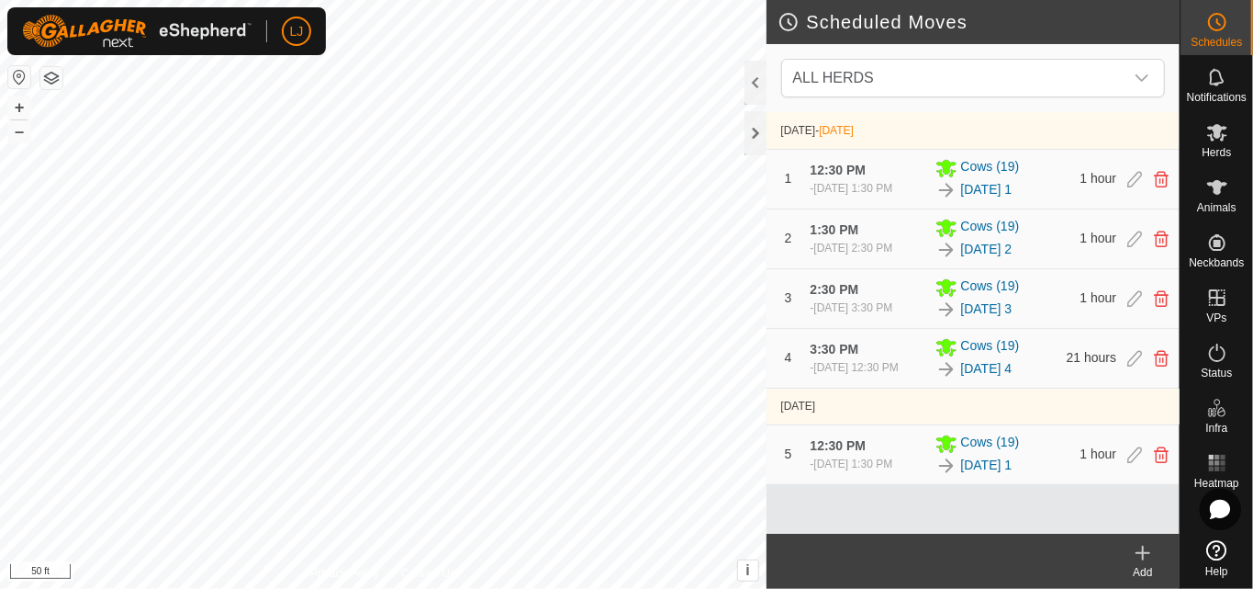
click at [1149, 555] on icon at bounding box center [1143, 553] width 22 height 22
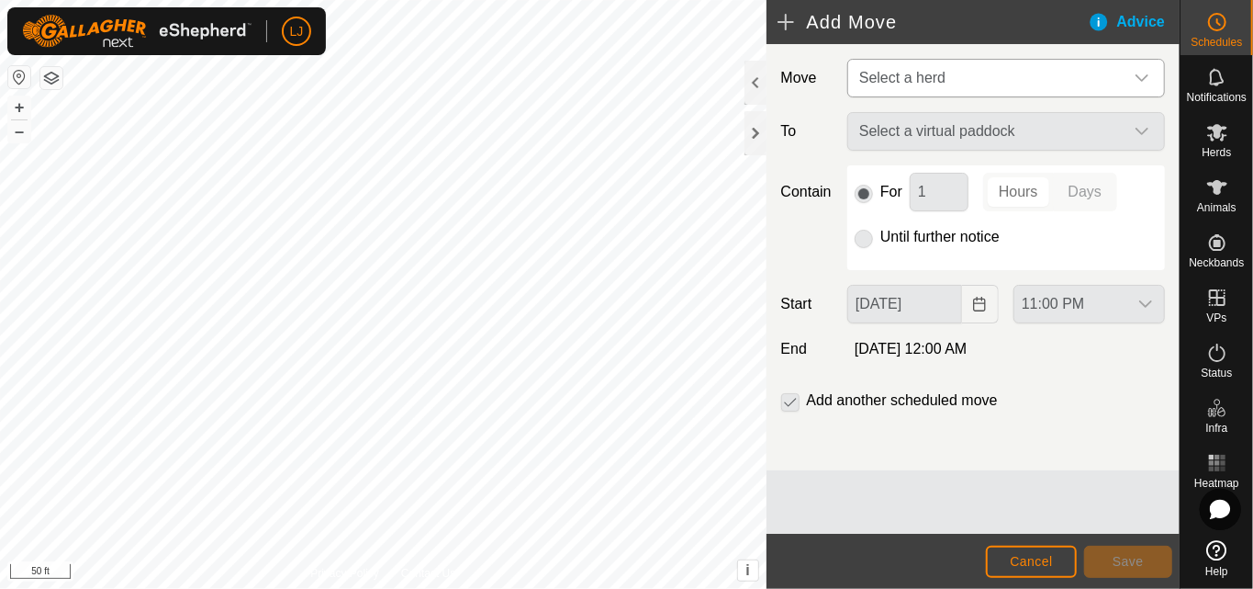
click at [940, 84] on span "Select a herd" at bounding box center [902, 78] width 86 height 16
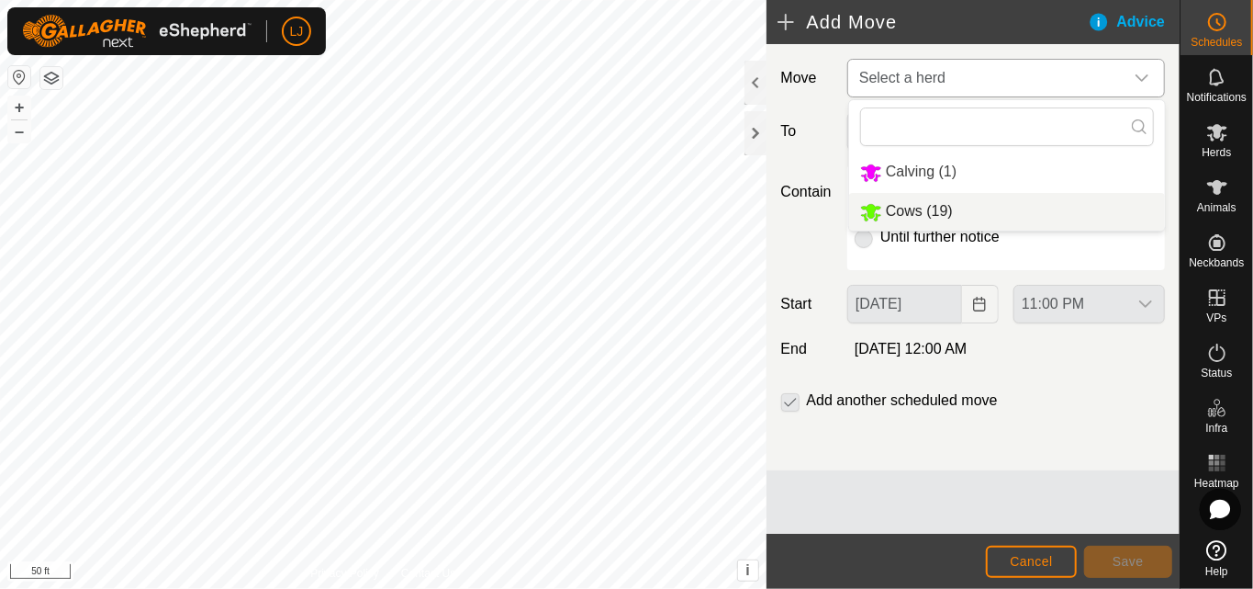
click at [985, 203] on li "Cows (19)" at bounding box center [1007, 212] width 316 height 38
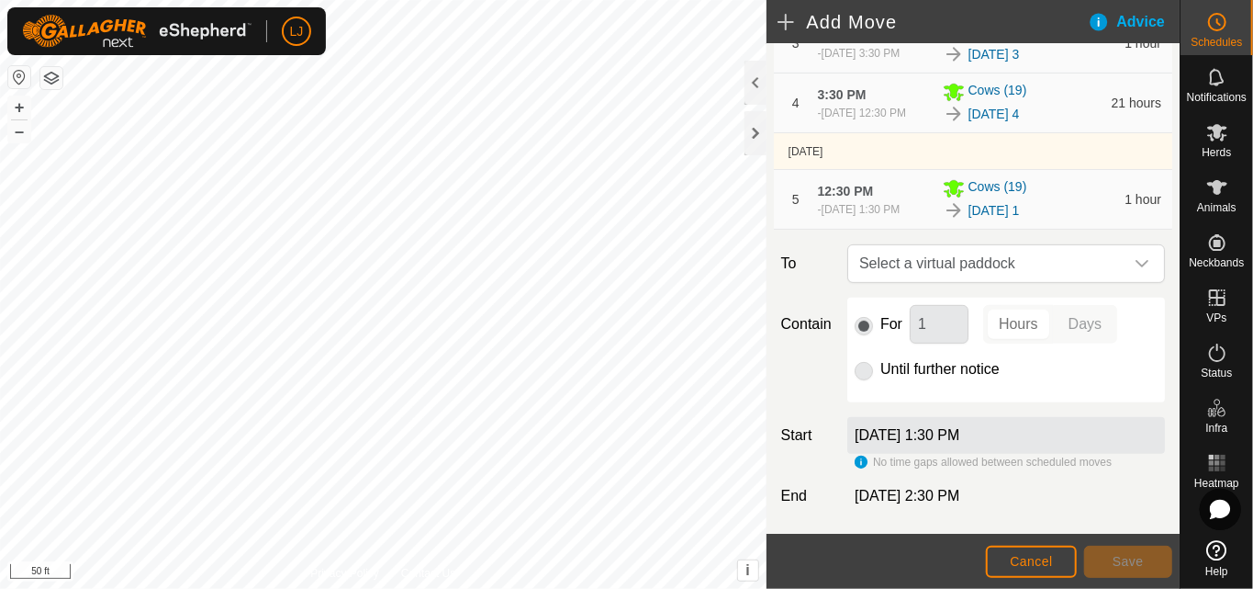
scroll to position [393, 0]
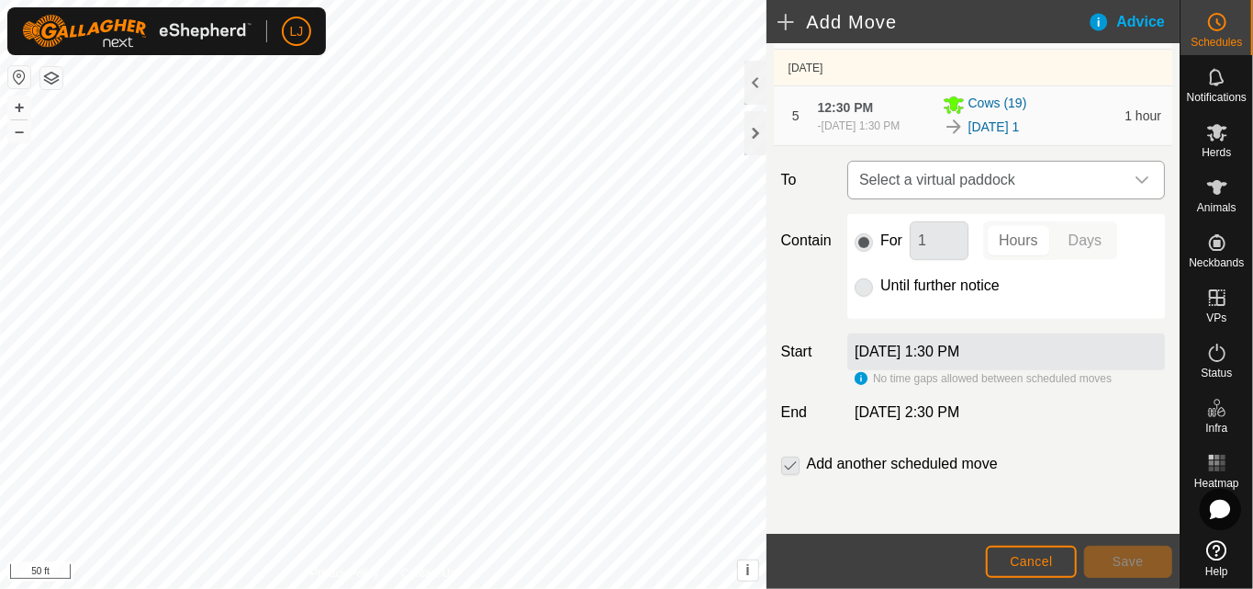
click at [986, 179] on span "Select a virtual paddock" at bounding box center [988, 180] width 272 height 37
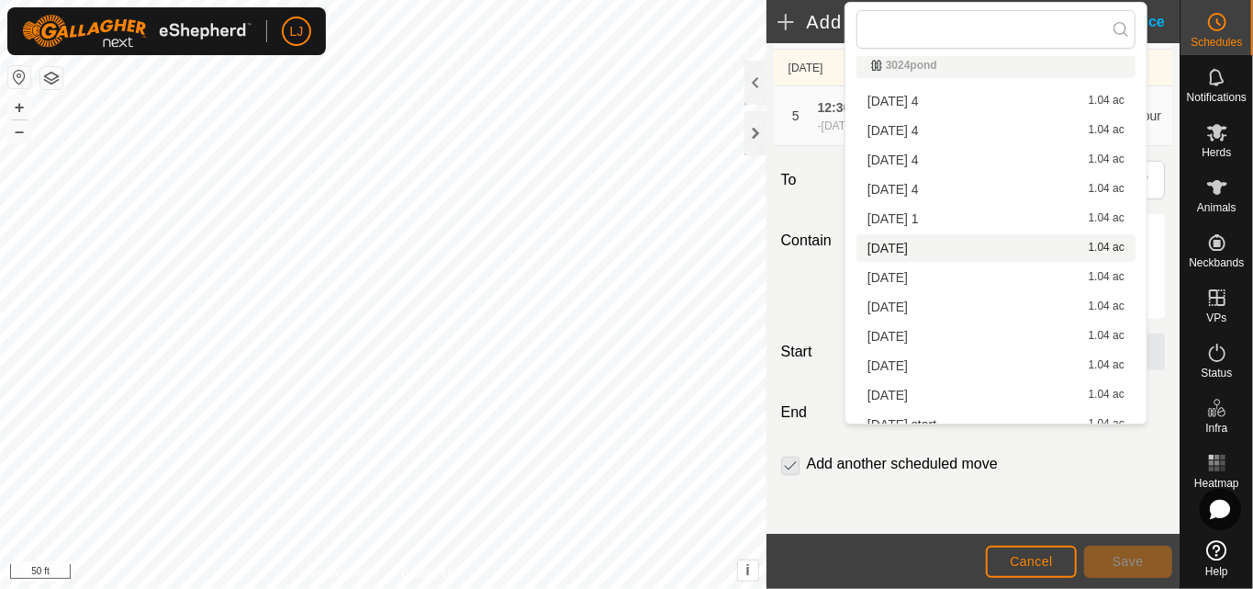
scroll to position [0, 0]
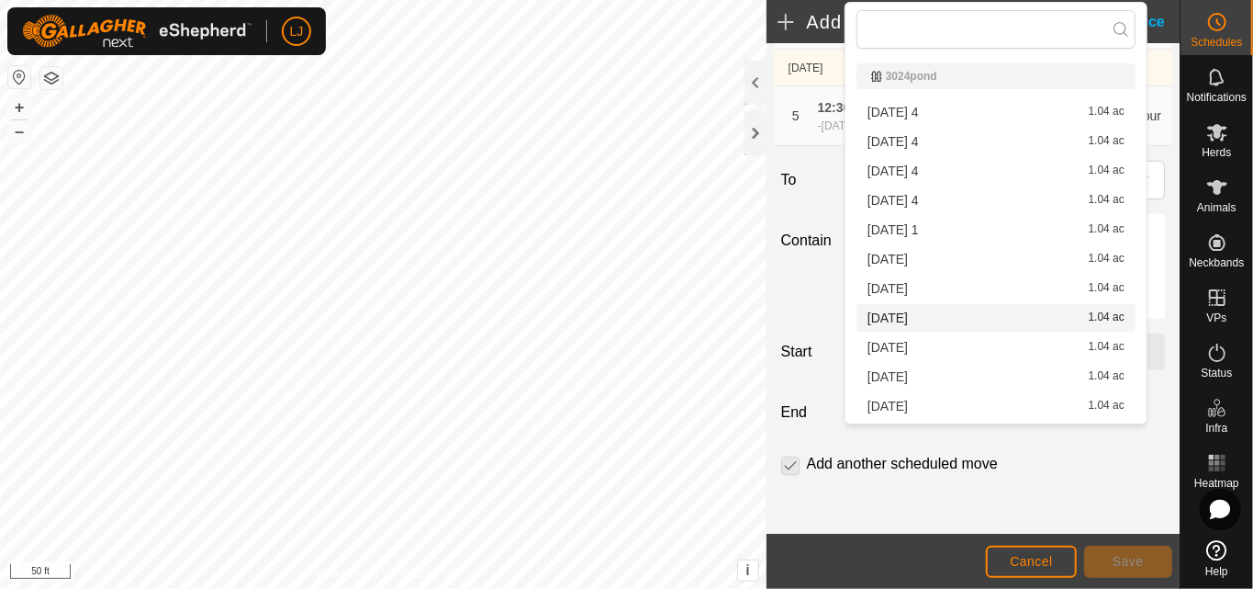
click at [1064, 512] on div "Move Cows (19) EXISTING SCHEDULES [DATE] - [DATE] 1 12:30 PM - [DATE] 1:30 PM C…" at bounding box center [973, 111] width 413 height 845
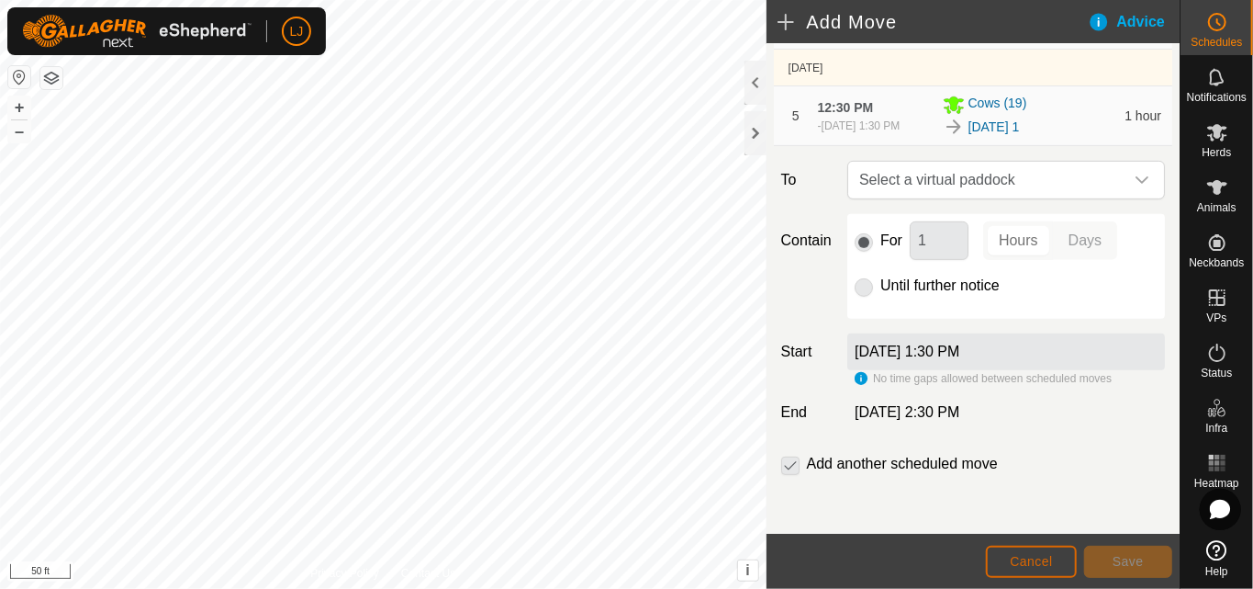
click at [1029, 563] on span "Cancel" at bounding box center [1031, 561] width 43 height 15
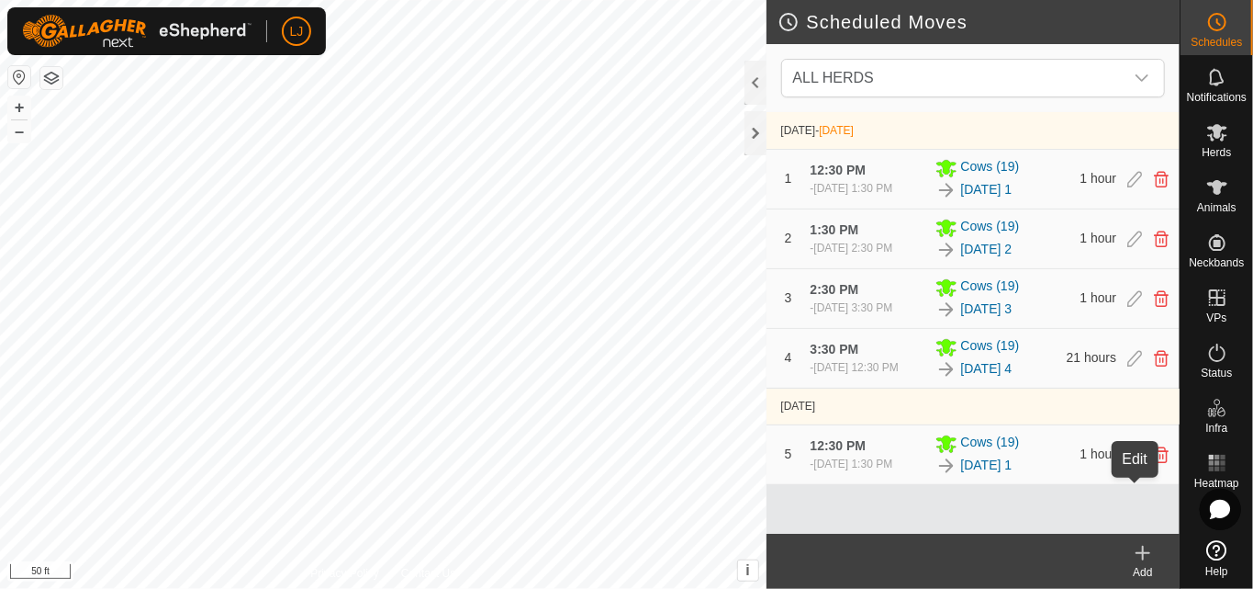
click at [1132, 463] on icon at bounding box center [1135, 454] width 15 height 17
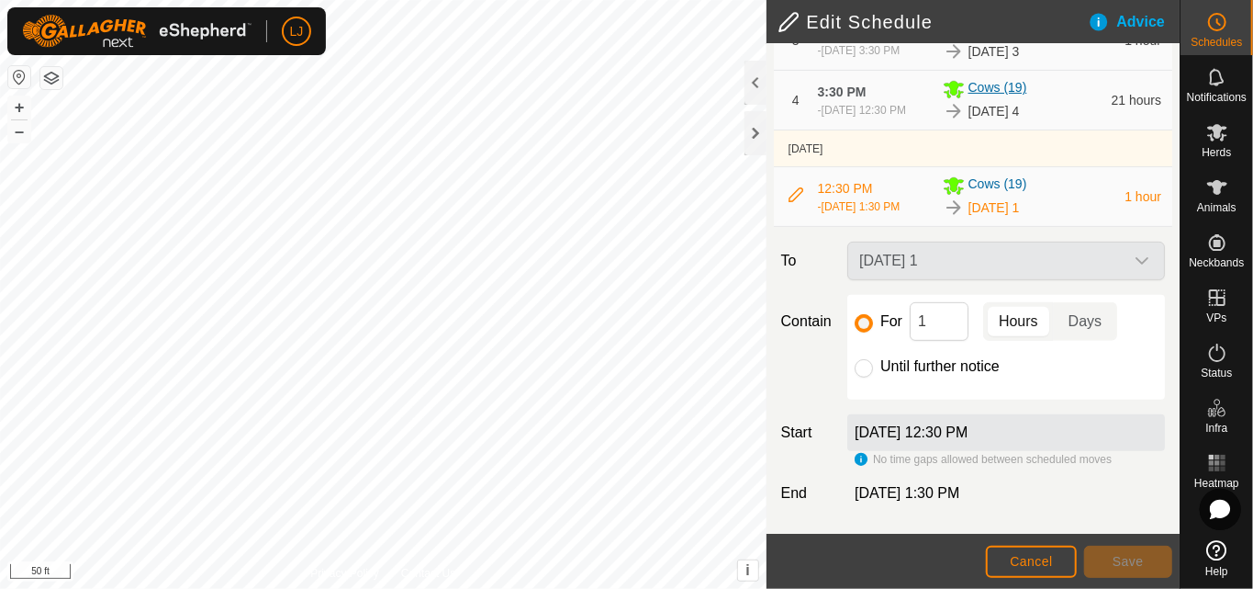
scroll to position [312, 0]
click at [856, 371] on input "Until further notice" at bounding box center [864, 368] width 18 height 18
radio input "true"
click at [1131, 563] on span "Save" at bounding box center [1128, 561] width 31 height 15
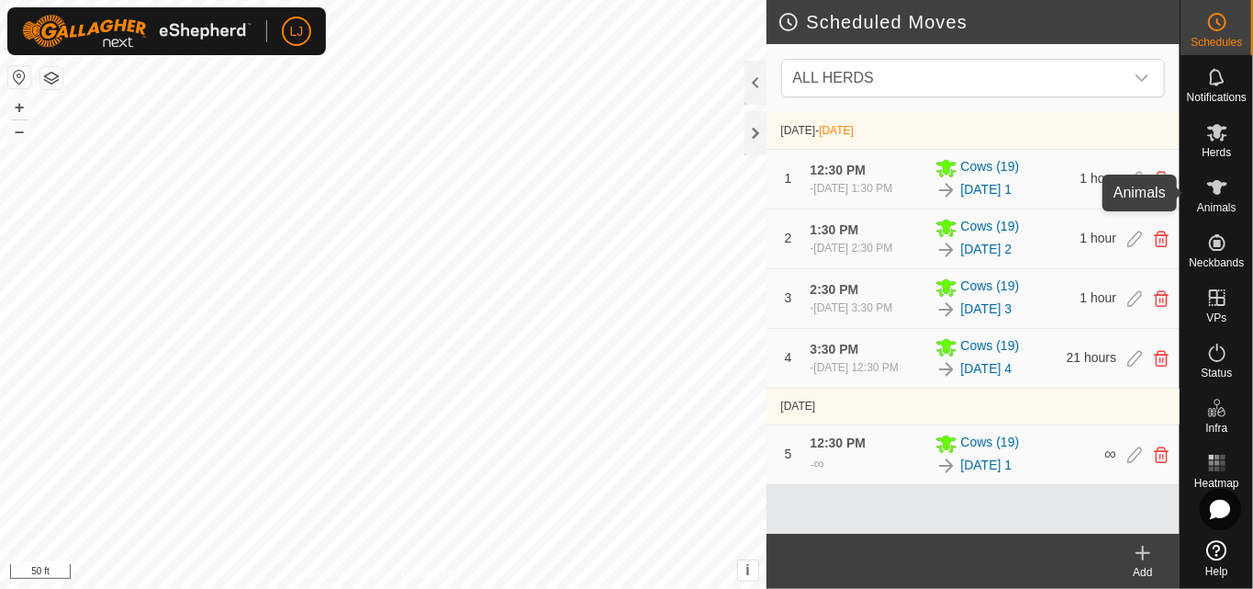
click at [1226, 195] on icon at bounding box center [1218, 187] width 22 height 22
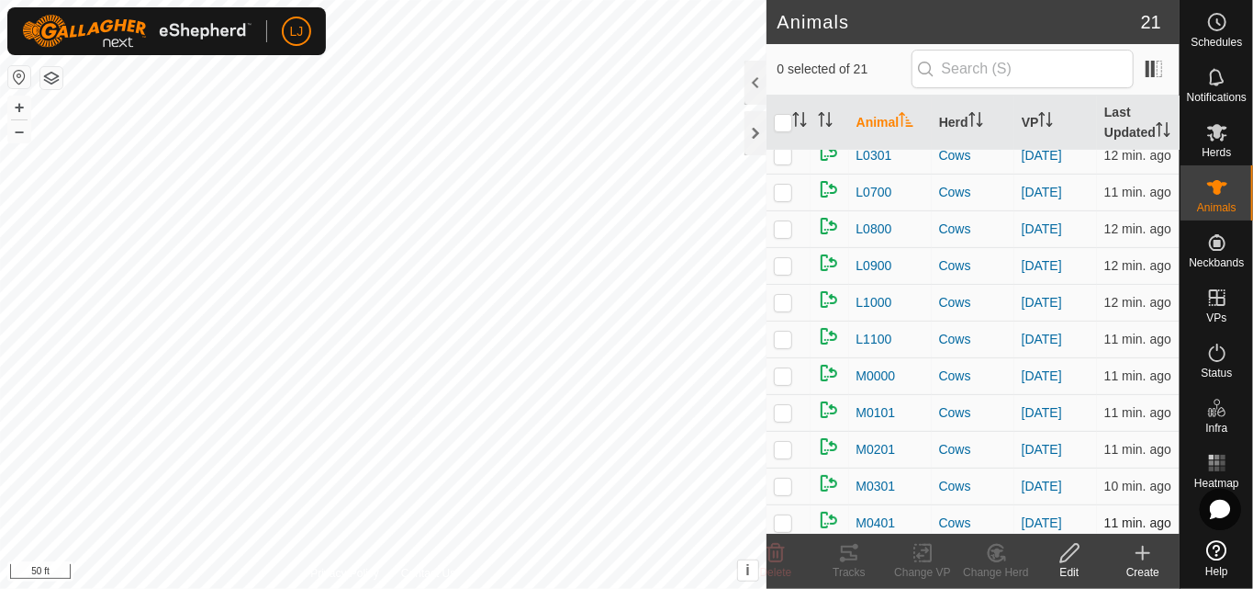
scroll to position [489, 0]
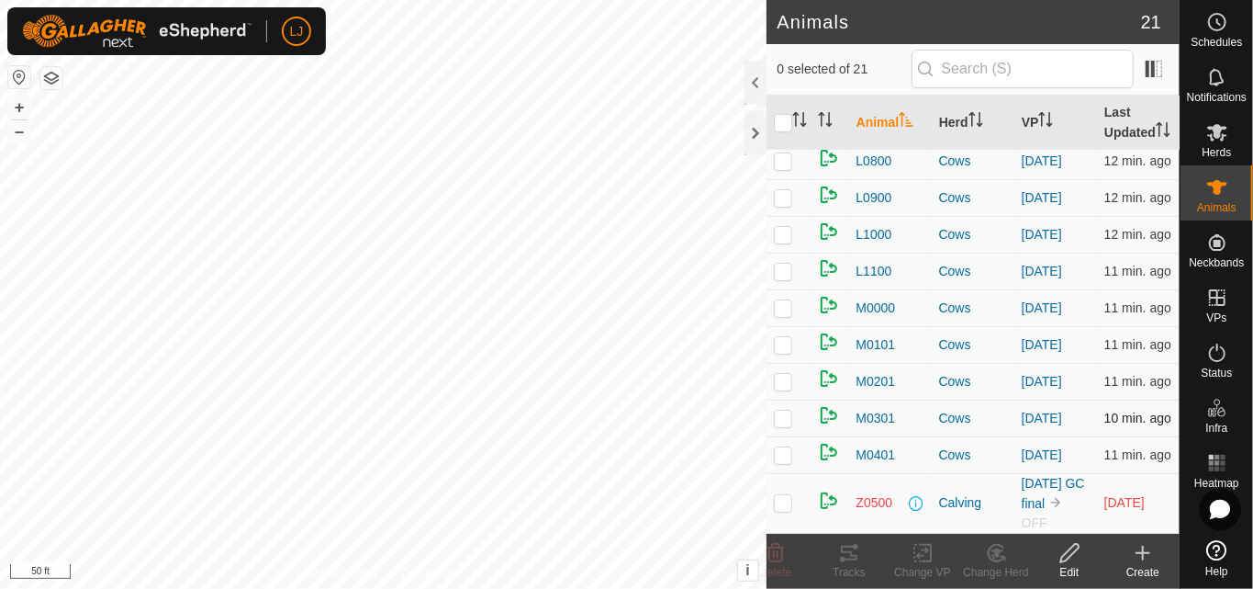
click at [785, 410] on p-checkbox at bounding box center [783, 417] width 18 height 15
click at [784, 410] on p-checkbox at bounding box center [783, 417] width 18 height 15
checkbox input "false"
